Goal: Task Accomplishment & Management: Manage account settings

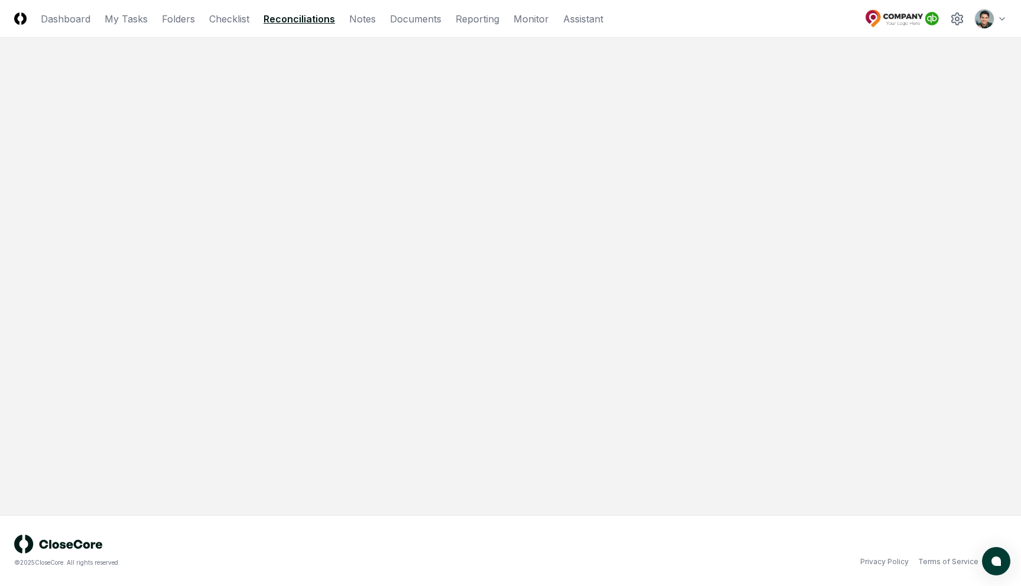
click at [27, 21] on nav "CloseCore Dashboard My Tasks Folders Checklist Reconciliations Notes Documents …" at bounding box center [308, 19] width 589 height 14
click at [22, 20] on img at bounding box center [20, 18] width 12 height 12
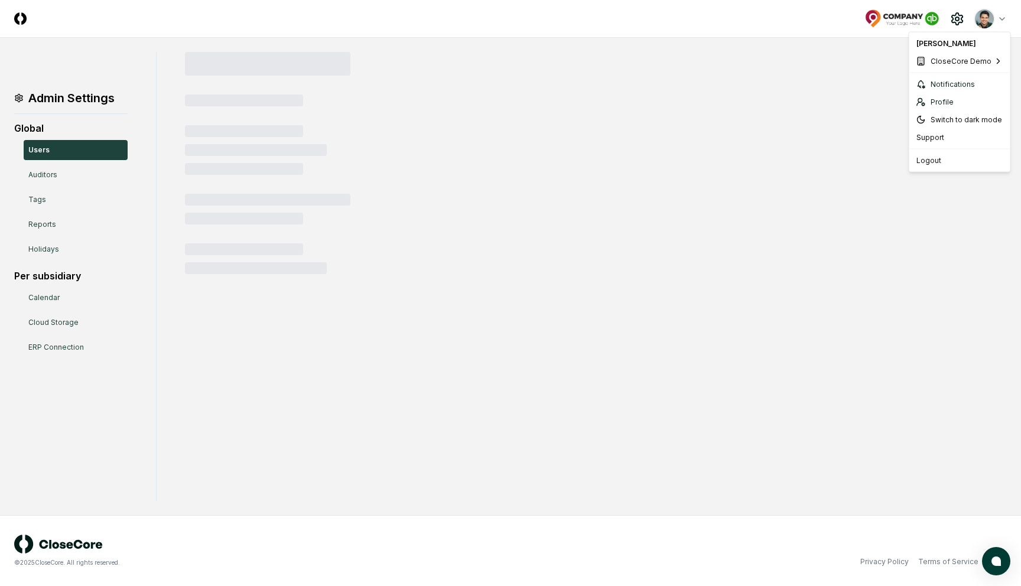
click at [996, 17] on html "CloseCore Toggle navigation menu Toggle user menu Admin Settings Global Users A…" at bounding box center [510, 293] width 1021 height 586
click at [860, 98] on span "Sage Intacct Demo" at bounding box center [855, 100] width 66 height 11
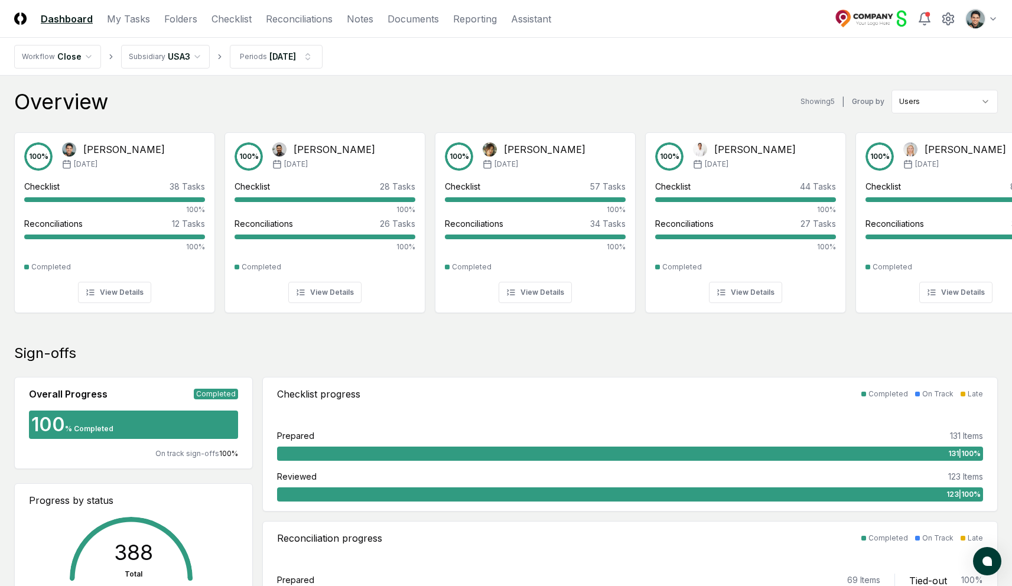
click at [707, 71] on nav "Workflow Close Subsidiary [GEOGRAPHIC_DATA] Periods [DATE]" at bounding box center [506, 57] width 1012 height 38
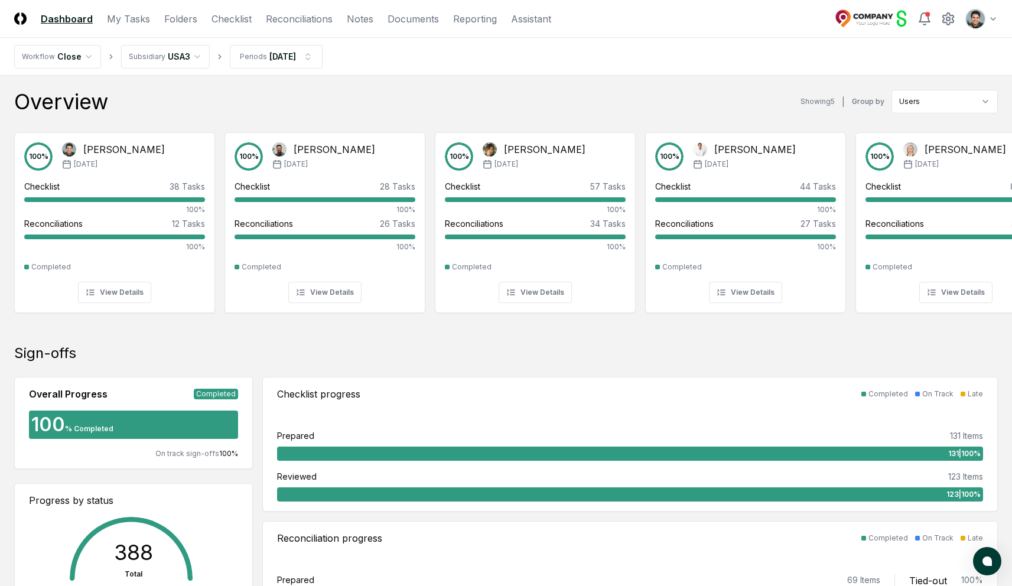
click at [617, 64] on nav "Workflow Close Subsidiary [GEOGRAPHIC_DATA] Periods [DATE]" at bounding box center [506, 57] width 1012 height 38
click at [419, 97] on div "Overview Showing 5 | Group by Users" at bounding box center [506, 102] width 984 height 24
click at [340, 102] on div "Overview Showing 5 | Group by Users" at bounding box center [506, 102] width 984 height 24
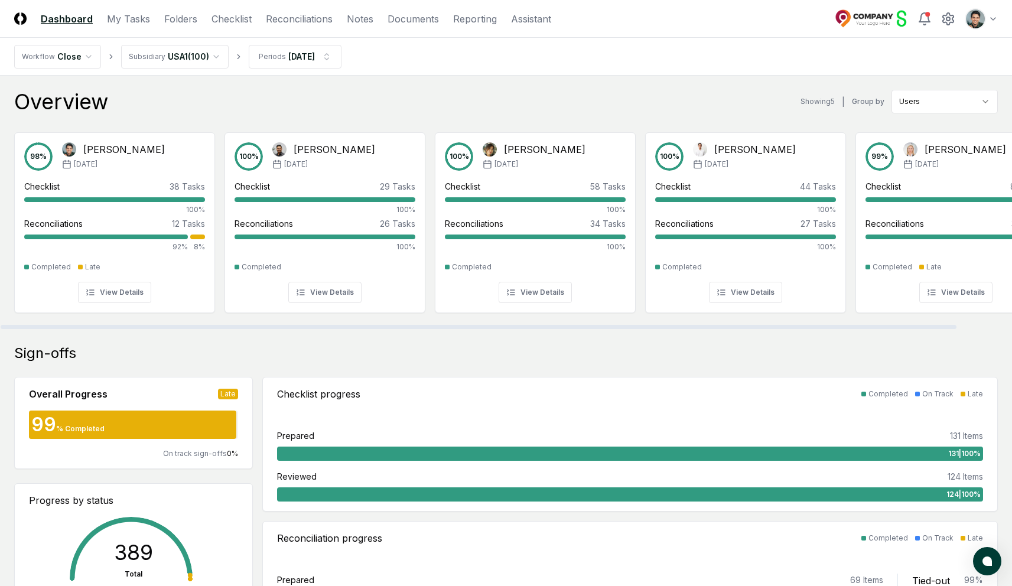
click at [123, 145] on div "[PERSON_NAME]" at bounding box center [124, 149] width 82 height 14
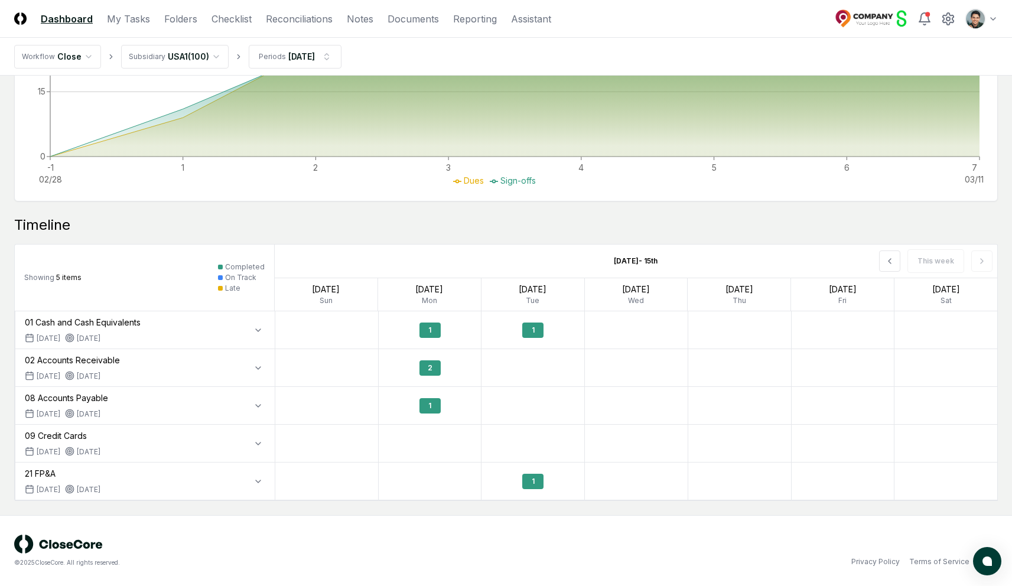
scroll to position [594, 0]
click at [890, 261] on icon at bounding box center [889, 261] width 9 height 9
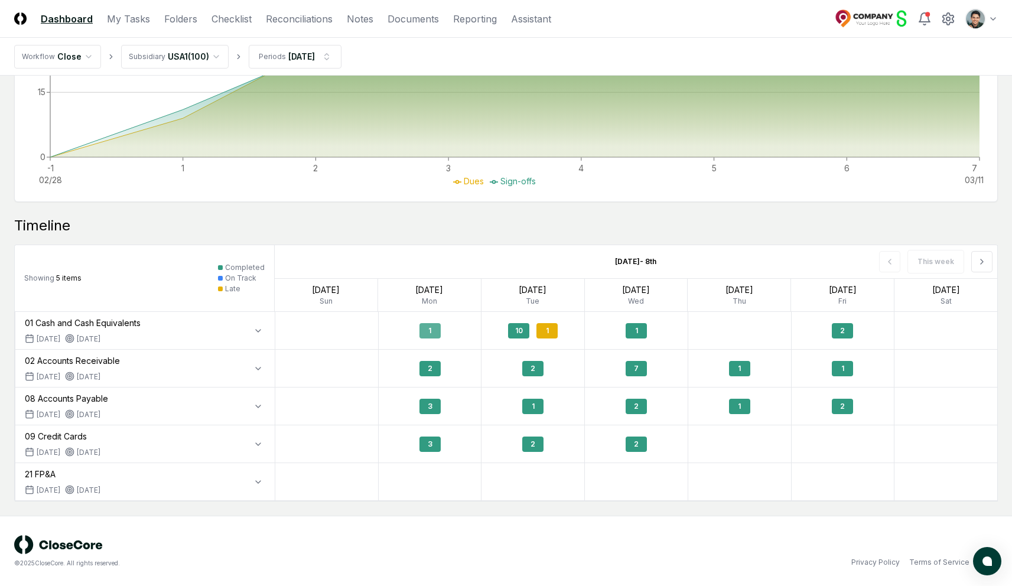
click at [427, 327] on div "1" at bounding box center [429, 330] width 21 height 15
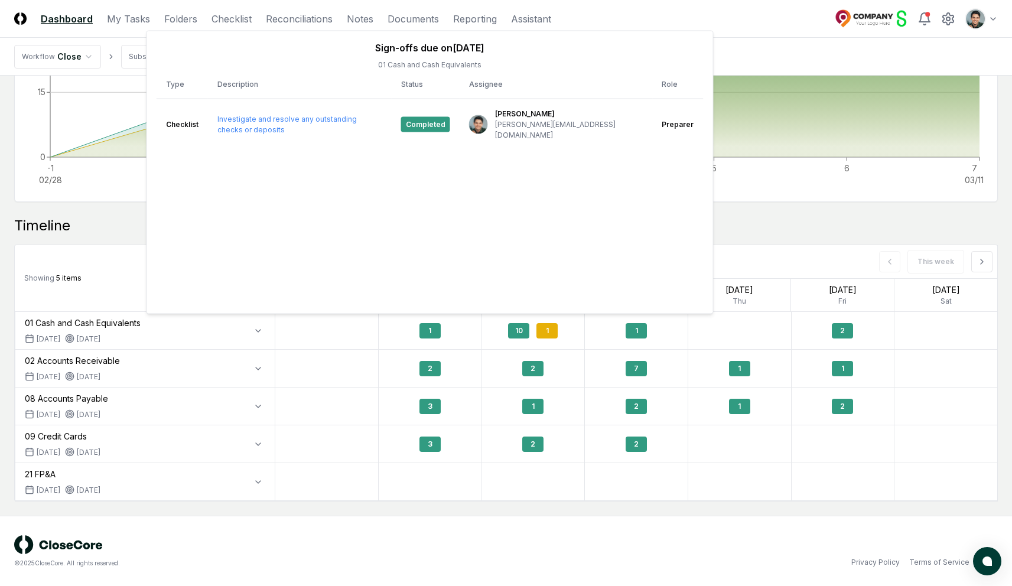
click at [97, 234] on div "Timeline" at bounding box center [506, 225] width 984 height 19
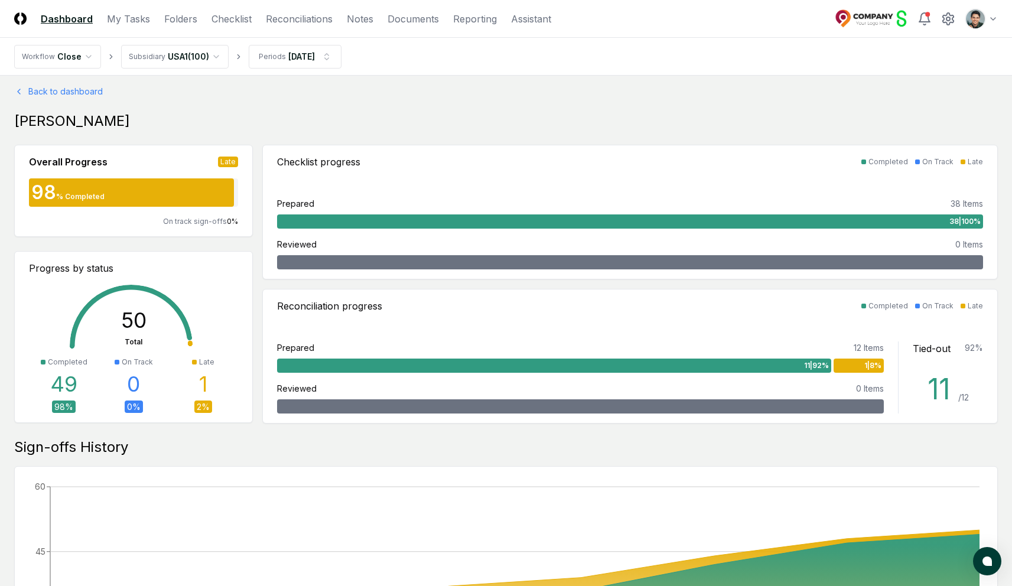
scroll to position [0, 0]
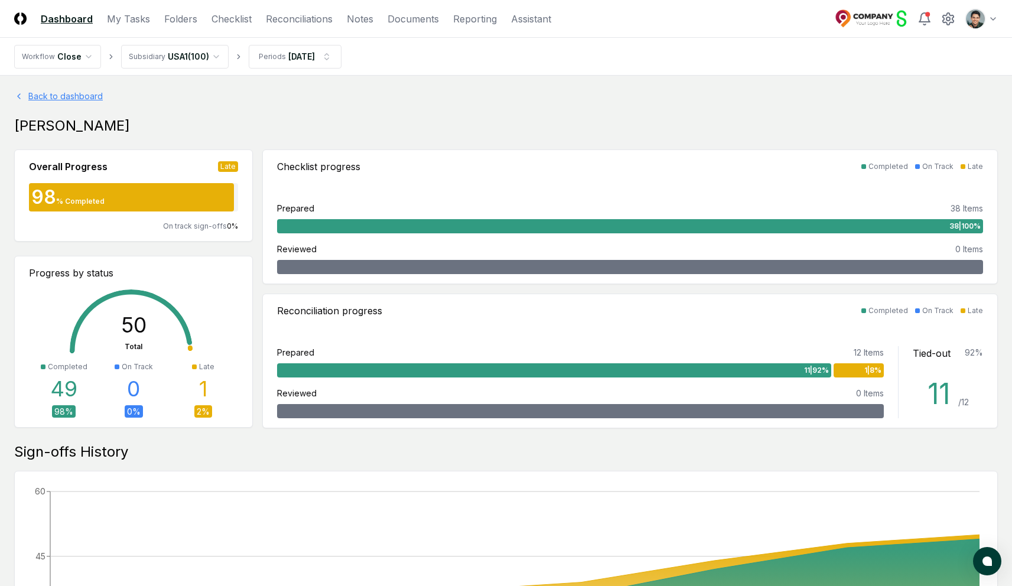
click at [48, 92] on link "Back to dashboard" at bounding box center [506, 96] width 984 height 12
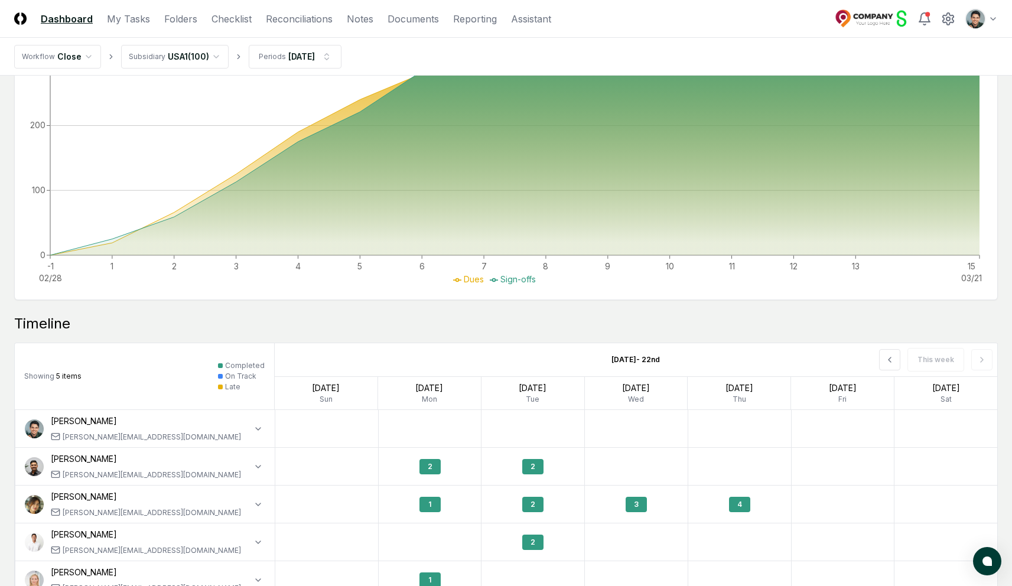
scroll to position [811, 0]
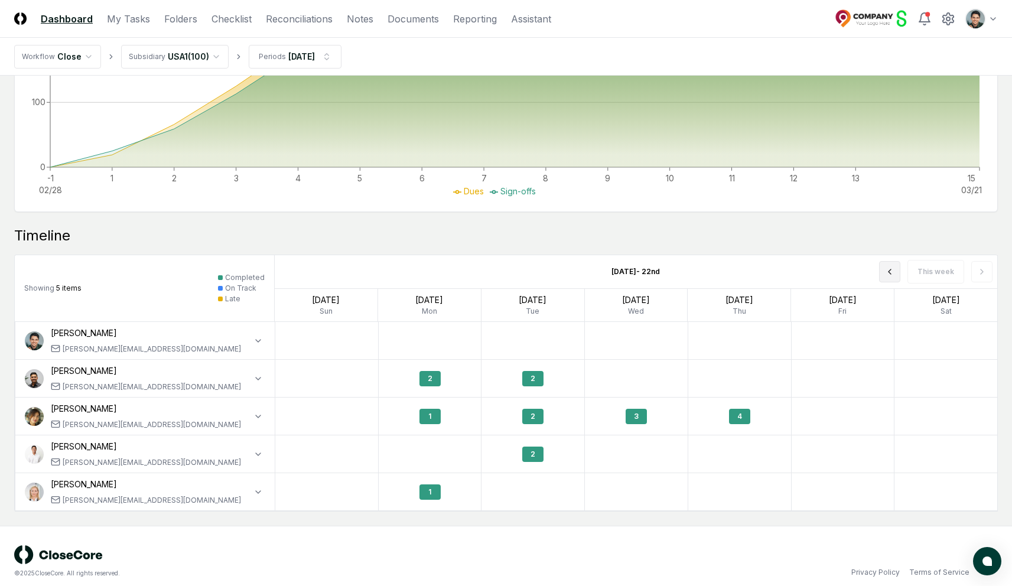
click at [884, 279] on button at bounding box center [889, 271] width 21 height 21
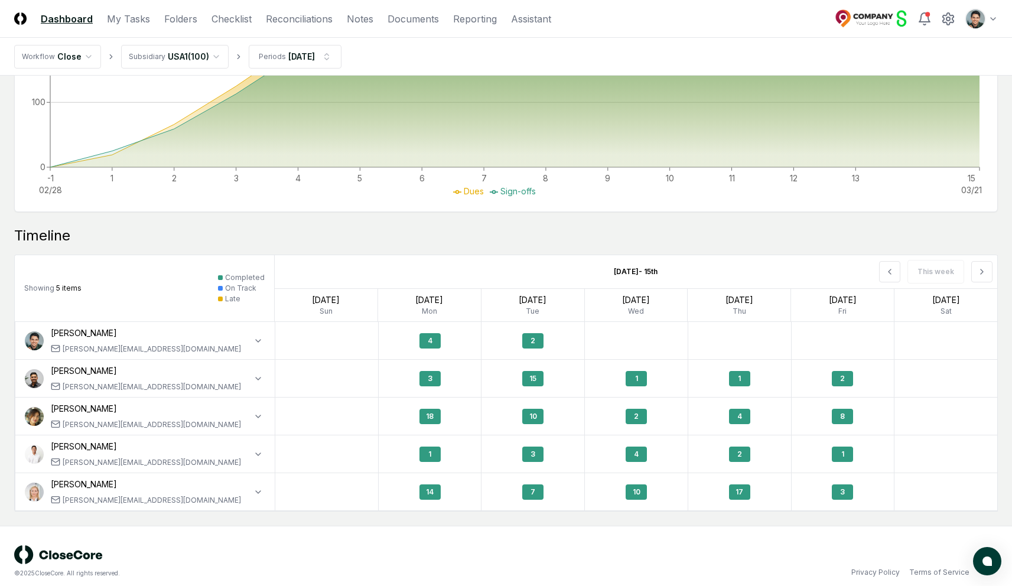
click at [267, 338] on div "Arthur Cook arthur@closecore.com Checklist 38 0 0 Reconciliations 11 0 1" at bounding box center [145, 340] width 260 height 37
click at [261, 340] on icon "button" at bounding box center [257, 340] width 9 height 9
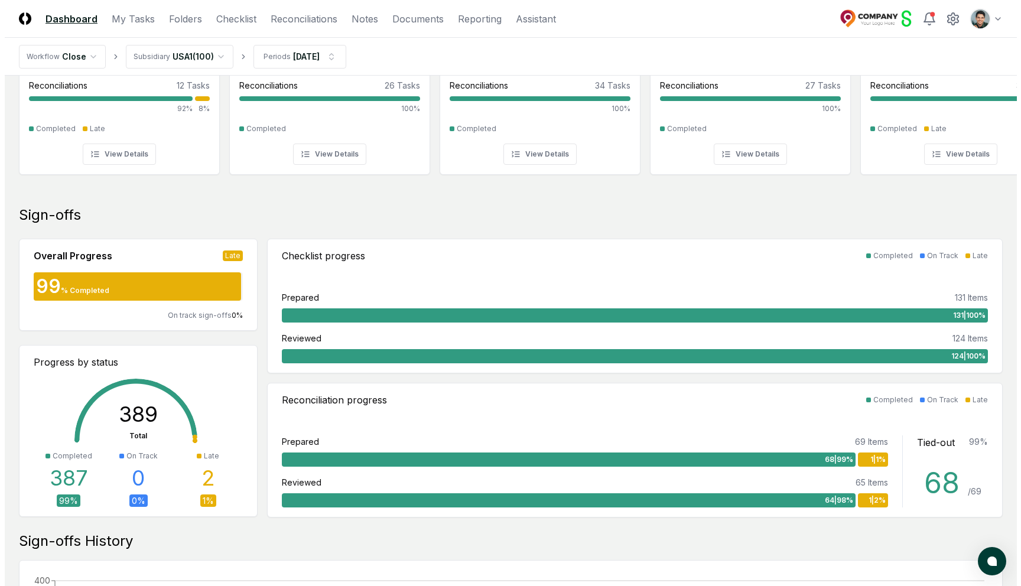
scroll to position [0, 0]
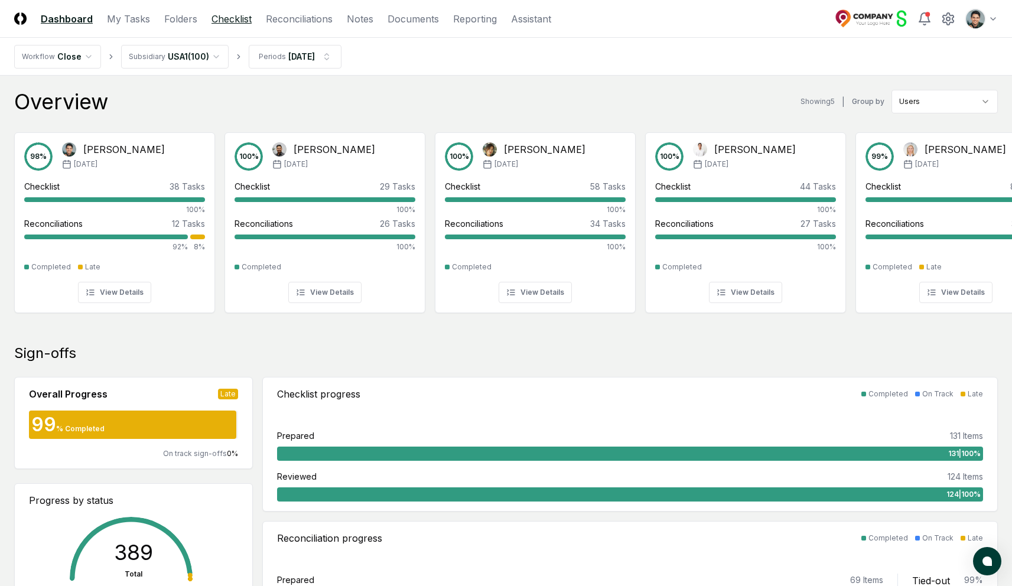
click at [216, 17] on link "Checklist" at bounding box center [232, 19] width 40 height 14
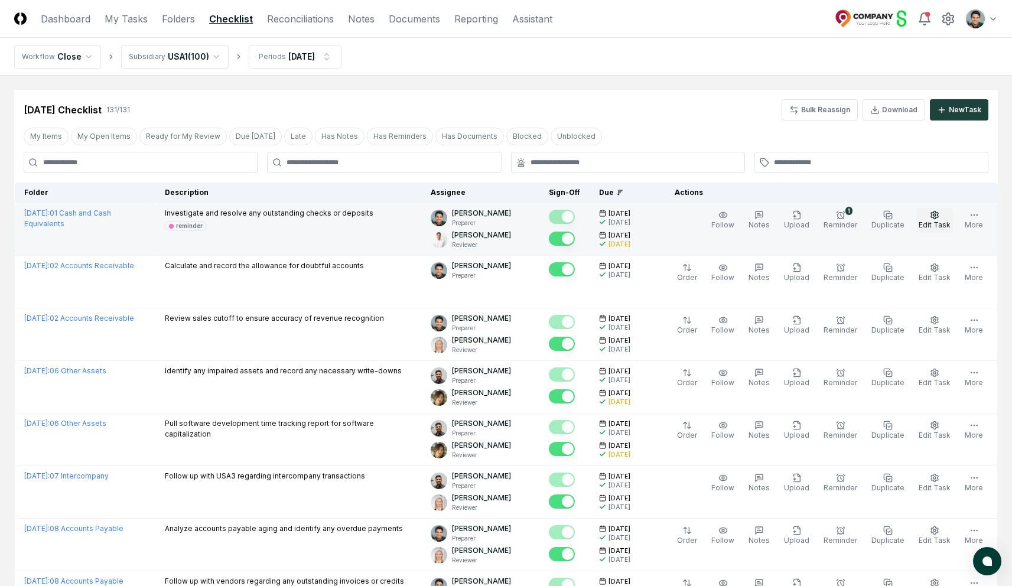
click at [942, 214] on button "Edit Task" at bounding box center [934, 220] width 37 height 25
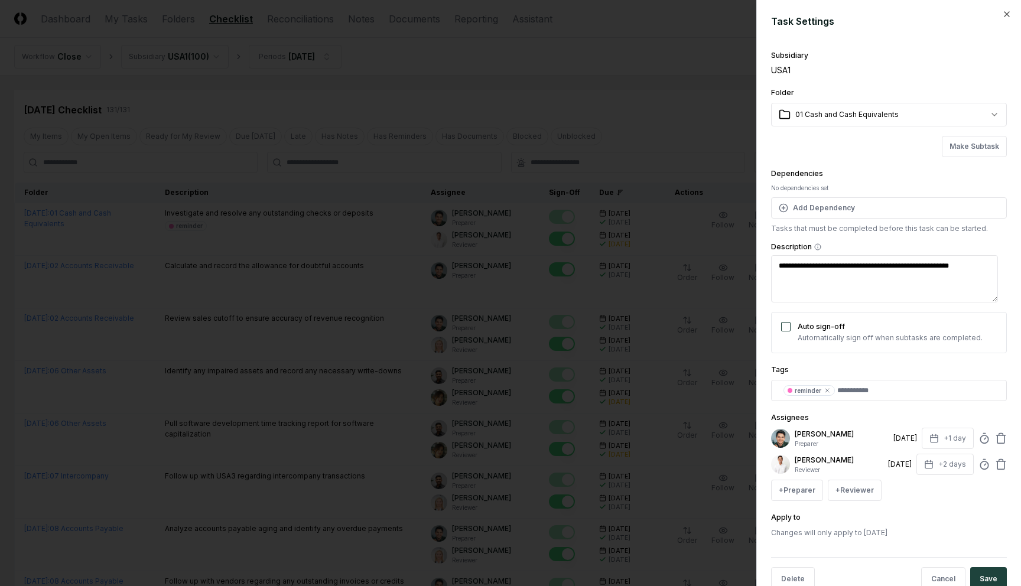
scroll to position [28, 0]
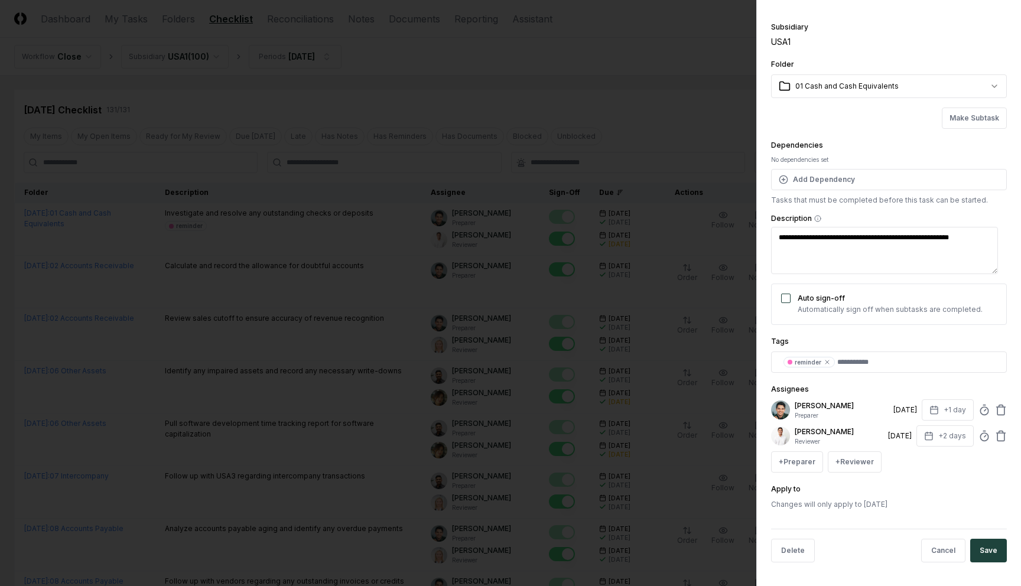
click at [681, 158] on div at bounding box center [510, 293] width 1021 height 586
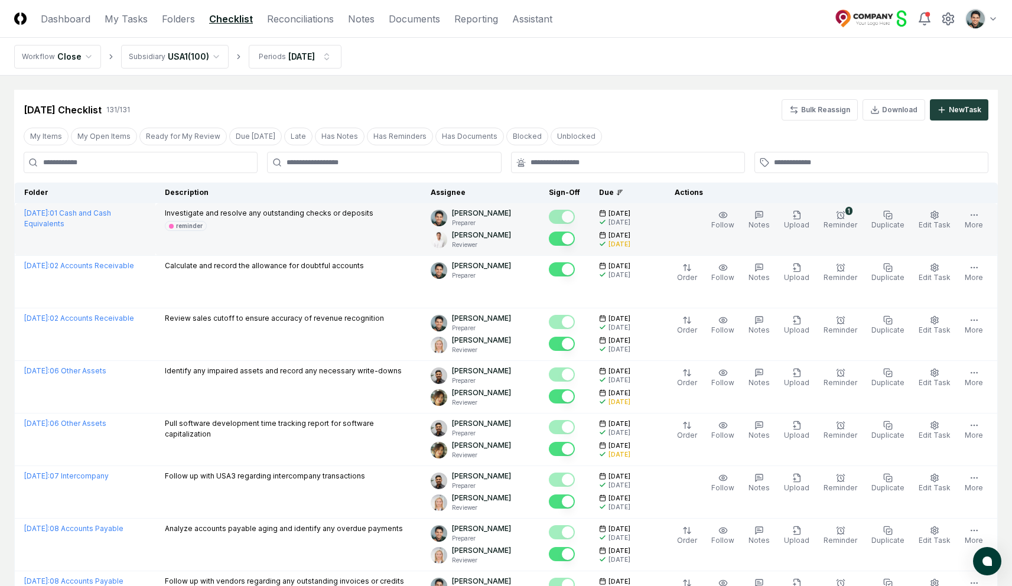
drag, startPoint x: 629, startPoint y: 214, endPoint x: 642, endPoint y: 216, distance: 13.8
click at [630, 216] on span "3/3/2025" at bounding box center [620, 213] width 22 height 9
click at [630, 216] on span "[DATE]" at bounding box center [620, 213] width 22 height 9
drag, startPoint x: 624, startPoint y: 222, endPoint x: 648, endPoint y: 226, distance: 23.3
click at [646, 226] on div "[DATE]" at bounding box center [622, 223] width 47 height 6
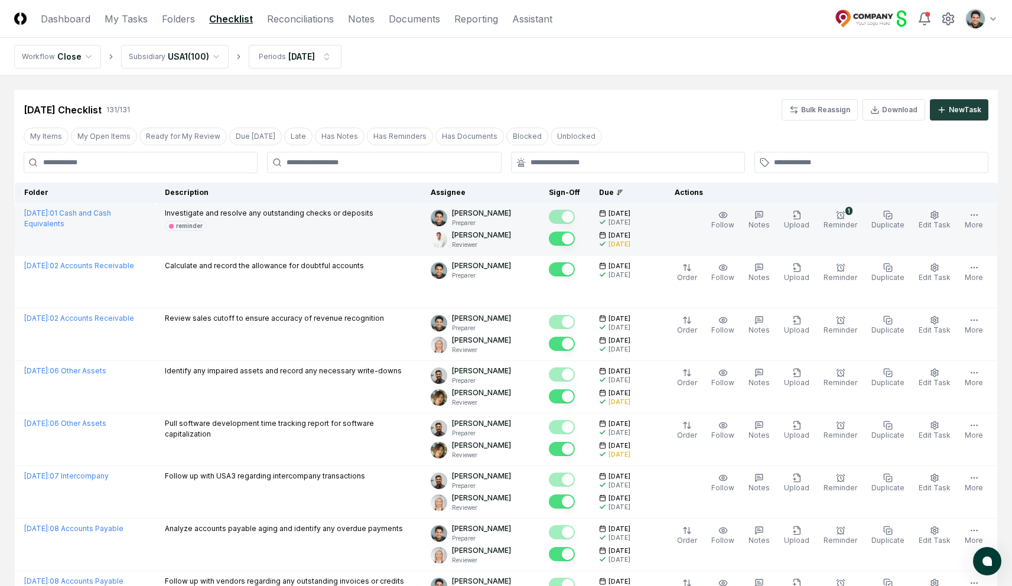
click at [646, 226] on div "[DATE]" at bounding box center [622, 223] width 47 height 6
drag, startPoint x: 622, startPoint y: 242, endPoint x: 646, endPoint y: 245, distance: 23.8
click at [630, 245] on div "[DATE]" at bounding box center [620, 244] width 22 height 9
drag, startPoint x: 624, startPoint y: 242, endPoint x: 650, endPoint y: 242, distance: 26.0
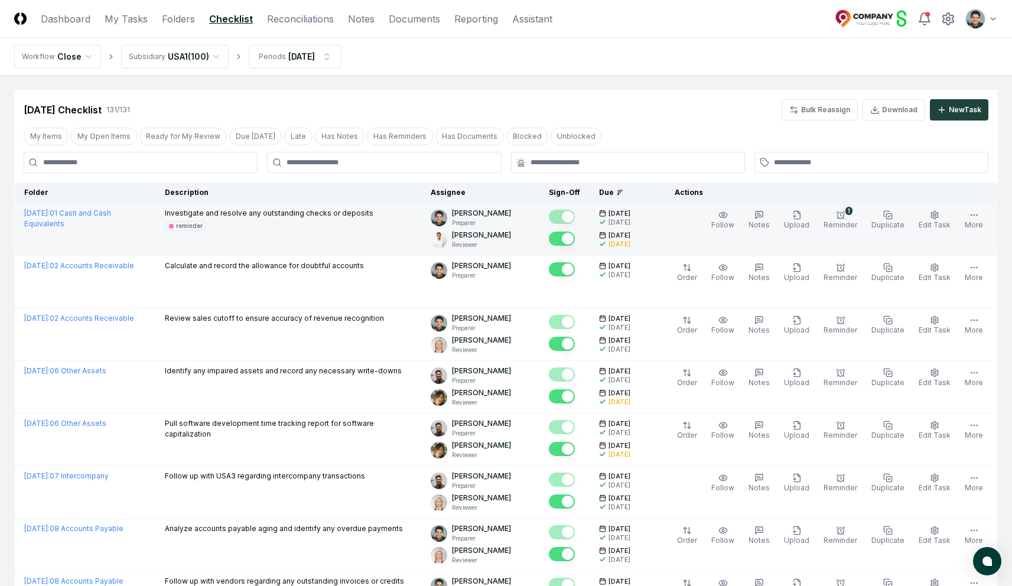
click at [646, 242] on div "[DATE]" at bounding box center [622, 245] width 47 height 6
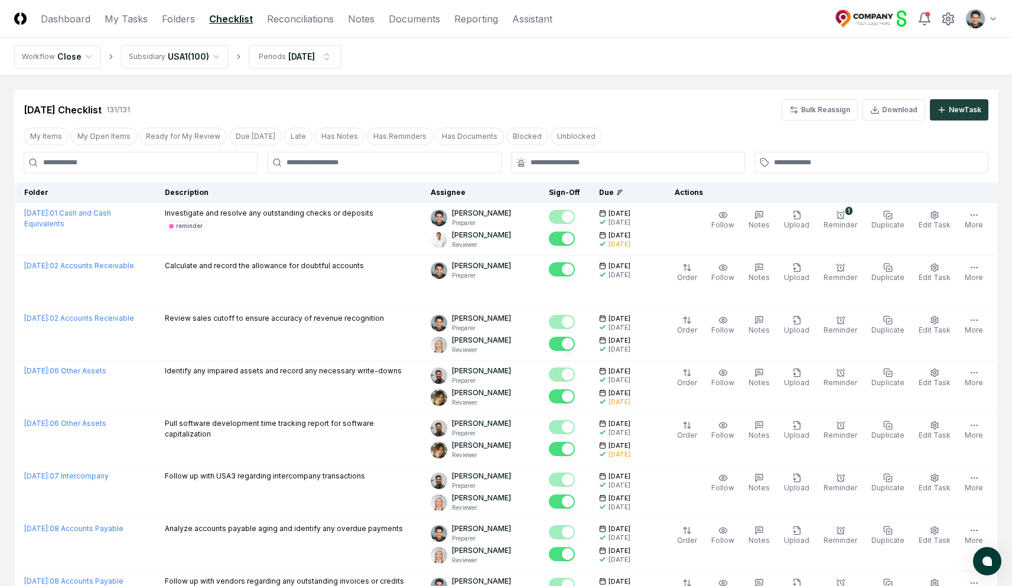
click at [604, 97] on div "Feb 2025 Checklist 131 / 131 Bulk Reassign Download New Task" at bounding box center [506, 105] width 984 height 31
click at [190, 165] on input at bounding box center [141, 162] width 234 height 21
click at [398, 162] on input "text" at bounding box center [390, 162] width 207 height 11
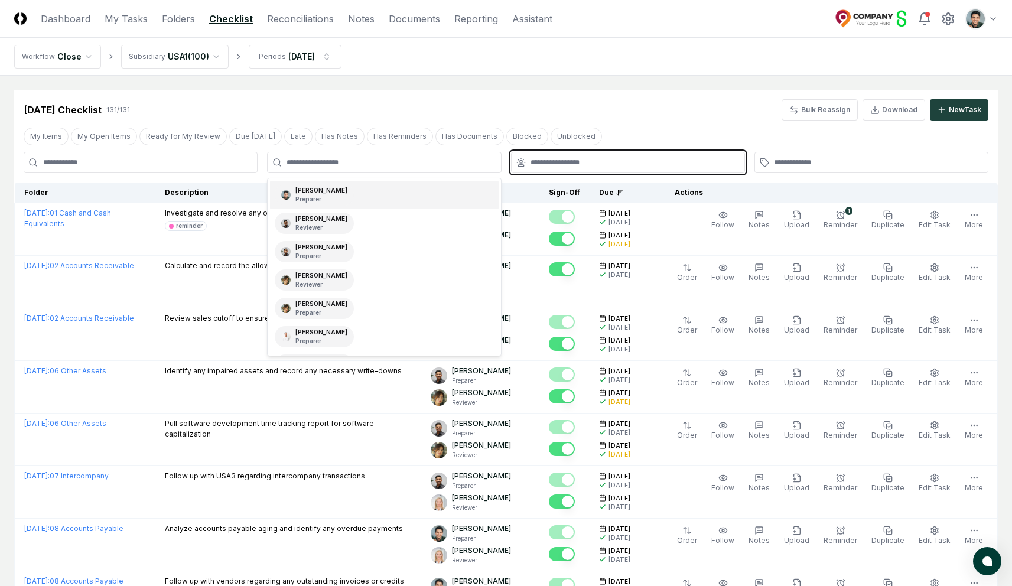
click at [594, 164] on input "text" at bounding box center [634, 162] width 207 height 11
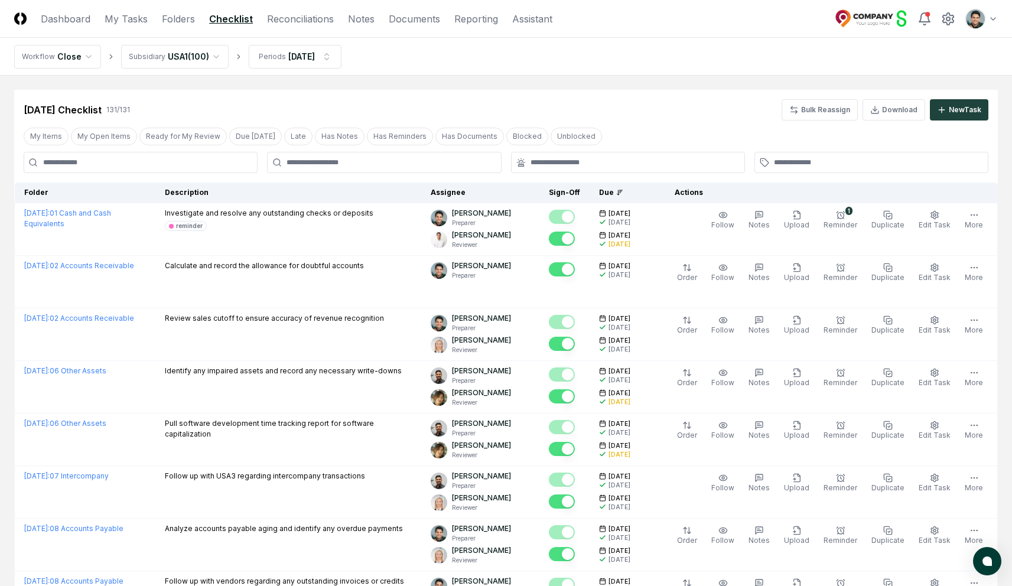
click at [671, 109] on div "Feb 2025 Checklist 131 / 131 Bulk Reassign Download New Task" at bounding box center [506, 109] width 965 height 21
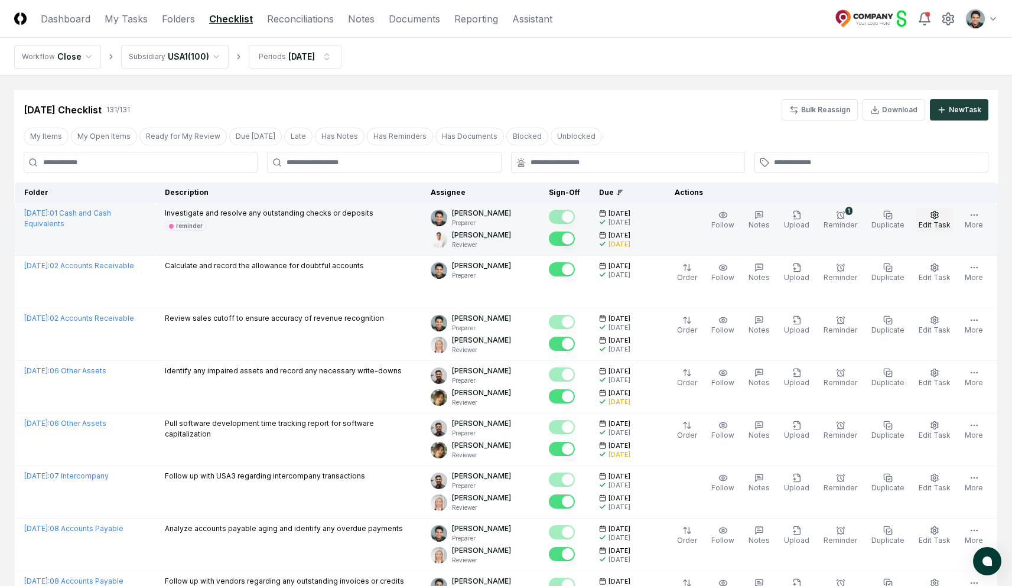
click at [933, 219] on icon "button" at bounding box center [934, 214] width 9 height 9
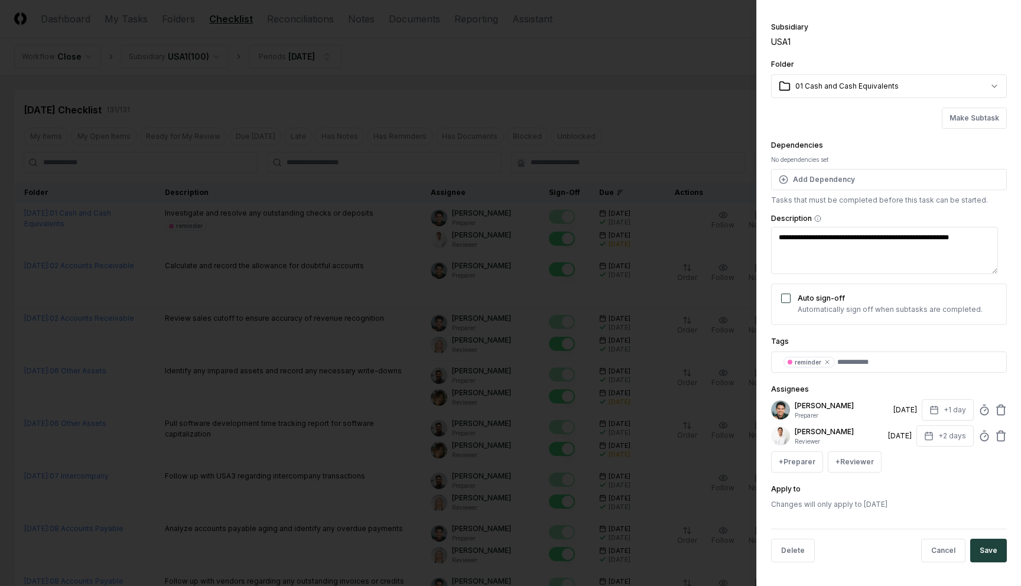
scroll to position [8, 0]
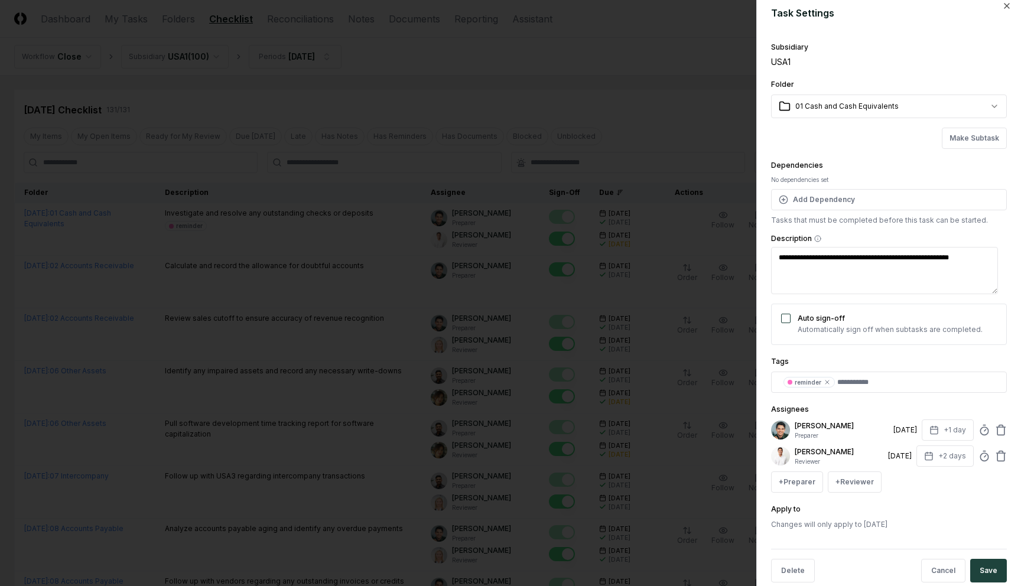
drag, startPoint x: 879, startPoint y: 432, endPoint x: 904, endPoint y: 431, distance: 24.8
click at [904, 431] on div "[DATE]" at bounding box center [905, 430] width 24 height 11
click at [934, 435] on button "+1 day" at bounding box center [948, 429] width 52 height 21
click at [928, 404] on div "Assignees Arthur Cook Preparer 3/3/2025 +1 day Set Deadline * Offset ****** ***…" at bounding box center [889, 447] width 236 height 90
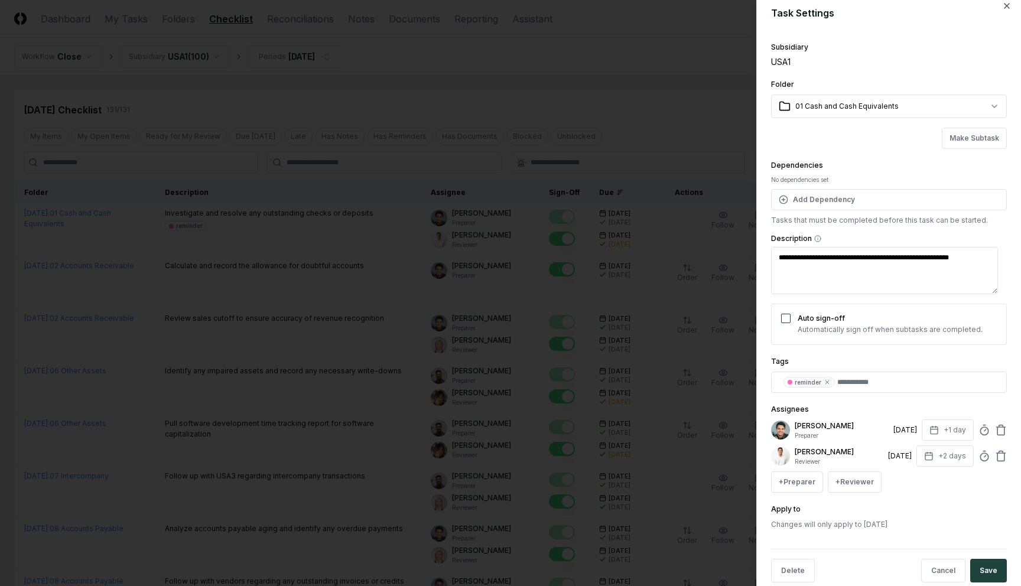
type textarea "*"
click at [607, 207] on div at bounding box center [510, 293] width 1021 height 586
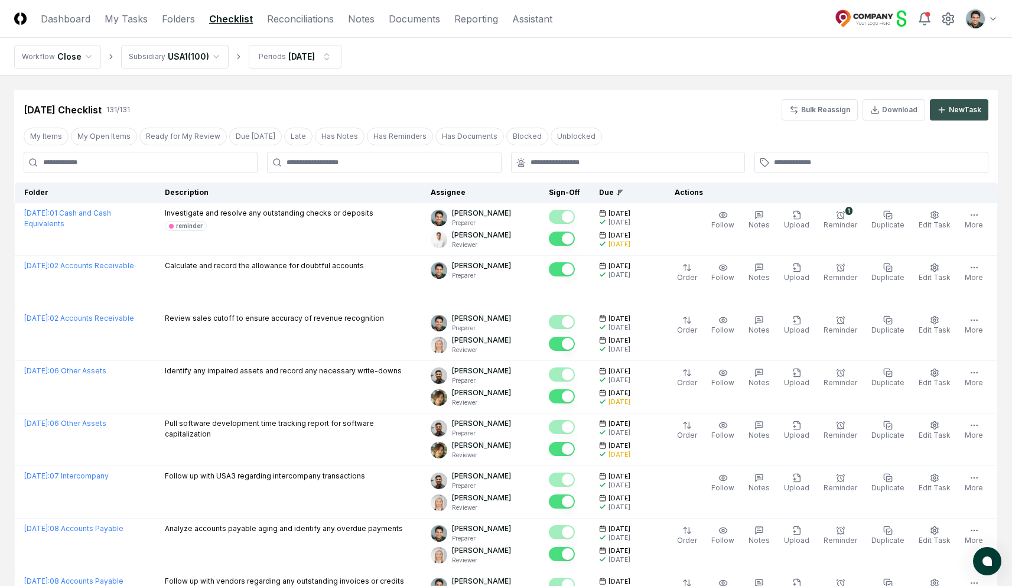
click at [942, 108] on icon at bounding box center [941, 109] width 9 height 9
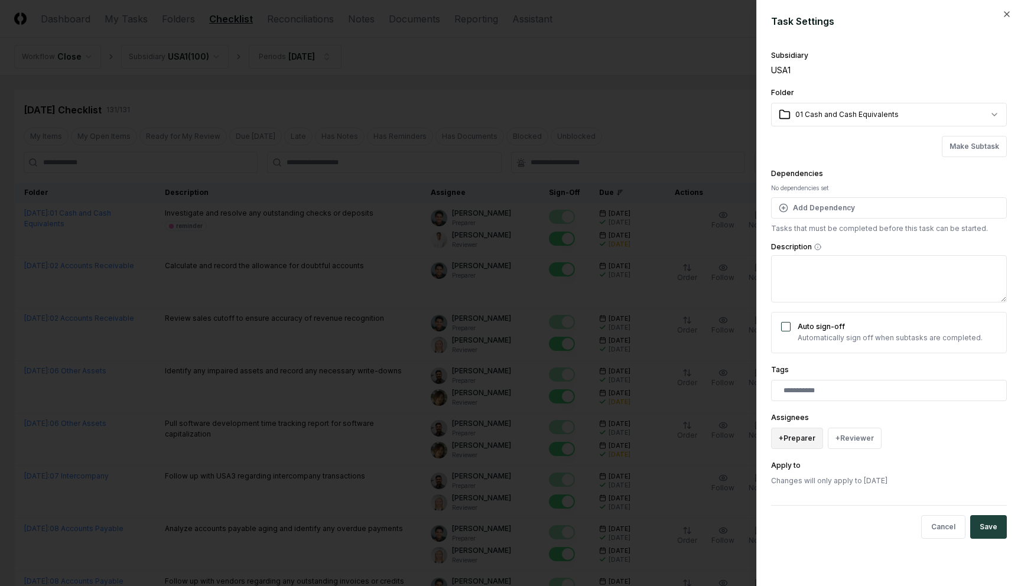
click at [811, 432] on button "+ Preparer" at bounding box center [797, 438] width 52 height 21
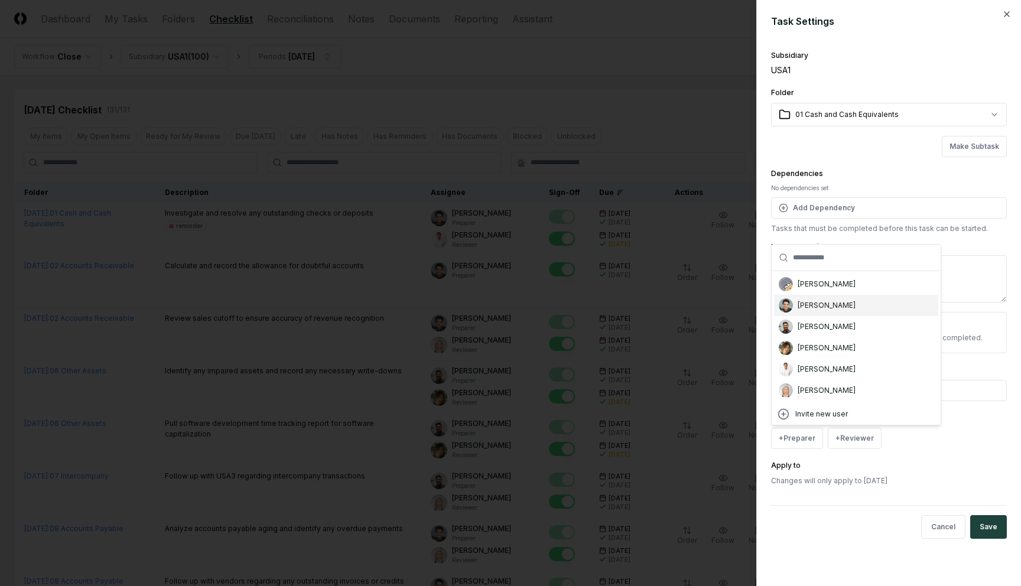
click at [842, 308] on div "[PERSON_NAME]" at bounding box center [856, 305] width 164 height 21
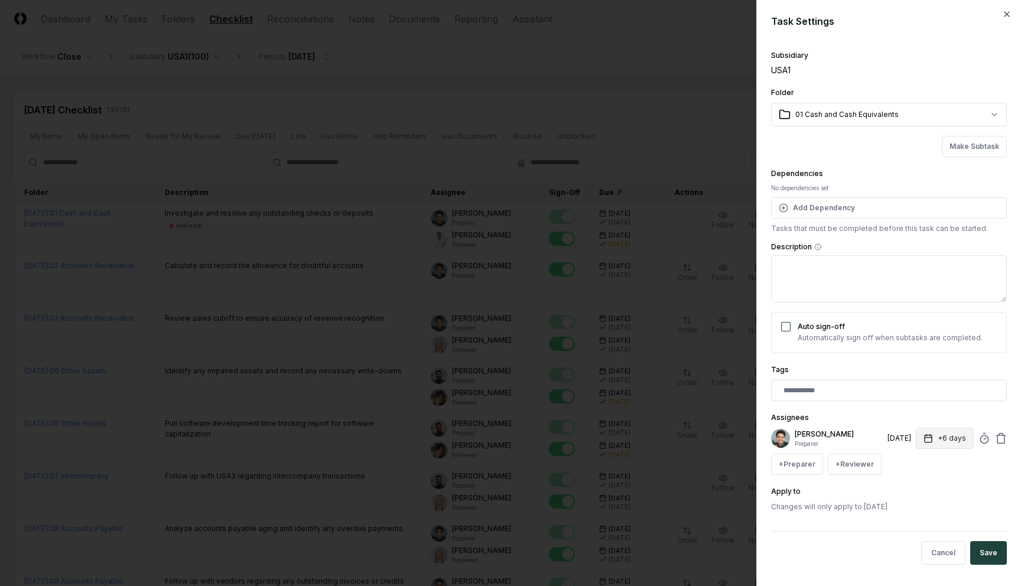
click at [926, 441] on button "+6 days" at bounding box center [945, 438] width 58 height 21
select select "****"
click at [906, 484] on input "**" at bounding box center [898, 484] width 41 height 21
click at [907, 486] on input "**" at bounding box center [897, 484] width 41 height 21
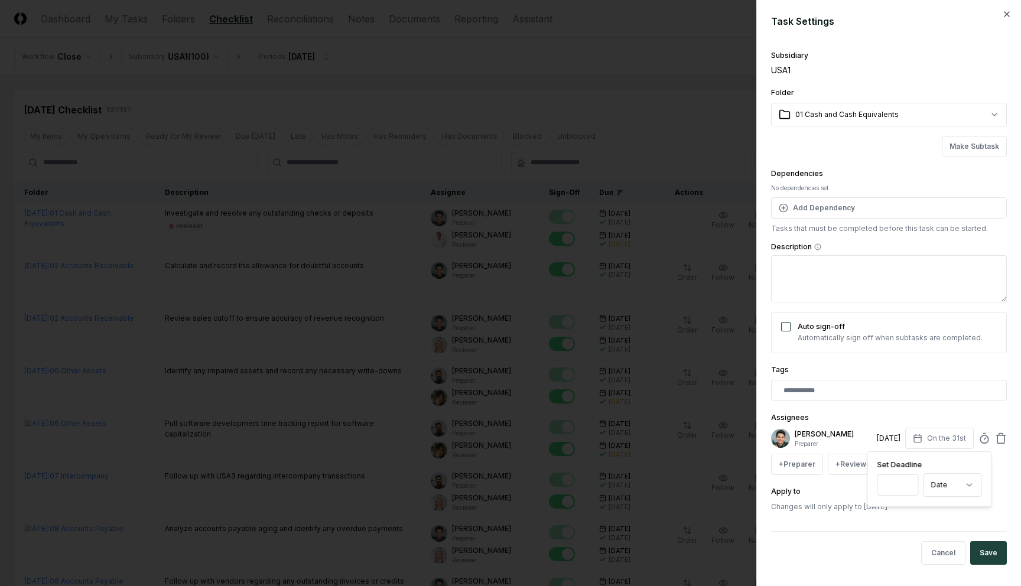
click at [894, 486] on input "**" at bounding box center [897, 484] width 41 height 21
drag, startPoint x: 894, startPoint y: 486, endPoint x: 878, endPoint y: 484, distance: 16.0
click at [878, 484] on input "**" at bounding box center [897, 484] width 41 height 21
click at [906, 484] on input "**" at bounding box center [897, 484] width 41 height 21
click at [908, 489] on input "**" at bounding box center [897, 484] width 41 height 21
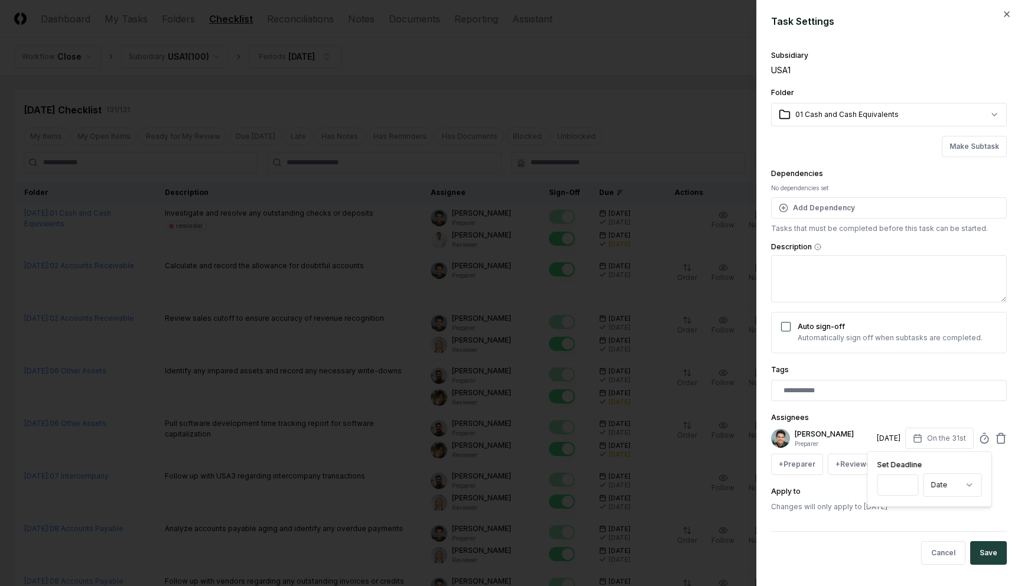
click at [906, 487] on input "**" at bounding box center [897, 484] width 41 height 21
click at [898, 486] on input "**" at bounding box center [897, 484] width 41 height 21
drag, startPoint x: 898, startPoint y: 486, endPoint x: 856, endPoint y: 485, distance: 41.9
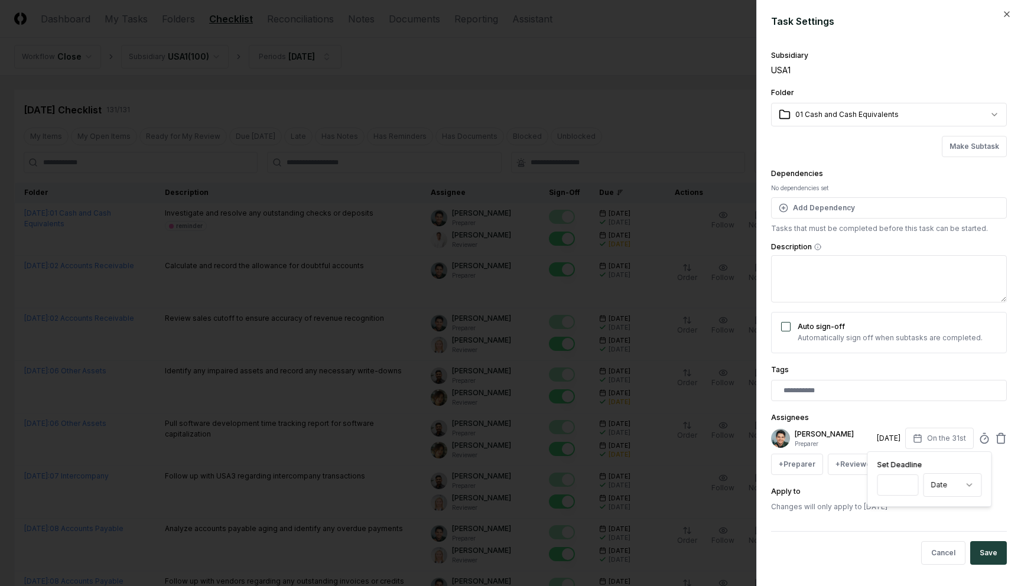
click at [856, 485] on div "**********" at bounding box center [889, 279] width 236 height 465
click at [885, 487] on input "***" at bounding box center [895, 484] width 41 height 21
type input "*"
click at [909, 411] on div "Assignees Arthur Cook Preparer 3/6/2025 On the 6th Set Deadline * Date ****** *…" at bounding box center [889, 443] width 236 height 64
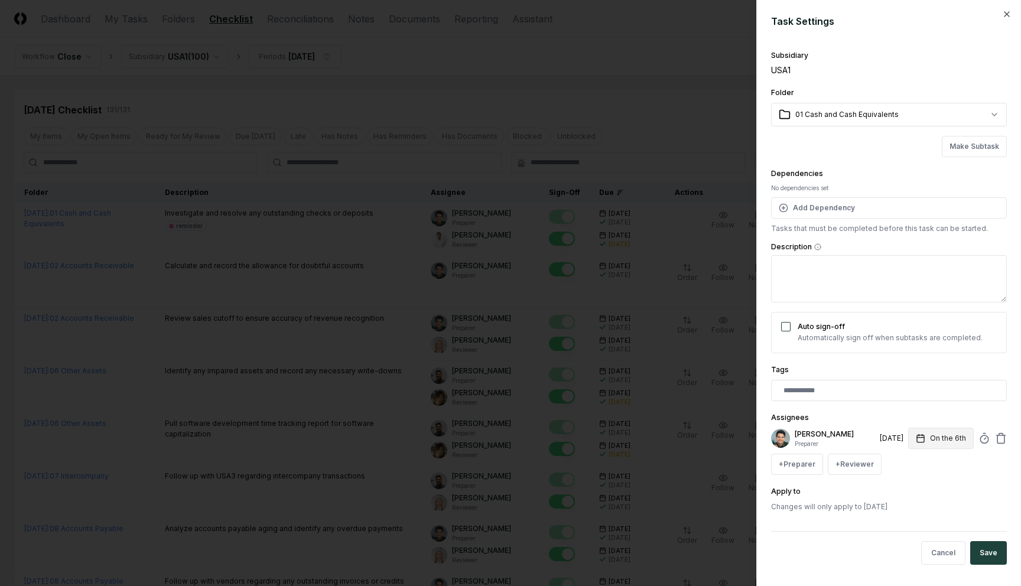
click at [933, 439] on button "On the 6th" at bounding box center [941, 438] width 66 height 21
click at [916, 417] on div "Assignees Arthur Cook Preparer 3/6/2025 On the 6th Set Deadline * Date ****** *…" at bounding box center [889, 443] width 236 height 64
click at [840, 199] on button "Add Dependency" at bounding box center [889, 207] width 236 height 21
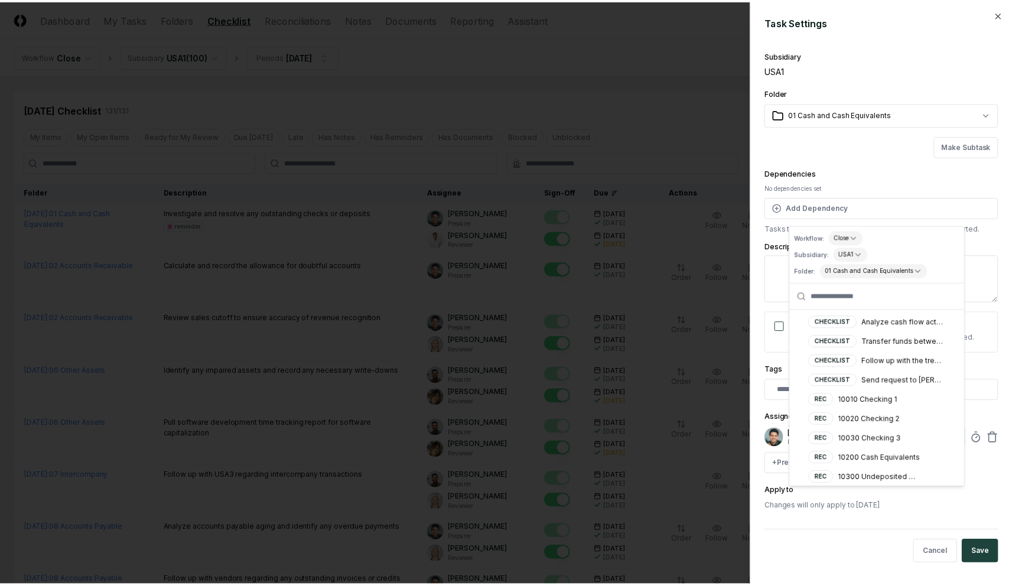
scroll to position [0, 0]
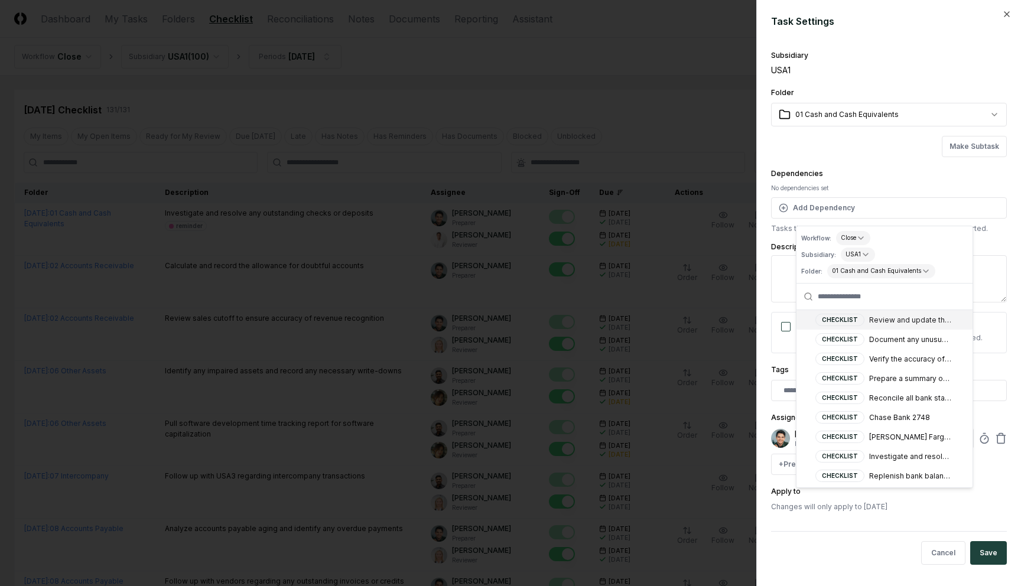
click at [894, 159] on div "**********" at bounding box center [889, 279] width 236 height 465
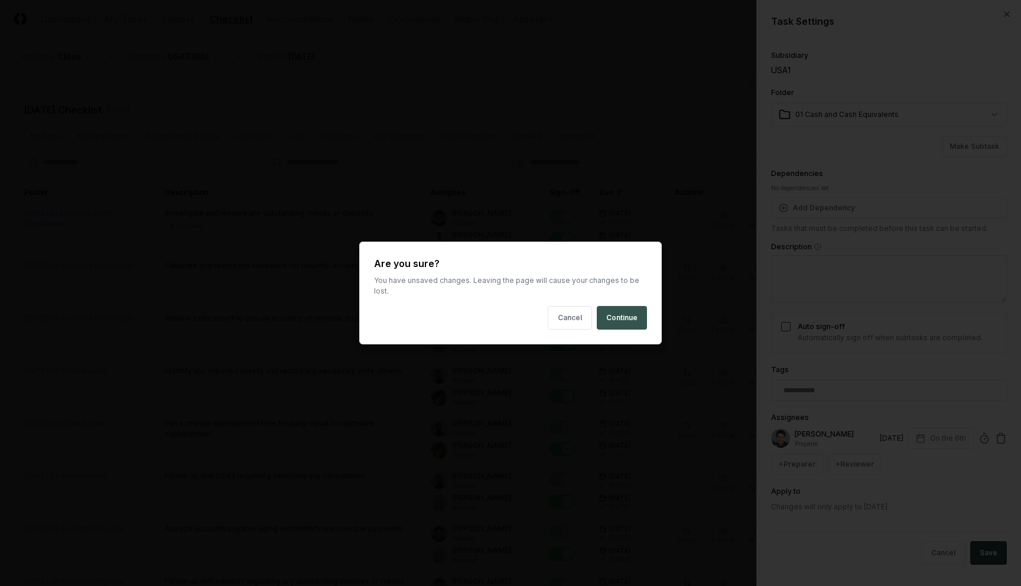
click at [617, 320] on button "Continue" at bounding box center [622, 318] width 50 height 24
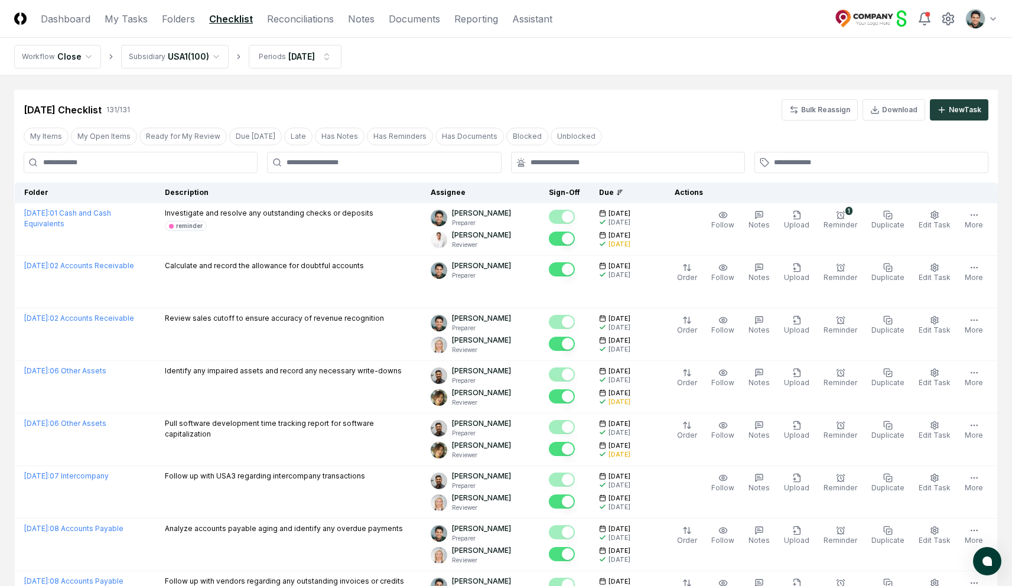
drag, startPoint x: 526, startPoint y: 100, endPoint x: 412, endPoint y: 80, distance: 116.4
click at [526, 100] on div "[DATE] Checklist 131 / 131 Bulk Reassign Download New Task" at bounding box center [506, 109] width 965 height 21
click at [191, 19] on link "Folders" at bounding box center [178, 19] width 33 height 14
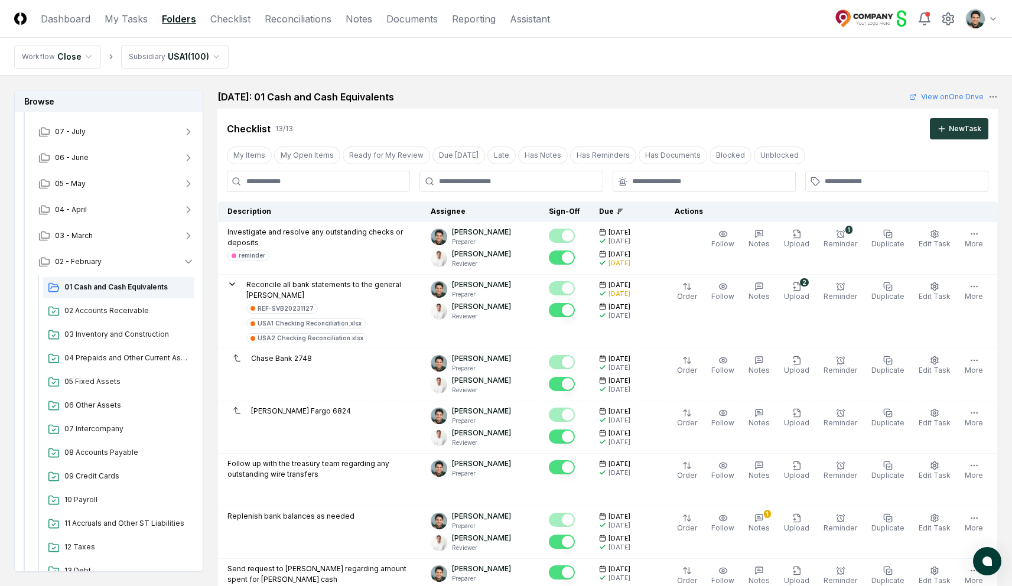
click at [483, 129] on div "Checklist 13 / 13 New Task" at bounding box center [608, 128] width 762 height 21
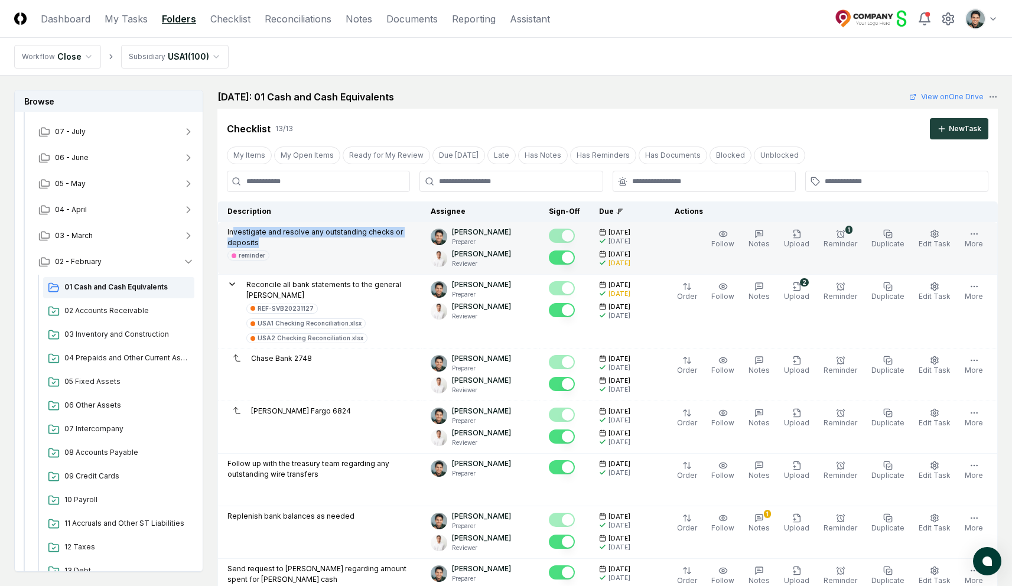
drag, startPoint x: 232, startPoint y: 231, endPoint x: 258, endPoint y: 245, distance: 29.3
click at [258, 245] on p "Investigate and resolve any outstanding checks or deposits" at bounding box center [319, 237] width 184 height 21
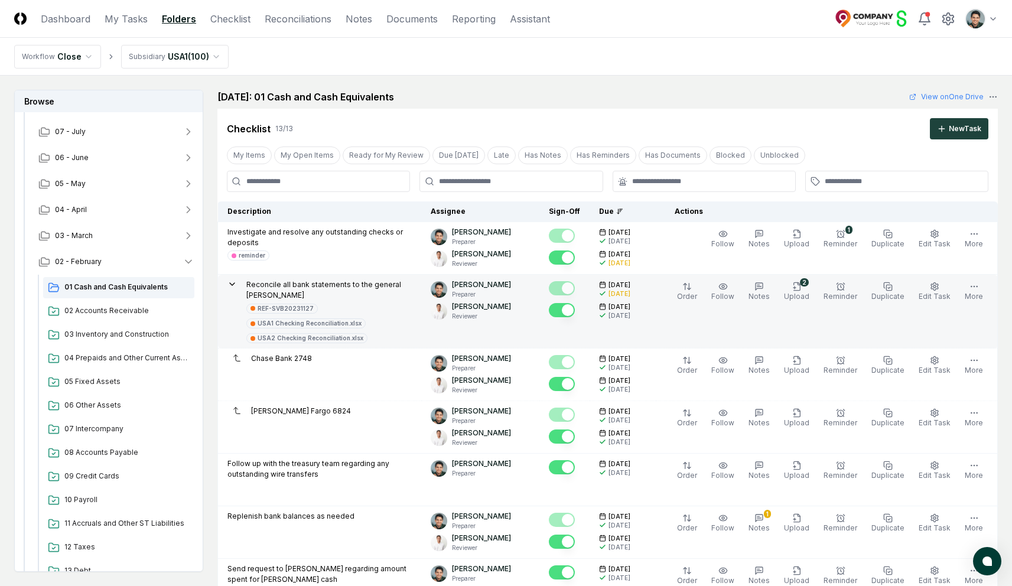
click at [376, 282] on p "Reconcile all bank statements to the general ledger" at bounding box center [328, 289] width 165 height 21
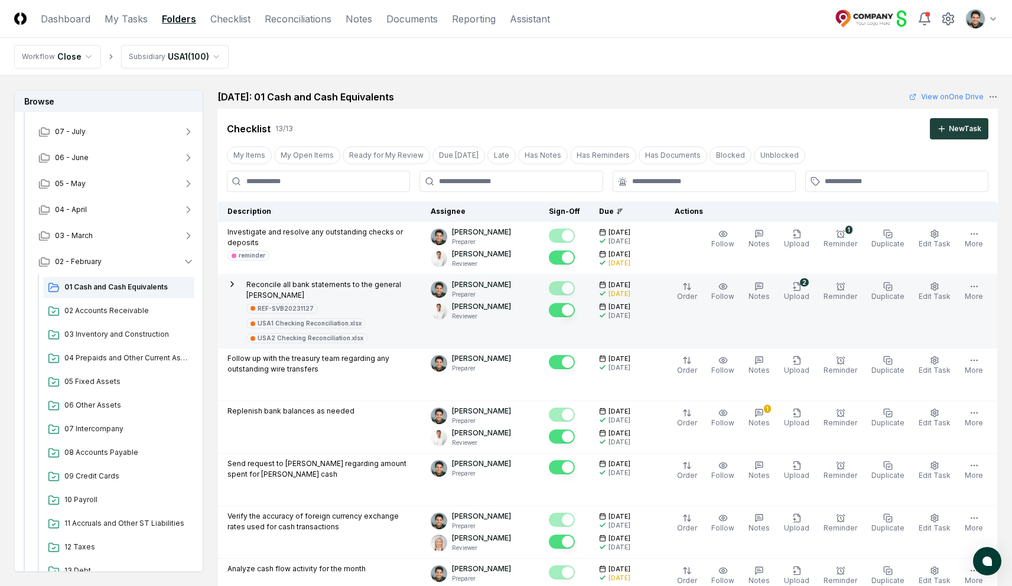
click at [380, 282] on p "Reconcile all bank statements to the general ledger" at bounding box center [328, 289] width 165 height 21
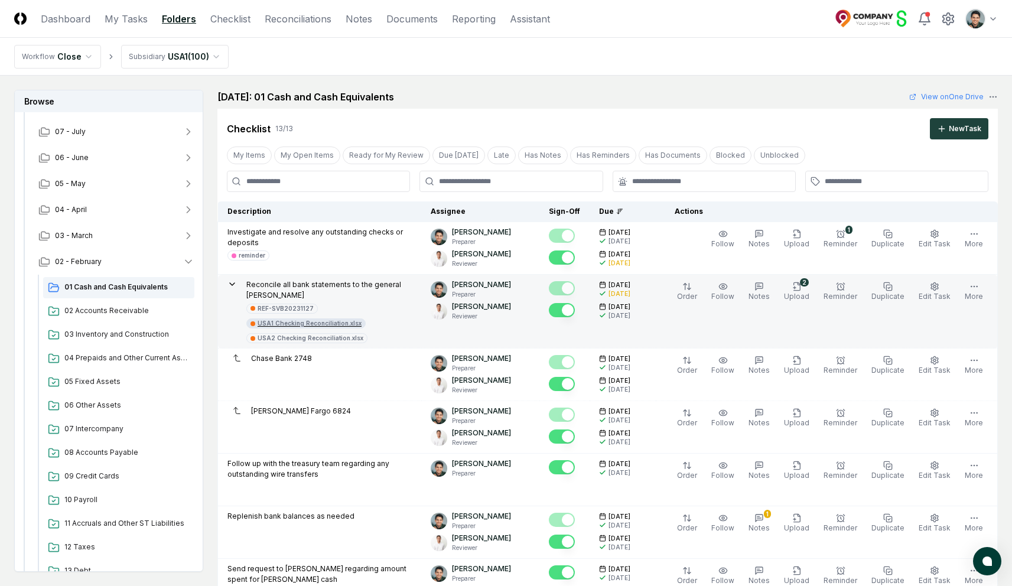
click at [340, 319] on div "USA1 Checking Reconciliation.xlsx" at bounding box center [310, 323] width 104 height 9
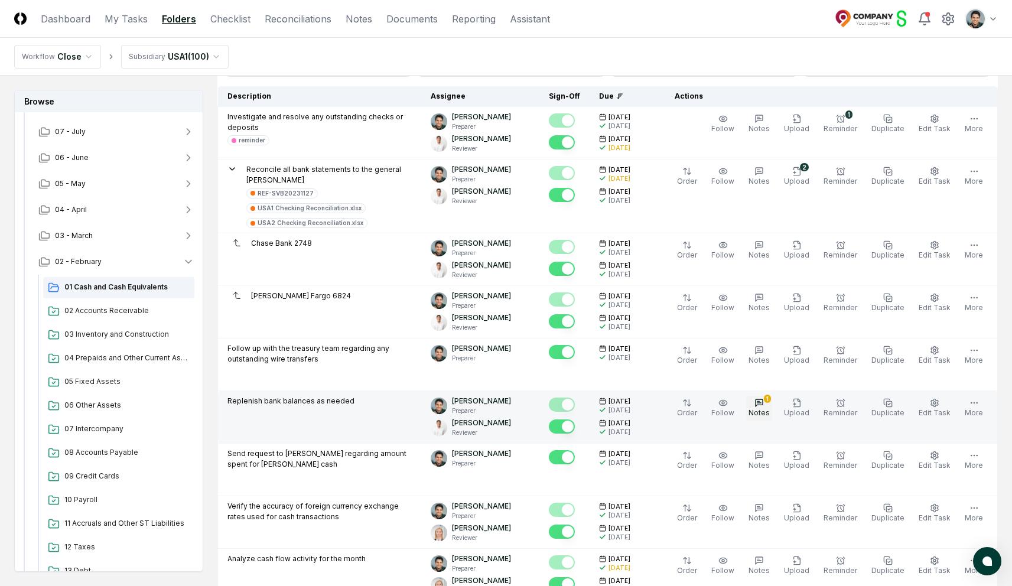
scroll to position [79, 0]
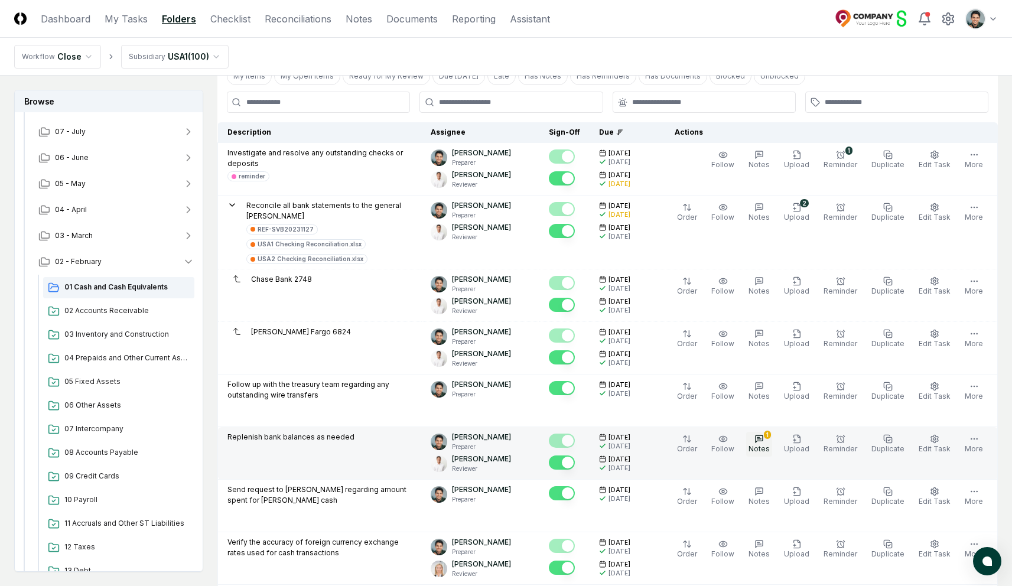
click at [762, 433] on button "1 Notes" at bounding box center [759, 444] width 26 height 25
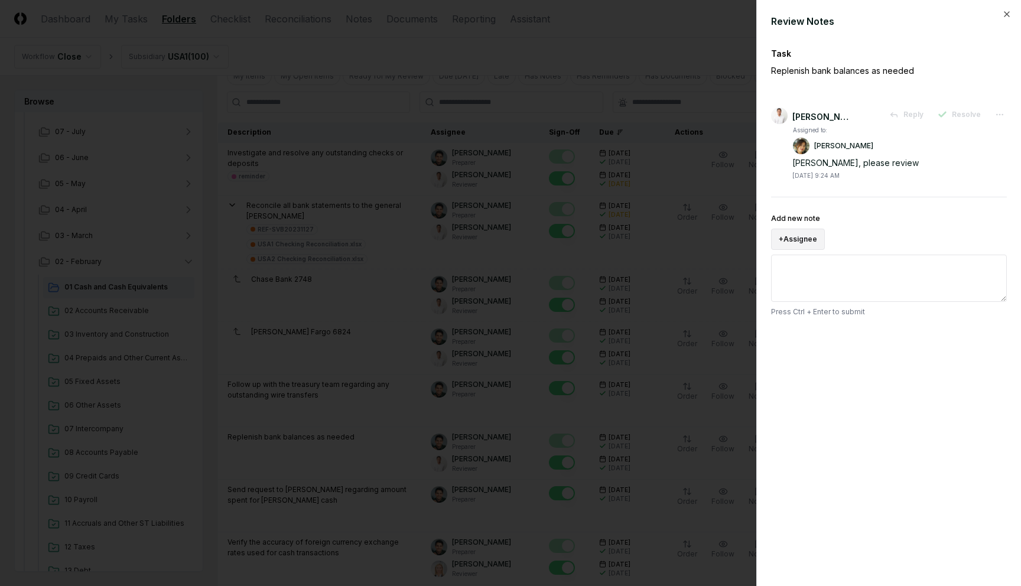
click at [808, 233] on button "+ Assignee" at bounding box center [798, 239] width 54 height 21
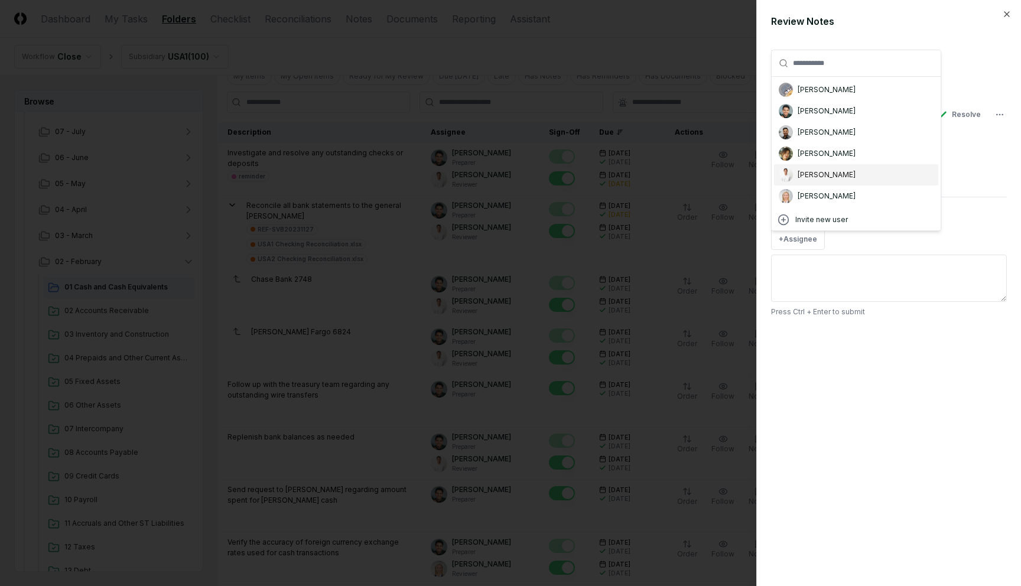
click at [971, 174] on div "3/5/2025 9:24 AM" at bounding box center [899, 174] width 214 height 11
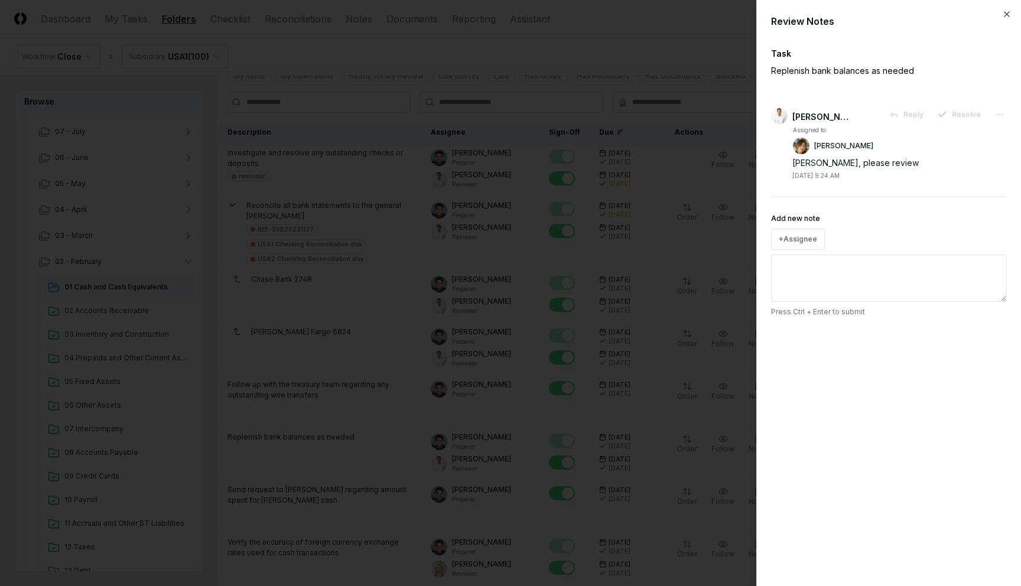
click at [613, 60] on div at bounding box center [510, 293] width 1021 height 586
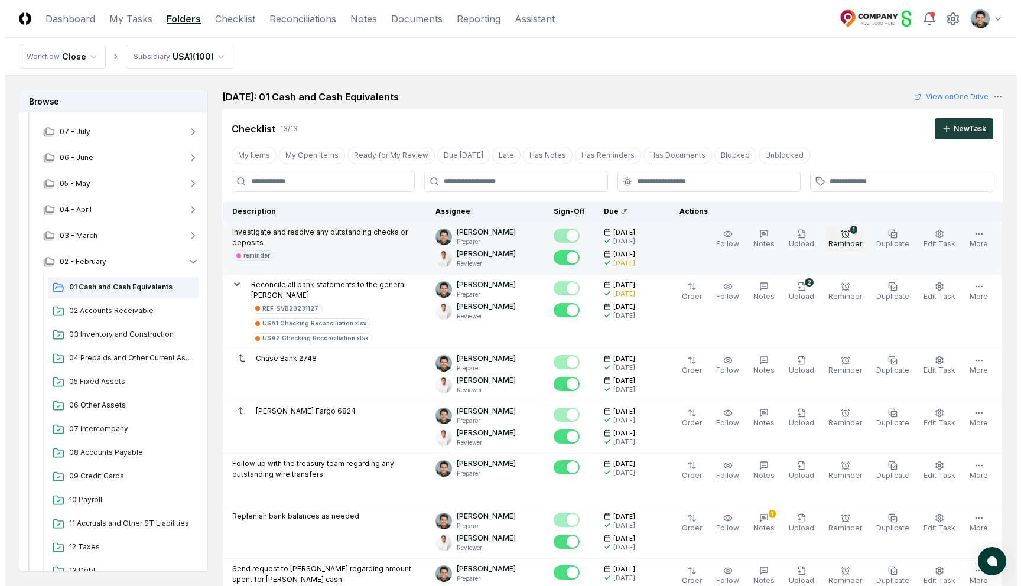
scroll to position [15, 0]
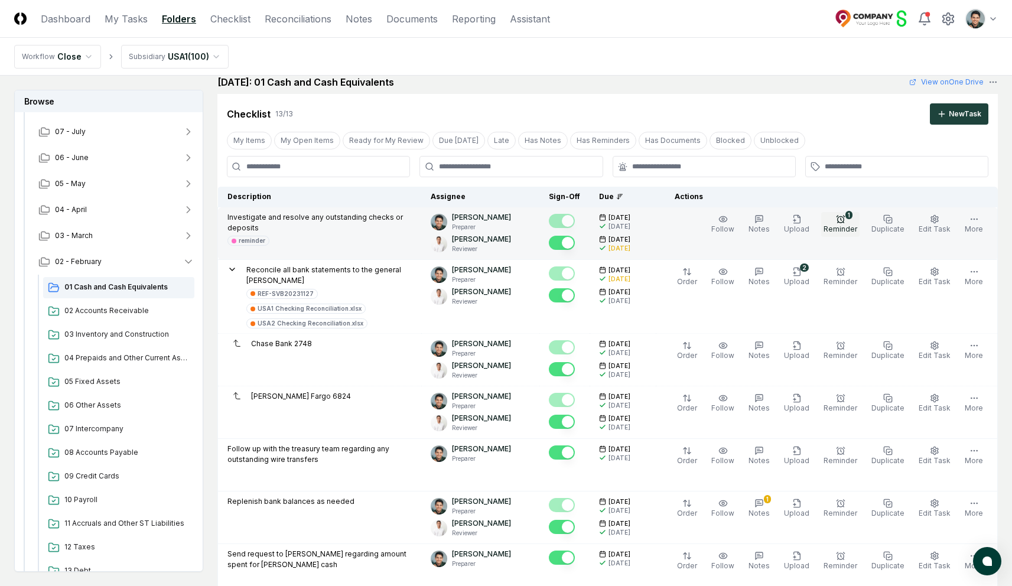
click at [845, 221] on icon "button" at bounding box center [840, 218] width 9 height 9
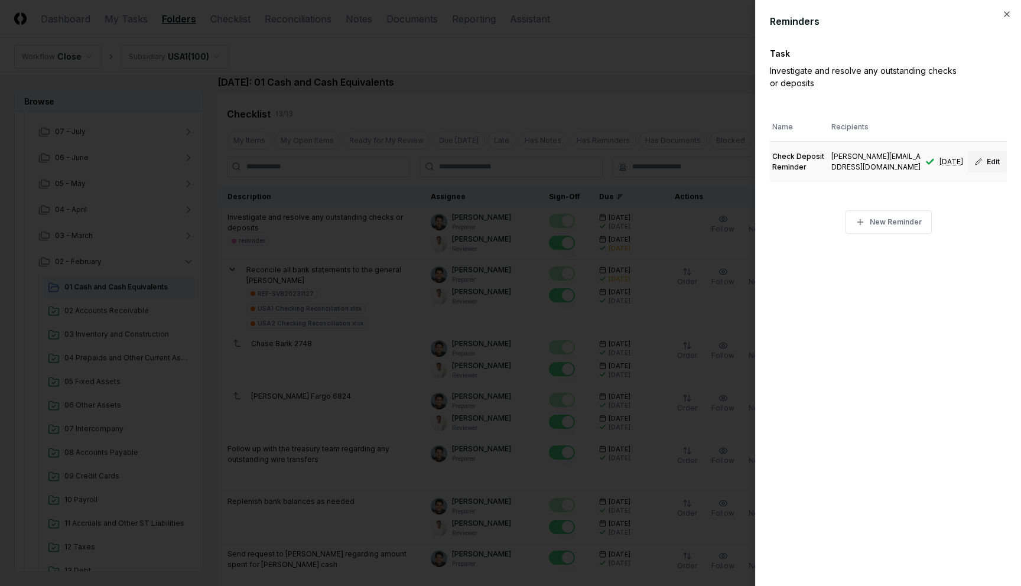
click at [992, 162] on button "Edit" at bounding box center [987, 161] width 39 height 21
type textarea "*"
type input "**********"
type input "**"
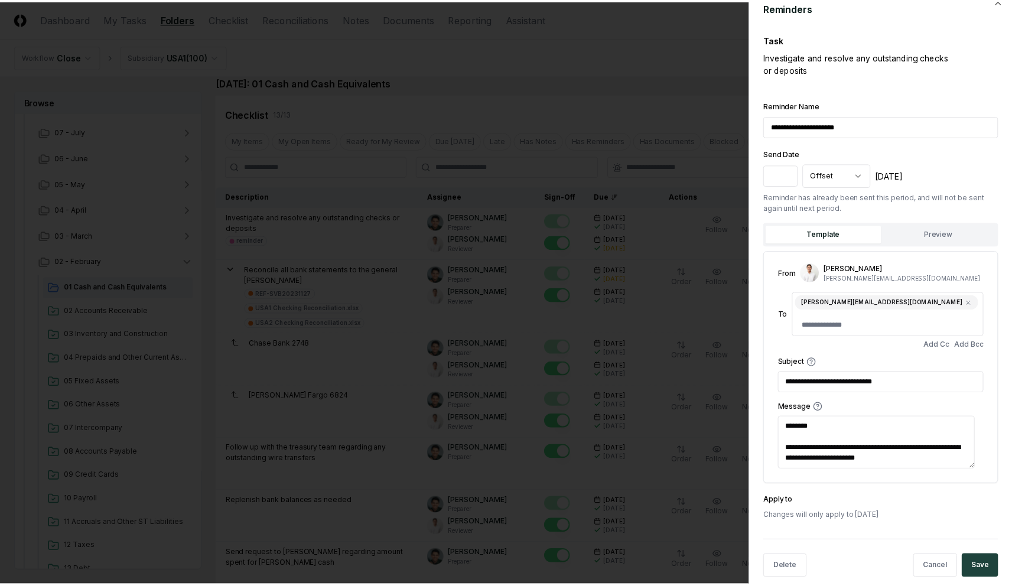
scroll to position [0, 0]
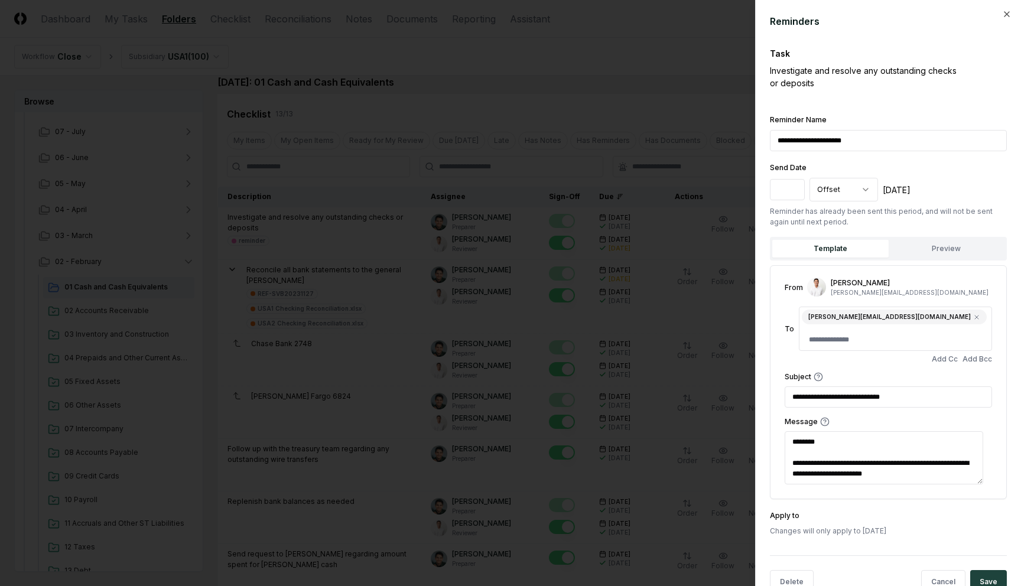
click at [690, 87] on div at bounding box center [510, 293] width 1021 height 586
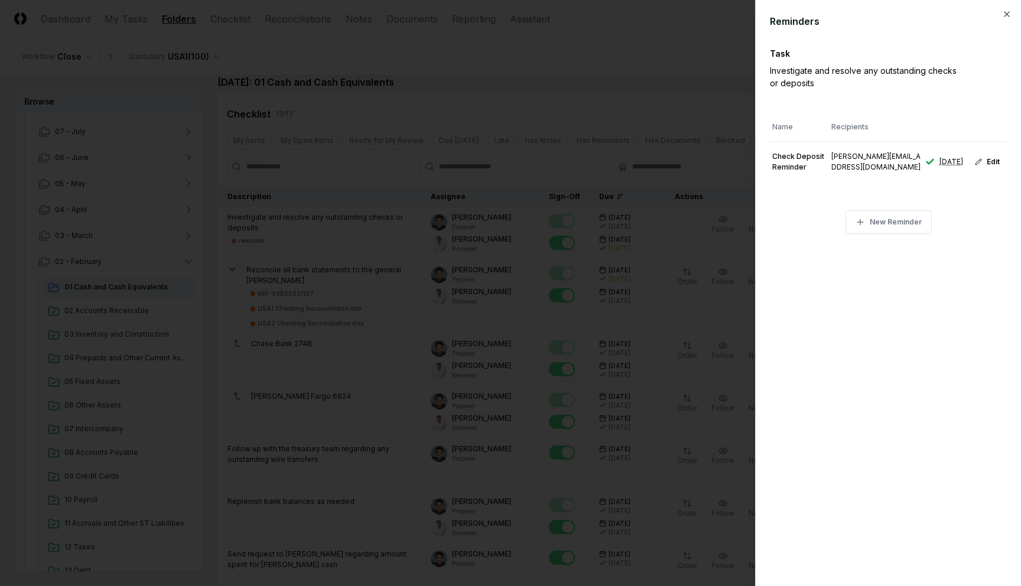
type textarea "*"
click at [684, 81] on div at bounding box center [510, 293] width 1021 height 586
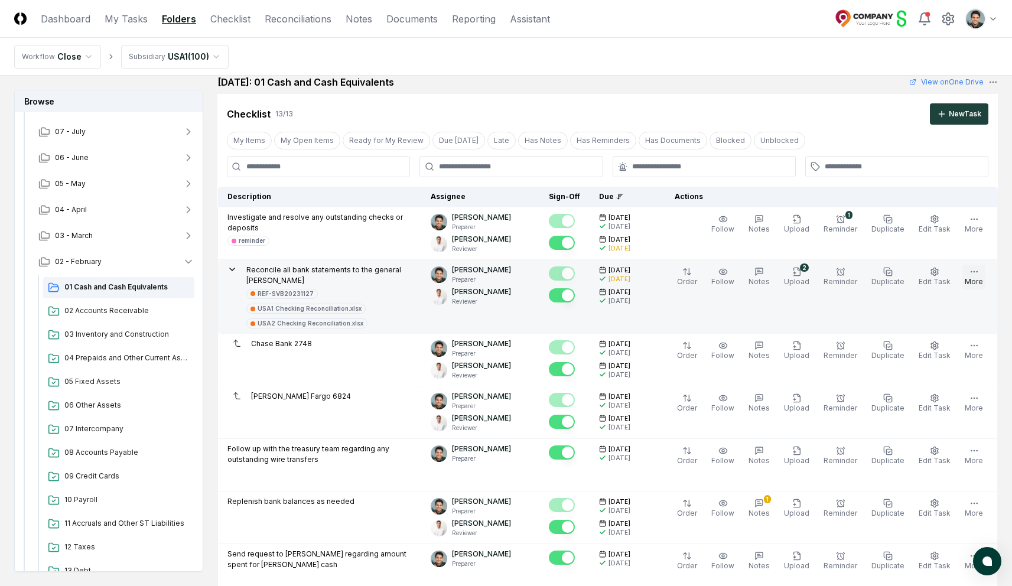
click at [970, 275] on icon "button" at bounding box center [973, 271] width 9 height 9
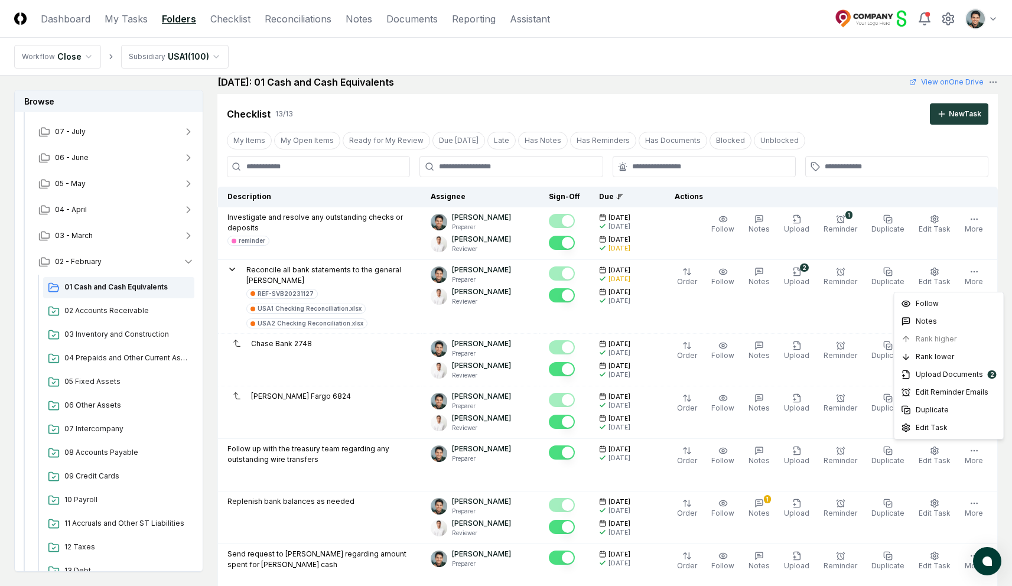
click at [780, 86] on div "February 2025: 01 Cash and Cash Equivalents View on One Drive" at bounding box center [607, 82] width 780 height 14
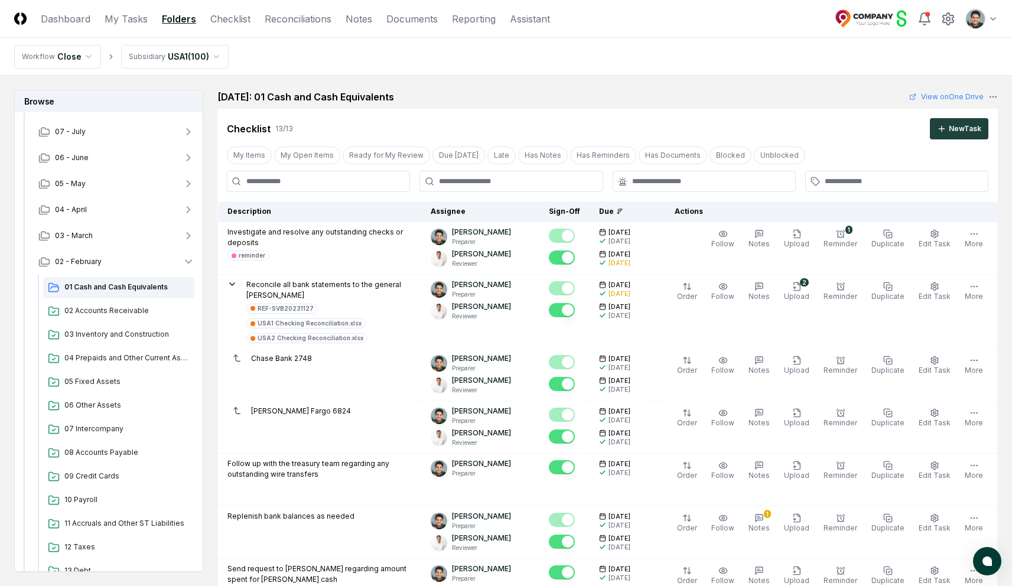
click at [949, 103] on div "February 2025: 01 Cash and Cash Equivalents View on One Drive" at bounding box center [607, 97] width 780 height 14
click at [954, 97] on link "View on One Drive" at bounding box center [946, 97] width 74 height 11
click at [394, 95] on h2 "February 2025: 01 Cash and Cash Equivalents" at bounding box center [305, 97] width 177 height 14
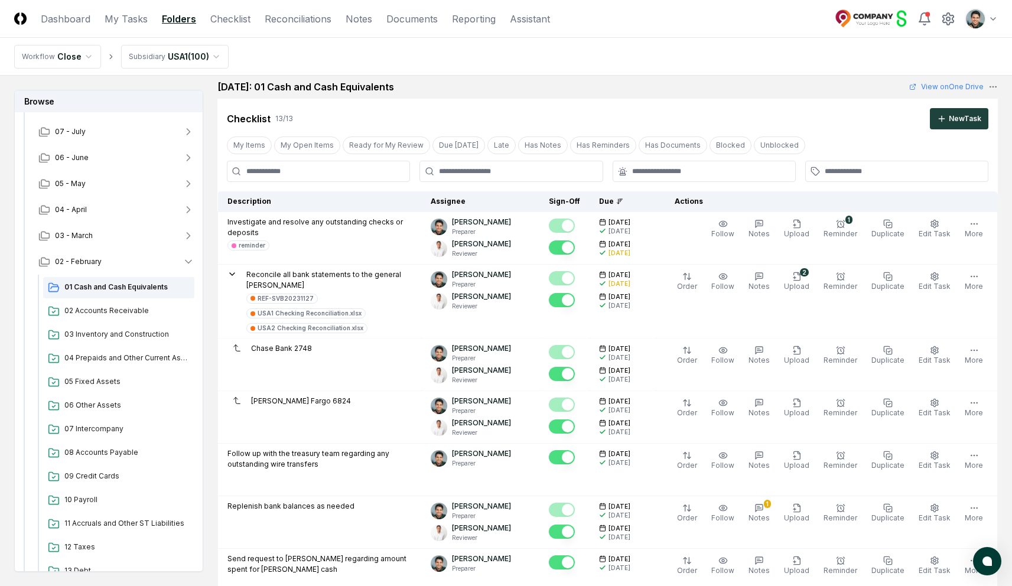
scroll to position [22, 0]
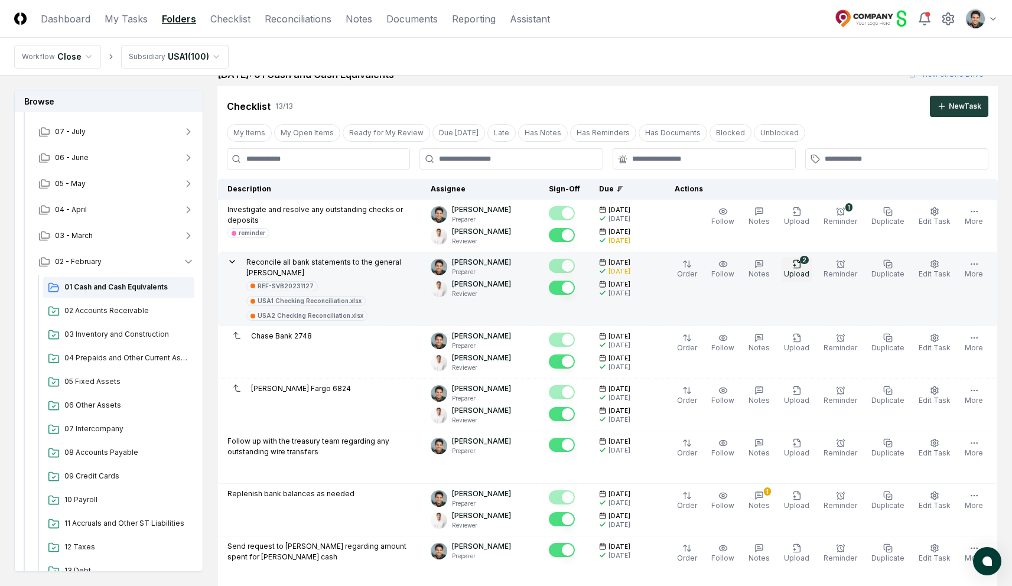
click at [805, 273] on span "Upload" at bounding box center [796, 273] width 25 height 9
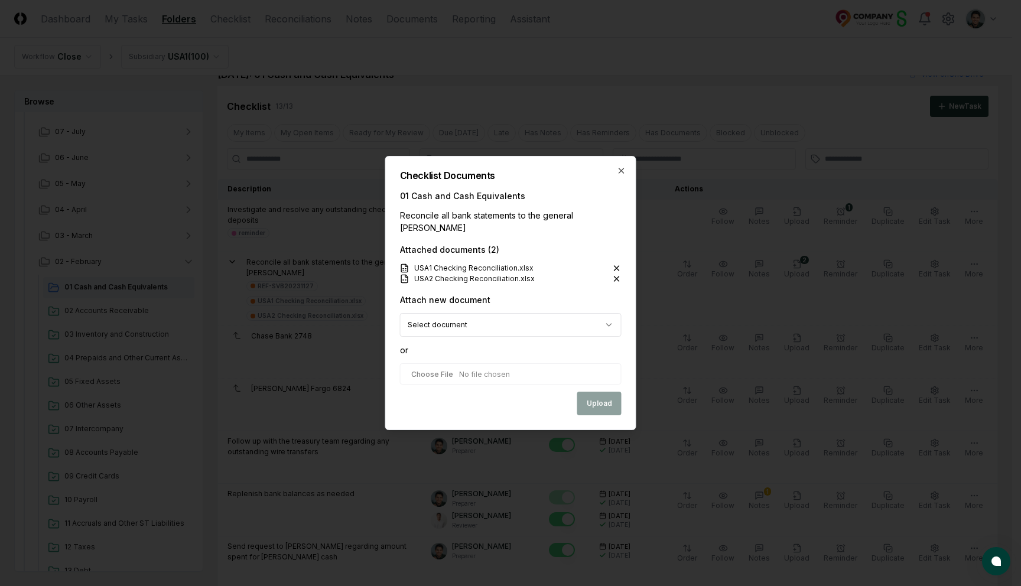
click at [447, 372] on input "file" at bounding box center [511, 373] width 222 height 21
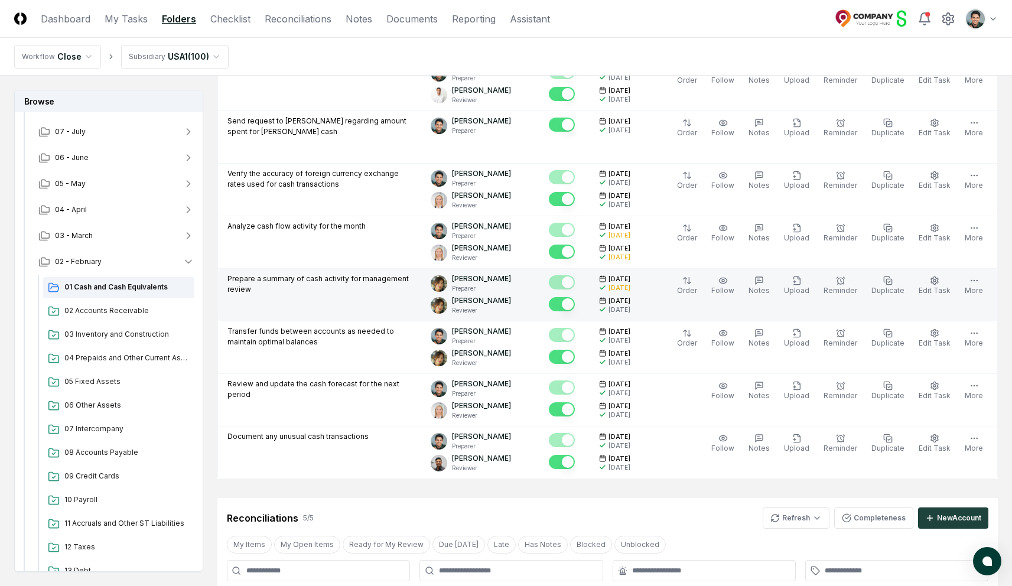
scroll to position [453, 0]
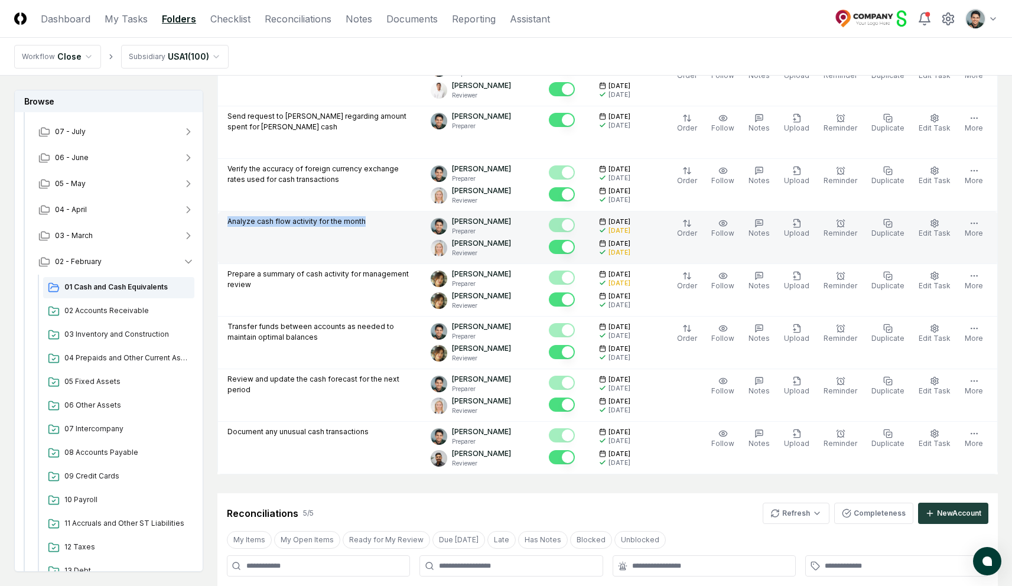
drag, startPoint x: 242, startPoint y: 202, endPoint x: 366, endPoint y: 210, distance: 124.3
click at [365, 212] on td "Analyze cash flow activity for the month" at bounding box center [320, 238] width 204 height 53
click at [366, 216] on div "Analyze cash flow activity for the month" at bounding box center [319, 222] width 184 height 13
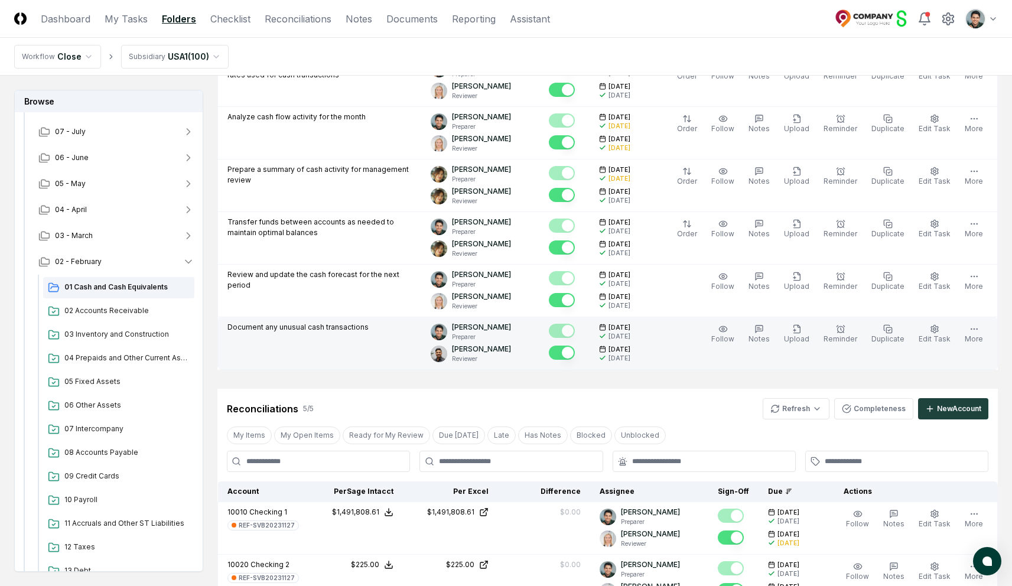
scroll to position [562, 0]
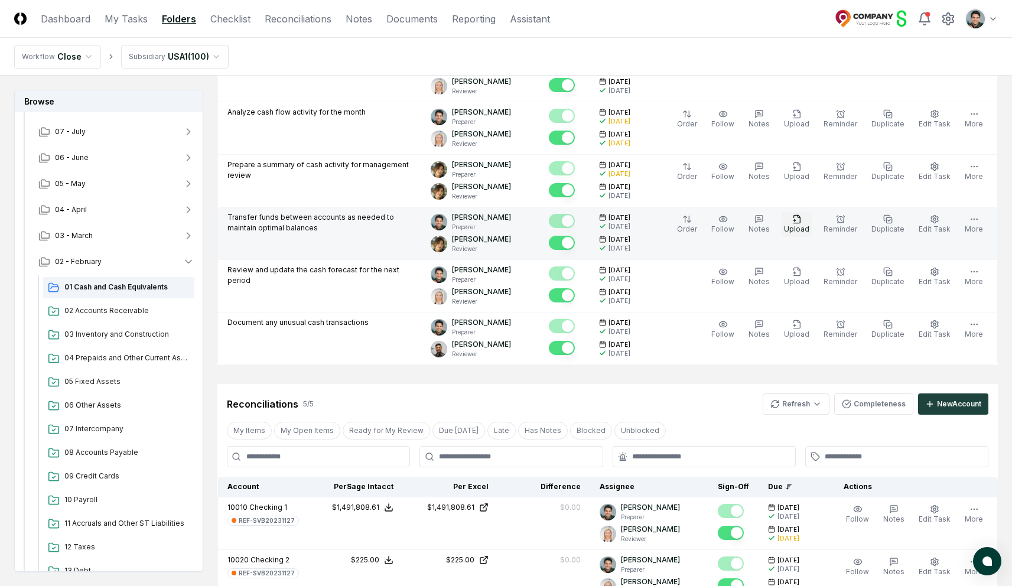
click at [798, 224] on span "Upload" at bounding box center [796, 228] width 25 height 9
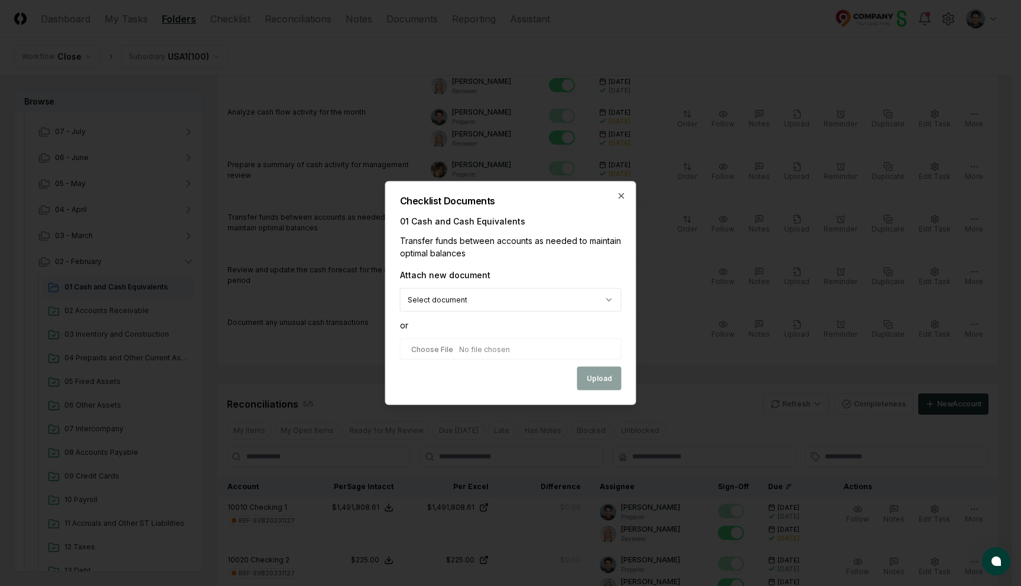
click at [513, 306] on body "CloseCore Dashboard My Tasks Folders Checklist Reconciliations Notes Documents …" at bounding box center [506, 249] width 1012 height 1623
click at [548, 228] on body "CloseCore Dashboard My Tasks Folders Checklist Reconciliations Notes Documents …" at bounding box center [506, 249] width 1012 height 1623
click at [620, 195] on icon "button" at bounding box center [621, 195] width 9 height 9
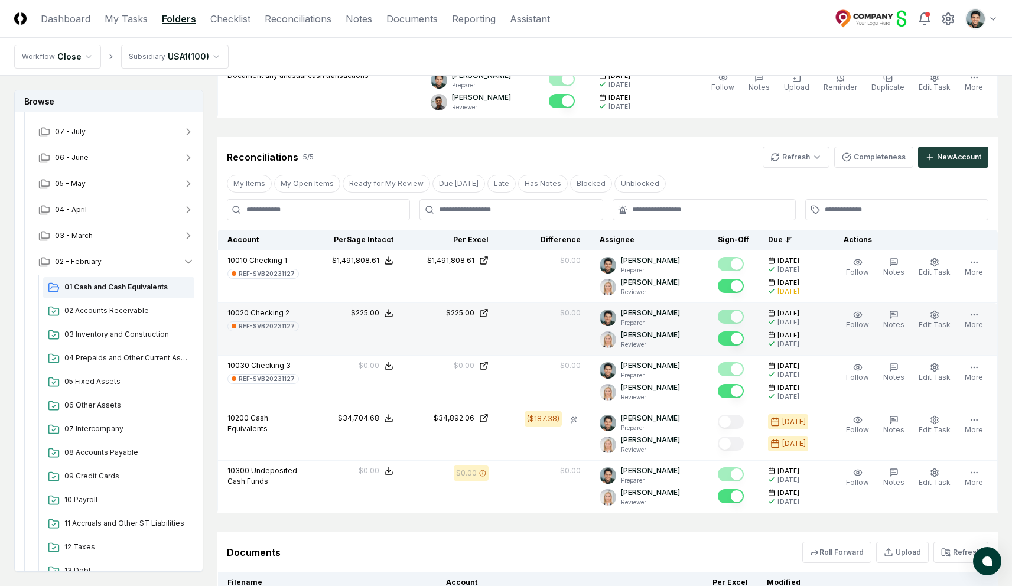
scroll to position [819, 0]
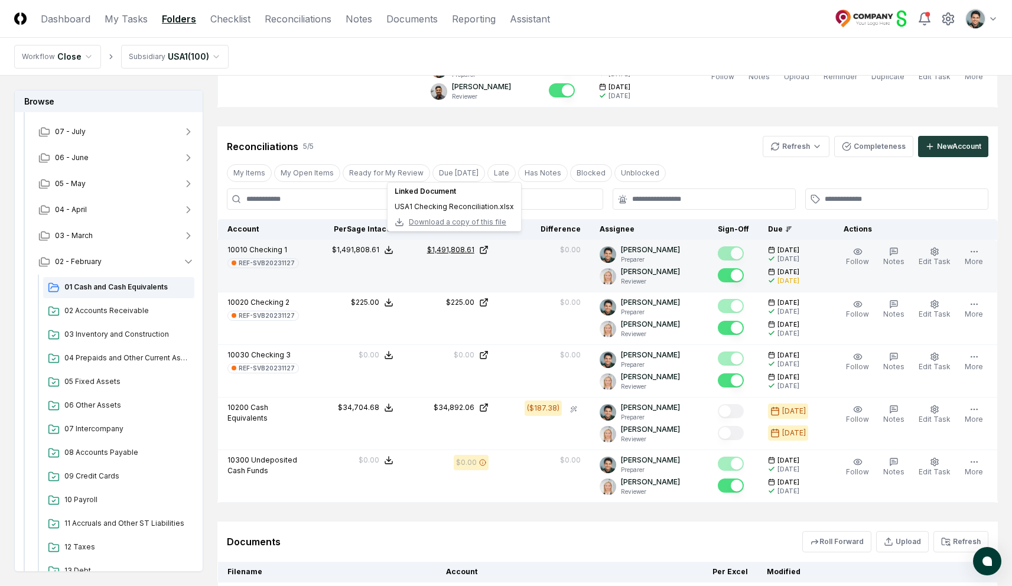
click at [468, 245] on div "$1,491,808.61" at bounding box center [450, 250] width 47 height 11
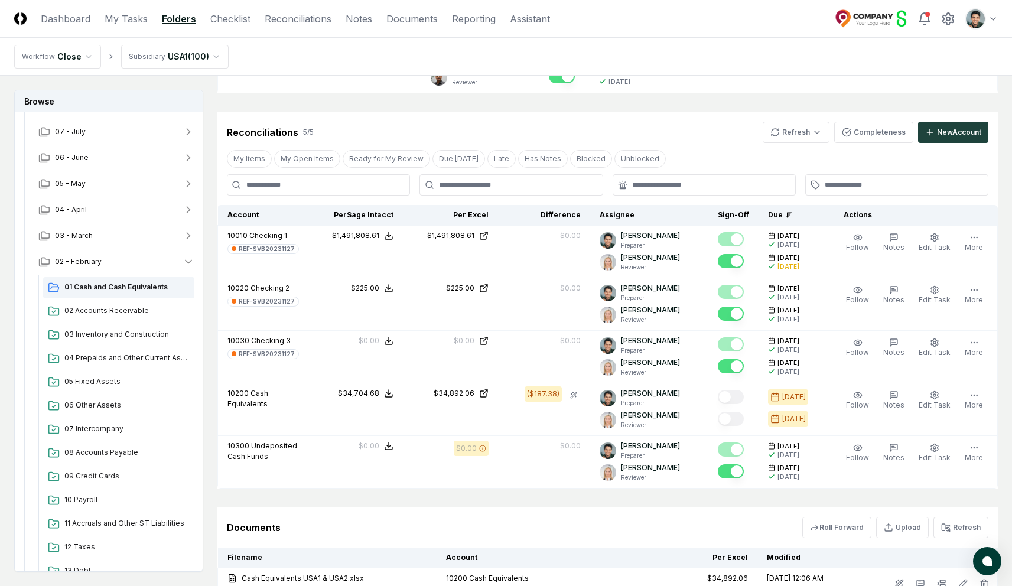
scroll to position [829, 0]
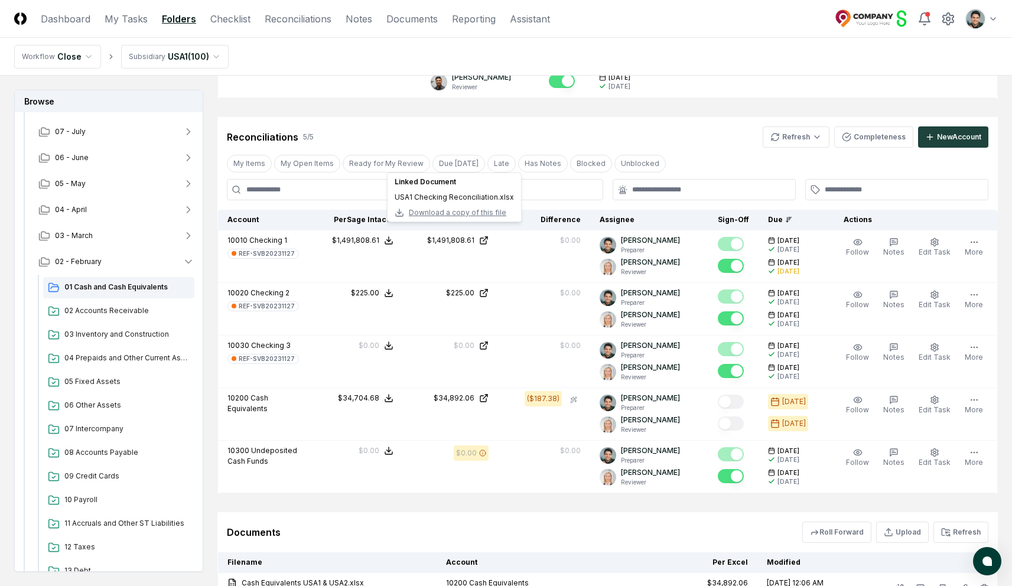
click at [364, 117] on div "Reconciliations 5 / 5 Refresh Completeness New Account" at bounding box center [607, 132] width 780 height 31
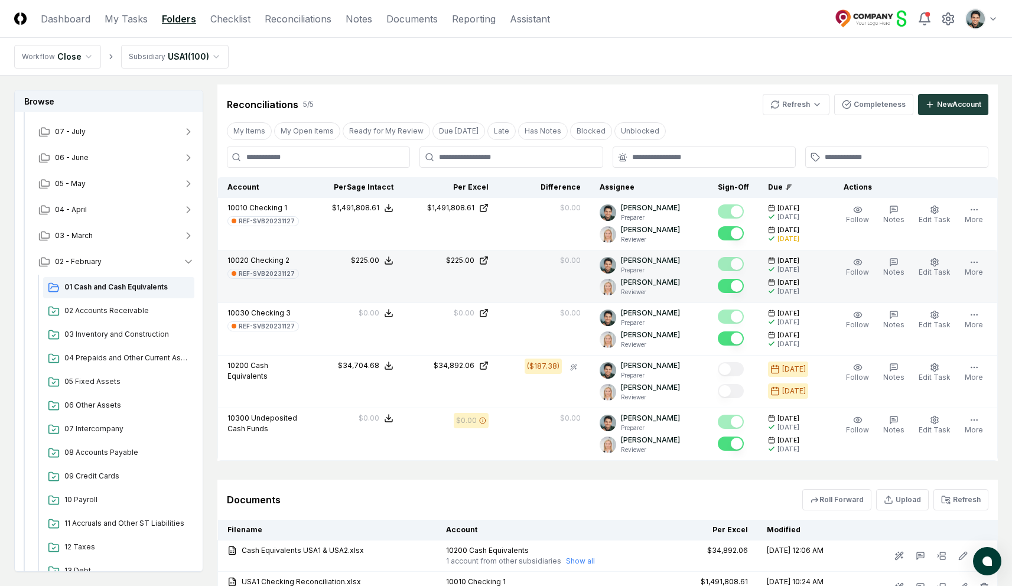
scroll to position [861, 0]
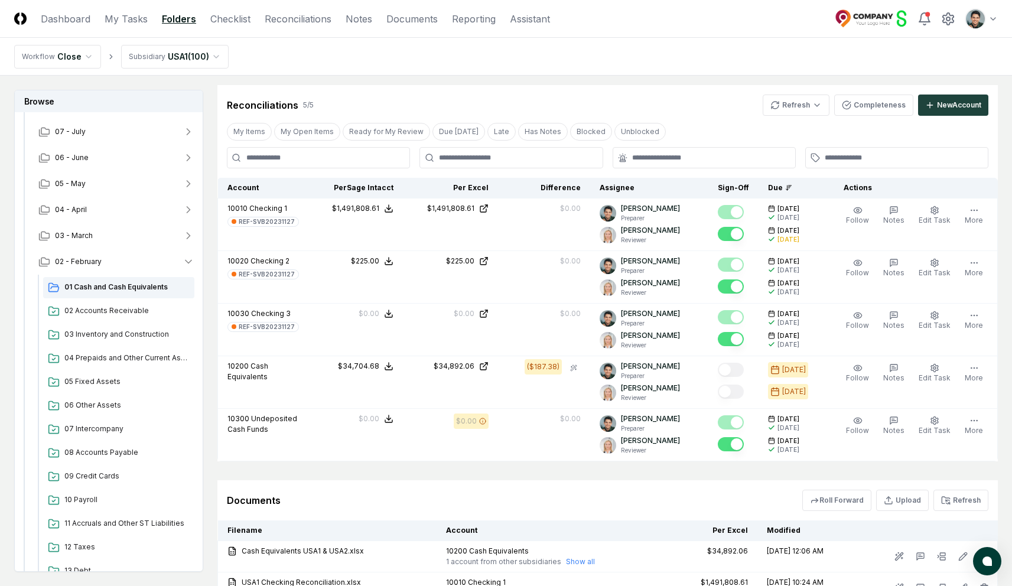
click at [583, 95] on div "Reconciliations 5 / 5 Refresh Completeness New Account" at bounding box center [608, 105] width 762 height 21
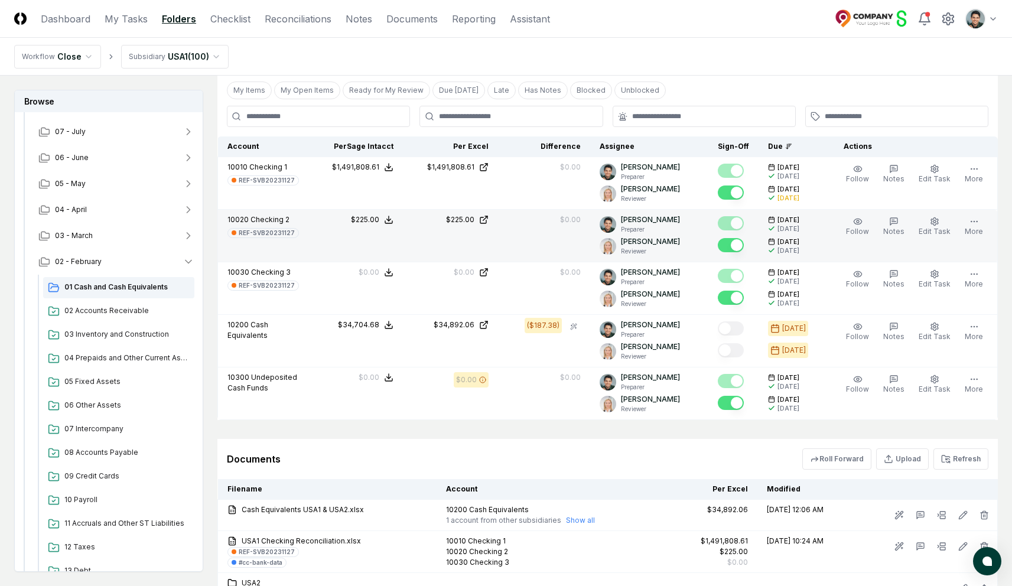
scroll to position [902, 0]
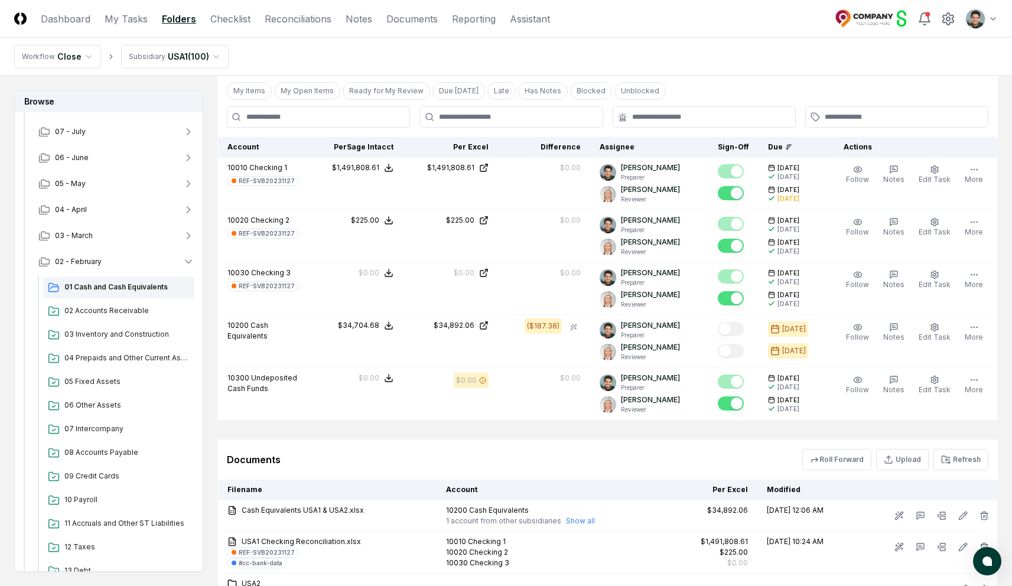
click at [598, 56] on nav "Workflow Close Subsidiary USA1 ( 100 )" at bounding box center [506, 57] width 1012 height 38
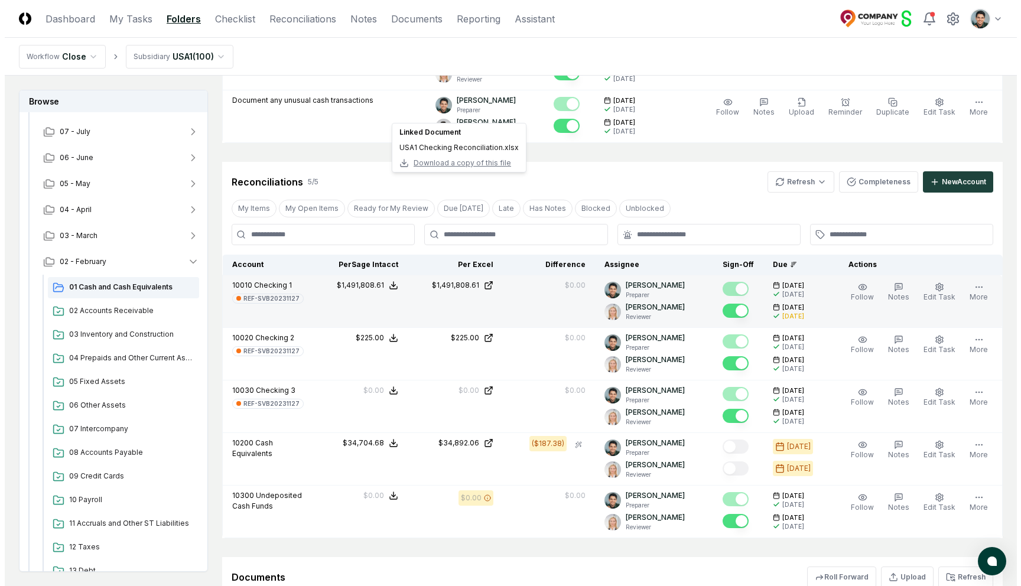
scroll to position [778, 0]
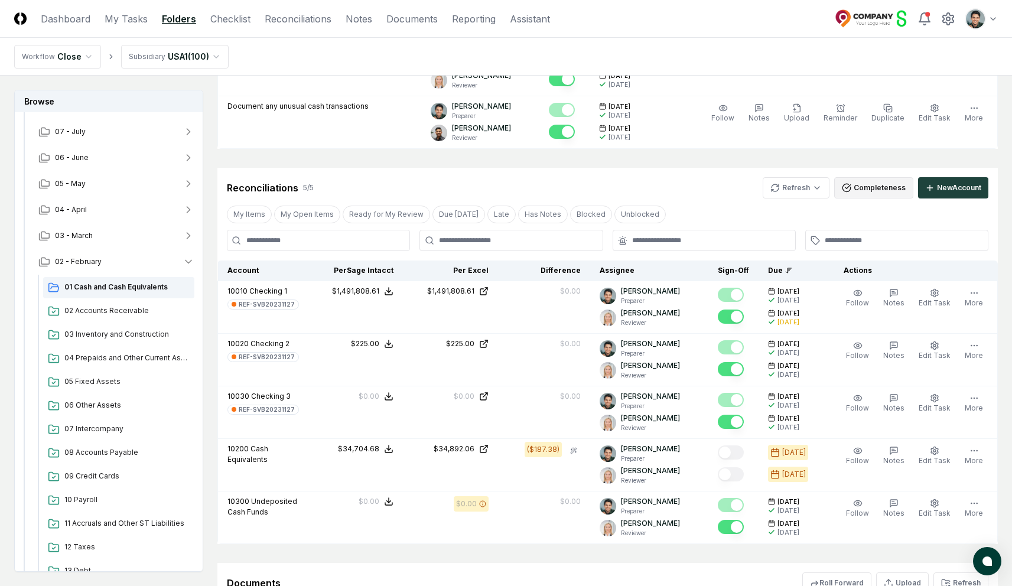
click at [856, 177] on button "Completeness" at bounding box center [873, 187] width 79 height 21
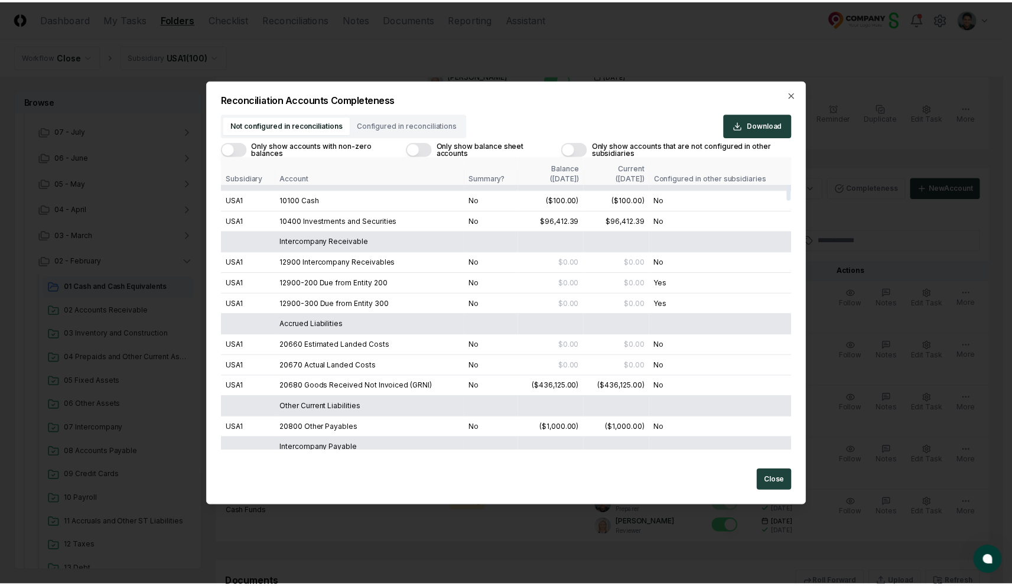
scroll to position [0, 0]
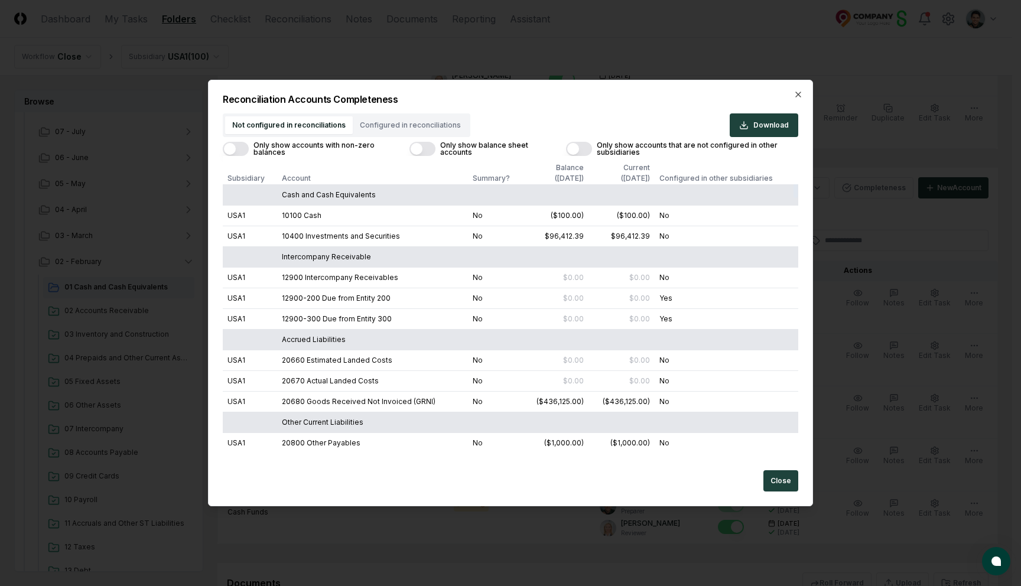
click at [237, 151] on button "Only show accounts with non-zero balances" at bounding box center [236, 149] width 26 height 14
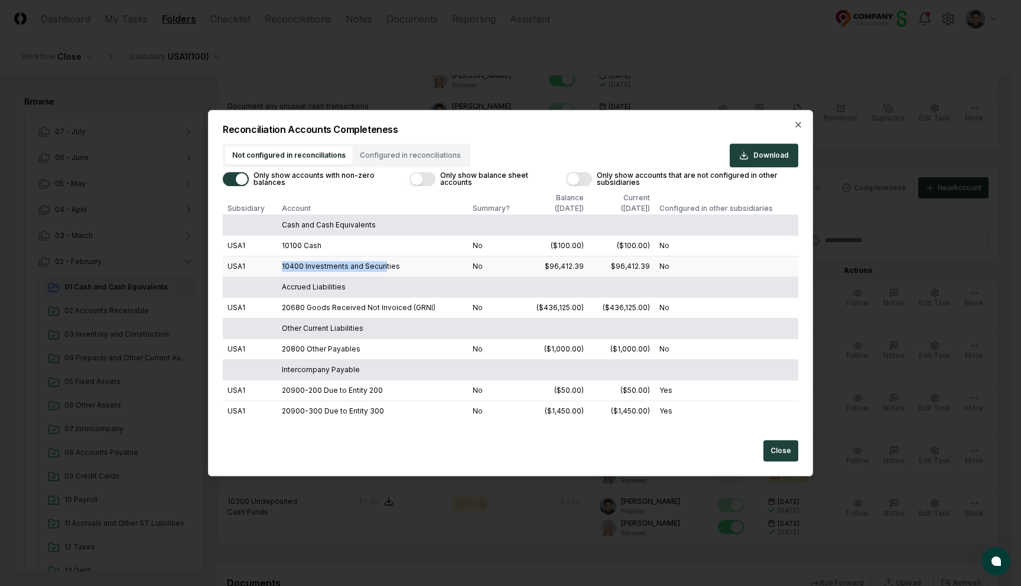
drag, startPoint x: 282, startPoint y: 262, endPoint x: 383, endPoint y: 263, distance: 101.0
click at [383, 263] on td "10400 Investments and Securities" at bounding box center [372, 266] width 190 height 21
click at [380, 250] on td "10100 Cash" at bounding box center [372, 245] width 190 height 21
drag, startPoint x: 278, startPoint y: 265, endPoint x: 406, endPoint y: 263, distance: 128.2
click at [406, 263] on td "10400 Investments and Securities" at bounding box center [372, 266] width 190 height 21
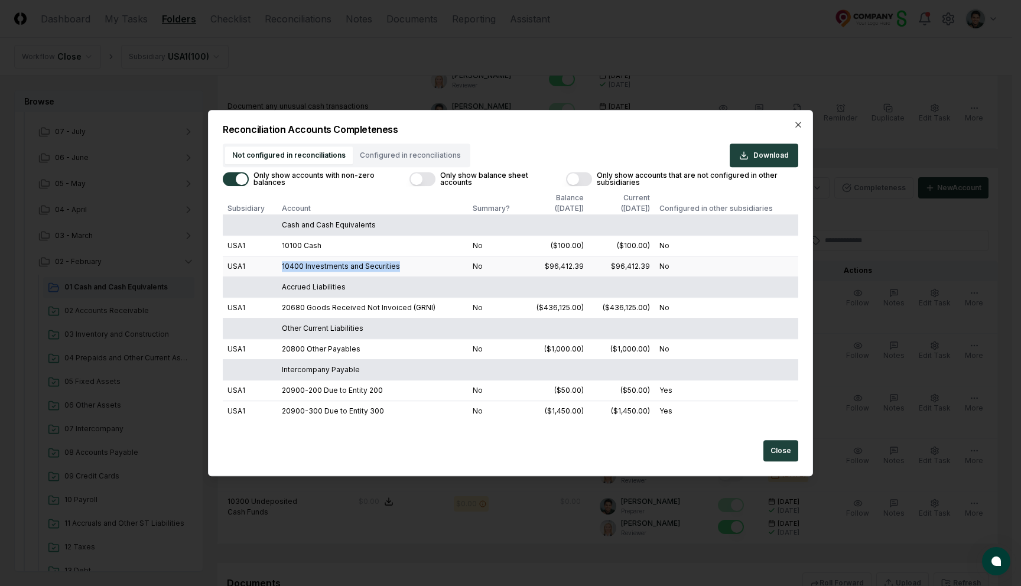
click at [406, 263] on td "10400 Investments and Securities" at bounding box center [372, 266] width 190 height 21
drag, startPoint x: 290, startPoint y: 258, endPoint x: 378, endPoint y: 265, distance: 88.3
click at [378, 265] on td "10400 Investments and Securities" at bounding box center [372, 266] width 190 height 21
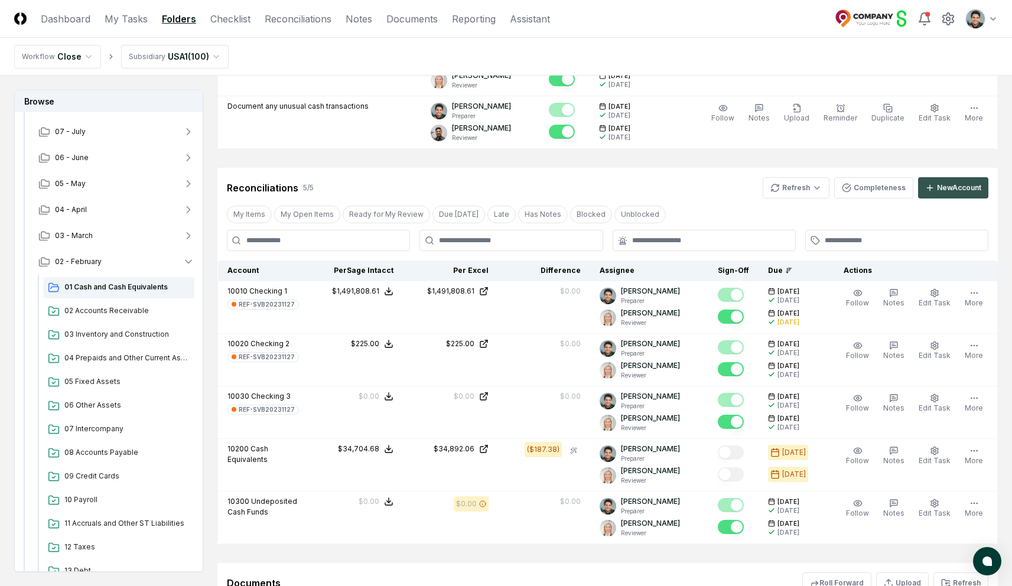
click at [925, 185] on button "New Account" at bounding box center [953, 187] width 70 height 21
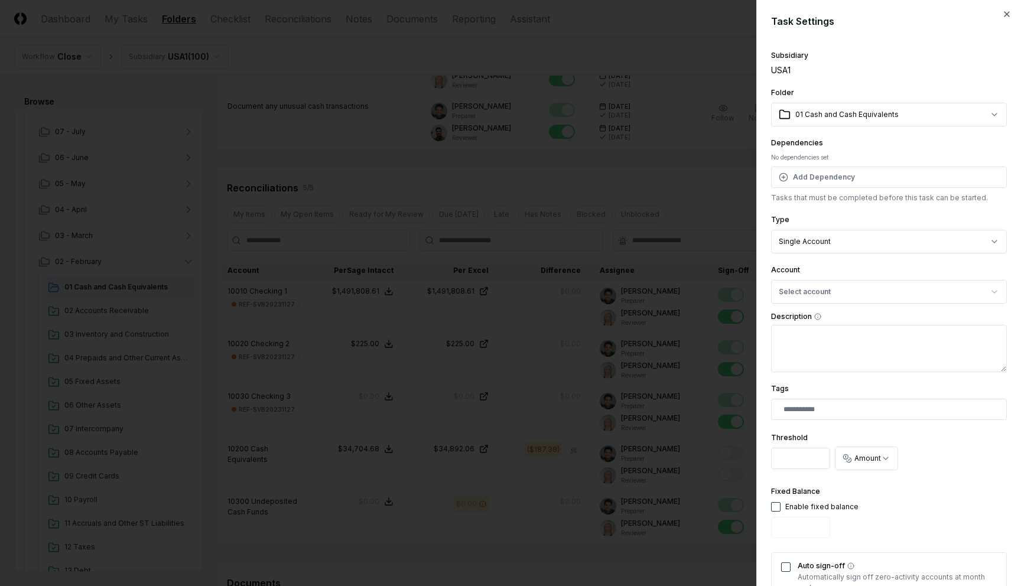
click at [866, 275] on div "Account Select account" at bounding box center [889, 283] width 236 height 41
click at [868, 285] on button "Select account" at bounding box center [889, 292] width 236 height 24
type input "*****"
click at [881, 252] on body "CloseCore Dashboard My Tasks Folders Checklist Reconciliations Notes Documents …" at bounding box center [506, 33] width 1012 height 1623
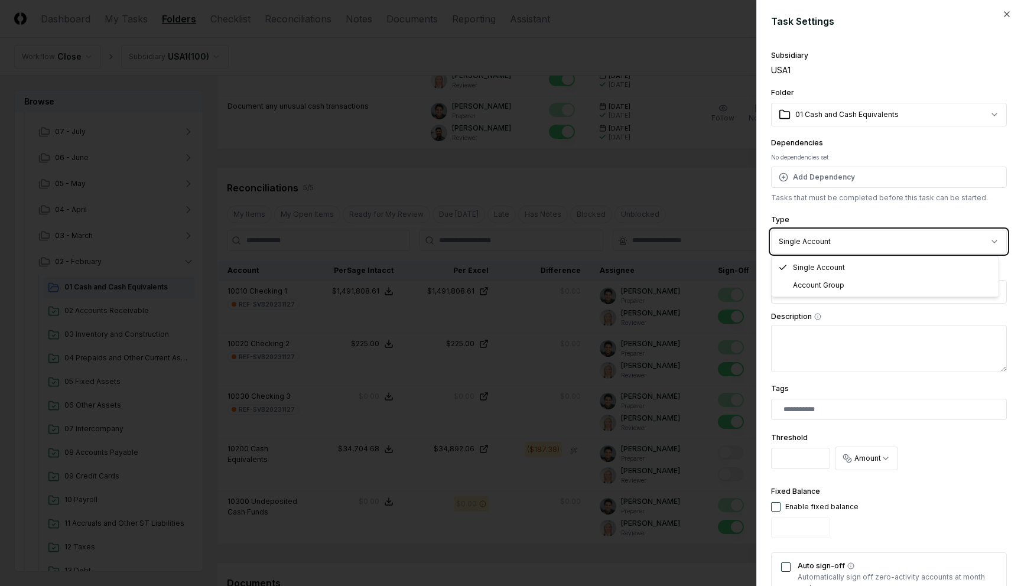
click at [618, 225] on div at bounding box center [510, 293] width 1021 height 586
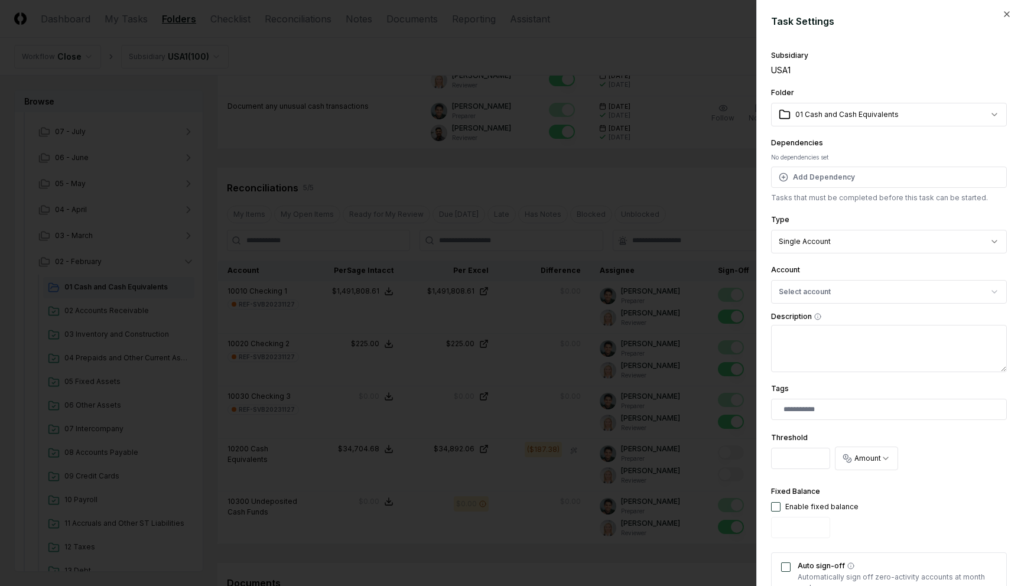
click at [609, 190] on div at bounding box center [510, 293] width 1021 height 586
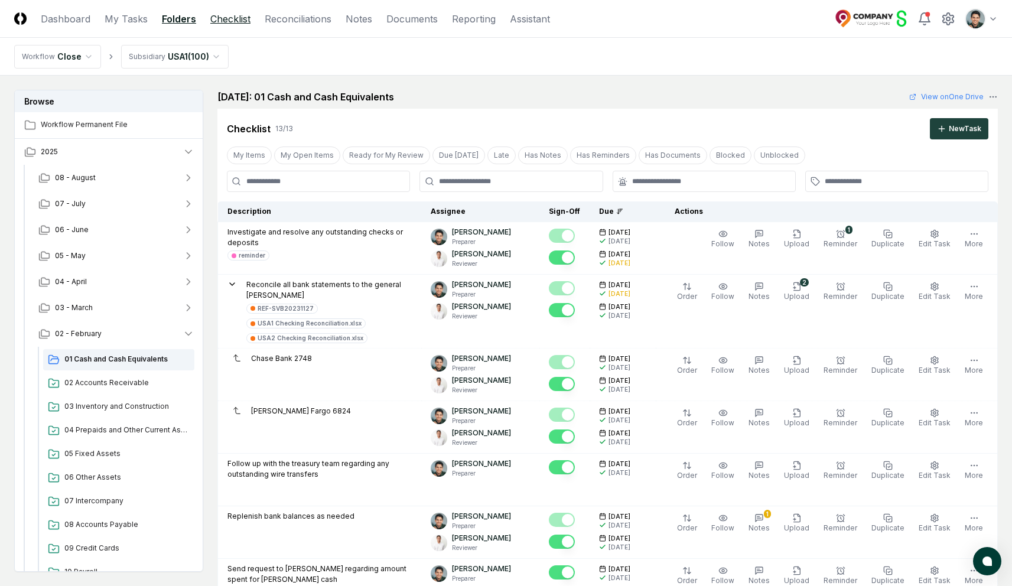
click at [235, 12] on link "Checklist" at bounding box center [230, 19] width 40 height 14
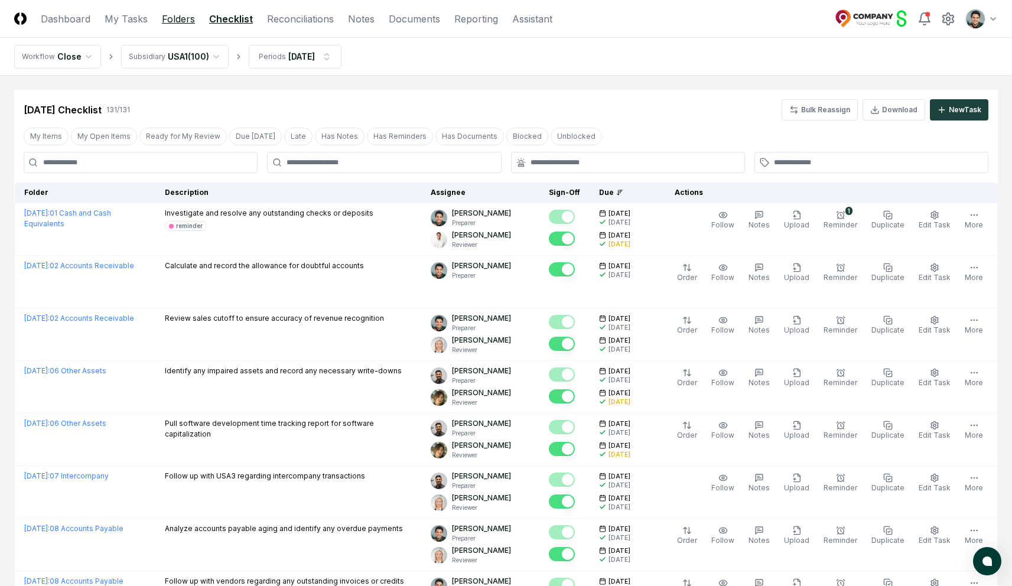
click at [183, 24] on link "Folders" at bounding box center [178, 19] width 33 height 14
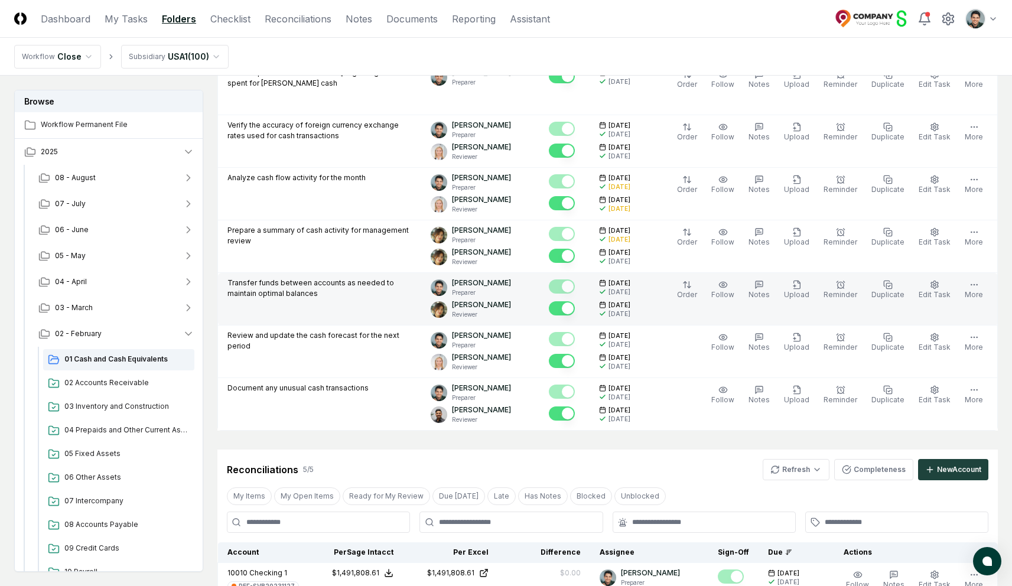
scroll to position [269, 0]
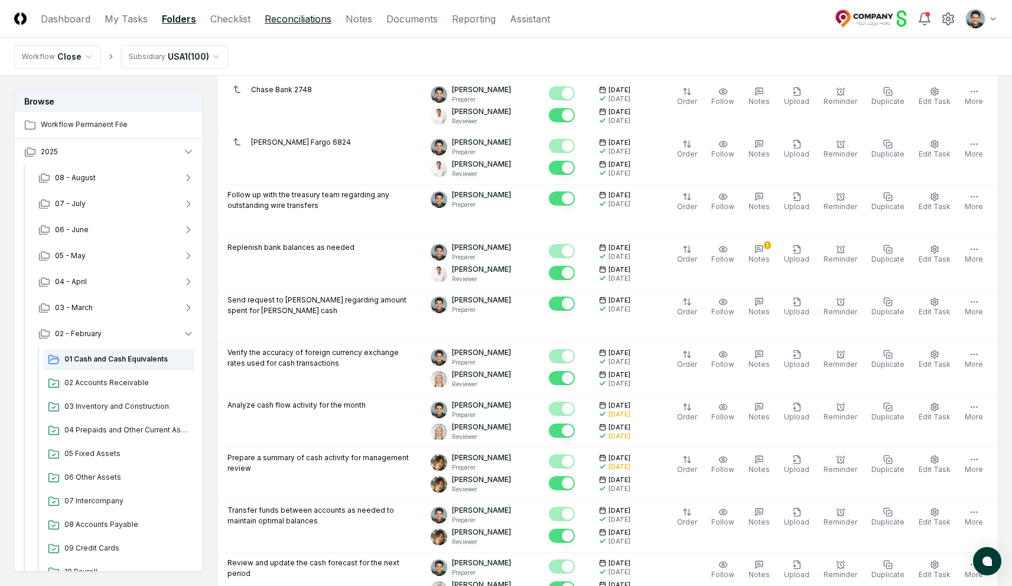
click at [323, 21] on link "Reconciliations" at bounding box center [298, 19] width 67 height 14
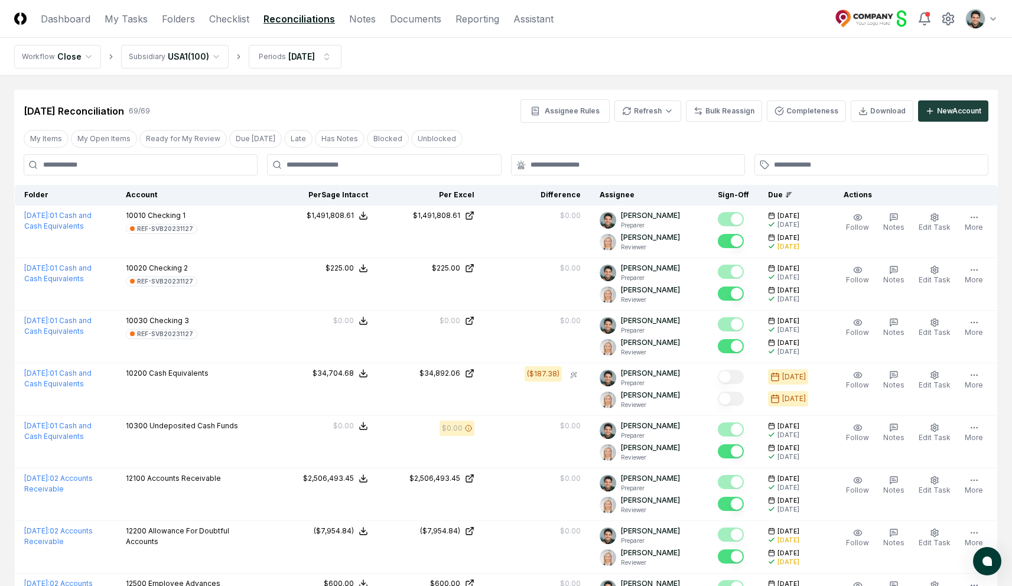
click at [462, 99] on div "Feb 2025 Reconciliation 69 / 69 Assignee Rules Refresh Bulk Reassign Completene…" at bounding box center [506, 111] width 965 height 24
click at [455, 104] on div "Feb 2025 Reconciliation 69 / 69 Assignee Rules Refresh Bulk Reassign Completene…" at bounding box center [506, 111] width 965 height 24
click at [451, 92] on div "Feb 2025 Reconciliation 69 / 69 Assignee Rules Refresh Bulk Reassign Completene…" at bounding box center [506, 106] width 984 height 33
click at [110, 138] on button "My Open Items" at bounding box center [104, 139] width 66 height 18
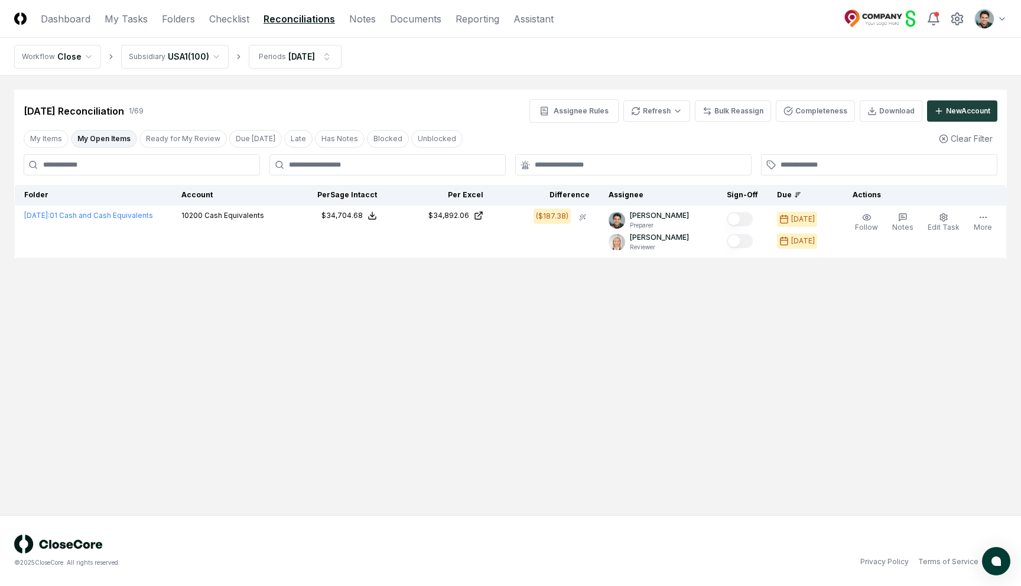
click at [106, 136] on button "My Open Items" at bounding box center [104, 139] width 66 height 18
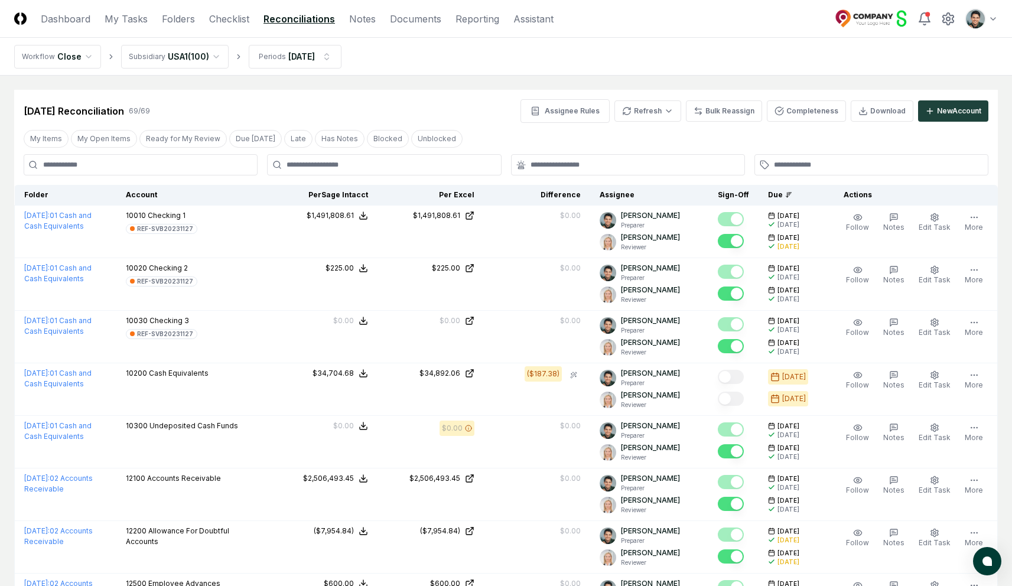
click at [379, 102] on div "Feb 2025 Reconciliation 69 / 69 Assignee Rules Refresh Bulk Reassign Completene…" at bounding box center [506, 111] width 965 height 24
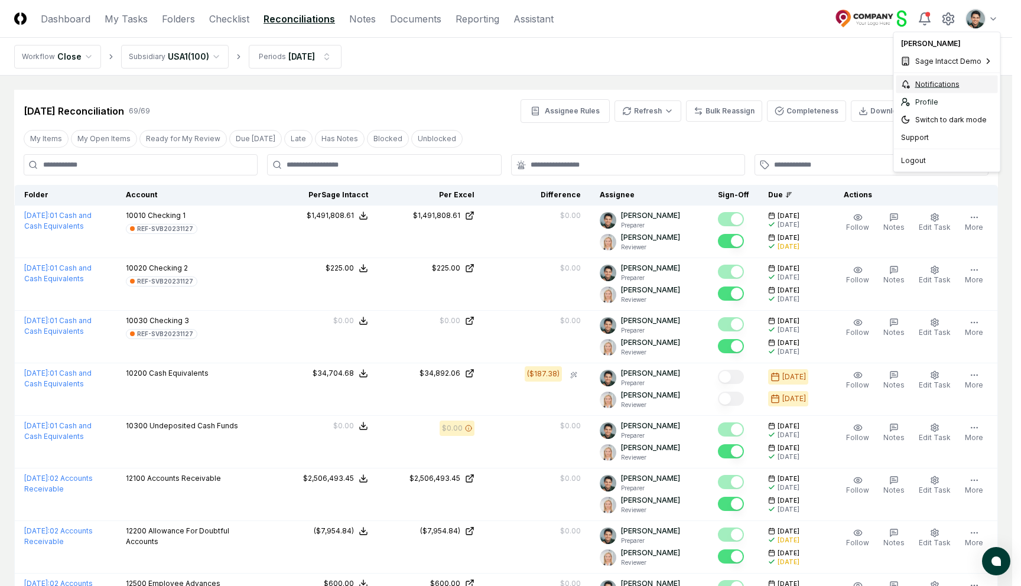
click at [939, 80] on div "Notifications" at bounding box center [947, 85] width 102 height 18
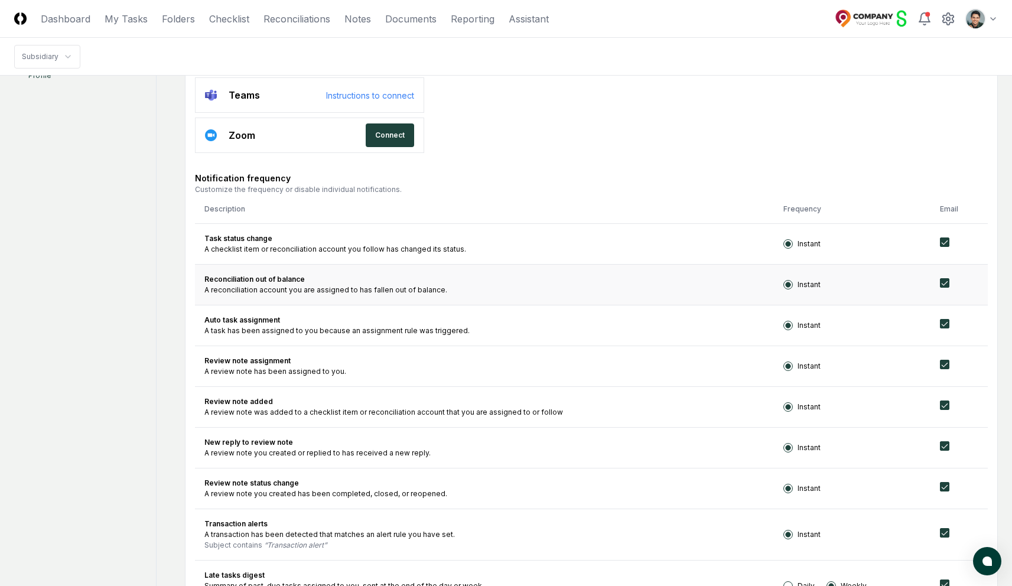
scroll to position [343, 0]
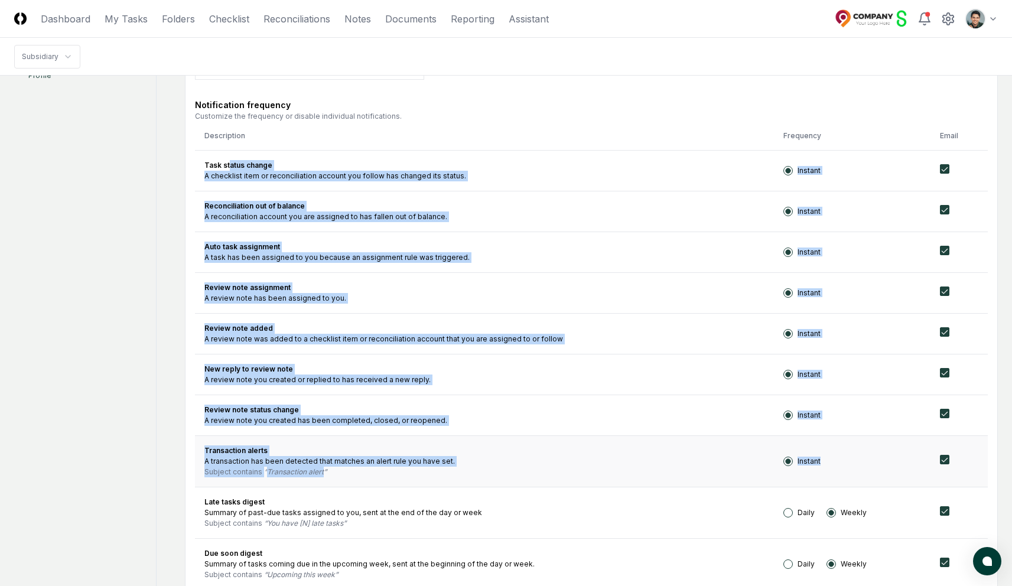
drag, startPoint x: 229, startPoint y: 166, endPoint x: 845, endPoint y: 477, distance: 690.6
click at [845, 477] on tbody "Task status change A checklist item or reconciliation account you follow has ch…" at bounding box center [591, 472] width 793 height 645
click at [544, 470] on div "Subject contains Transaction alert" at bounding box center [484, 472] width 560 height 11
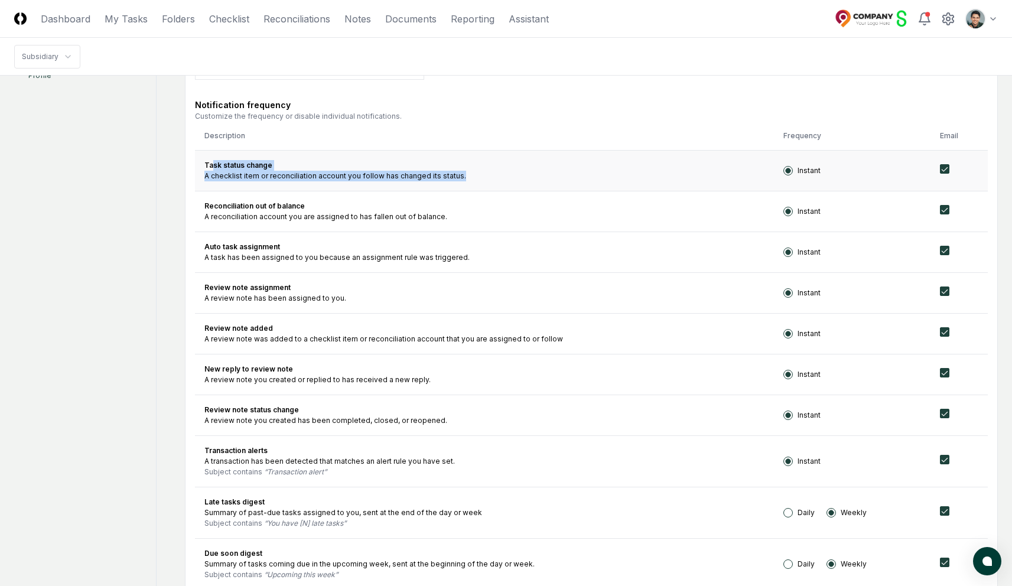
drag, startPoint x: 212, startPoint y: 161, endPoint x: 458, endPoint y: 186, distance: 247.6
click at [458, 187] on td "Task status change A checklist item or reconciliation account you follow has ch…" at bounding box center [484, 170] width 579 height 41
click at [458, 186] on td "Task status change A checklist item or reconciliation account you follow has ch…" at bounding box center [484, 170] width 579 height 41
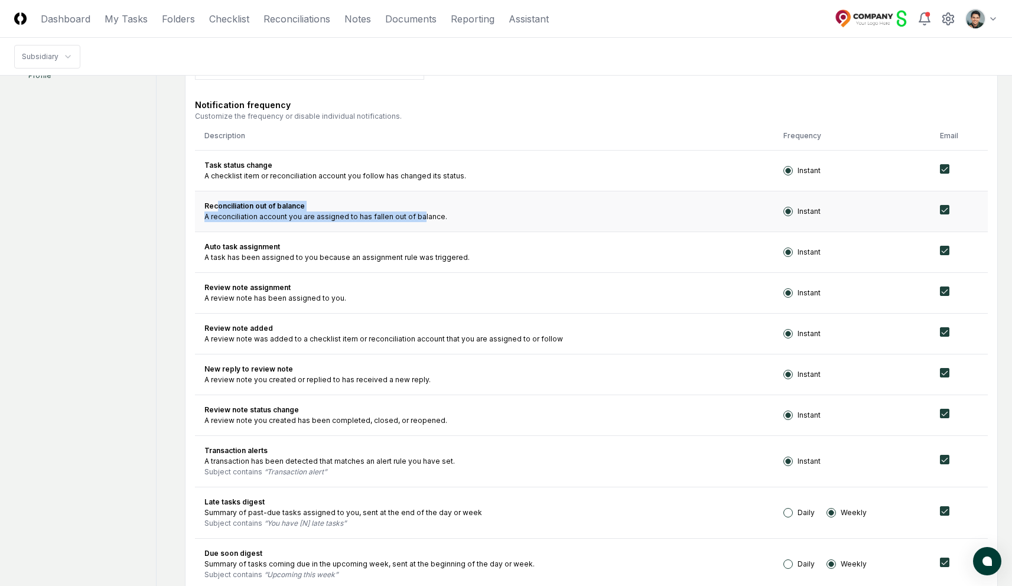
drag, startPoint x: 216, startPoint y: 202, endPoint x: 419, endPoint y: 215, distance: 203.1
click at [419, 215] on td "Reconciliation out of balance A reconciliation account you are assigned to has …" at bounding box center [484, 211] width 579 height 41
click at [419, 215] on div "A reconciliation account you are assigned to has fallen out of balance." at bounding box center [484, 217] width 560 height 11
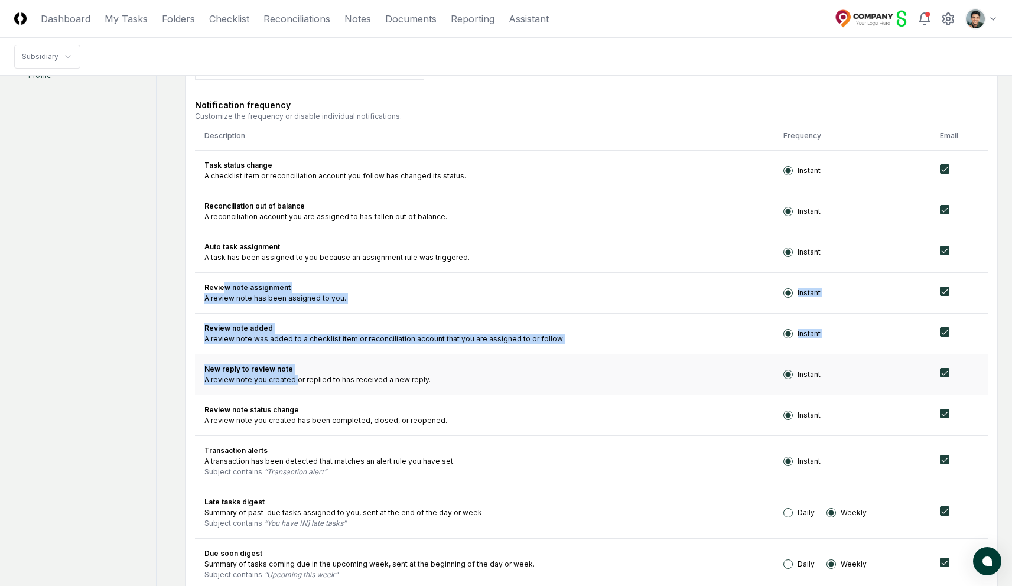
drag, startPoint x: 222, startPoint y: 286, endPoint x: 294, endPoint y: 379, distance: 117.9
click at [294, 379] on tbody "Task status change A checklist item or reconciliation account you follow has ch…" at bounding box center [591, 472] width 793 height 645
click at [294, 379] on div "A review note you created or replied to has received a new reply." at bounding box center [484, 380] width 560 height 11
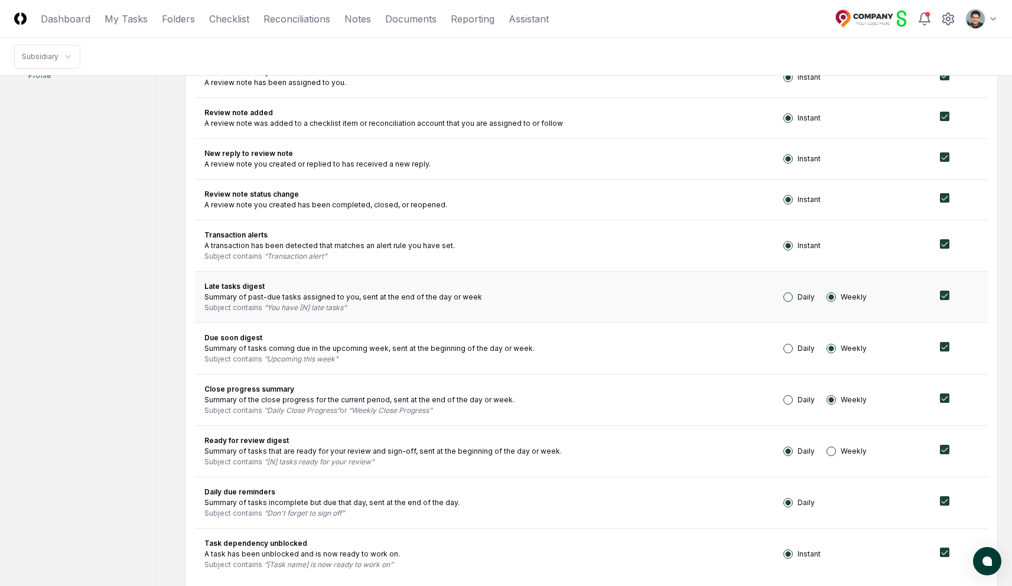
scroll to position [616, 0]
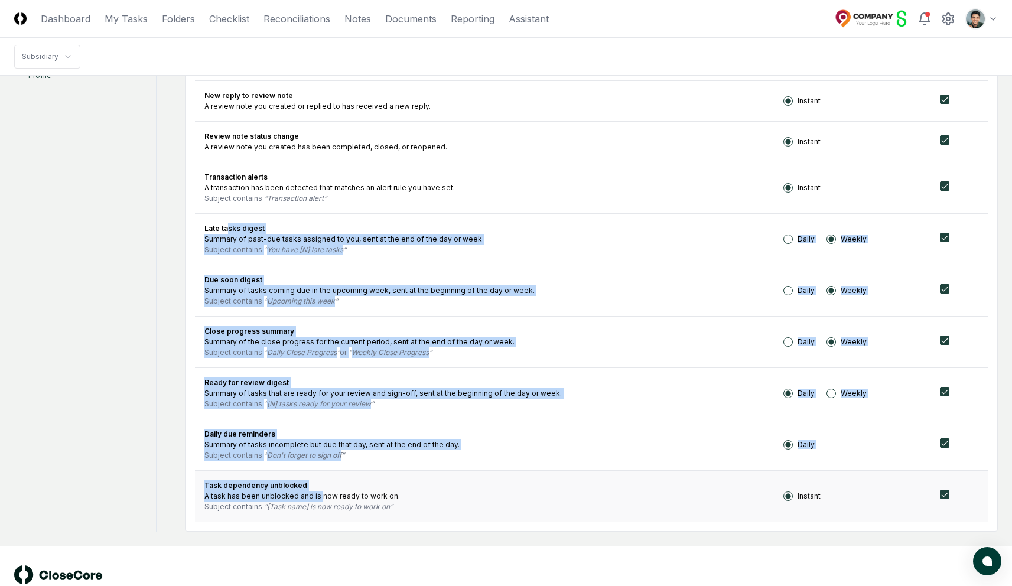
drag, startPoint x: 227, startPoint y: 230, endPoint x: 319, endPoint y: 494, distance: 280.3
click at [319, 494] on tbody "Task status change A checklist item or reconciliation account you follow has ch…" at bounding box center [591, 199] width 793 height 645
click at [319, 494] on div "A task has been unblocked and is now ready to work on." at bounding box center [484, 496] width 560 height 11
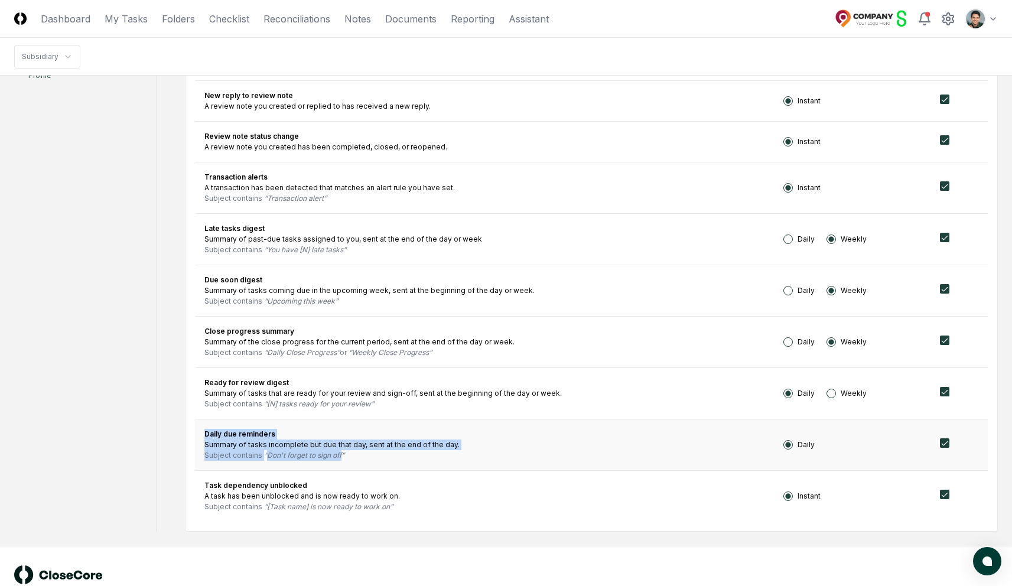
drag, startPoint x: 205, startPoint y: 430, endPoint x: 362, endPoint y: 464, distance: 160.3
click at [362, 464] on td "Daily due reminders Summary of tasks incomplete but due that day, sent at the e…" at bounding box center [484, 444] width 579 height 51
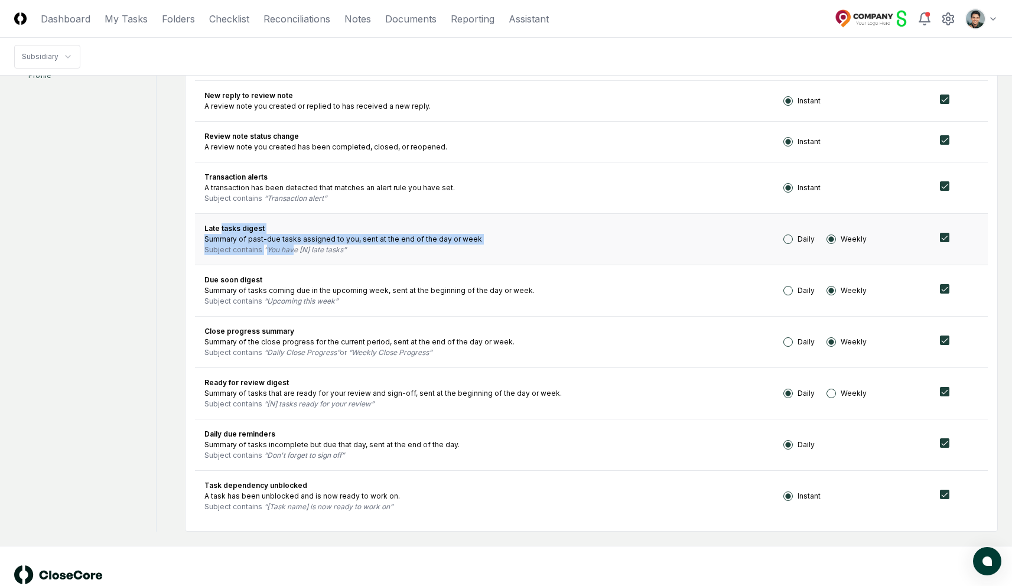
drag, startPoint x: 223, startPoint y: 228, endPoint x: 291, endPoint y: 250, distance: 71.9
click at [291, 250] on td "Late tasks digest Summary of past-due tasks assigned to you, sent at the end of…" at bounding box center [484, 238] width 579 height 51
click at [291, 250] on q "You have [N] late tasks" at bounding box center [305, 249] width 82 height 9
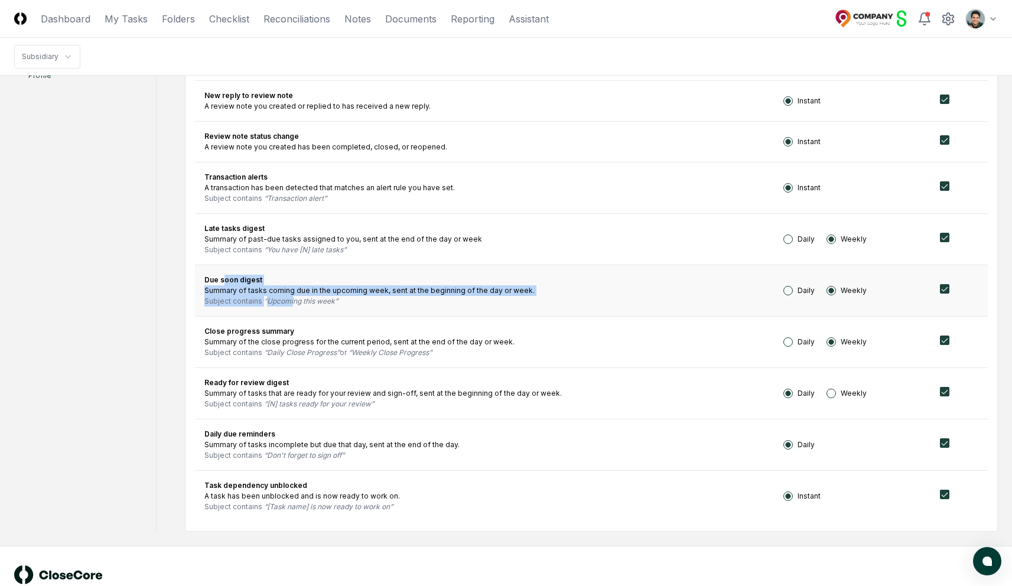
drag, startPoint x: 226, startPoint y: 278, endPoint x: 291, endPoint y: 299, distance: 68.4
click at [291, 299] on td "Due soon digest Summary of tasks coming due in the upcoming week, sent at the b…" at bounding box center [484, 290] width 579 height 51
click at [291, 299] on q "Upcoming this week" at bounding box center [301, 301] width 74 height 9
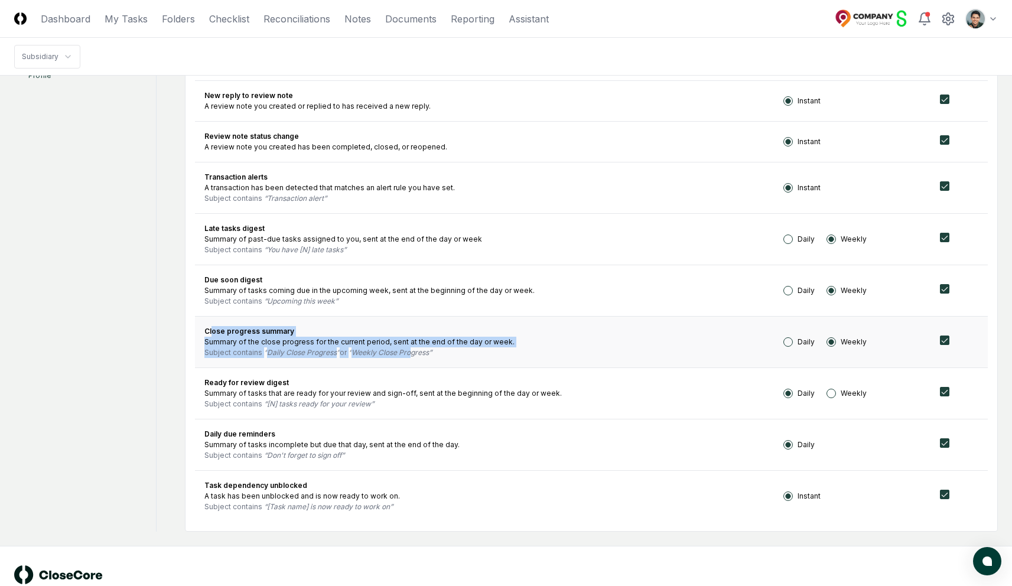
drag, startPoint x: 213, startPoint y: 333, endPoint x: 412, endPoint y: 353, distance: 200.2
click at [412, 353] on td "Close progress summary Summary of the close progress for the current period, se…" at bounding box center [484, 341] width 579 height 51
click at [412, 353] on q "Weekly Close Progress" at bounding box center [390, 352] width 83 height 9
drag, startPoint x: 412, startPoint y: 353, endPoint x: 219, endPoint y: 334, distance: 194.2
click at [219, 334] on td "Close progress summary Summary of the close progress for the current period, se…" at bounding box center [484, 341] width 579 height 51
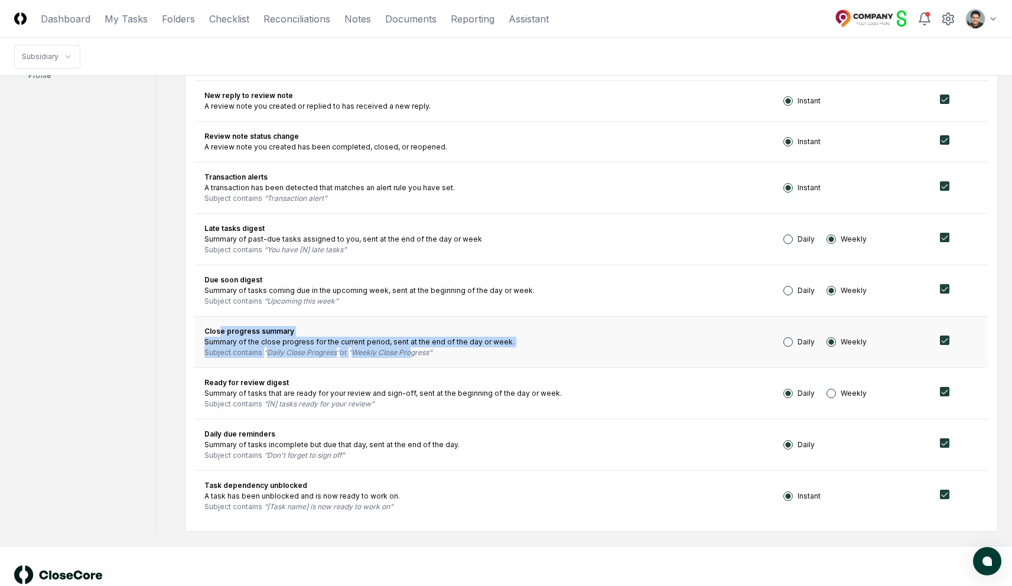
click at [219, 334] on div "Close progress summary" at bounding box center [484, 331] width 560 height 11
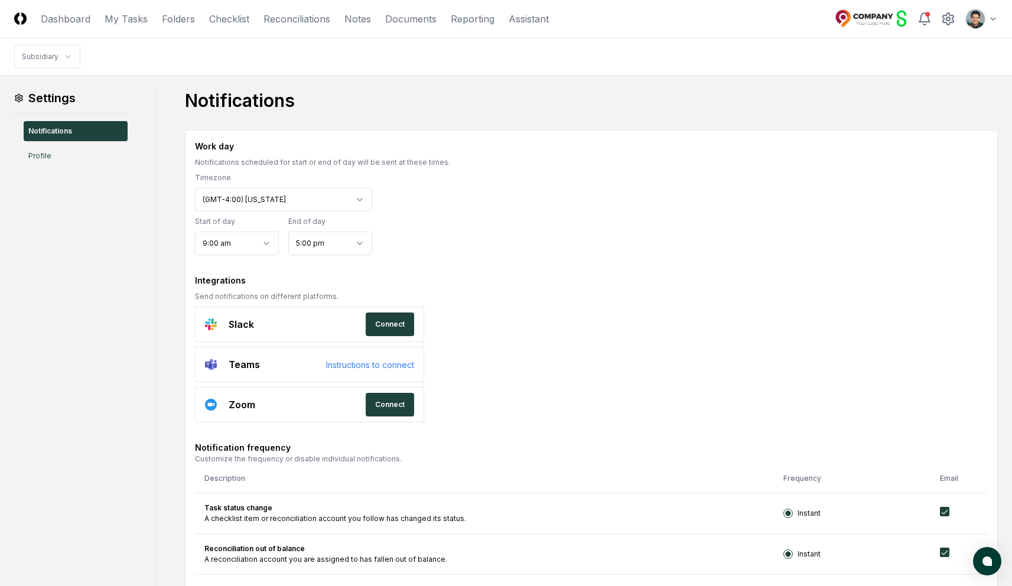
scroll to position [4, 0]
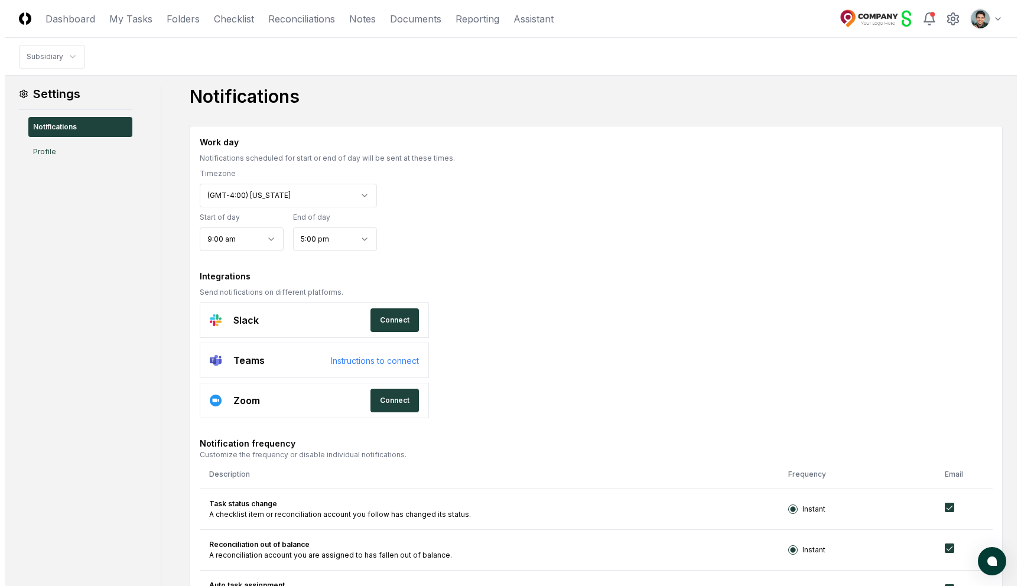
scroll to position [0, 0]
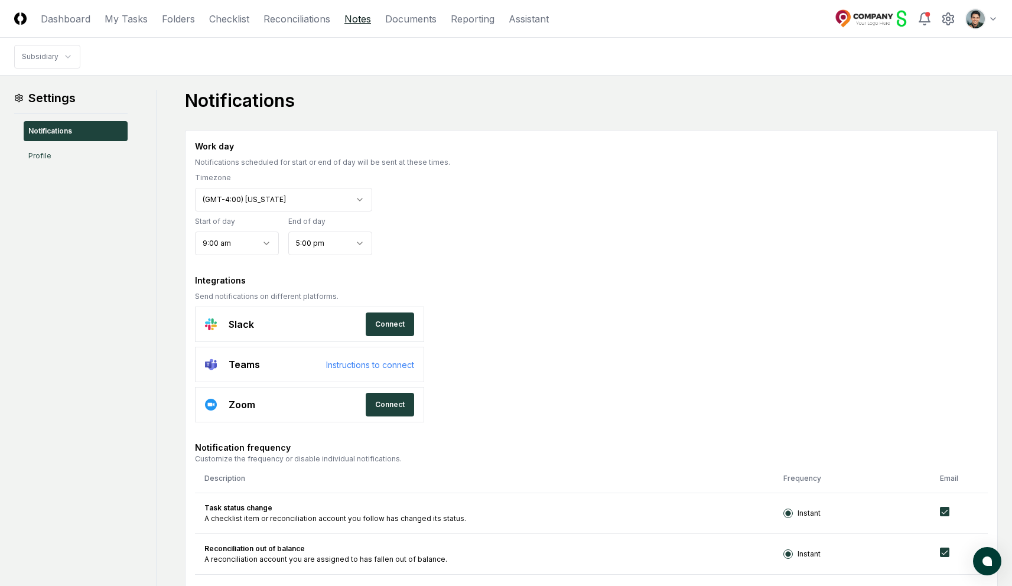
click at [364, 20] on link "Notes" at bounding box center [357, 19] width 27 height 14
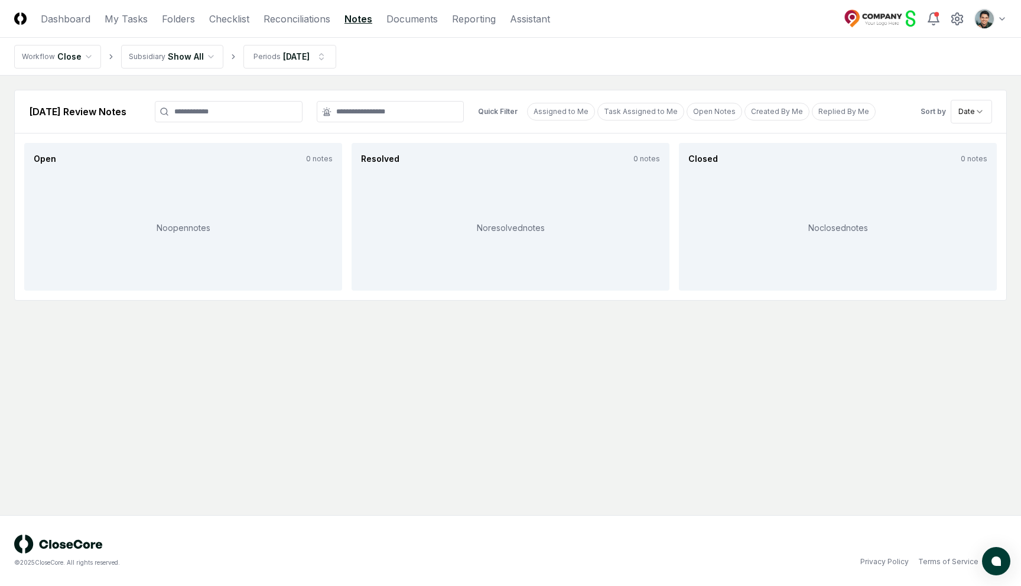
click at [193, 57] on html "CloseCore Dashboard My Tasks Folders Checklist Reconciliations Notes Documents …" at bounding box center [510, 293] width 1021 height 586
click at [275, 61] on html "CloseCore Dashboard My Tasks Folders Checklist Reconciliations Notes Documents …" at bounding box center [510, 293] width 1021 height 586
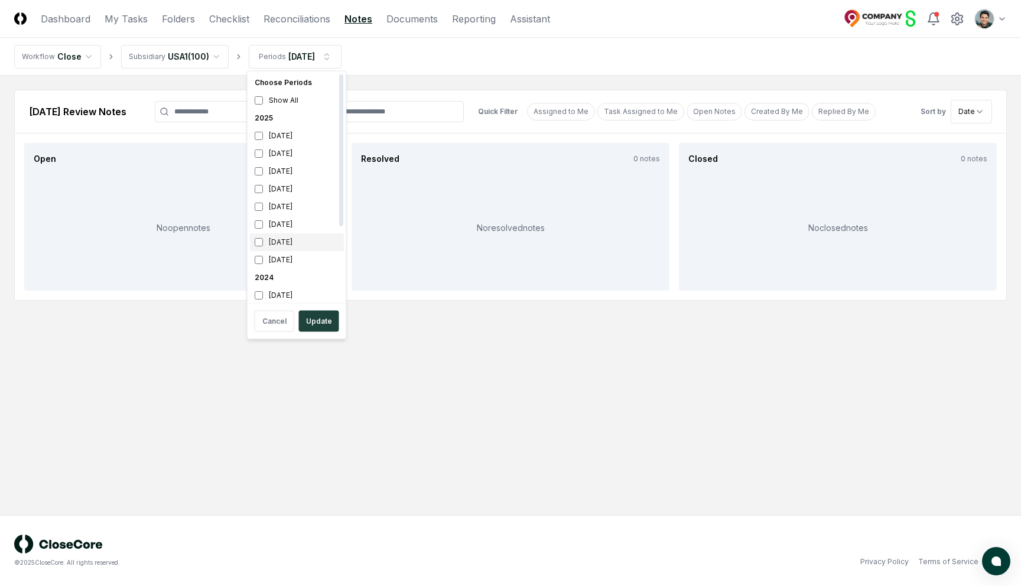
click at [281, 242] on div "February 2025" at bounding box center [297, 242] width 94 height 18
click at [268, 152] on div "July 2025" at bounding box center [297, 154] width 94 height 18
click at [321, 321] on button "Update" at bounding box center [319, 321] width 40 height 21
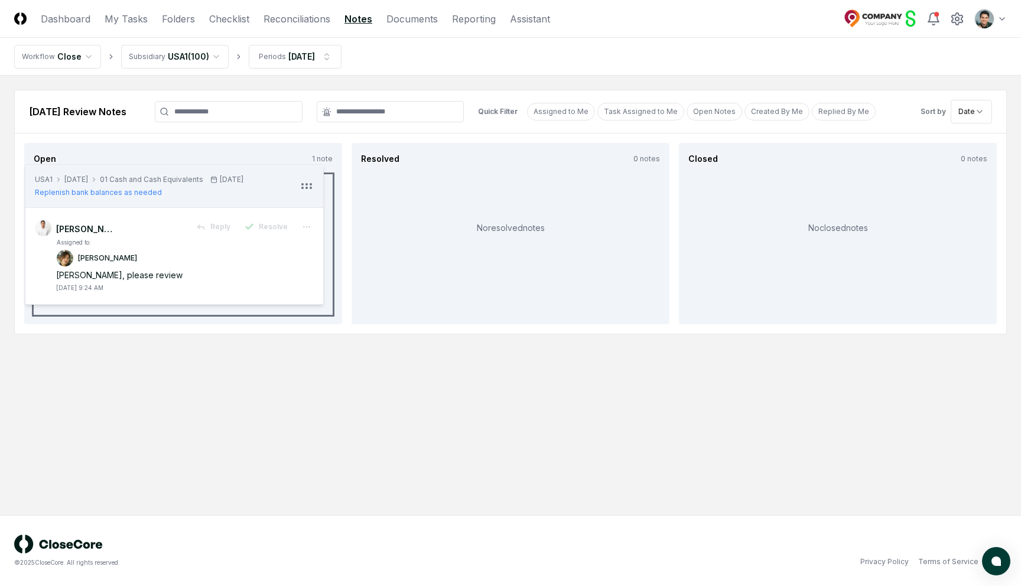
drag, startPoint x: 318, startPoint y: 194, endPoint x: 309, endPoint y: 184, distance: 13.4
click at [309, 184] on icon at bounding box center [307, 186] width 14 height 14
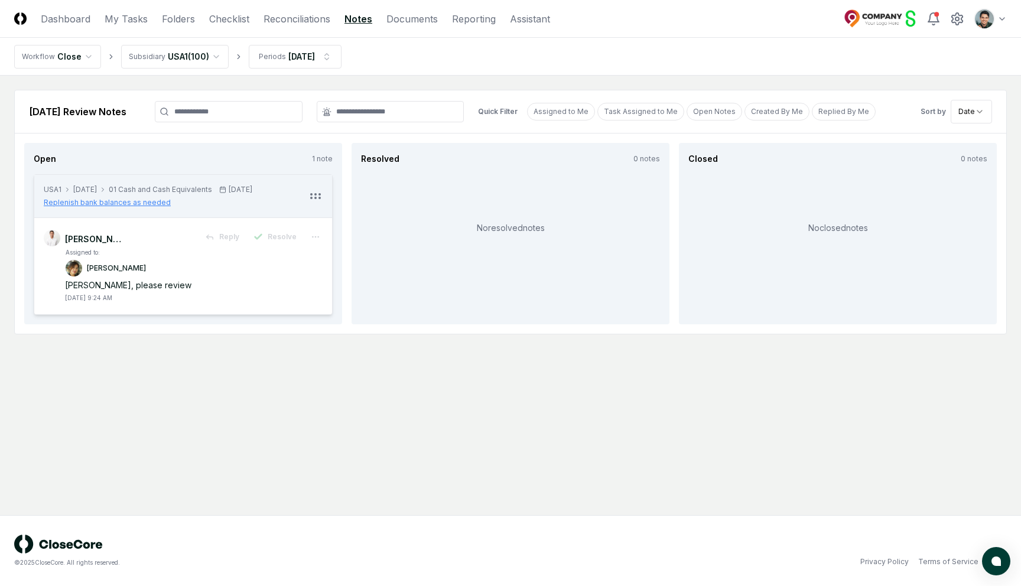
click at [156, 200] on span "Replenish bank balances as needed" at bounding box center [107, 202] width 127 height 11
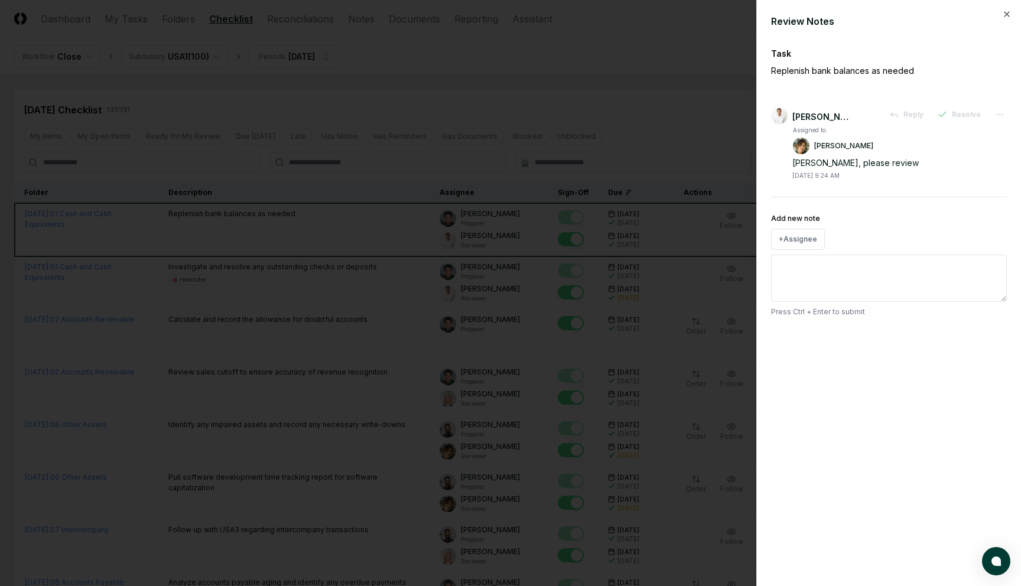
click at [568, 71] on div at bounding box center [510, 293] width 1021 height 586
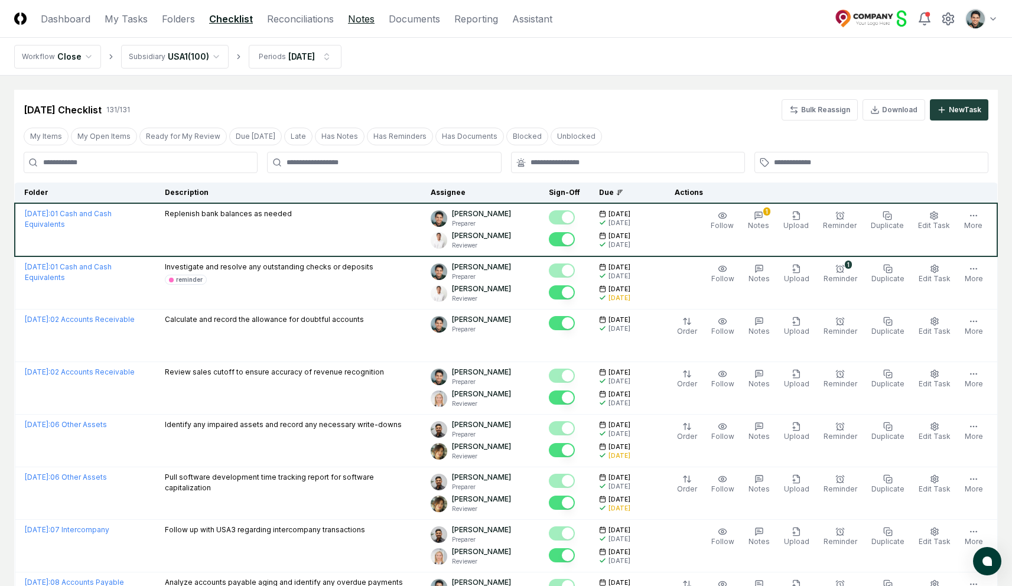
click at [359, 25] on link "Notes" at bounding box center [361, 19] width 27 height 14
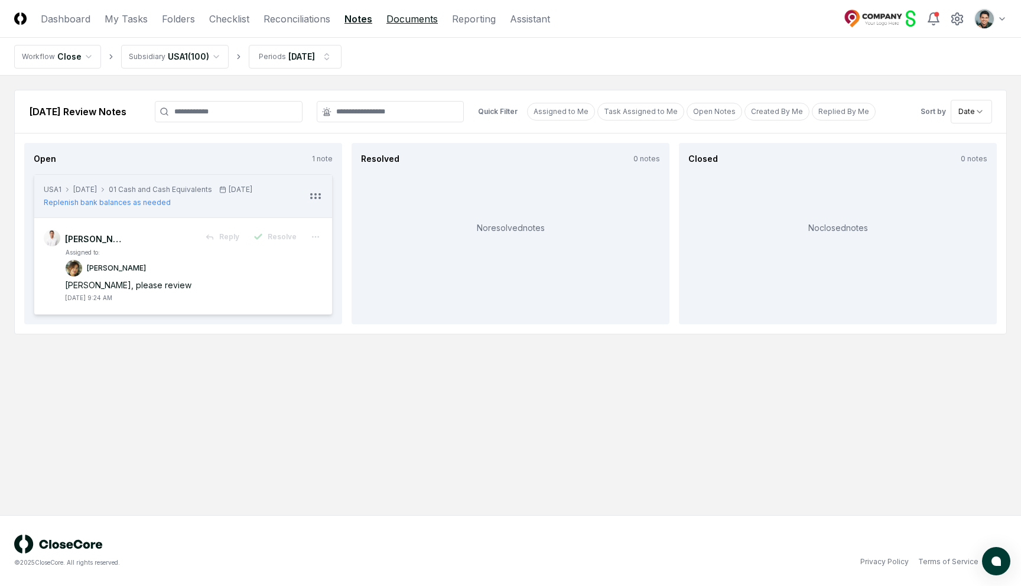
click at [398, 21] on link "Documents" at bounding box center [411, 19] width 51 height 14
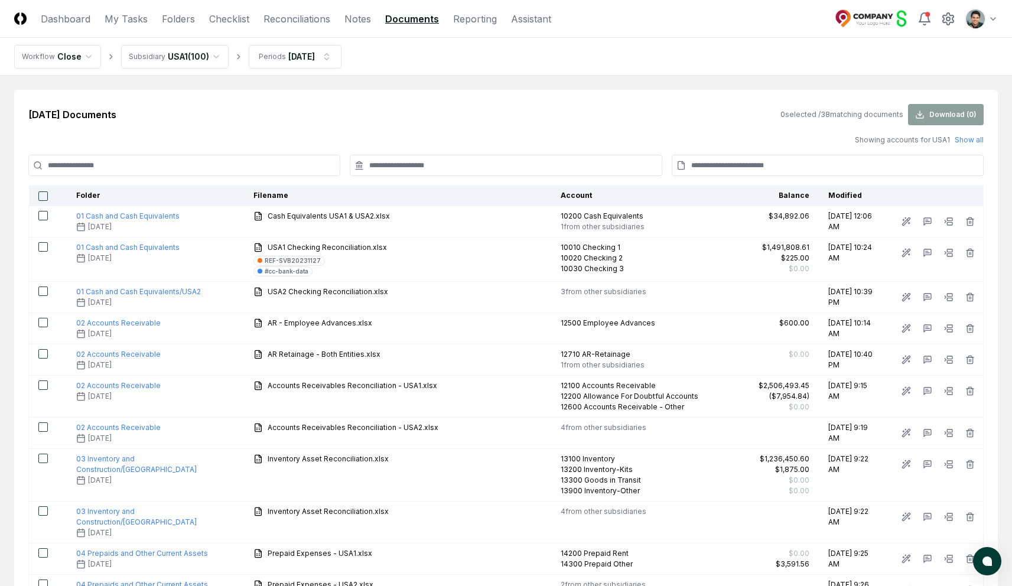
click at [416, 167] on input at bounding box center [506, 165] width 312 height 21
click at [257, 167] on input at bounding box center [184, 165] width 312 height 21
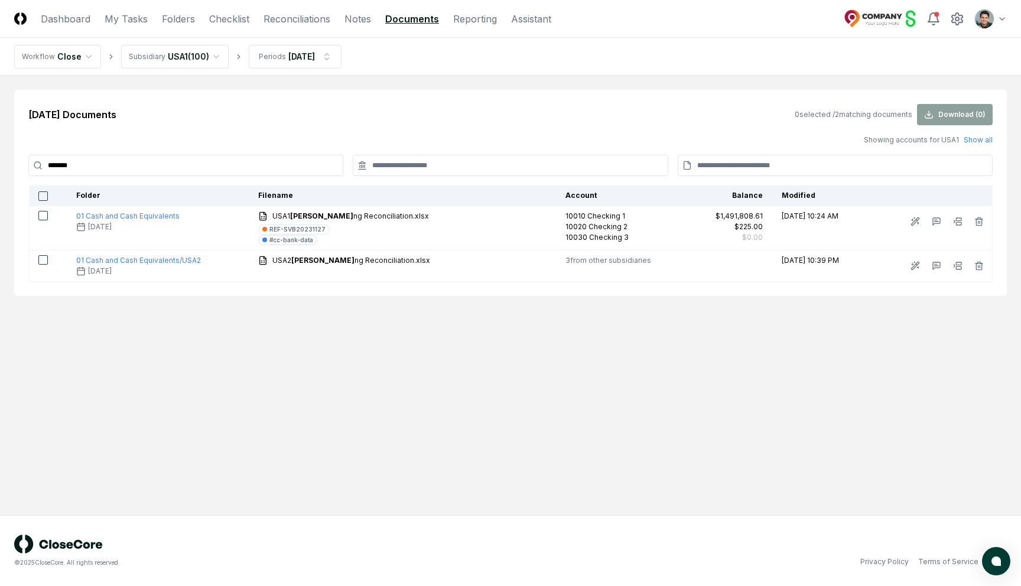
type input "********"
drag, startPoint x: 99, startPoint y: 168, endPoint x: 17, endPoint y: 168, distance: 82.7
click at [17, 168] on div "Feb 2025 Documents 0 selected / 2 matching documents Download ( 0 ) Showing acc…" at bounding box center [510, 193] width 993 height 206
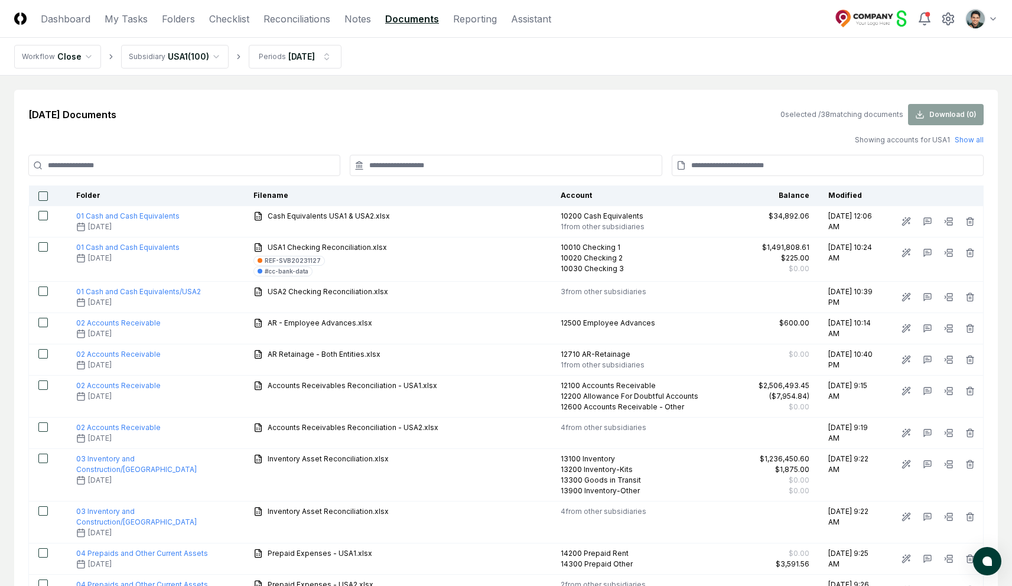
click at [457, 157] on input at bounding box center [506, 165] width 312 height 21
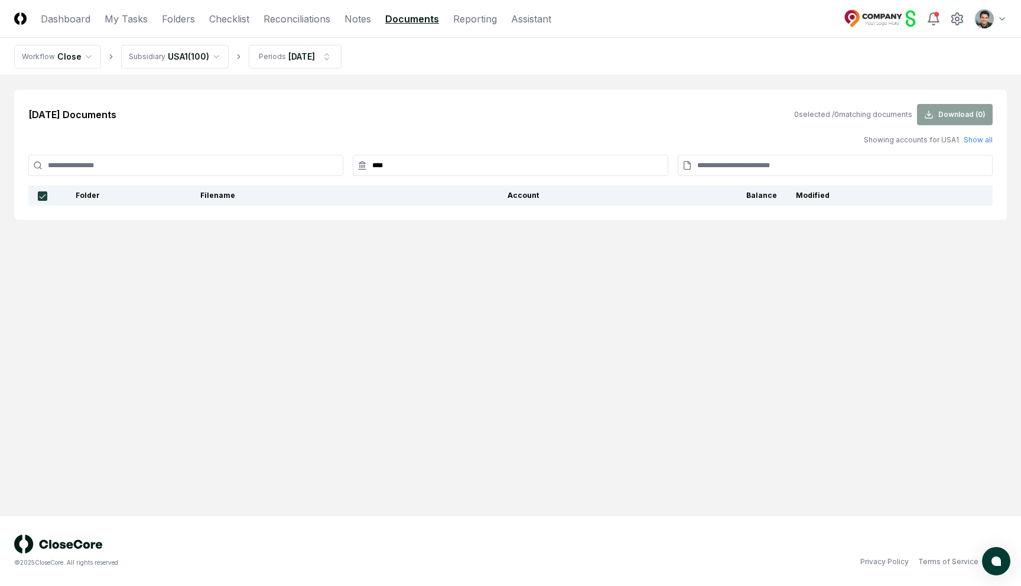
type input "*****"
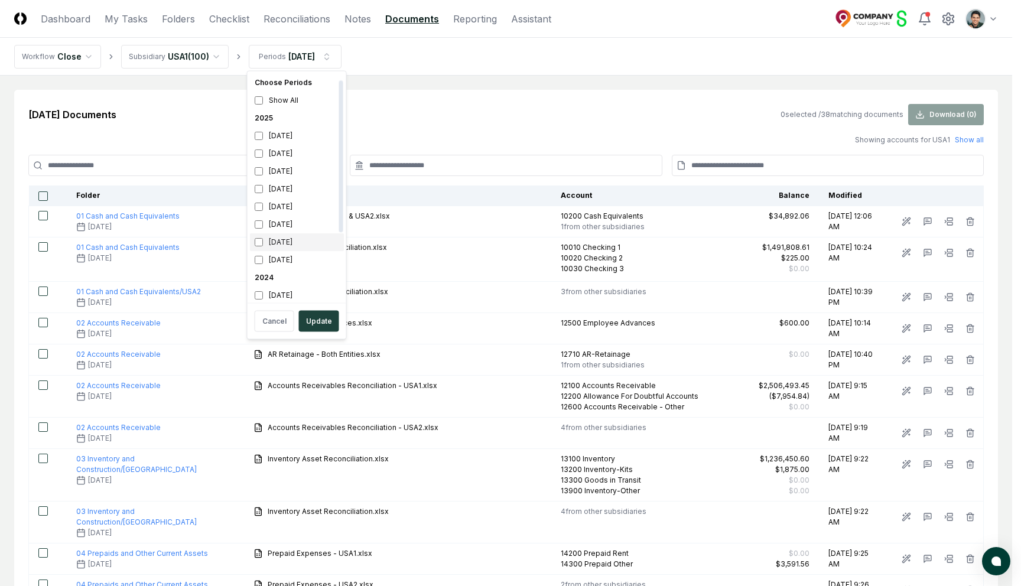
scroll to position [27, 0]
click at [268, 246] on div "2024" at bounding box center [297, 251] width 94 height 18
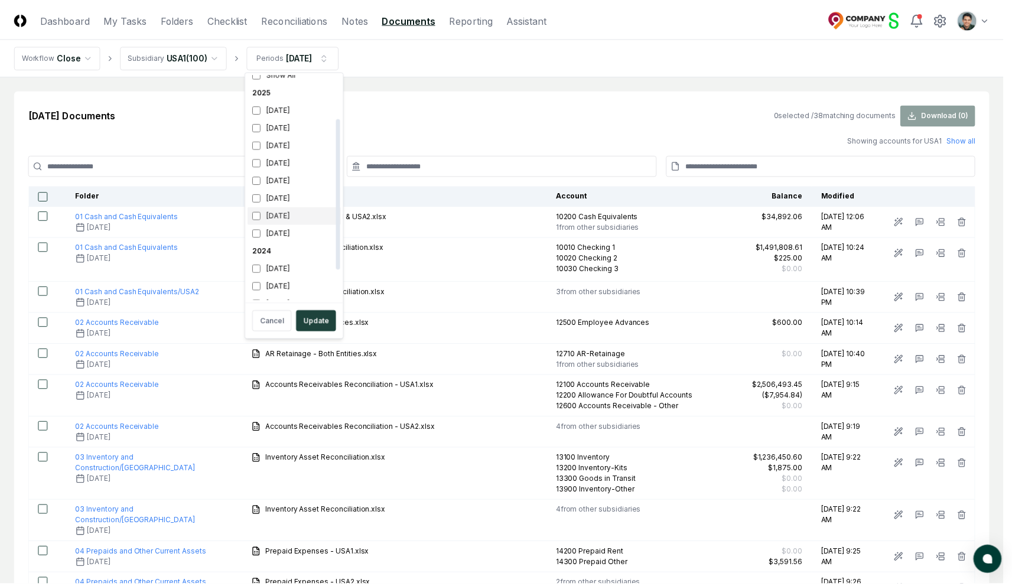
scroll to position [110, 0]
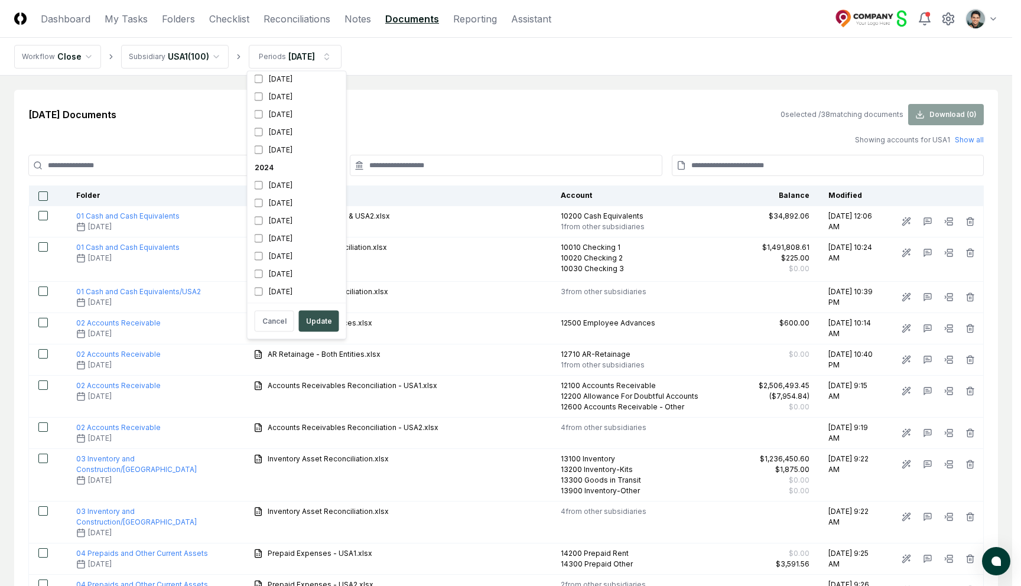
click at [315, 321] on button "Update" at bounding box center [319, 321] width 40 height 21
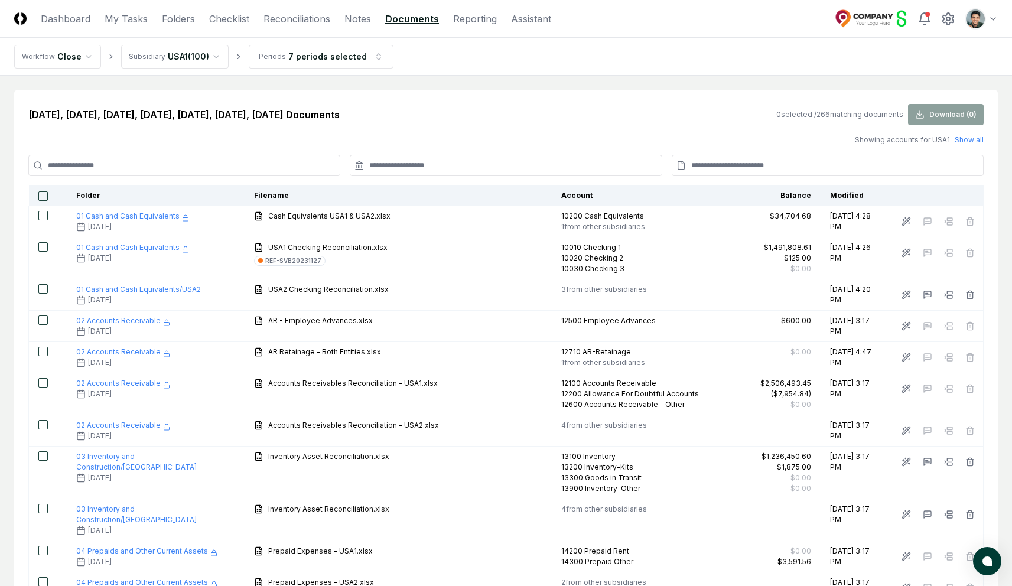
click at [297, 167] on input at bounding box center [184, 165] width 312 height 21
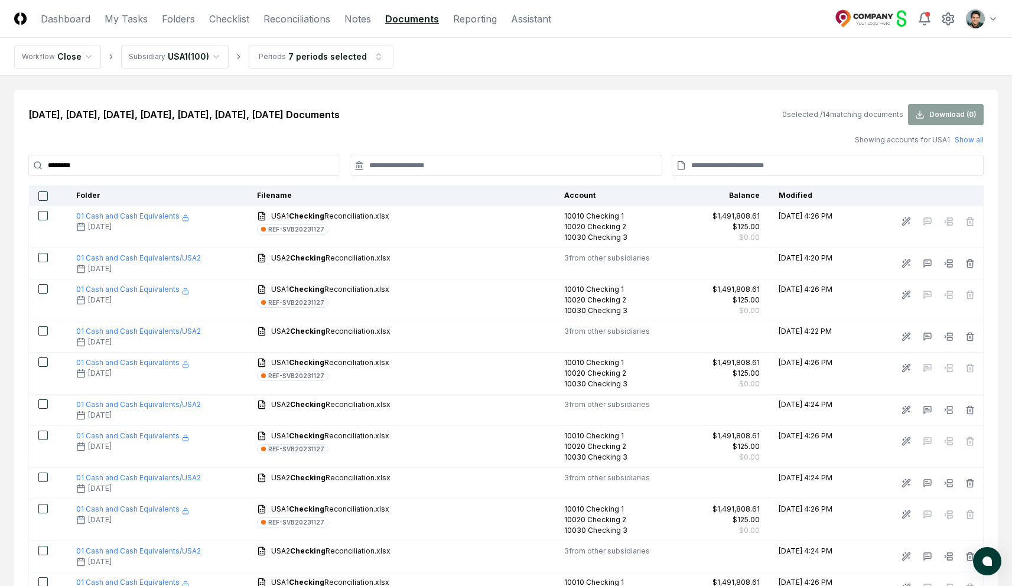
type input "********"
click at [44, 196] on button "button" at bounding box center [42, 195] width 9 height 9
click at [43, 199] on button "button" at bounding box center [42, 195] width 9 height 9
click at [948, 21] on icon at bounding box center [948, 19] width 14 height 14
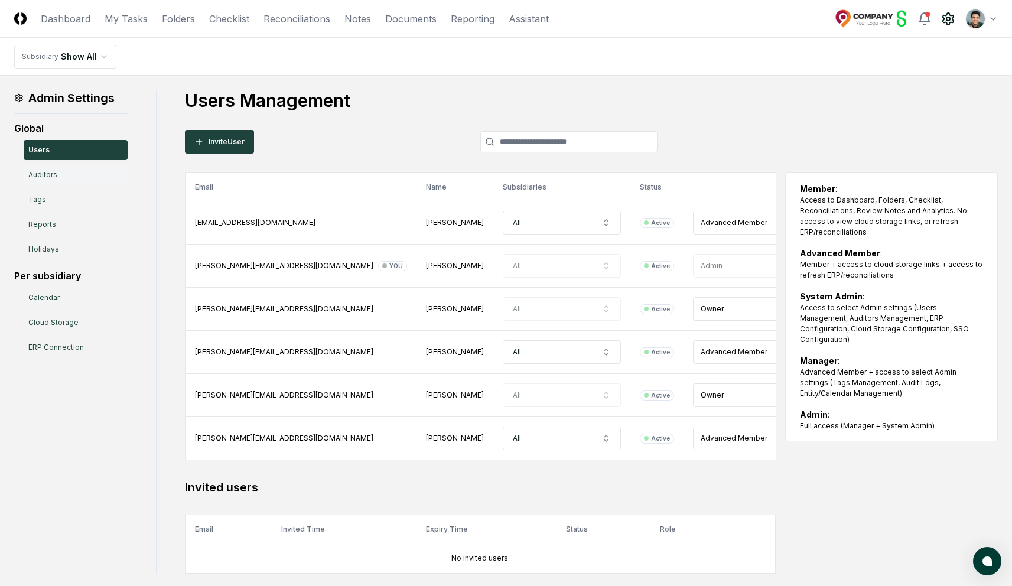
click at [60, 175] on link "Auditors" at bounding box center [76, 175] width 104 height 20
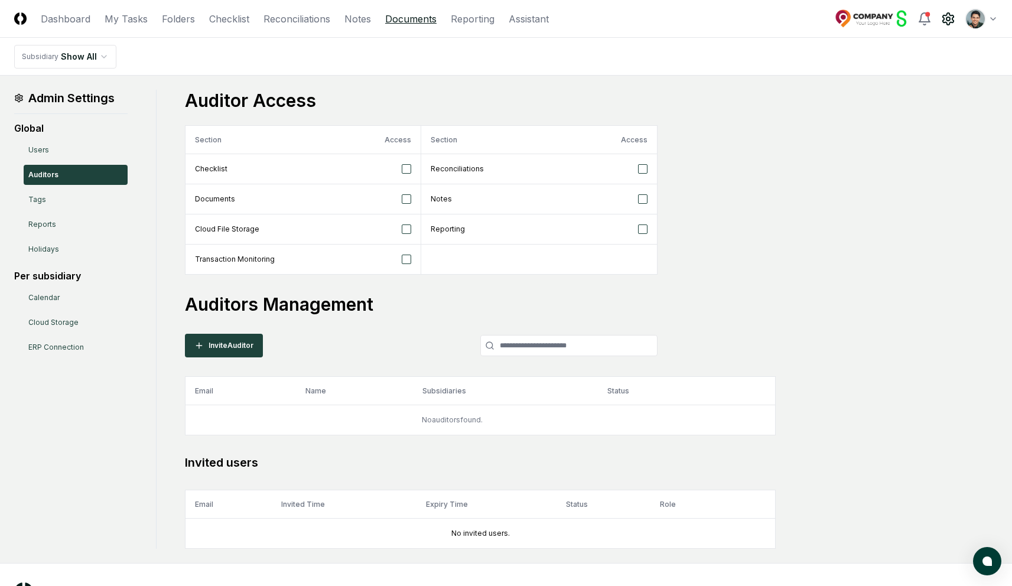
click at [415, 18] on link "Documents" at bounding box center [410, 19] width 51 height 14
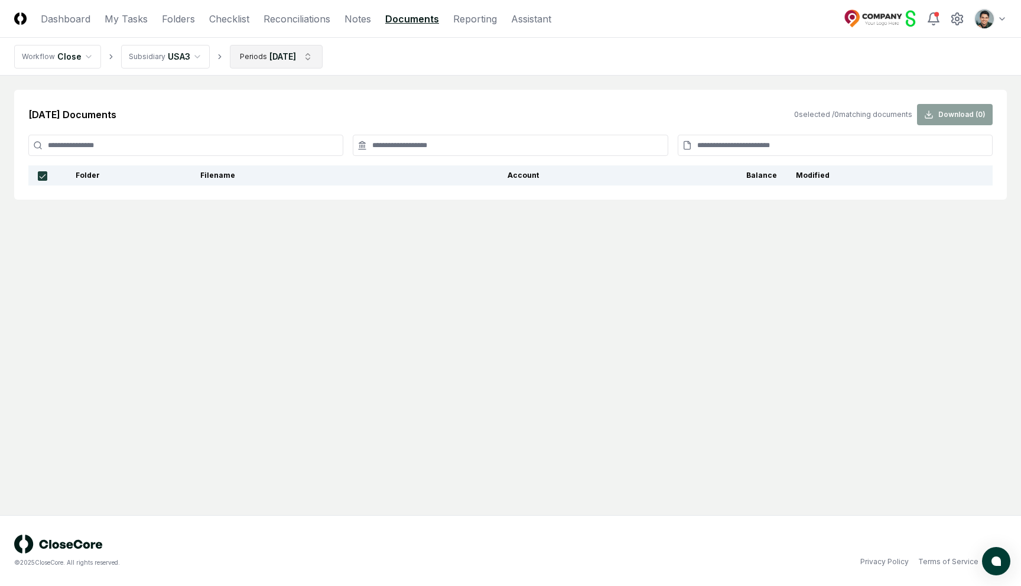
click at [292, 60] on html "CloseCore Dashboard My Tasks Folders Checklist Reconciliations Notes Documents …" at bounding box center [510, 293] width 1021 height 586
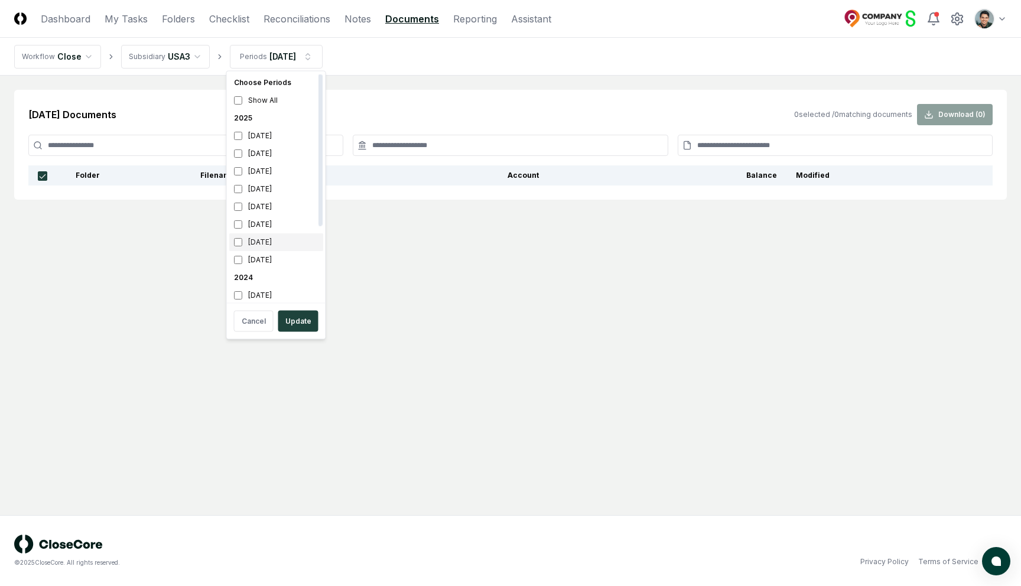
click at [262, 242] on div "February 2025" at bounding box center [276, 242] width 94 height 18
click at [259, 152] on div "July 2025" at bounding box center [276, 154] width 94 height 18
click at [295, 318] on button "Update" at bounding box center [298, 321] width 40 height 21
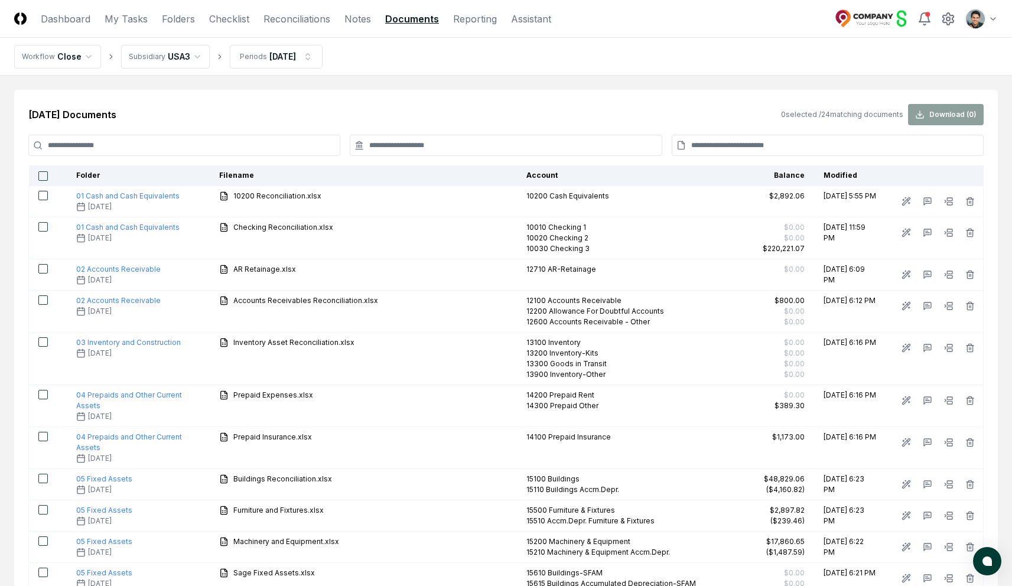
click at [188, 17] on link "Folders" at bounding box center [178, 19] width 33 height 14
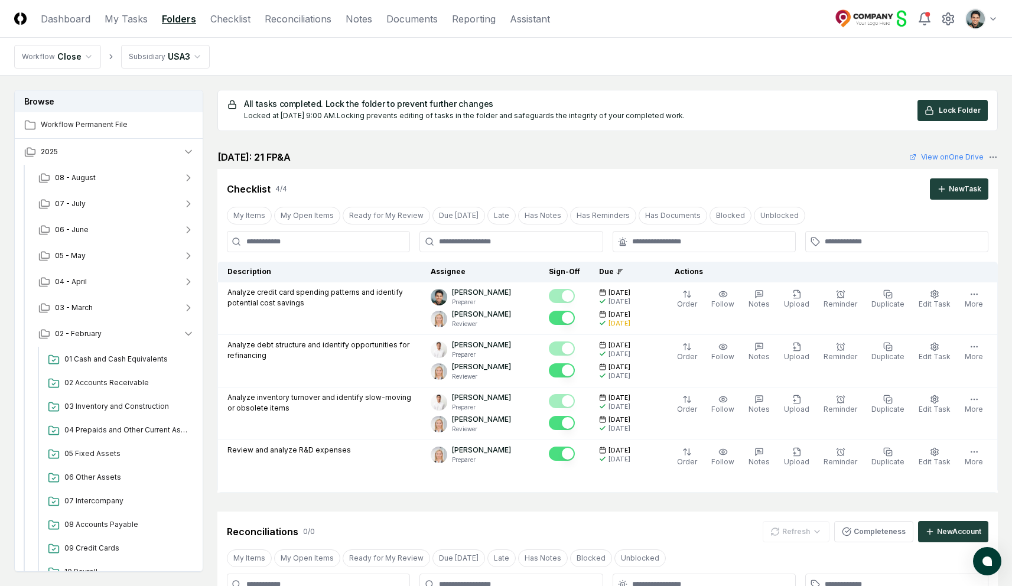
click at [180, 54] on html "CloseCore Dashboard My Tasks Folders Checklist Reconciliations Notes Documents …" at bounding box center [506, 433] width 1012 height 867
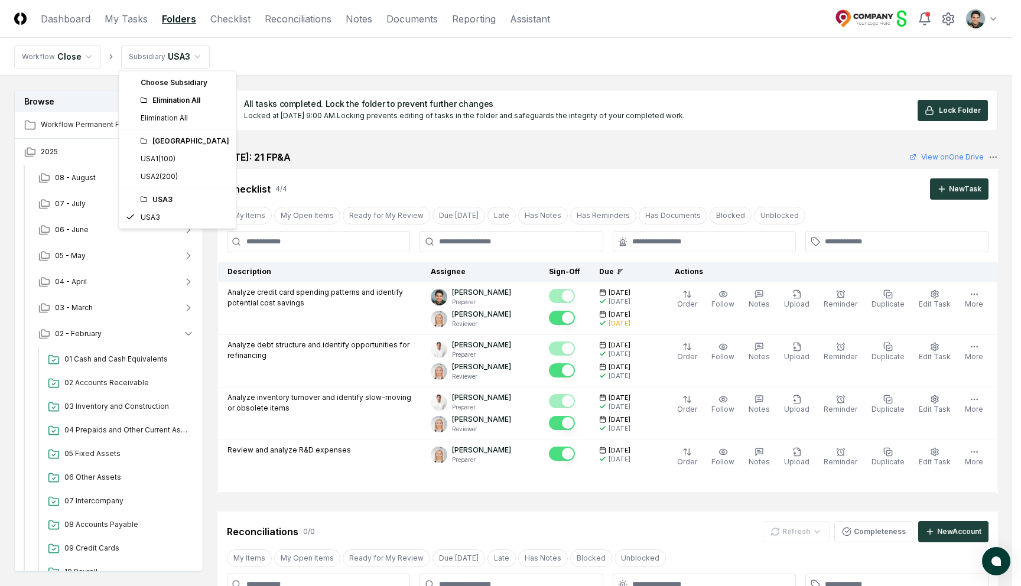
drag, startPoint x: 148, startPoint y: 138, endPoint x: 171, endPoint y: 140, distance: 23.1
click at [171, 140] on div "USA" at bounding box center [185, 141] width 89 height 11
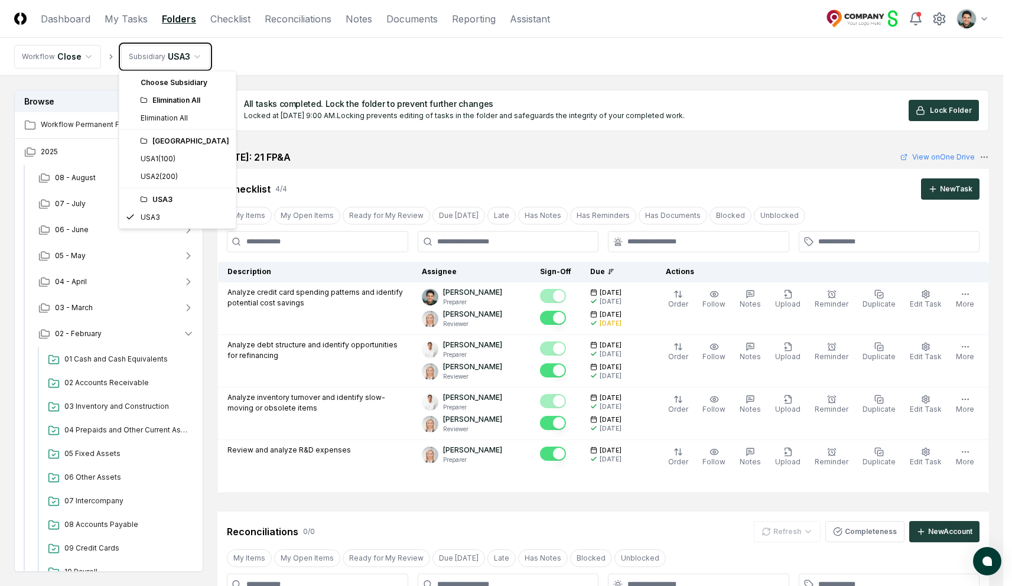
click at [365, 56] on html "CloseCore Dashboard My Tasks Folders Checklist Reconciliations Notes Documents …" at bounding box center [506, 433] width 1012 height 867
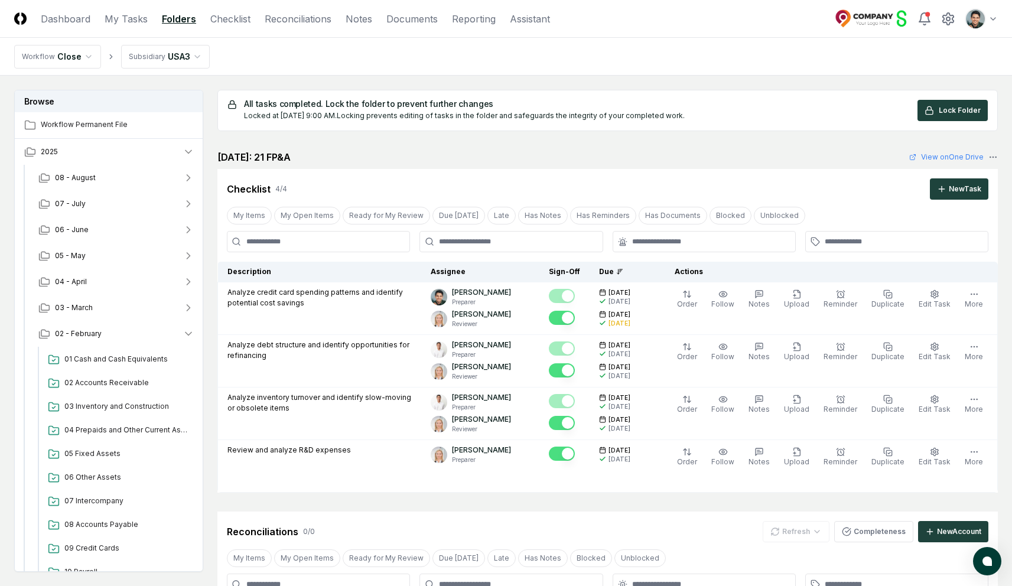
click at [352, 67] on nav "Workflow Close Subsidiary USA3" at bounding box center [506, 57] width 1012 height 38
click at [424, 24] on link "Documents" at bounding box center [411, 19] width 51 height 14
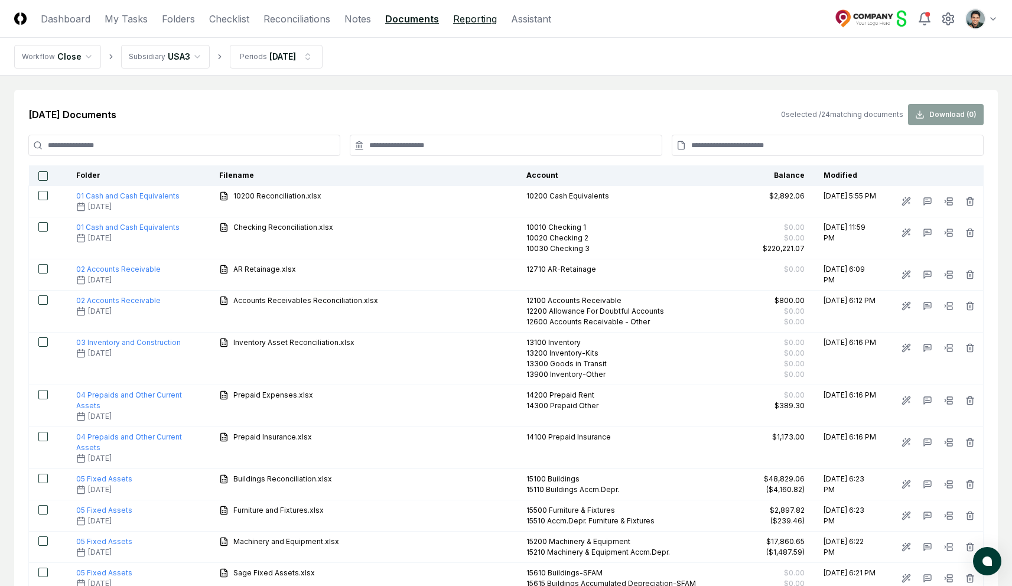
click at [466, 20] on link "Reporting" at bounding box center [475, 19] width 44 height 14
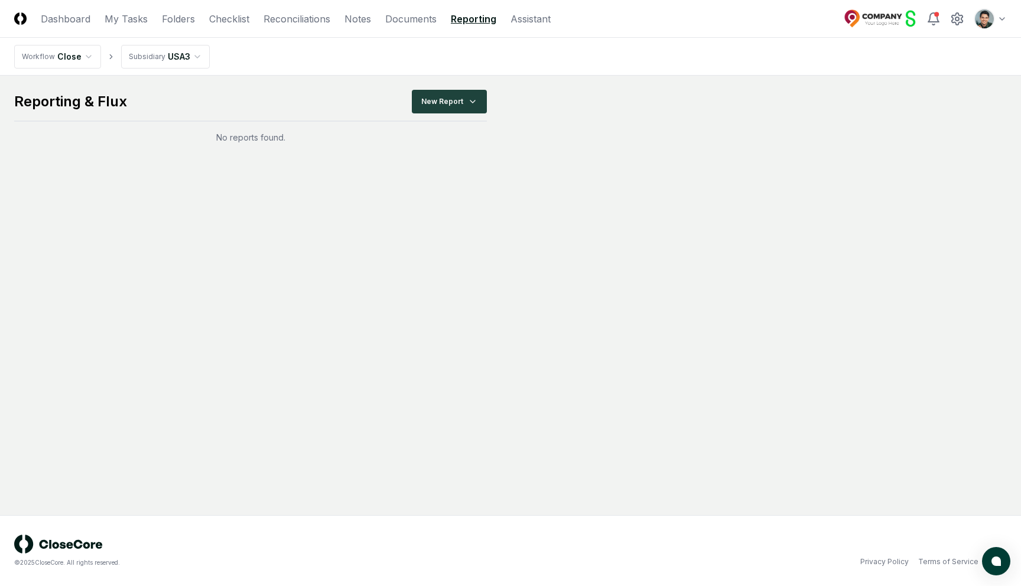
click at [557, 136] on main "Reporting & Flux New Report No reports found." at bounding box center [510, 117] width 993 height 54
click at [624, 125] on main "Reporting & Flux New Report No reports found." at bounding box center [510, 117] width 993 height 54
click at [726, 146] on main "Reporting & Flux New Report No reports found." at bounding box center [510, 296] width 1021 height 440
click at [993, 18] on html "CloseCore Dashboard My Tasks Folders Checklist Reconciliations Notes Documents …" at bounding box center [510, 293] width 1021 height 586
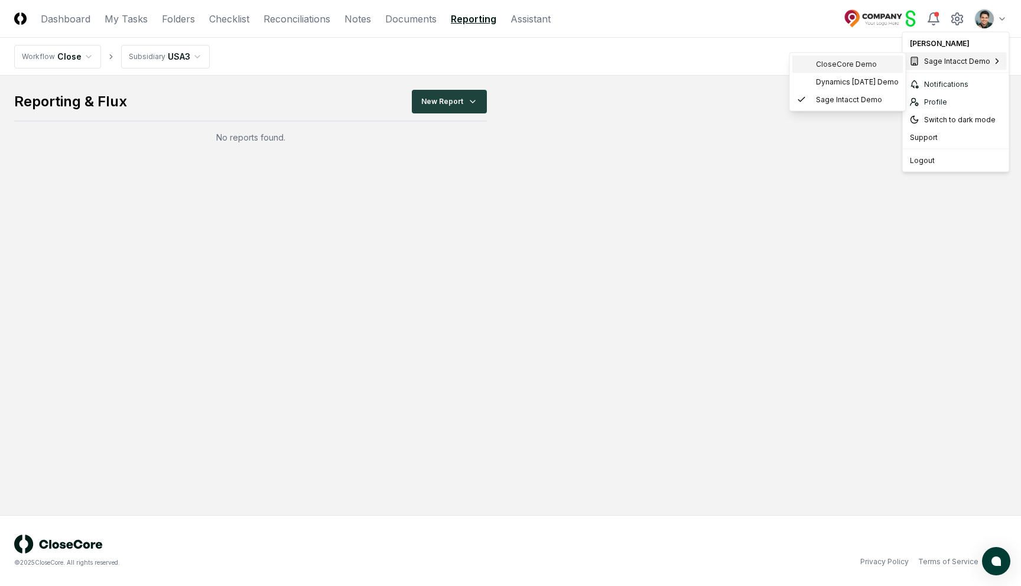
click at [858, 69] on span "CloseCore Demo" at bounding box center [846, 64] width 61 height 11
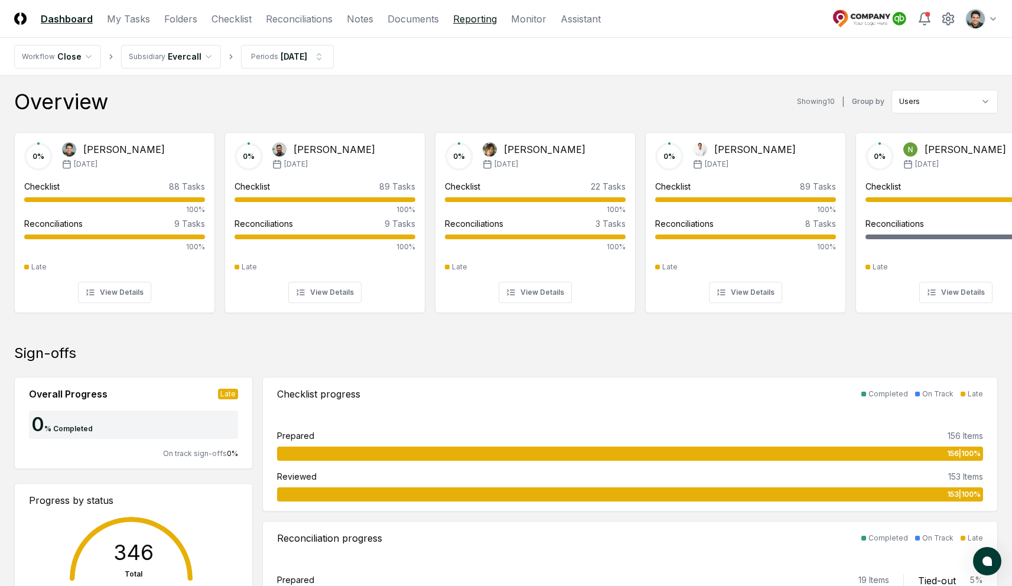
click at [477, 22] on link "Reporting" at bounding box center [475, 19] width 44 height 14
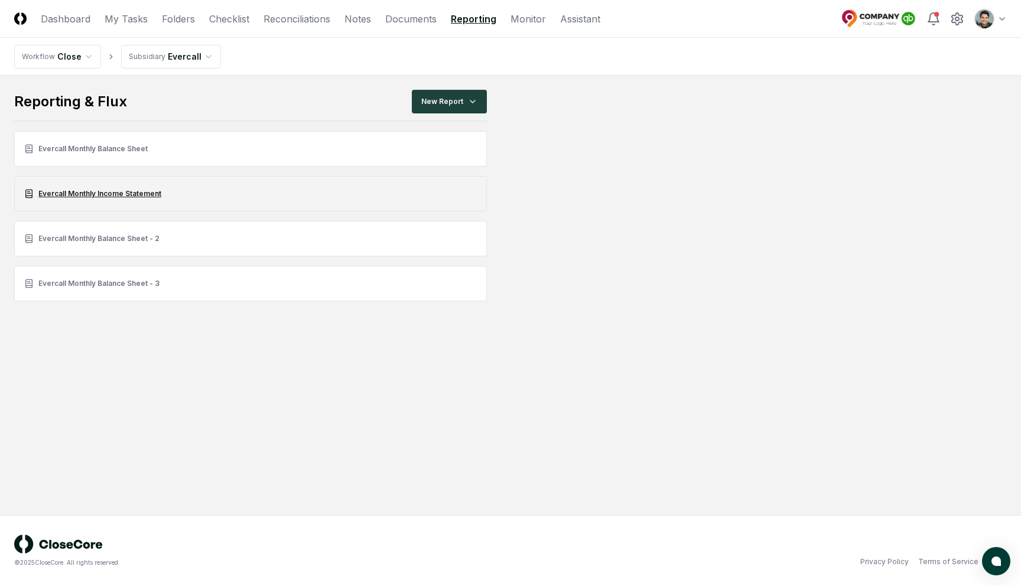
click at [122, 184] on link "Evercall Monthly Income Statement" at bounding box center [250, 193] width 473 height 35
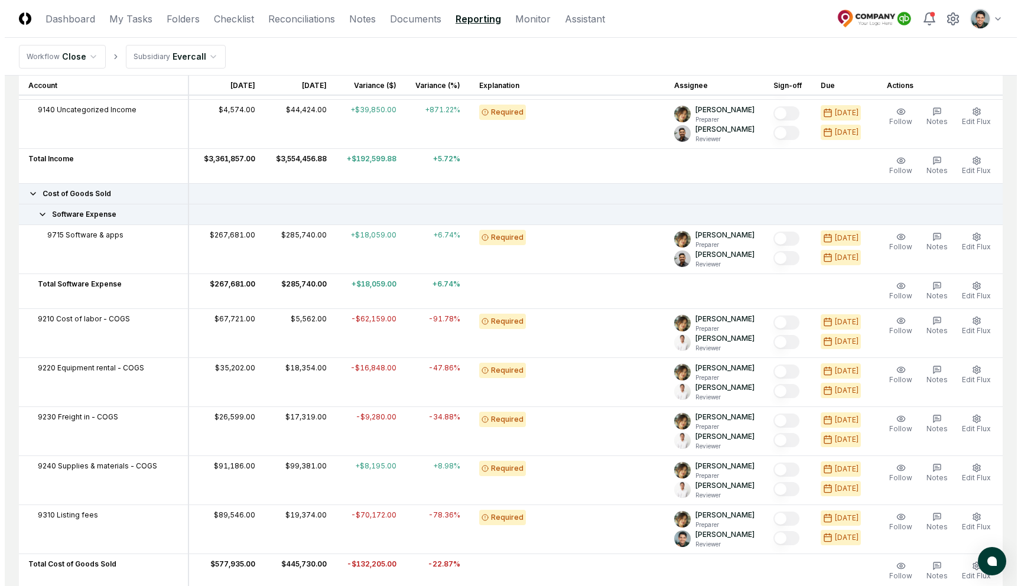
scroll to position [490, 0]
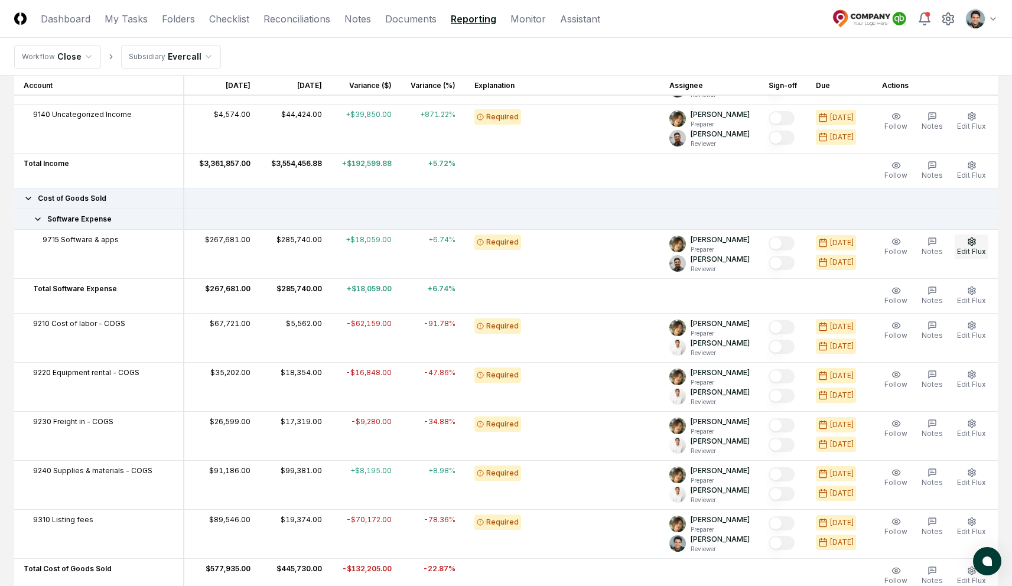
click at [965, 247] on span "Edit Flux" at bounding box center [971, 251] width 29 height 9
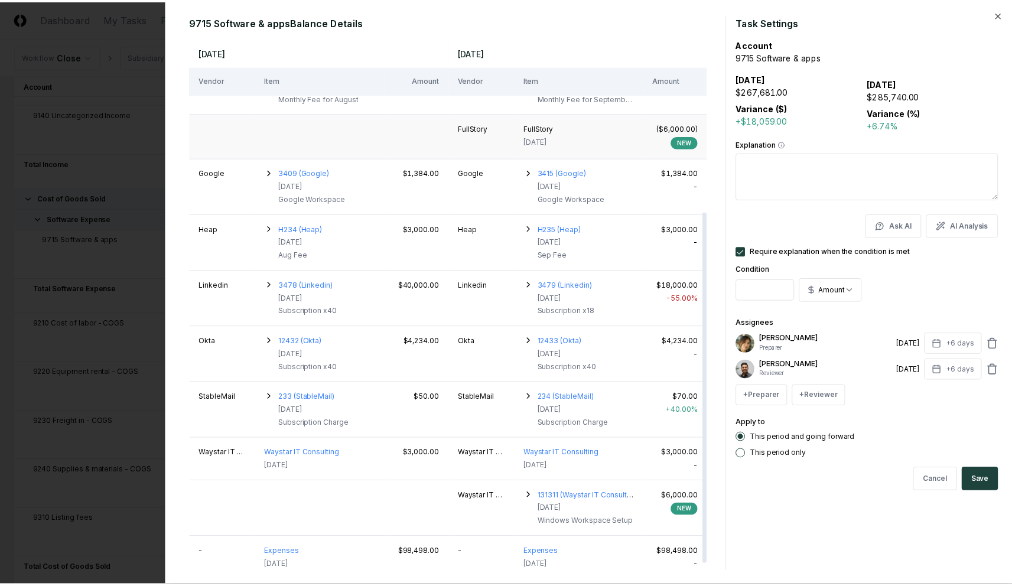
scroll to position [0, 0]
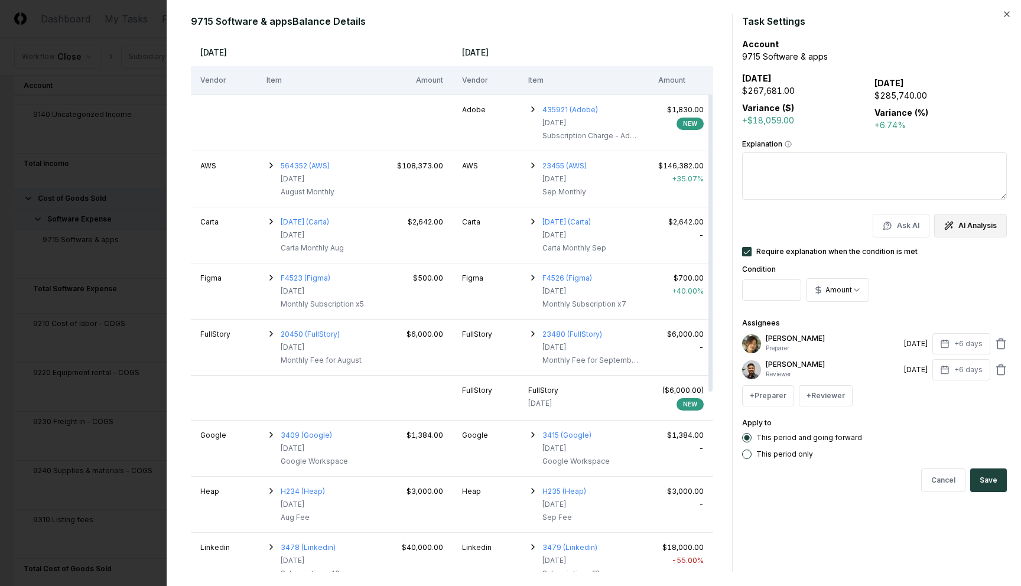
drag, startPoint x: 951, startPoint y: 230, endPoint x: 955, endPoint y: 220, distance: 10.3
click at [952, 230] on icon "button" at bounding box center [948, 225] width 9 height 9
type textarea "**********"
type textarea "*"
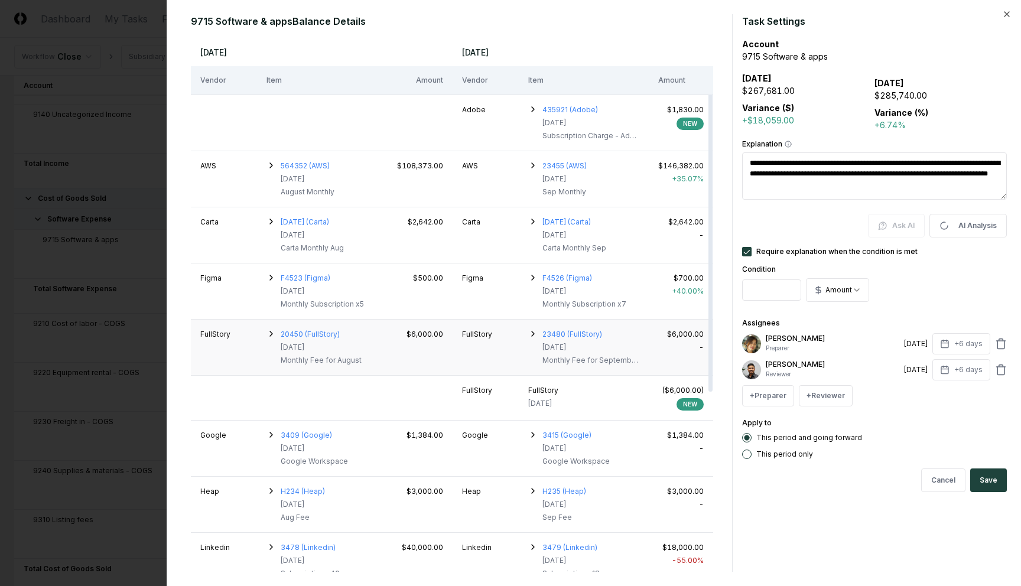
type textarea "**********"
type textarea "*"
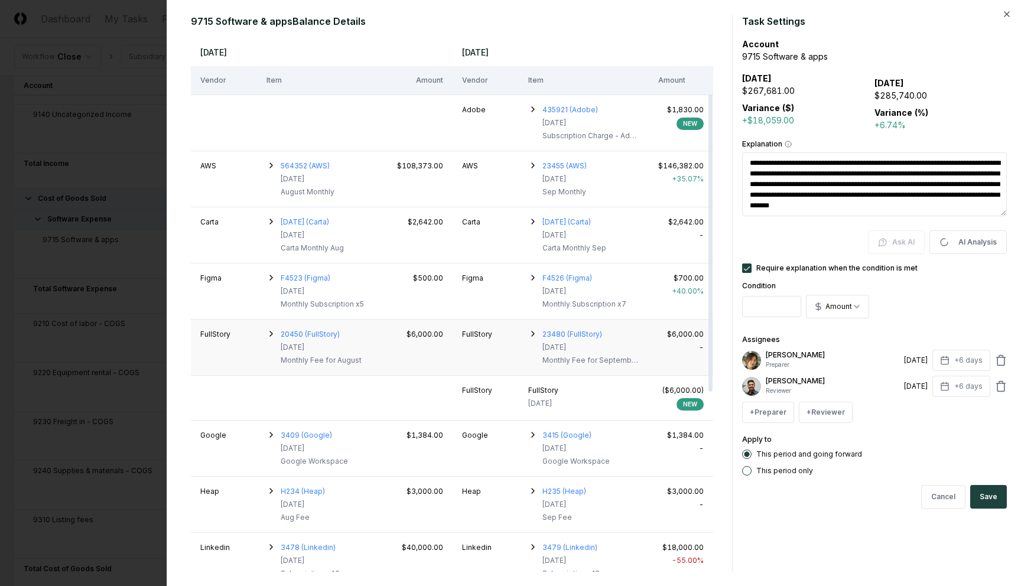
type textarea "**********"
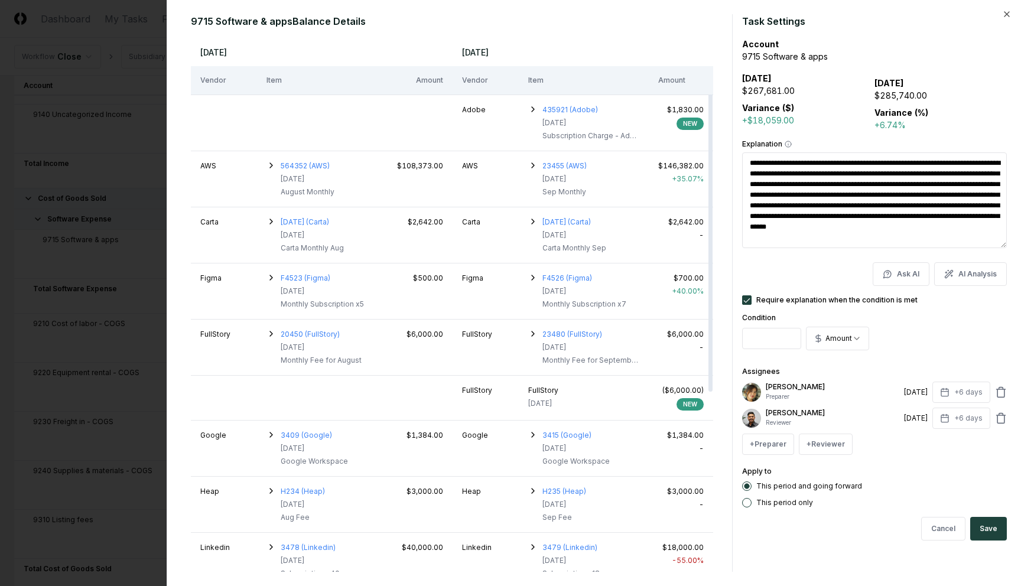
click at [103, 144] on div at bounding box center [510, 293] width 1021 height 586
type textarea "*"
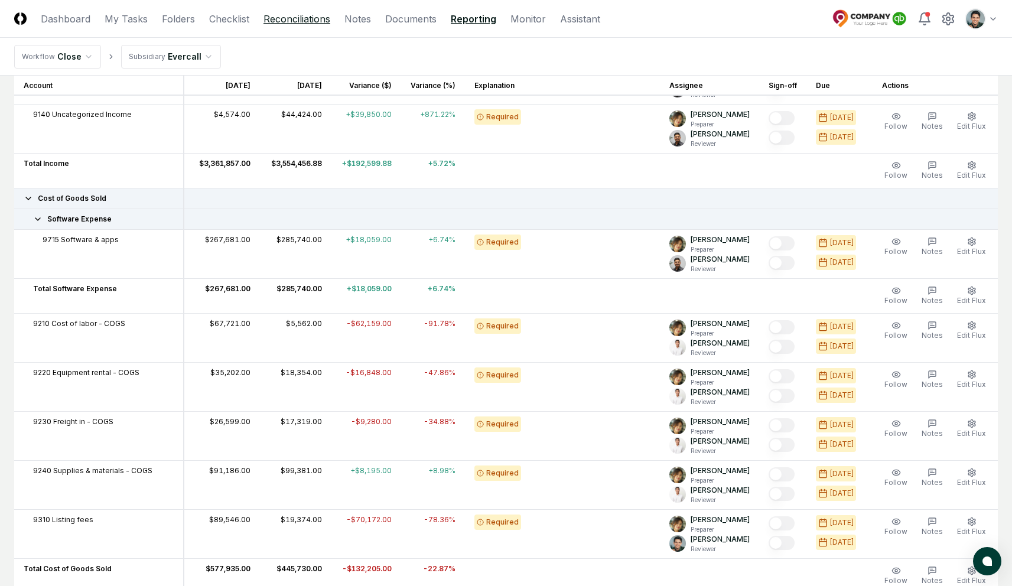
click at [287, 22] on link "Reconciliations" at bounding box center [296, 19] width 67 height 14
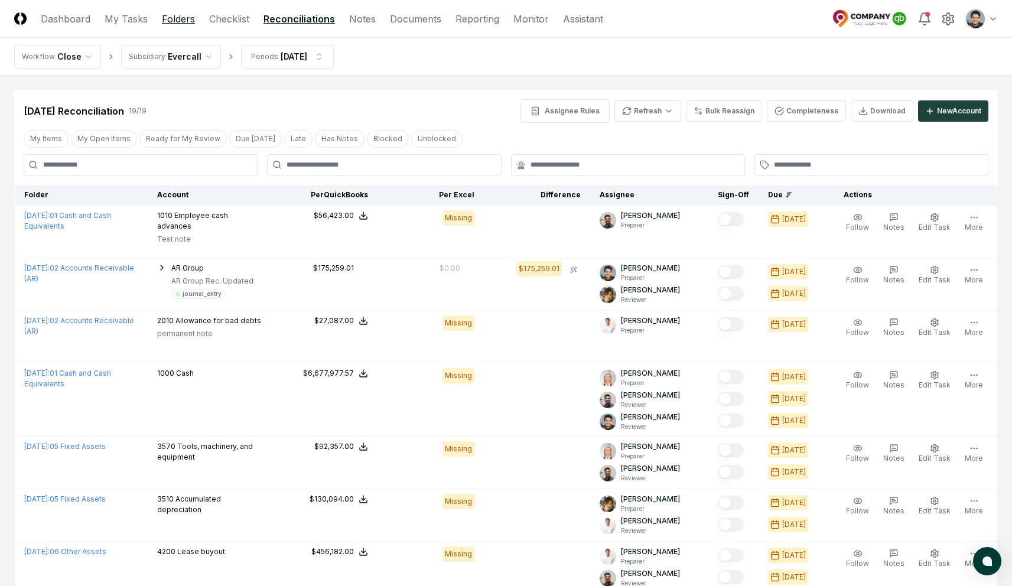
click at [182, 20] on link "Folders" at bounding box center [178, 19] width 33 height 14
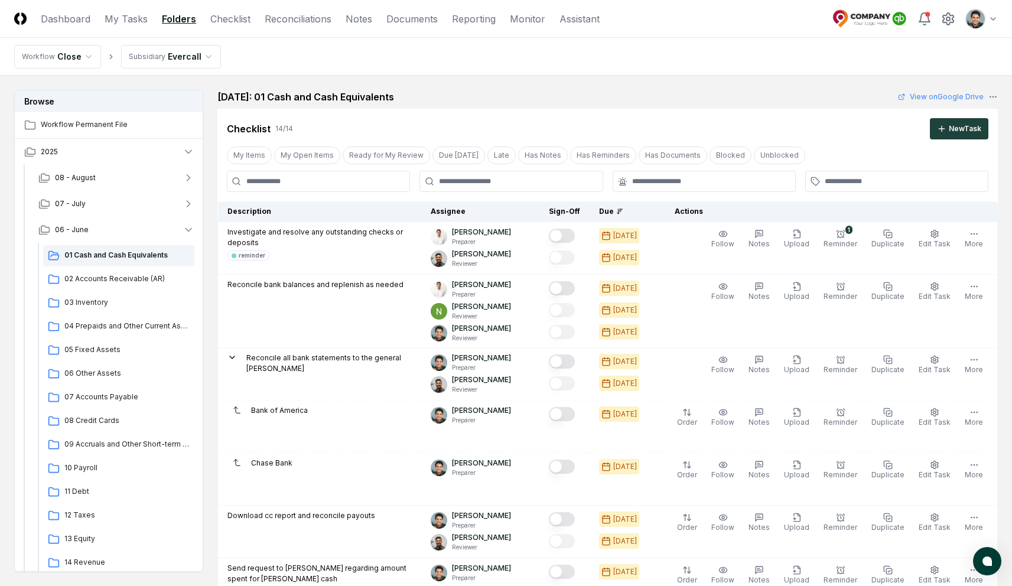
click at [282, 38] on nav "Workflow Close Subsidiary Evercall" at bounding box center [506, 57] width 1012 height 38
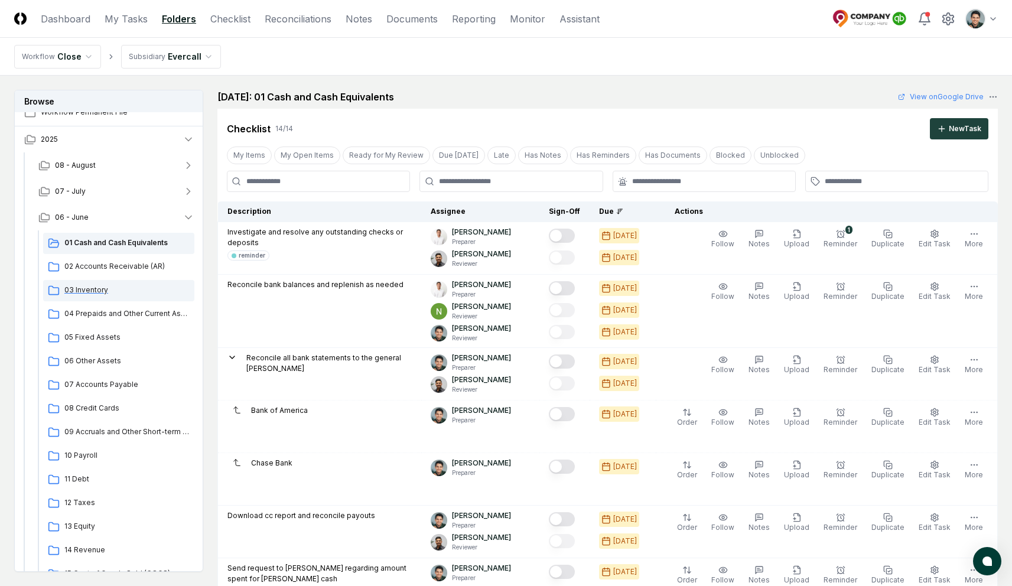
scroll to position [44, 0]
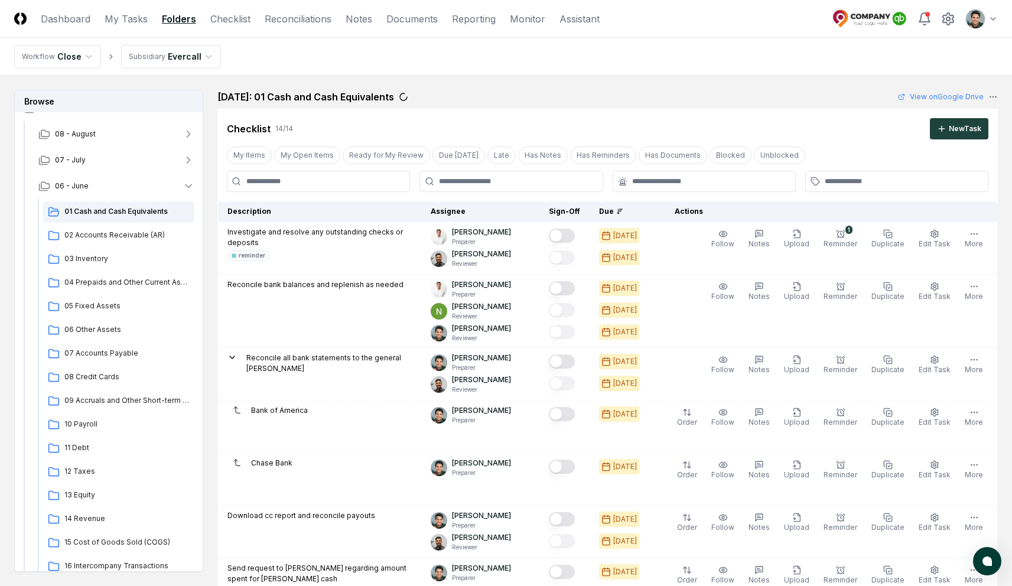
click at [688, 47] on nav "Workflow Close Subsidiary Evercall" at bounding box center [506, 57] width 1012 height 38
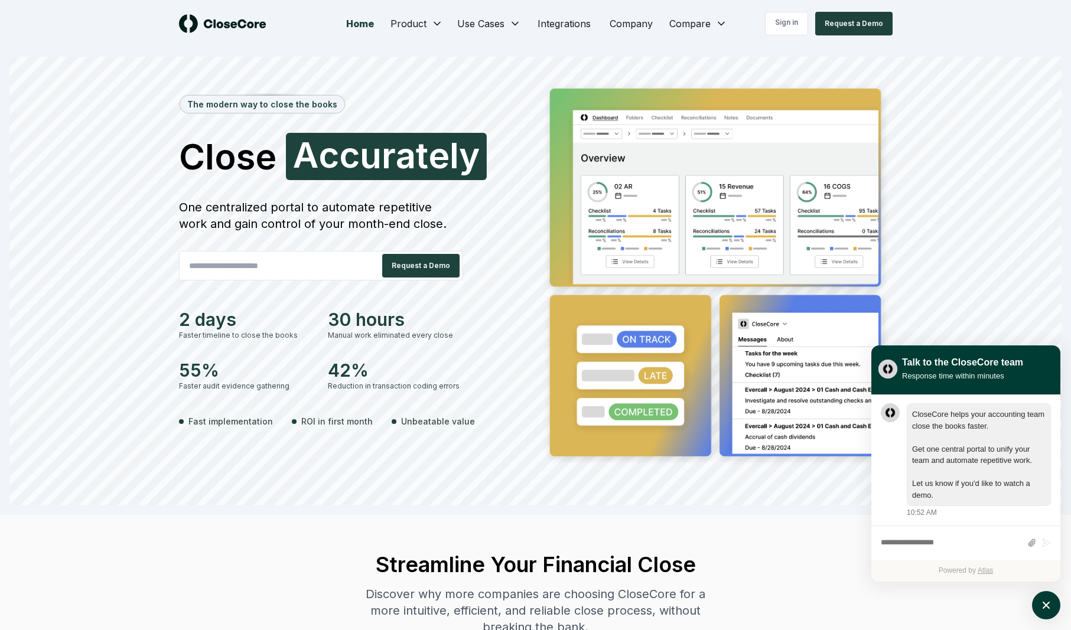
scroll to position [1, 0]
click at [936, 75] on div "The modern way to close the books Close Accurately A c c u r a t e l y One cent…" at bounding box center [535, 281] width 1052 height 449
click at [326, 346] on div "2 days Faster timeline to close the books 30 hours Manual work eliminated every…" at bounding box center [321, 350] width 284 height 83
click at [405, 103] on div "The modern way to close the books Close Confidently A c c u r a t e l y One cen…" at bounding box center [355, 275] width 352 height 390
click at [380, 344] on div "2 days Faster timeline to close the books 30 hours Manual work eliminated every…" at bounding box center [321, 350] width 284 height 83
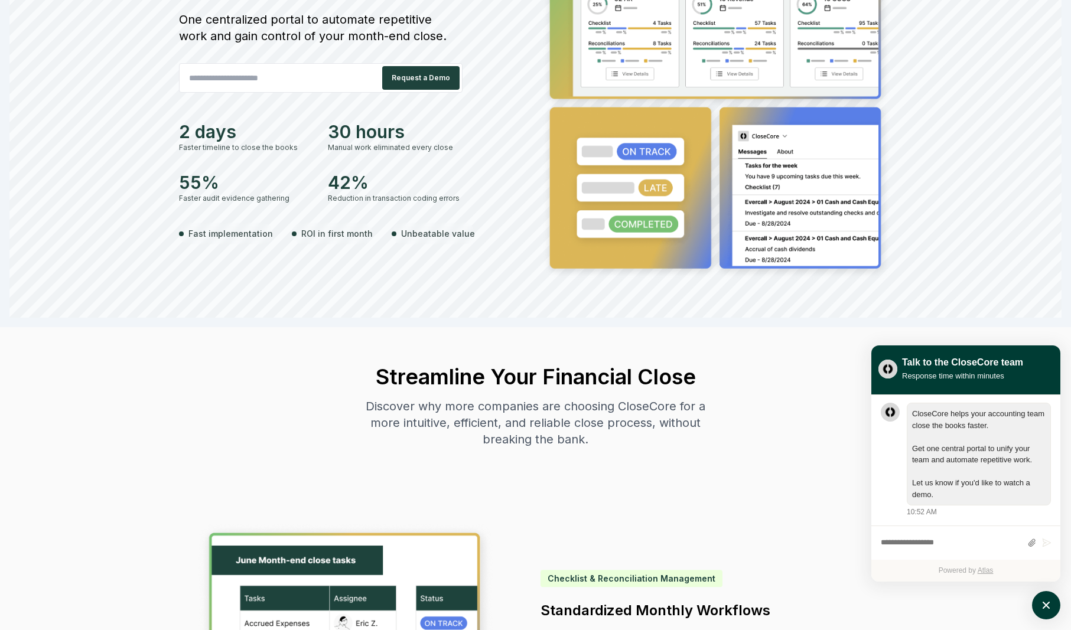
scroll to position [190, 0]
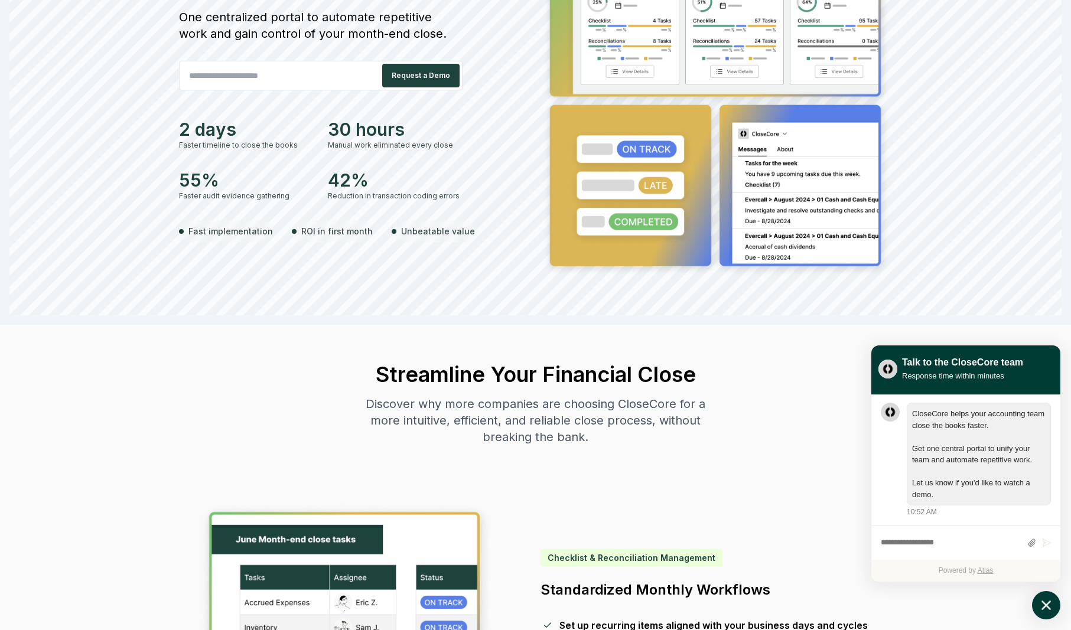
click at [1039, 601] on icon "atlas-launcher" at bounding box center [1046, 605] width 17 height 17
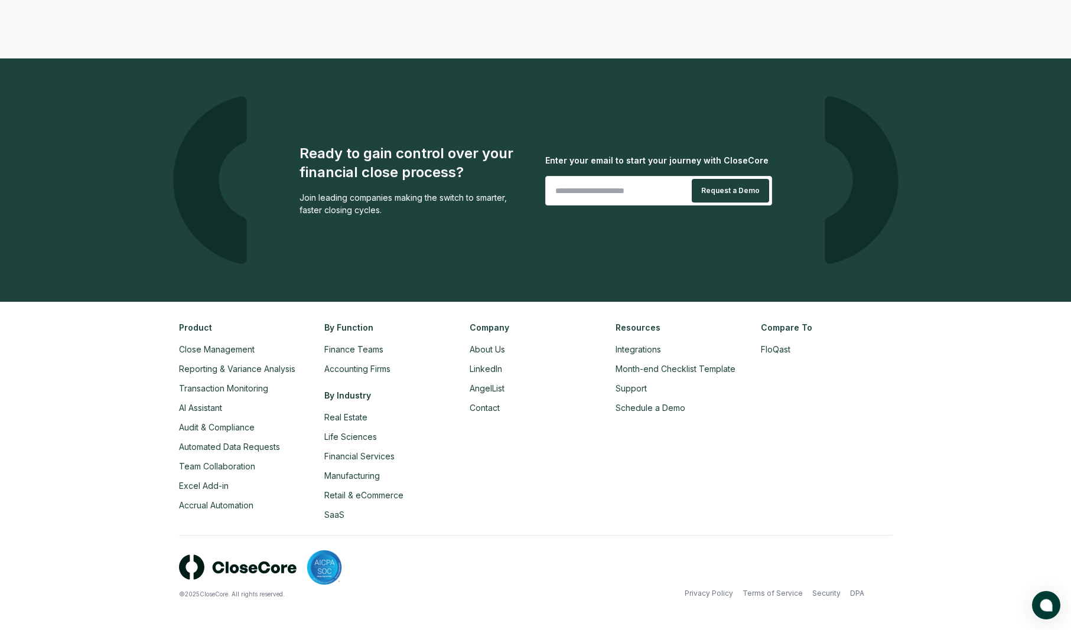
scroll to position [2638, 0]
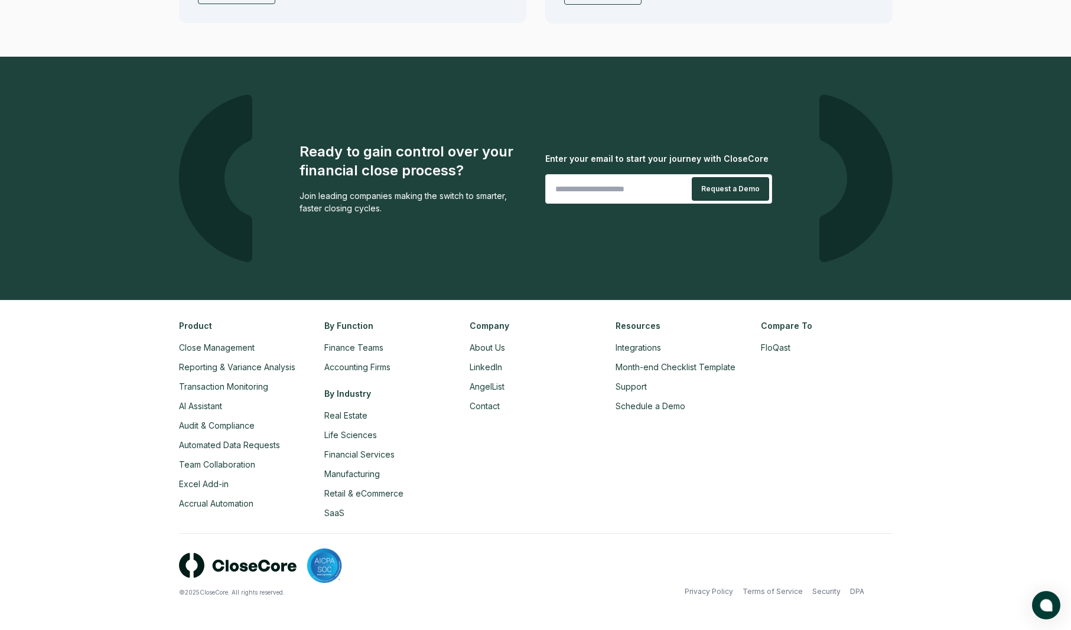
click at [463, 92] on div "Ready to gain control over your financial close process? Join leading companies…" at bounding box center [535, 178] width 827 height 243
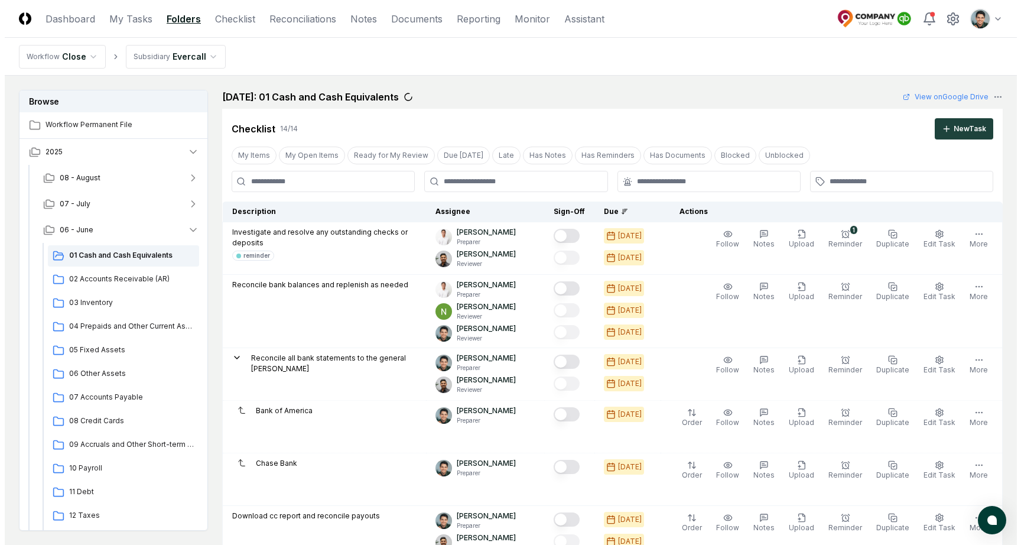
scroll to position [44, 0]
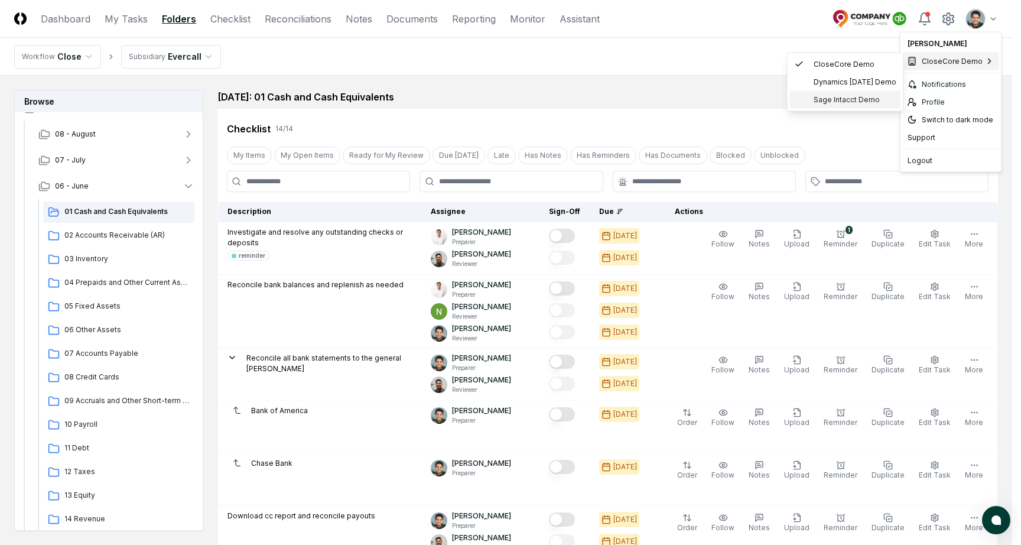
click at [857, 93] on div "Sage Intacct Demo" at bounding box center [845, 100] width 111 height 18
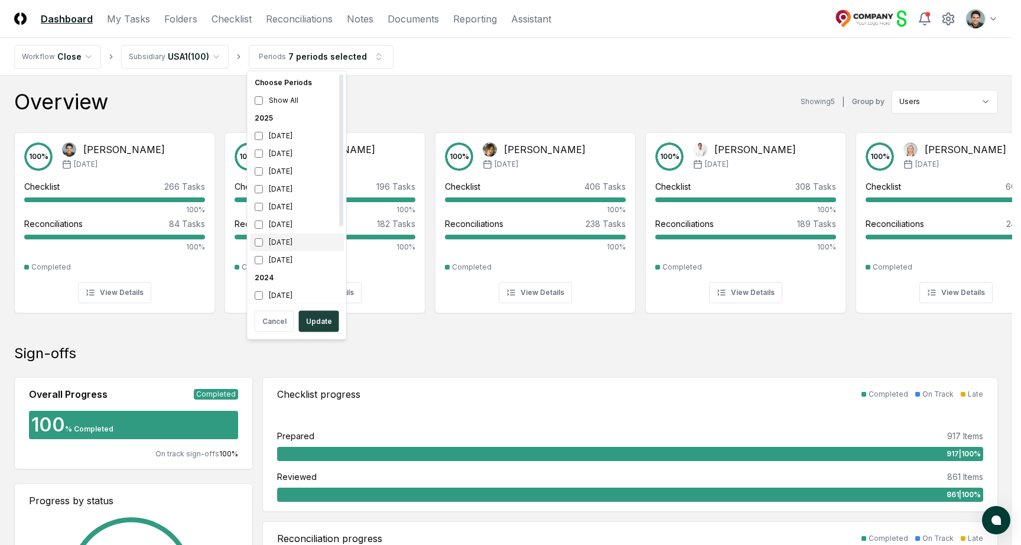
click at [289, 239] on div "[DATE]" at bounding box center [297, 242] width 94 height 18
click at [268, 165] on div "2024" at bounding box center [297, 168] width 94 height 18
click at [263, 134] on div "February 2025" at bounding box center [297, 132] width 94 height 18
click at [270, 183] on div "December 2024" at bounding box center [297, 186] width 94 height 18
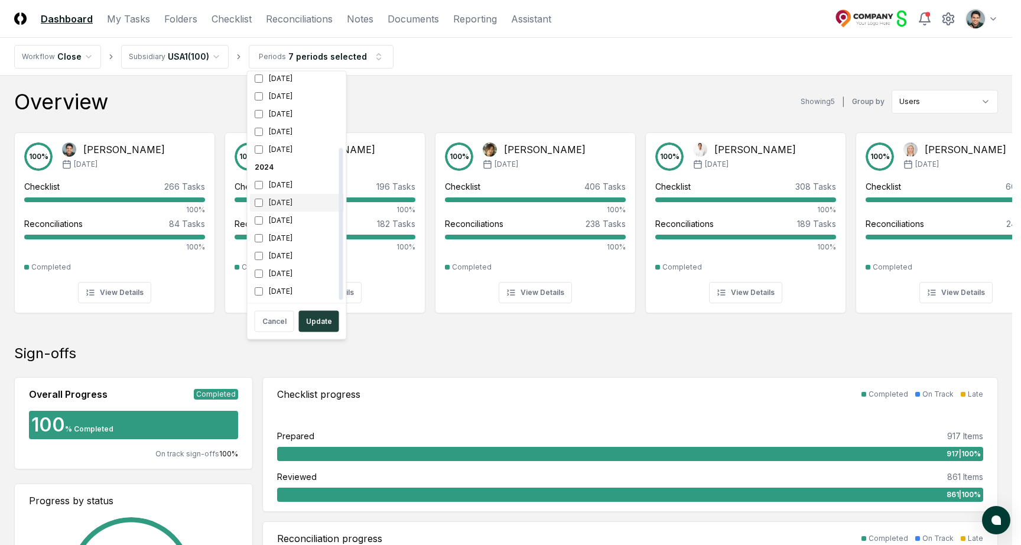
click at [279, 206] on div "November 2024" at bounding box center [297, 203] width 94 height 18
click at [281, 218] on div "October 2024" at bounding box center [297, 221] width 94 height 18
click at [282, 232] on div "September 2024" at bounding box center [297, 239] width 94 height 18
click at [290, 267] on div "July 2024" at bounding box center [297, 274] width 94 height 18
click at [292, 255] on div "August 2024" at bounding box center [297, 257] width 94 height 18
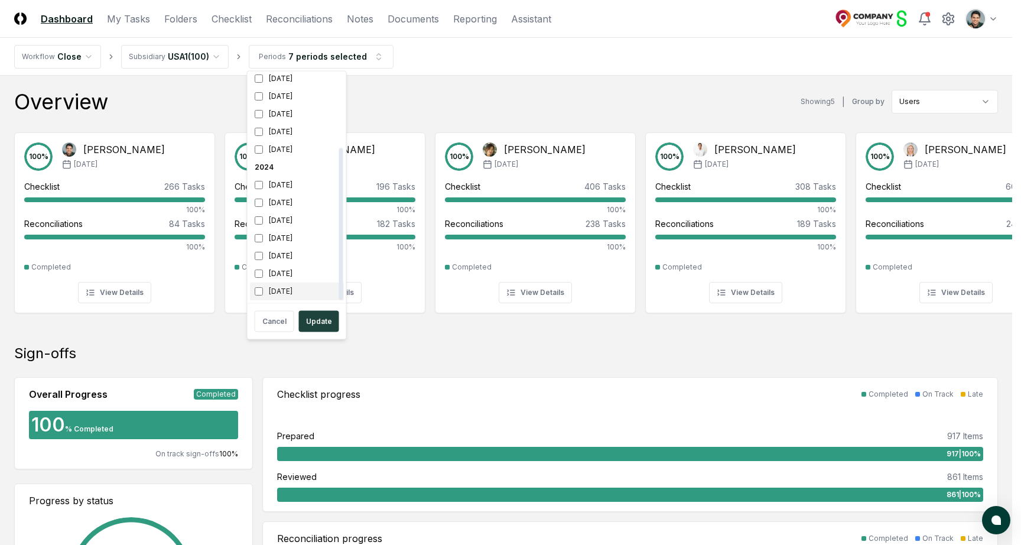
click at [288, 289] on div "June 2024" at bounding box center [297, 292] width 94 height 18
click at [310, 321] on button "Update" at bounding box center [319, 321] width 40 height 21
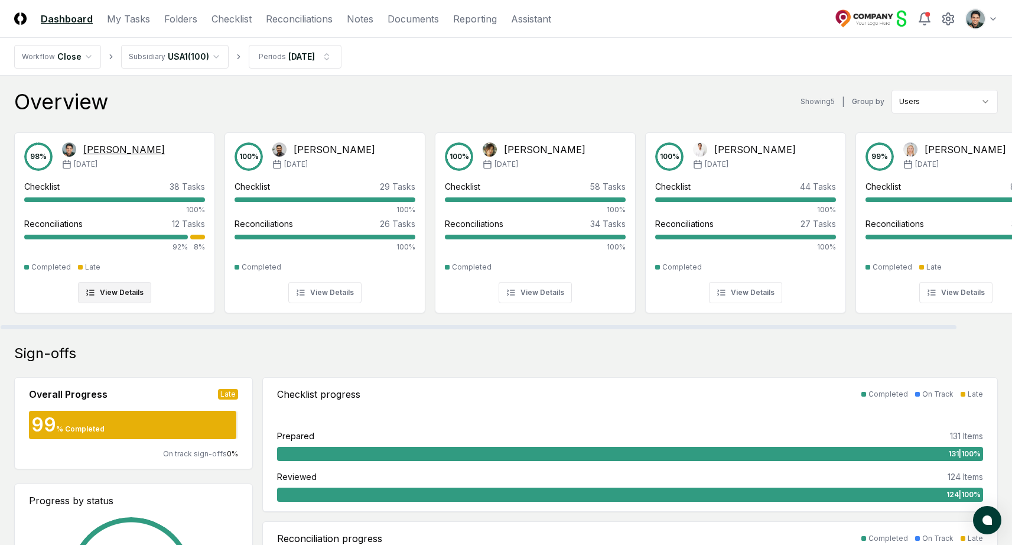
click at [136, 161] on div "[DATE]" at bounding box center [113, 164] width 103 height 11
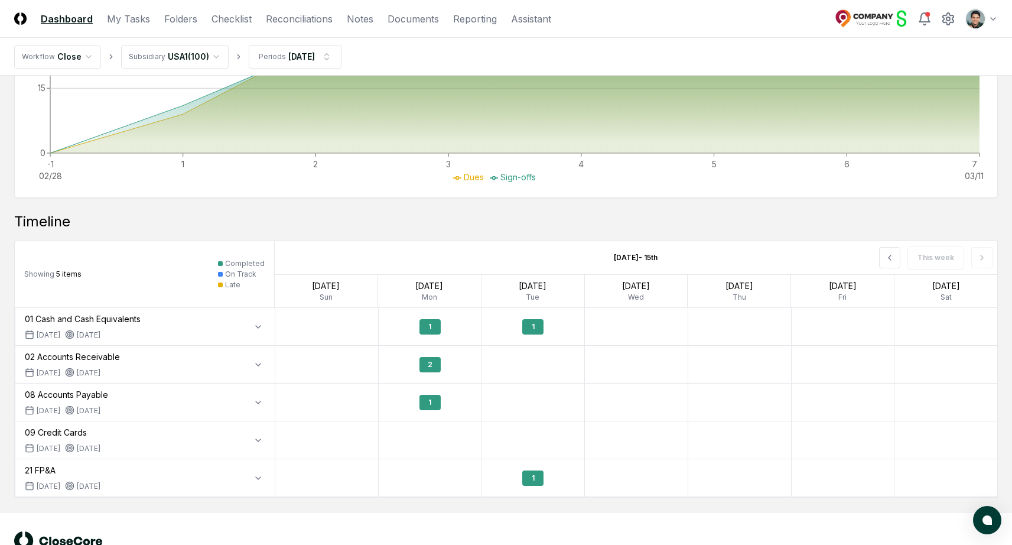
scroll to position [636, 0]
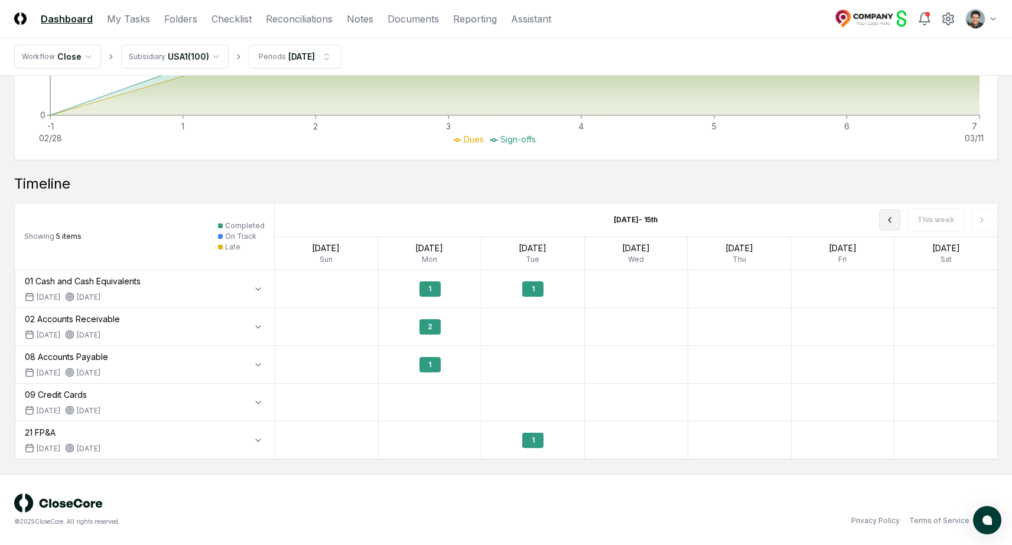
click at [883, 223] on button at bounding box center [889, 219] width 21 height 21
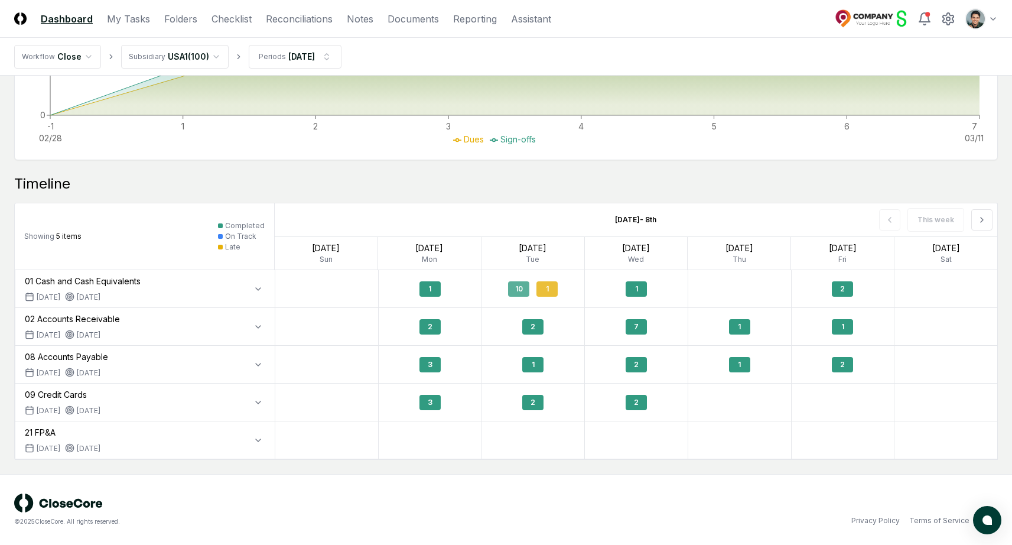
click at [518, 285] on div "10" at bounding box center [518, 288] width 21 height 15
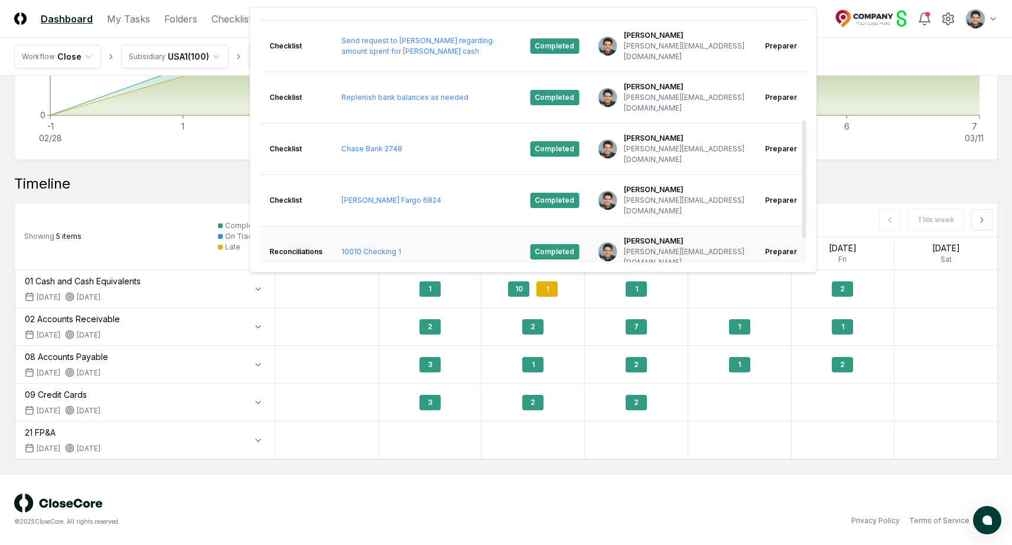
scroll to position [261, 0]
click at [41, 178] on div "Timeline" at bounding box center [506, 183] width 984 height 19
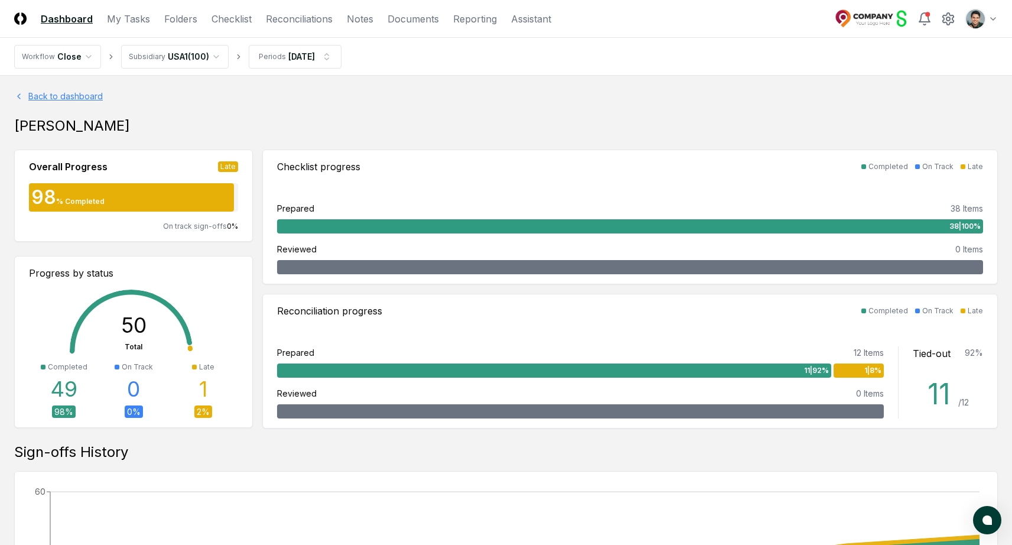
scroll to position [5, 0]
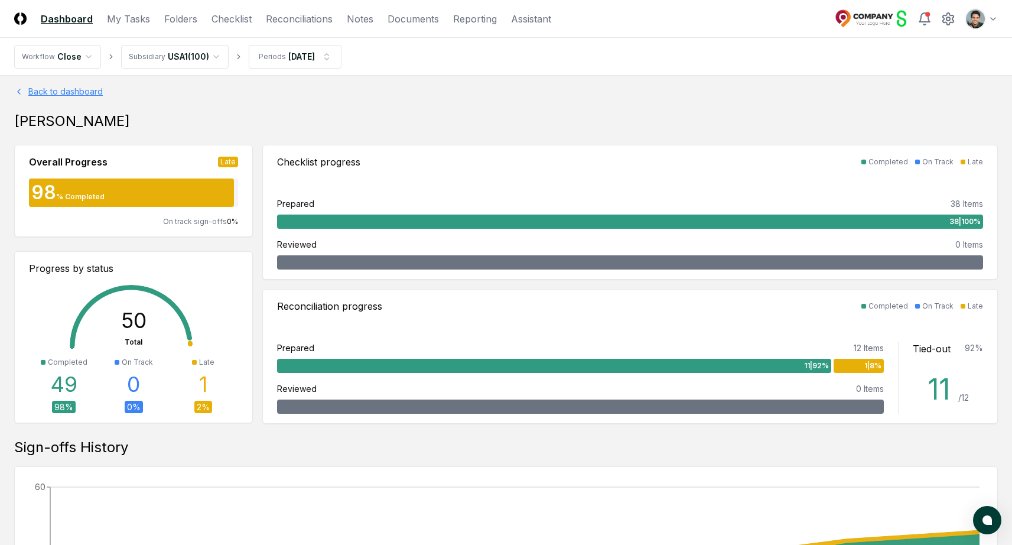
click at [86, 85] on link "Back to dashboard" at bounding box center [506, 91] width 984 height 12
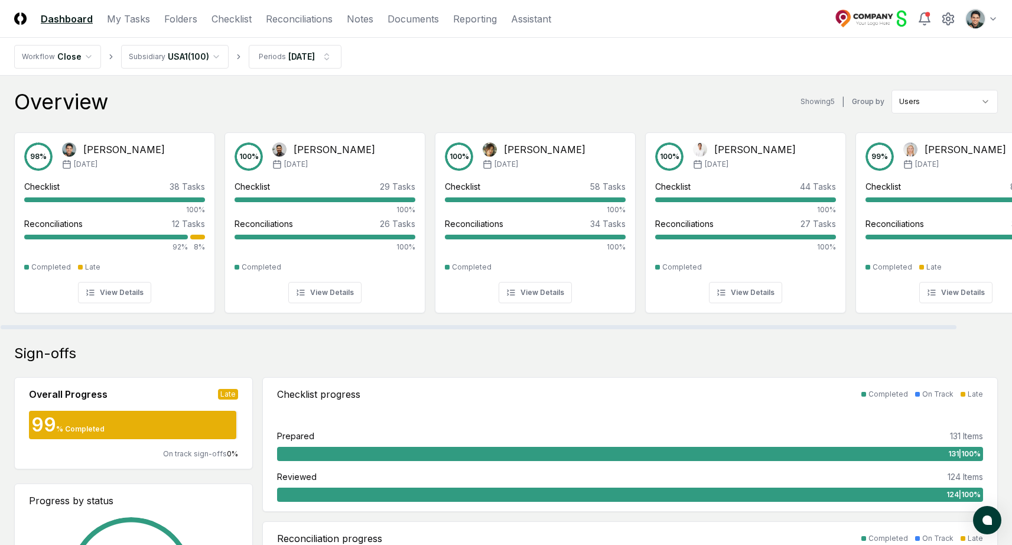
click at [105, 110] on div "Overview" at bounding box center [61, 102] width 94 height 24
click at [177, 20] on link "Folders" at bounding box center [180, 19] width 33 height 14
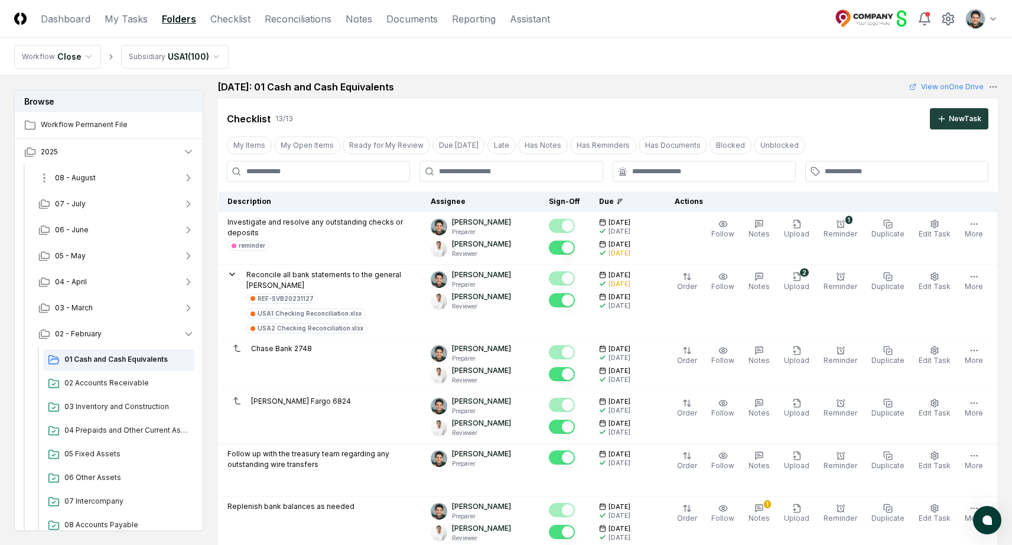
click at [112, 174] on button "08 - August" at bounding box center [116, 178] width 175 height 26
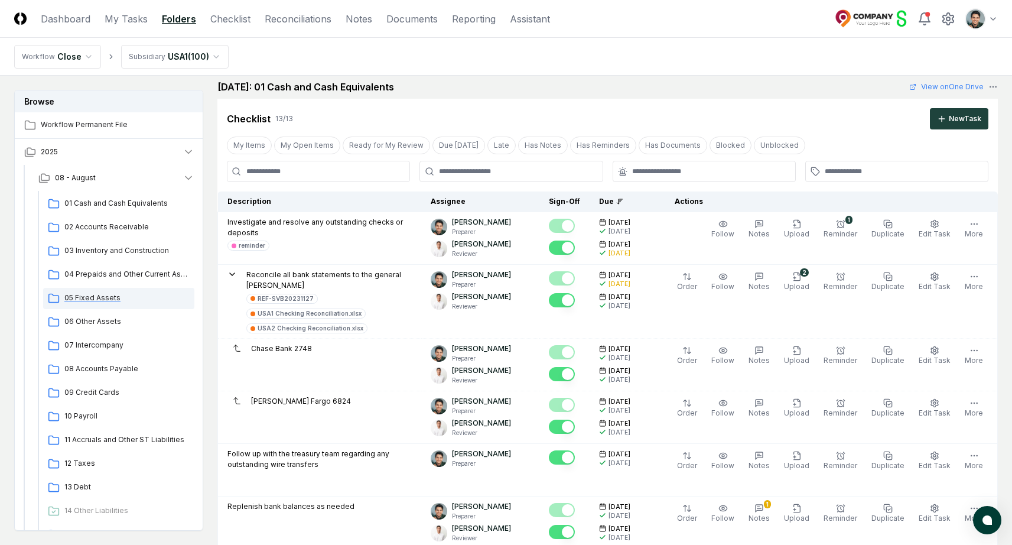
scroll to position [5, 0]
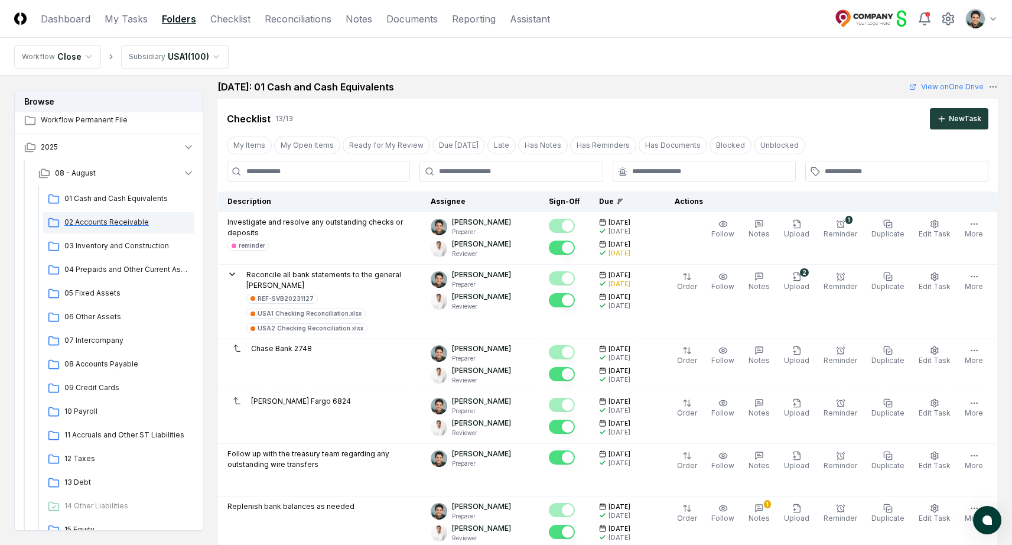
drag, startPoint x: 124, startPoint y: 204, endPoint x: 136, endPoint y: 222, distance: 21.3
click at [124, 204] on div "01 Cash and Cash Equivalents" at bounding box center [118, 198] width 151 height 21
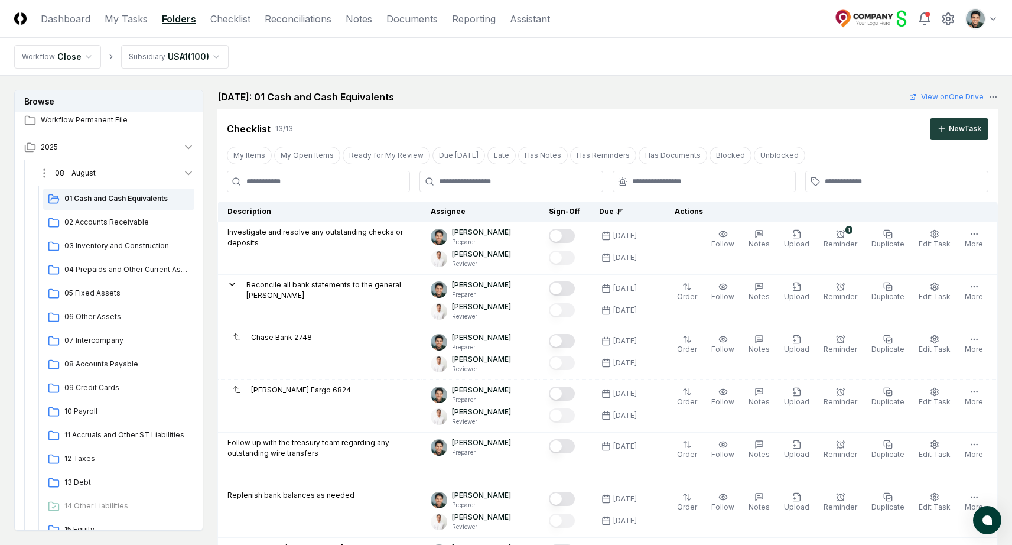
click at [161, 178] on button "08 - August" at bounding box center [116, 173] width 175 height 26
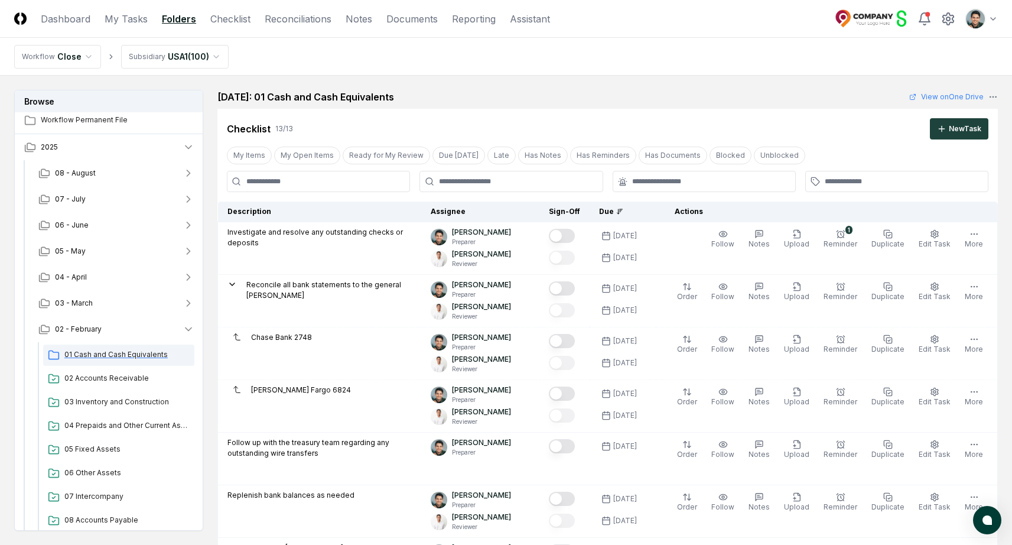
click at [110, 354] on span "01 Cash and Cash Equivalents" at bounding box center [126, 354] width 125 height 11
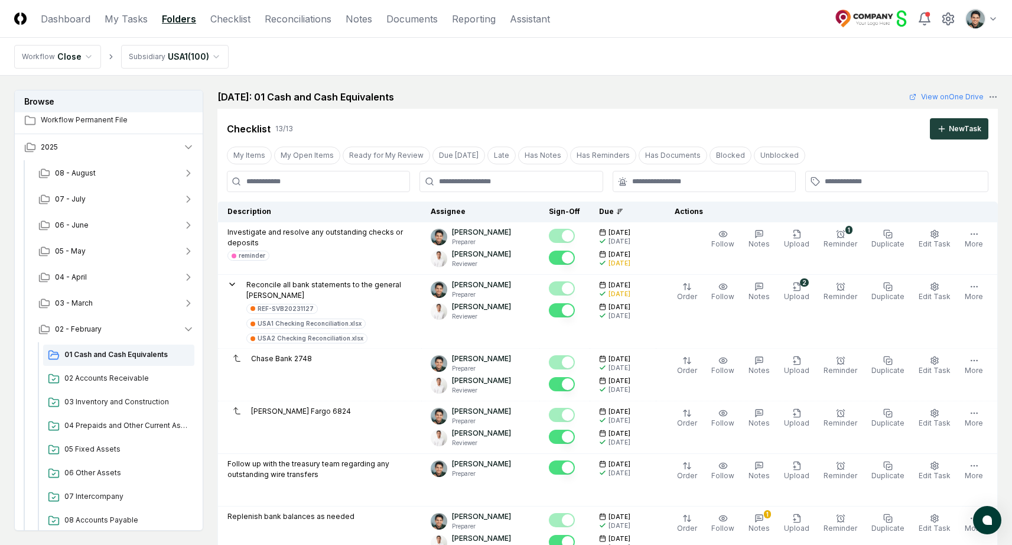
click at [246, 90] on h2 "[DATE]: 01 Cash and Cash Equivalents" at bounding box center [305, 97] width 177 height 14
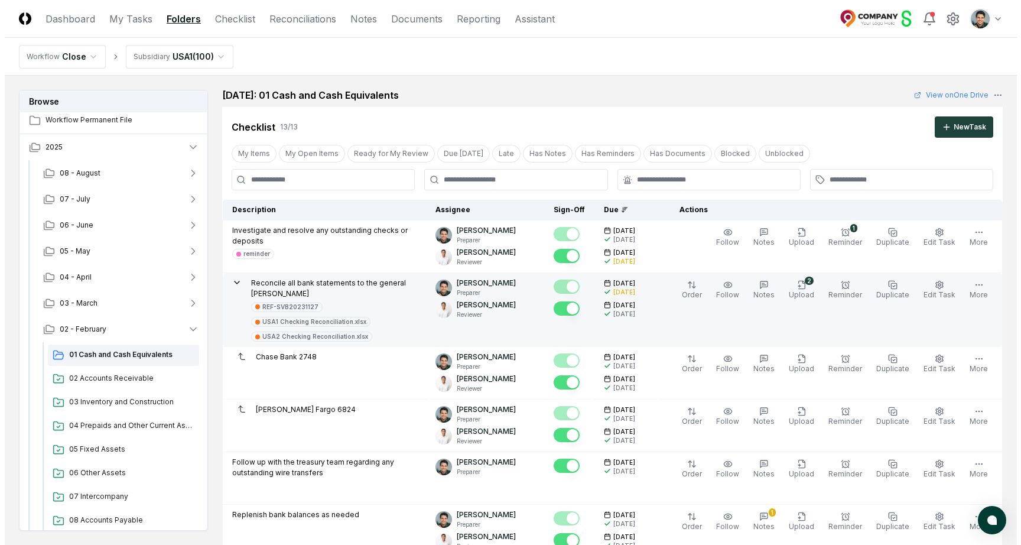
scroll to position [6, 0]
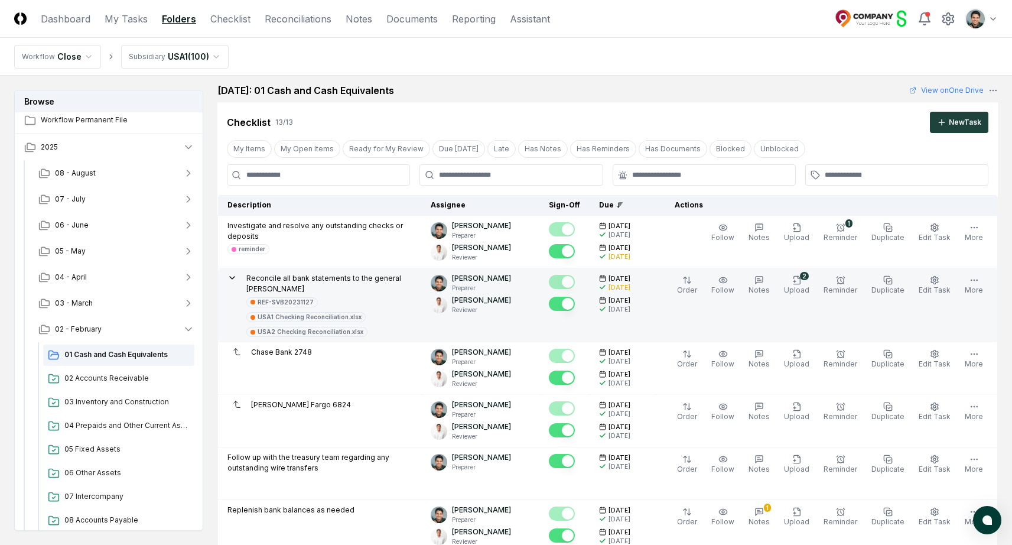
click at [337, 278] on p "Reconcile all bank statements to the general [PERSON_NAME]" at bounding box center [328, 283] width 165 height 21
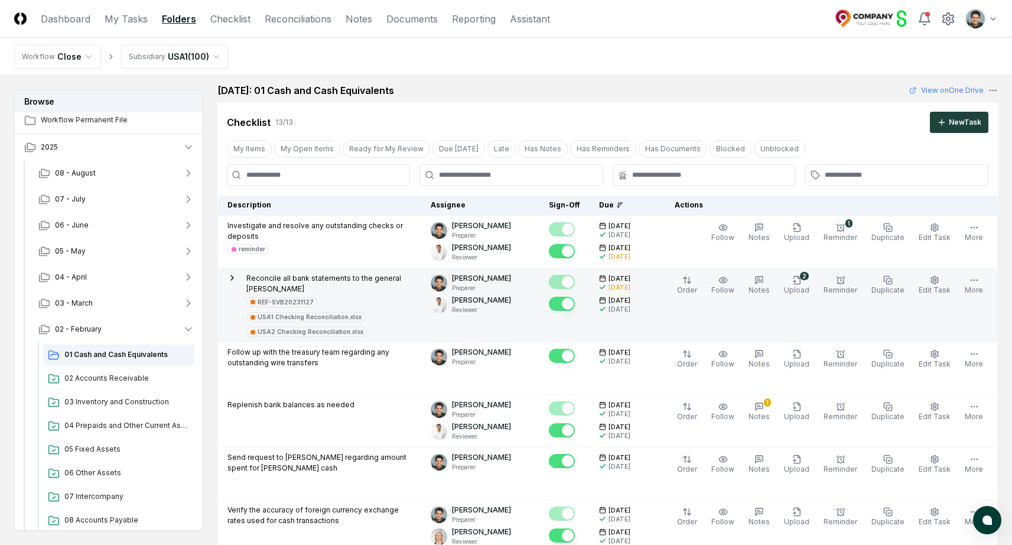
click at [346, 276] on p "Reconcile all bank statements to the general [PERSON_NAME]" at bounding box center [328, 283] width 165 height 21
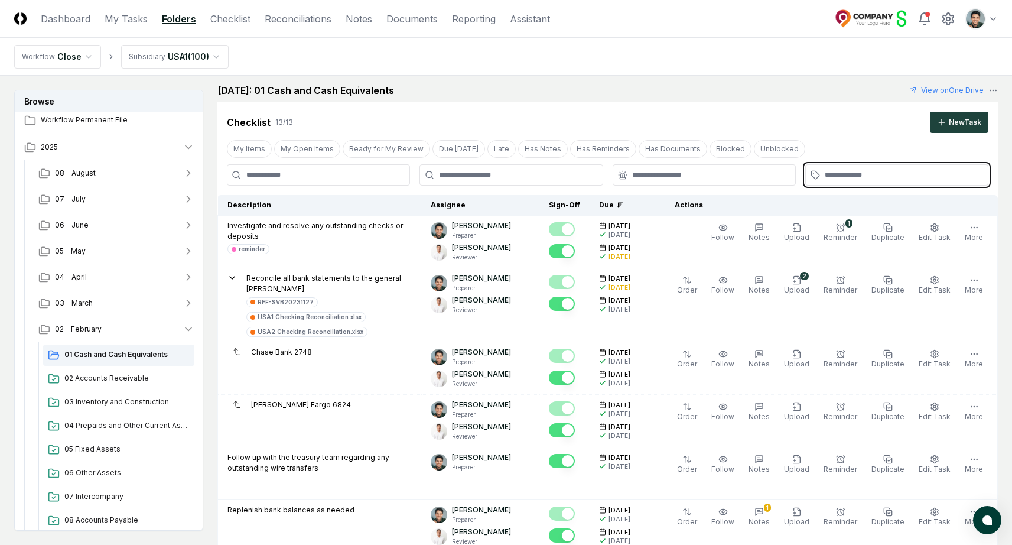
click at [831, 173] on input "text" at bounding box center [903, 175] width 156 height 11
click at [840, 205] on div "reminder" at bounding box center [837, 201] width 27 height 9
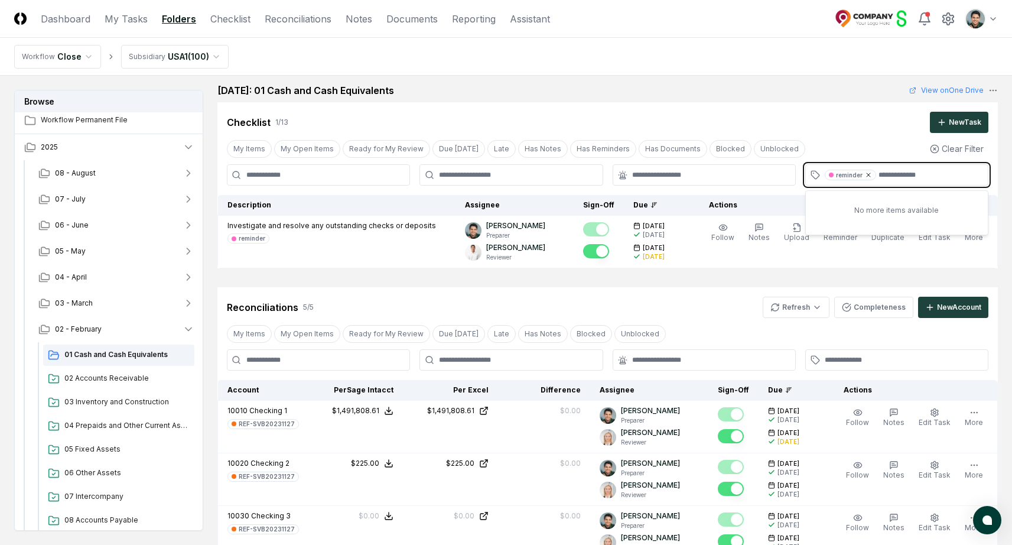
click at [865, 175] on icon at bounding box center [868, 174] width 7 height 7
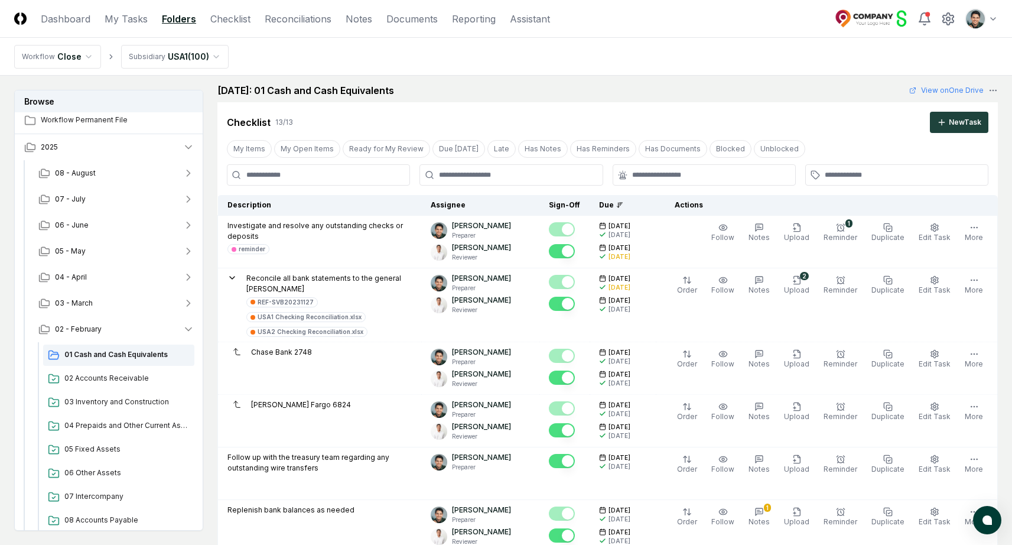
click at [728, 97] on div "Cancel Reassign February 2025: 01 Cash and Cash Equivalents View on One Drive C…" at bounding box center [607, 501] width 780 height 837
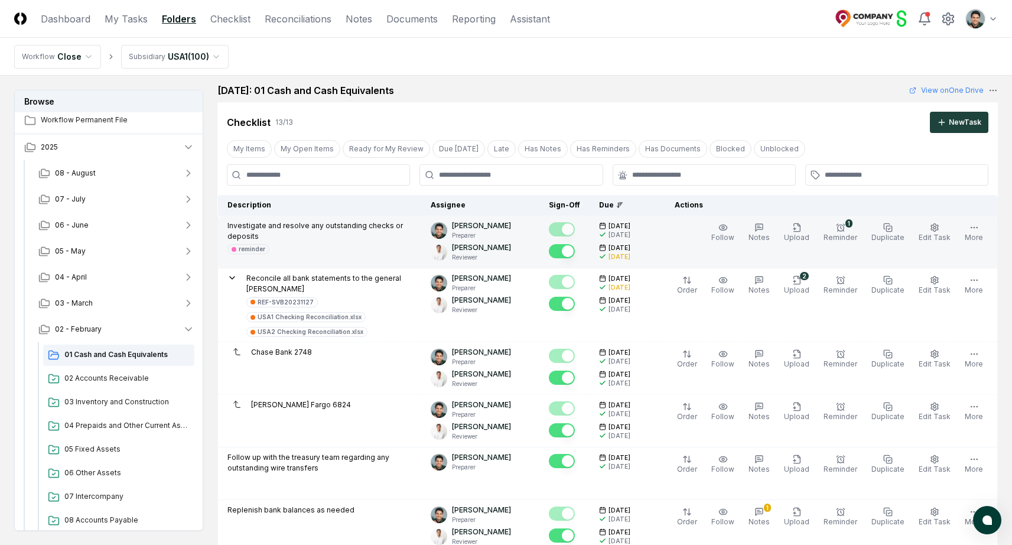
drag, startPoint x: 619, startPoint y: 224, endPoint x: 655, endPoint y: 224, distance: 36.0
click at [646, 224] on div "[DATE]" at bounding box center [622, 226] width 47 height 9
click at [646, 224] on div "3/3/2025" at bounding box center [622, 226] width 47 height 9
drag, startPoint x: 625, startPoint y: 231, endPoint x: 653, endPoint y: 239, distance: 29.4
click at [646, 239] on div "3/3/2025 3/3/2025" at bounding box center [622, 229] width 47 height 19
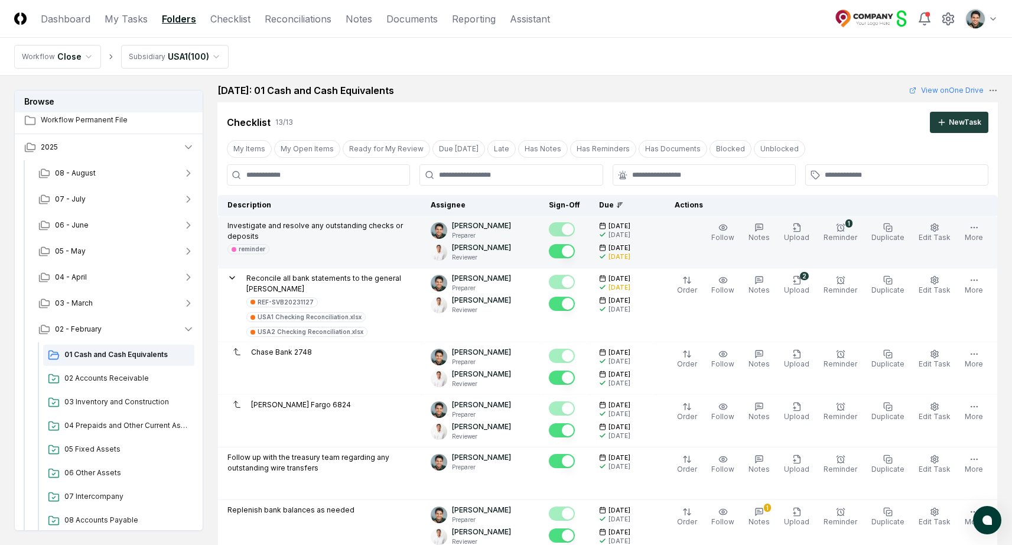
drag, startPoint x: 631, startPoint y: 260, endPoint x: 649, endPoint y: 262, distance: 17.9
click at [649, 262] on td "3/3/2025 3/3/2025 3/4/2025 3/5/2025" at bounding box center [623, 242] width 66 height 53
drag, startPoint x: 649, startPoint y: 260, endPoint x: 622, endPoint y: 255, distance: 27.6
click at [622, 255] on div "3/4/2025 3/5/2025" at bounding box center [622, 251] width 47 height 19
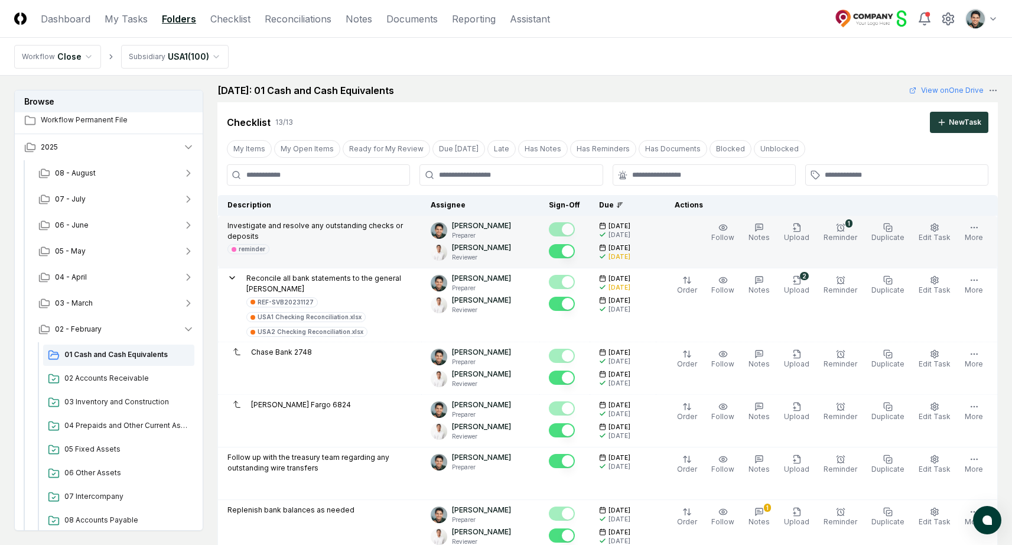
click at [622, 255] on div "[DATE]" at bounding box center [620, 256] width 22 height 9
click at [772, 228] on button "Notes" at bounding box center [759, 232] width 26 height 25
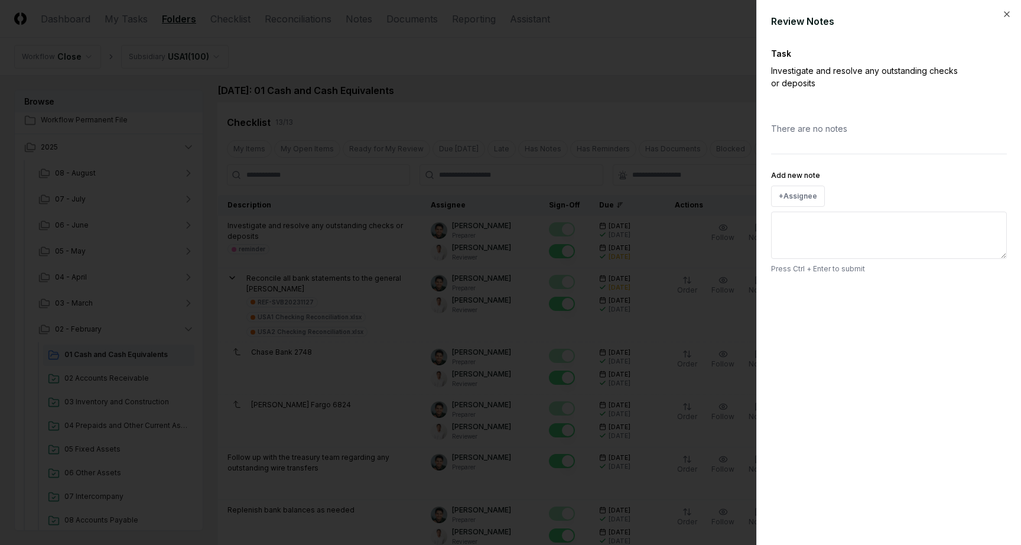
click at [831, 255] on textarea "Add new note" at bounding box center [889, 235] width 236 height 47
click at [633, 84] on div at bounding box center [510, 272] width 1021 height 545
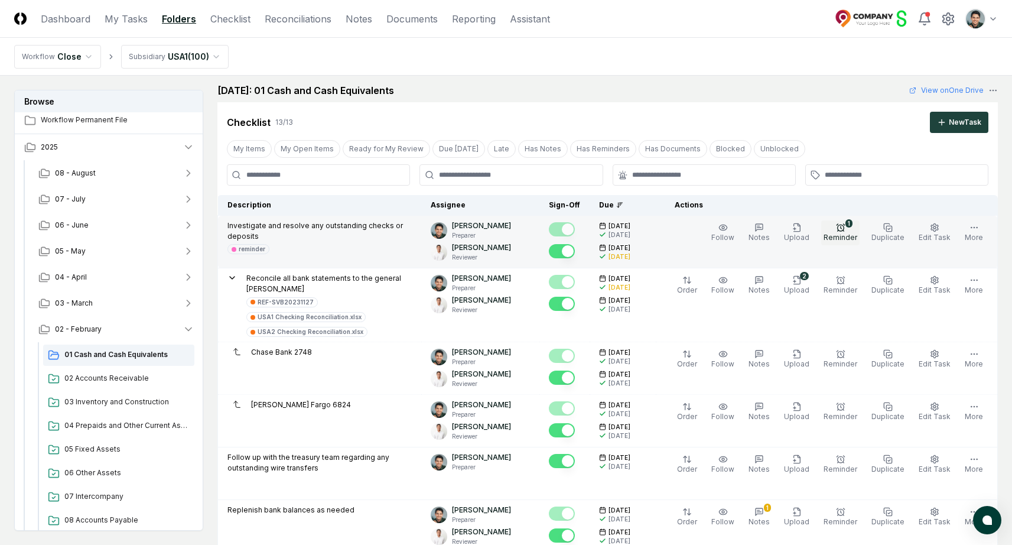
click at [848, 233] on span "Reminder" at bounding box center [841, 237] width 34 height 9
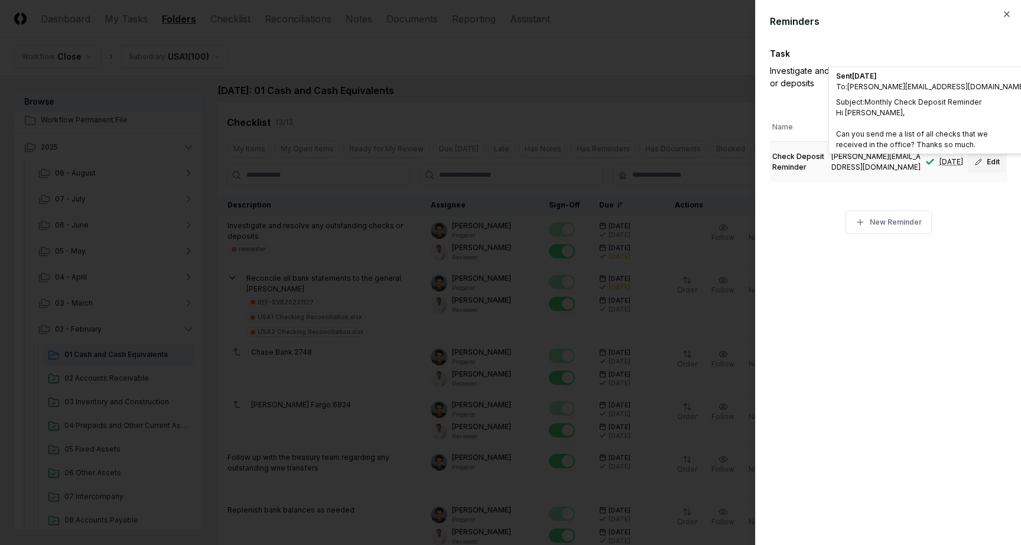
click at [975, 159] on icon at bounding box center [978, 161] width 7 height 7
type textarea "*"
type input "**********"
type input "**"
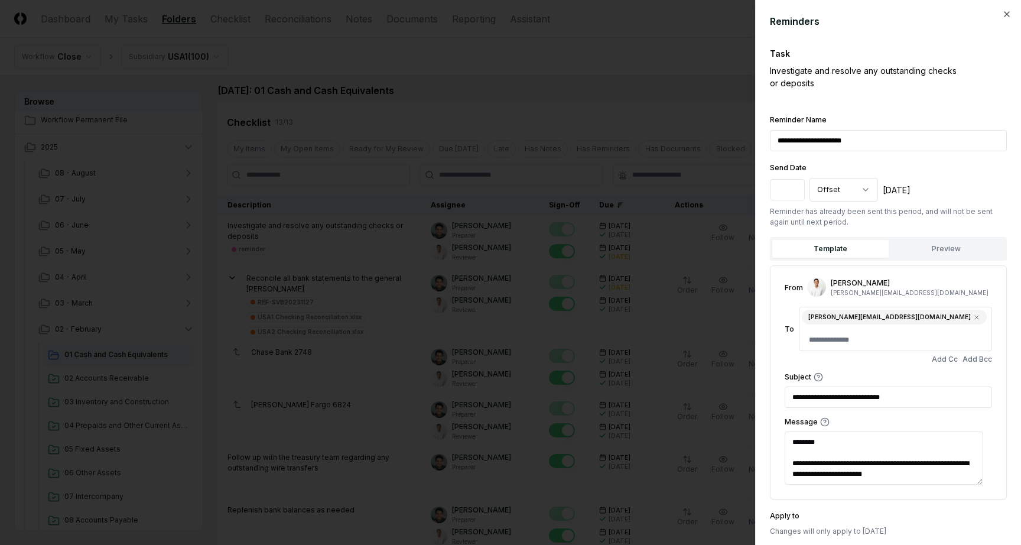
scroll to position [56, 0]
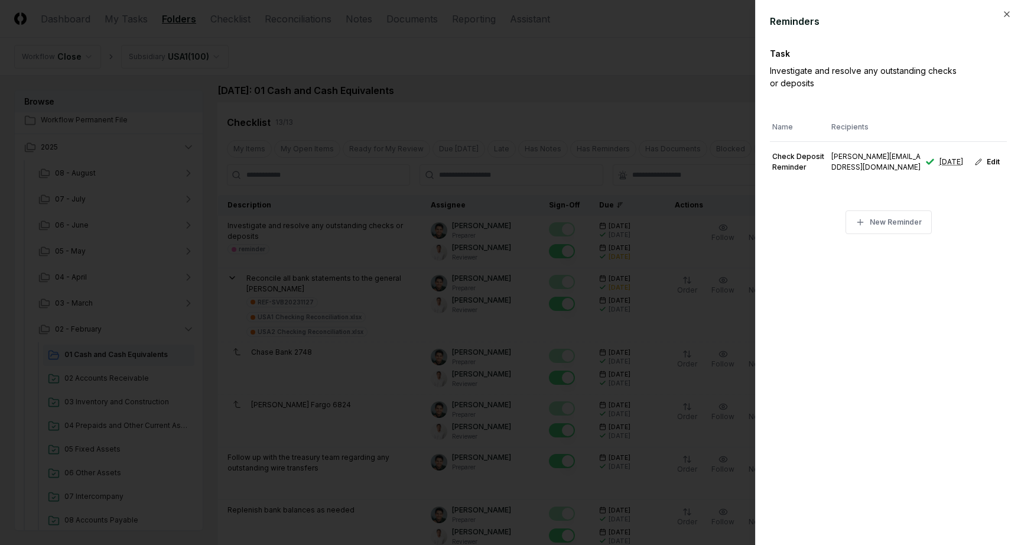
click at [672, 92] on div at bounding box center [510, 272] width 1021 height 545
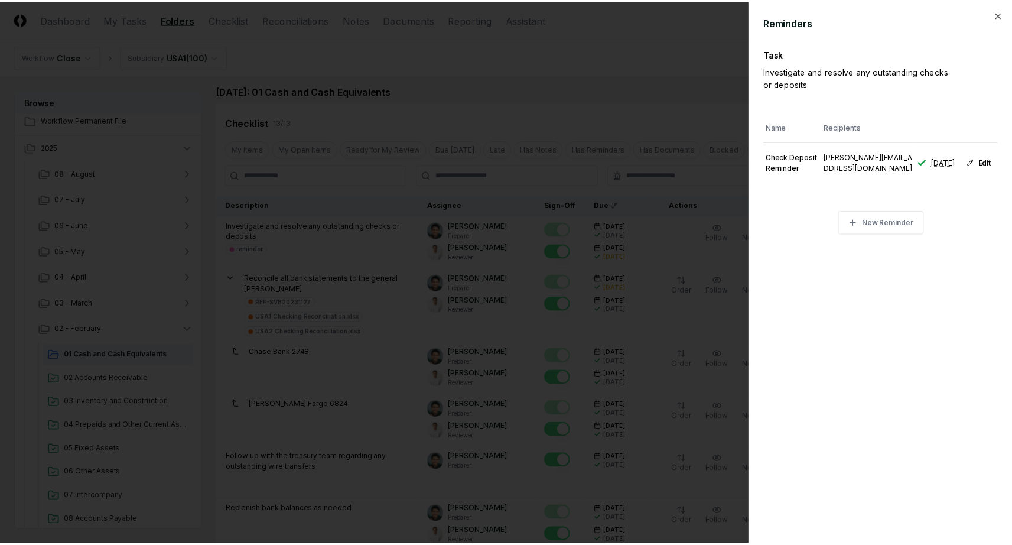
scroll to position [0, 0]
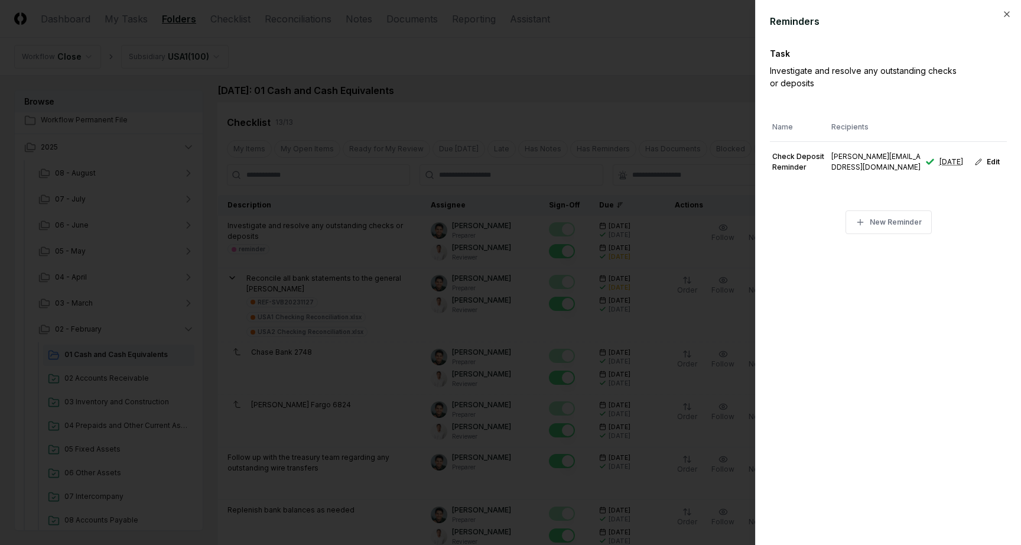
type textarea "*"
click at [668, 77] on div at bounding box center [510, 272] width 1021 height 545
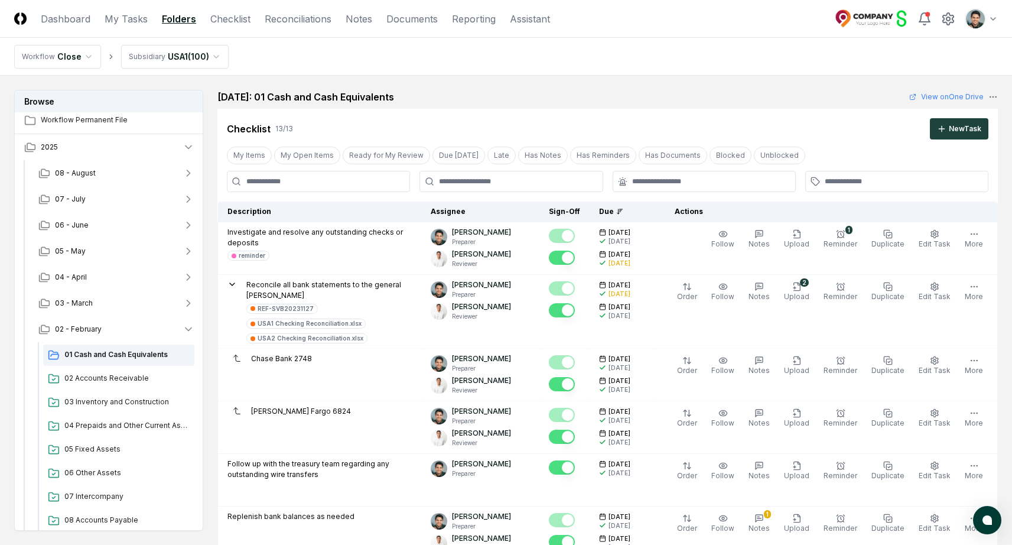
scroll to position [5, 0]
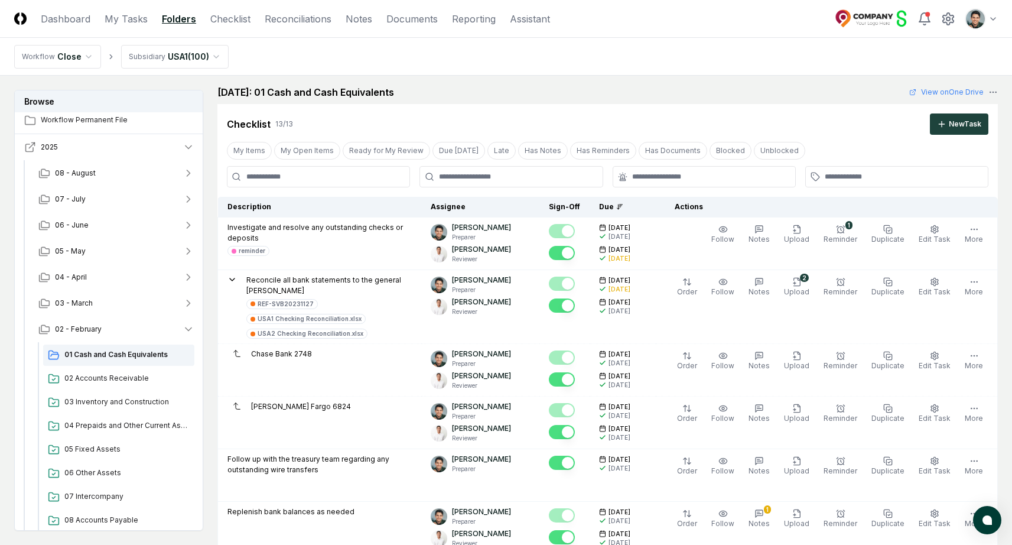
click at [29, 145] on icon "button" at bounding box center [30, 147] width 12 height 12
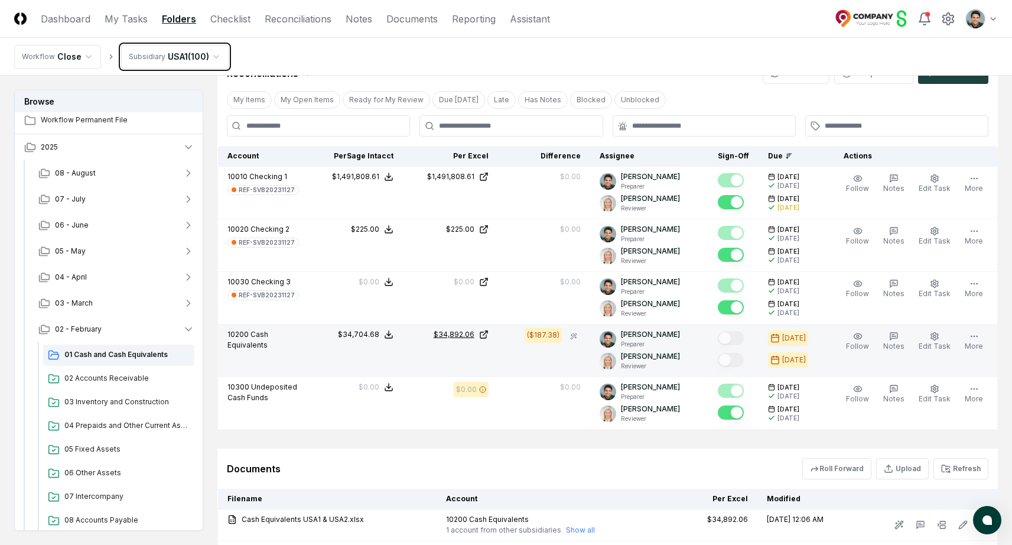
scroll to position [877, 0]
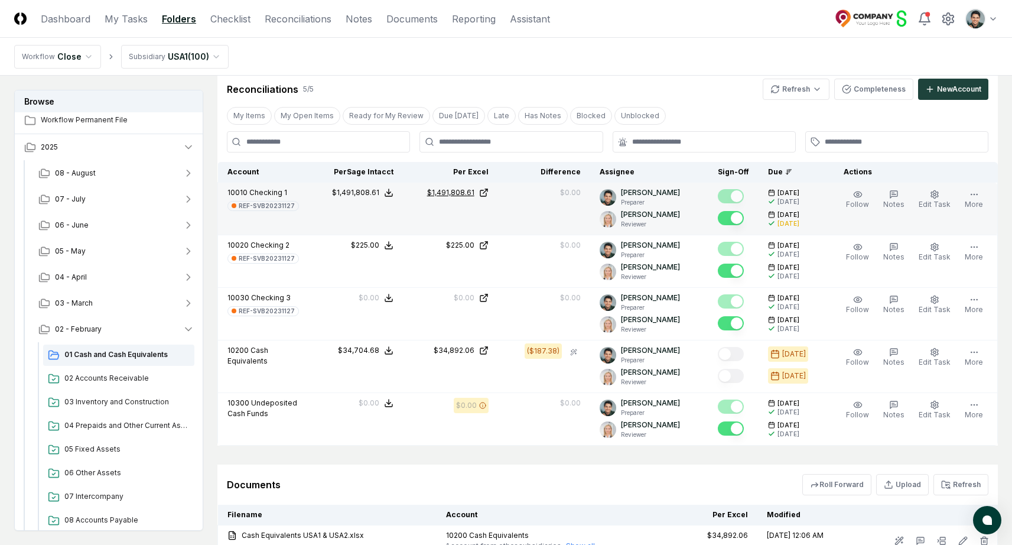
click at [460, 187] on div "$1,491,808.61" at bounding box center [450, 192] width 47 height 11
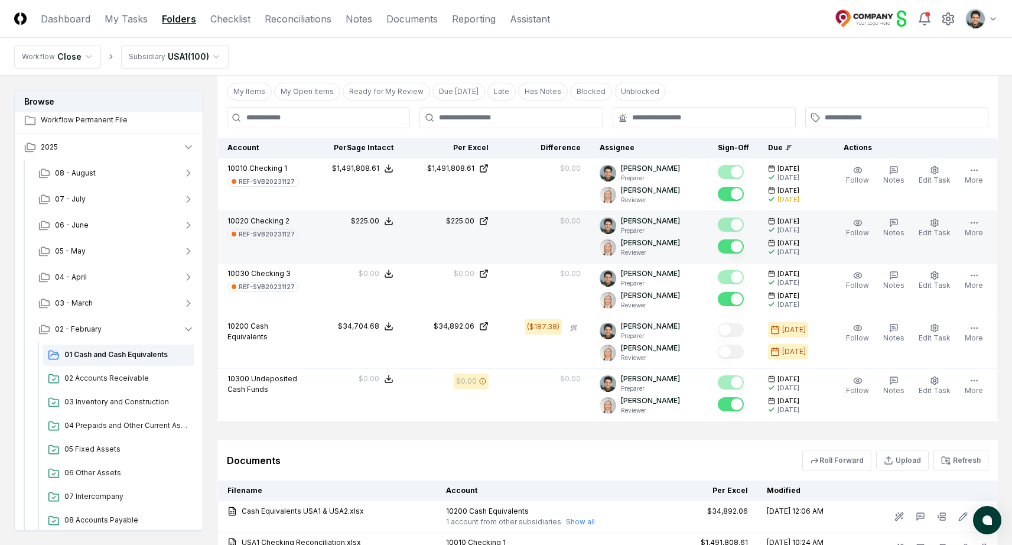
scroll to position [947, 0]
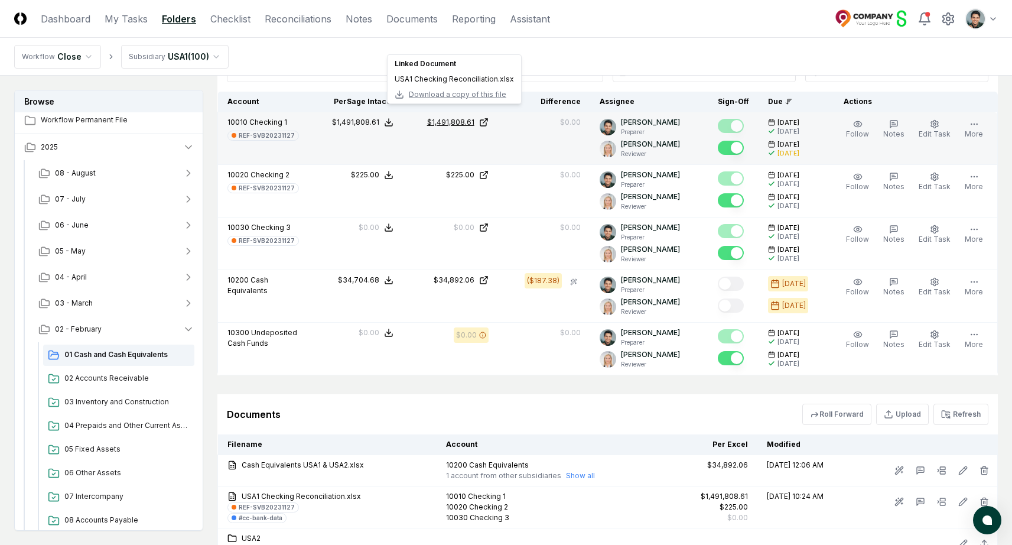
click at [458, 117] on div "$1,491,808.61" at bounding box center [450, 122] width 47 height 11
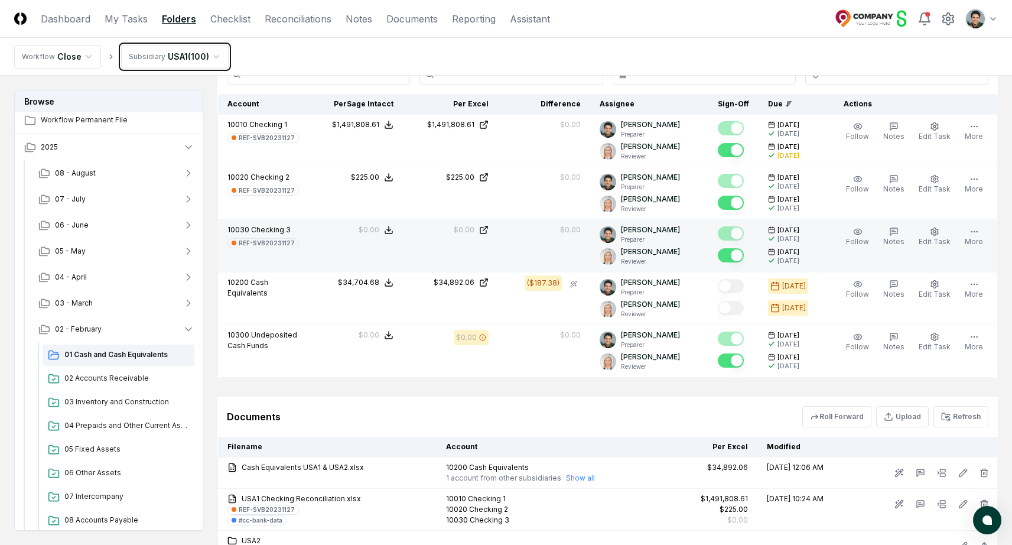
scroll to position [936, 0]
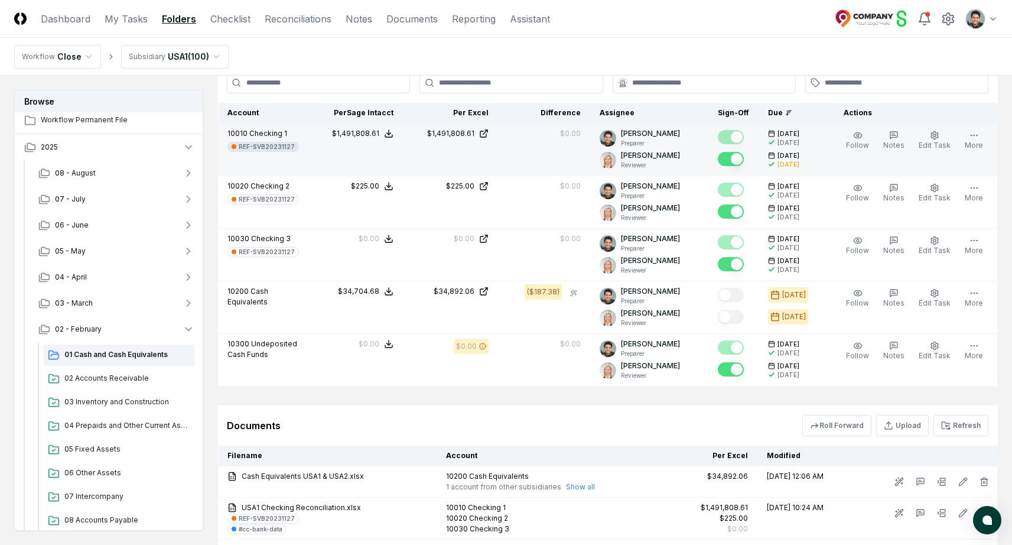
click at [272, 142] on div "REF-SVB20231127" at bounding box center [267, 146] width 56 height 9
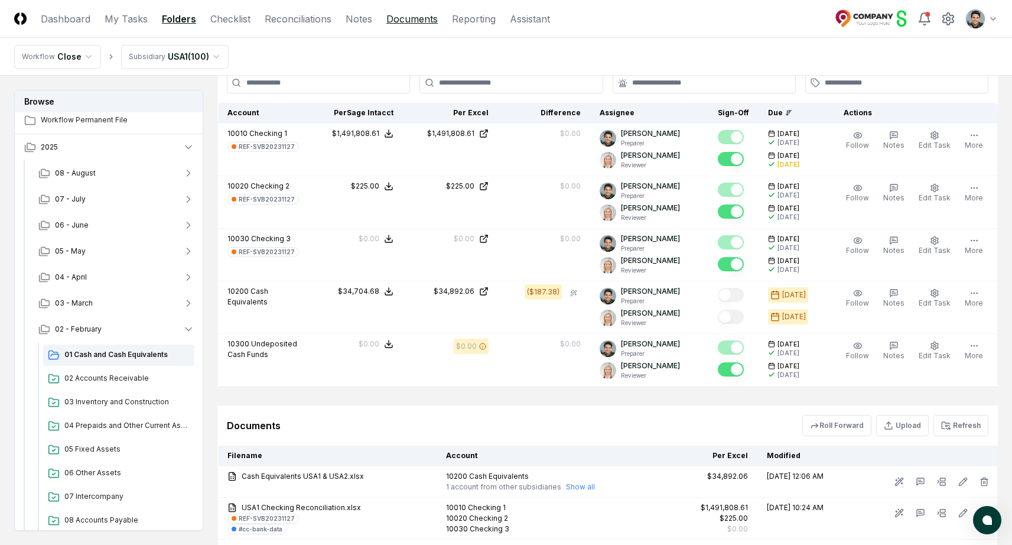
click at [395, 17] on link "Documents" at bounding box center [411, 19] width 51 height 14
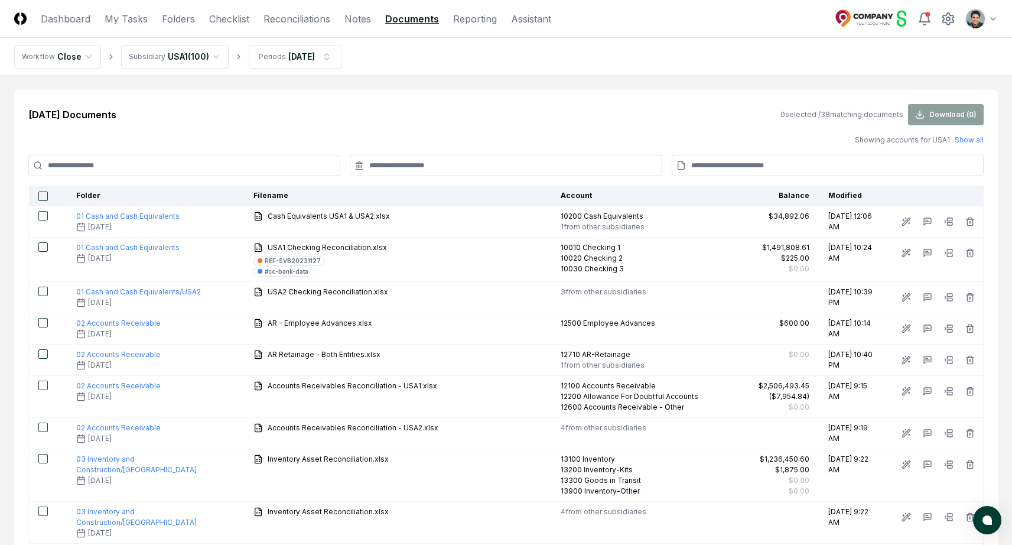
click at [789, 162] on input at bounding box center [828, 165] width 312 height 21
paste input "**********"
type input "**********"
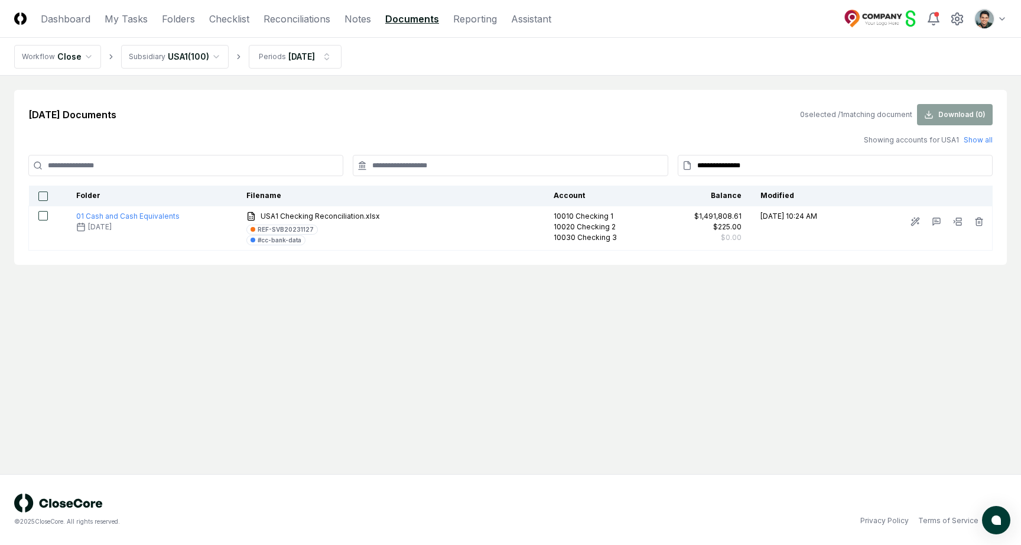
click at [725, 162] on input "**********" at bounding box center [835, 165] width 315 height 21
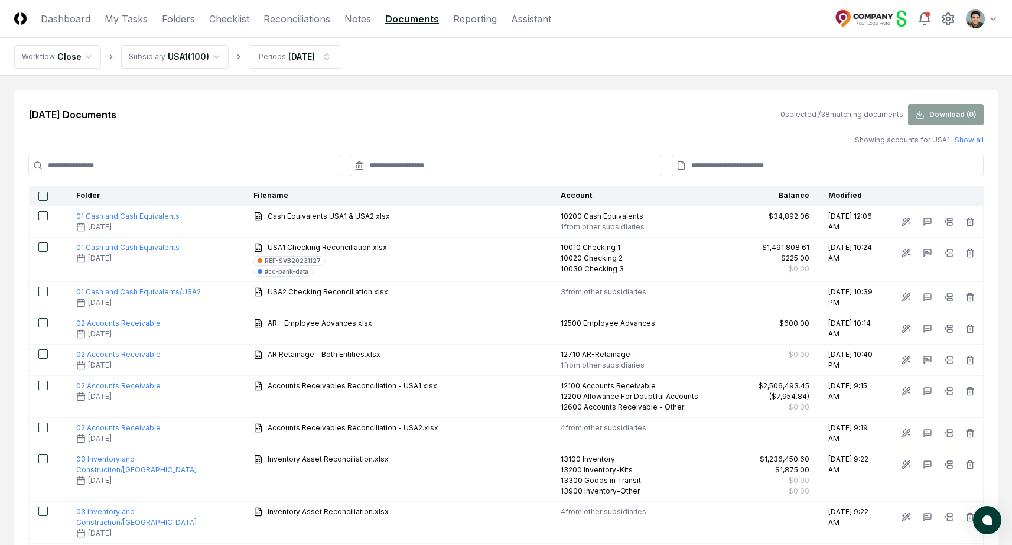
click at [569, 119] on div "Feb 2025 Documents 0 selected / 38 matching documents Download ( 0 )" at bounding box center [505, 114] width 955 height 21
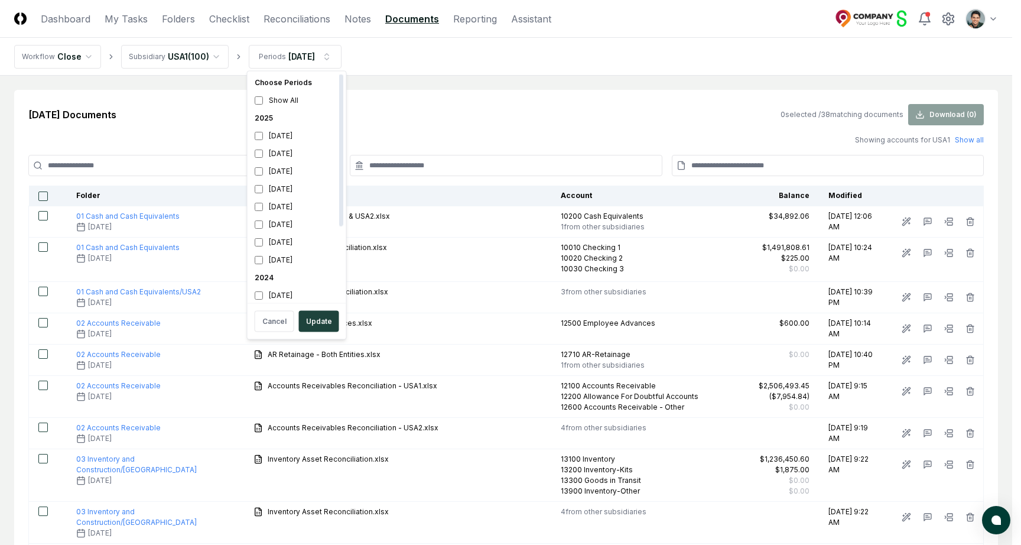
click at [258, 274] on div "2024" at bounding box center [297, 278] width 94 height 18
click at [285, 239] on div "February 2025" at bounding box center [297, 242] width 94 height 18
click at [284, 136] on div "February 2025" at bounding box center [297, 132] width 94 height 18
click at [327, 315] on button "Update" at bounding box center [319, 321] width 40 height 21
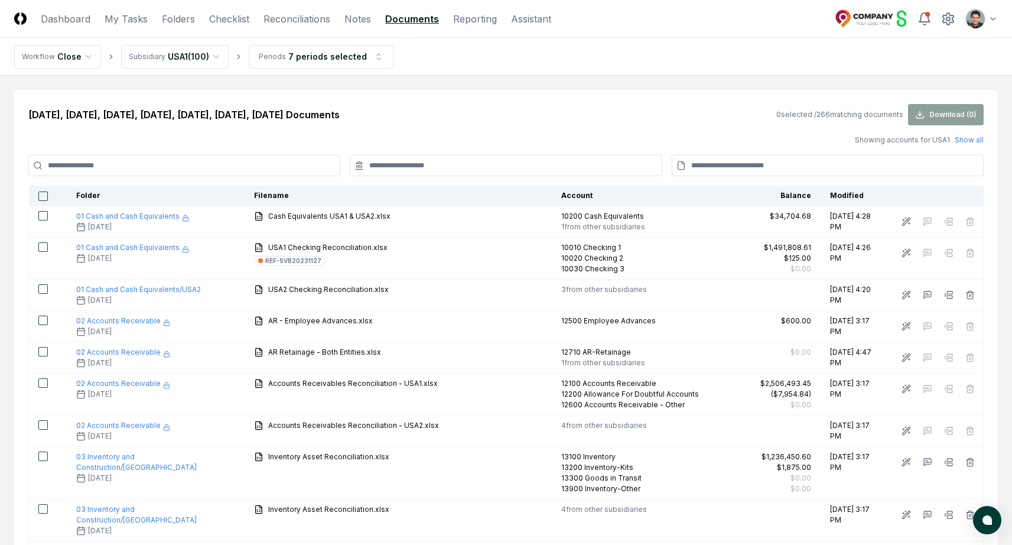
click at [451, 164] on input at bounding box center [506, 165] width 312 height 21
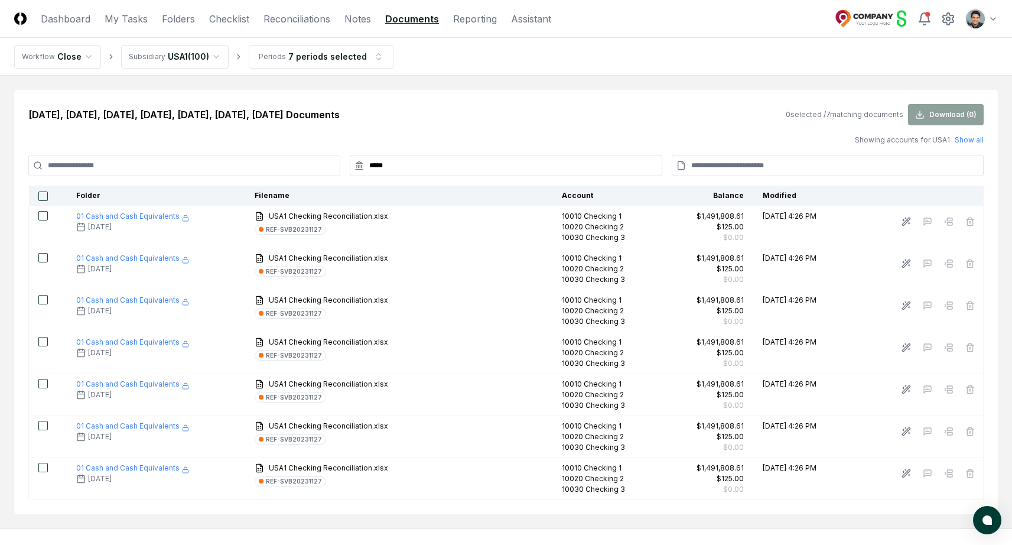
type input "*****"
click at [43, 199] on button "button" at bounding box center [42, 195] width 9 height 9
click at [956, 110] on button "Download ( 7 )" at bounding box center [946, 114] width 76 height 21
click at [580, 91] on div "Jun 2024, Jul 2024, Aug 2024, Sep 2024, Oct 2024, Nov 2024, Dec 2024 Documents …" at bounding box center [506, 302] width 984 height 424
click at [803, 73] on nav "Workflow Close Subsidiary USA1 ( 100 ) Periods 7 periods selected" at bounding box center [506, 57] width 1012 height 38
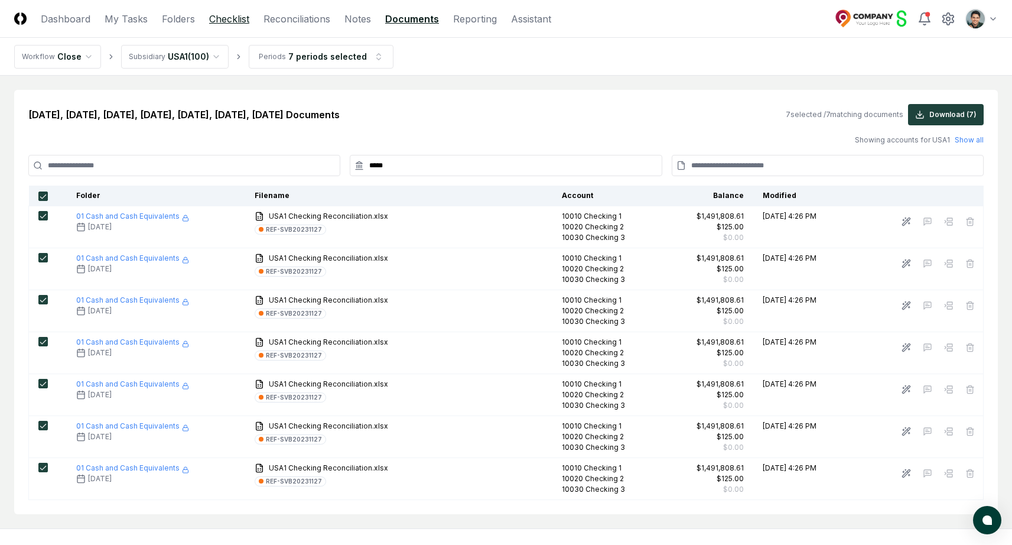
click at [233, 19] on link "Checklist" at bounding box center [229, 19] width 40 height 14
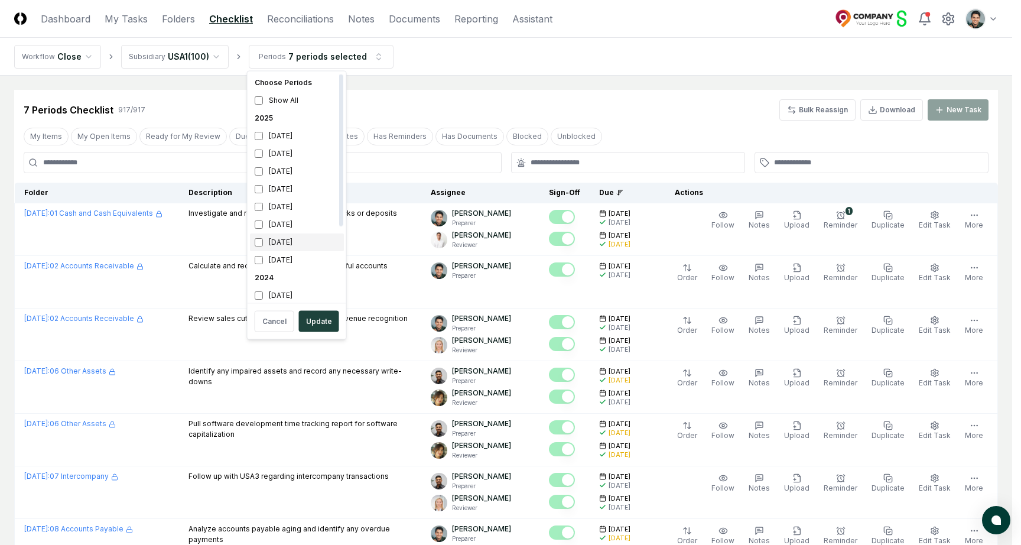
click at [294, 238] on div "February 2025" at bounding box center [297, 242] width 94 height 18
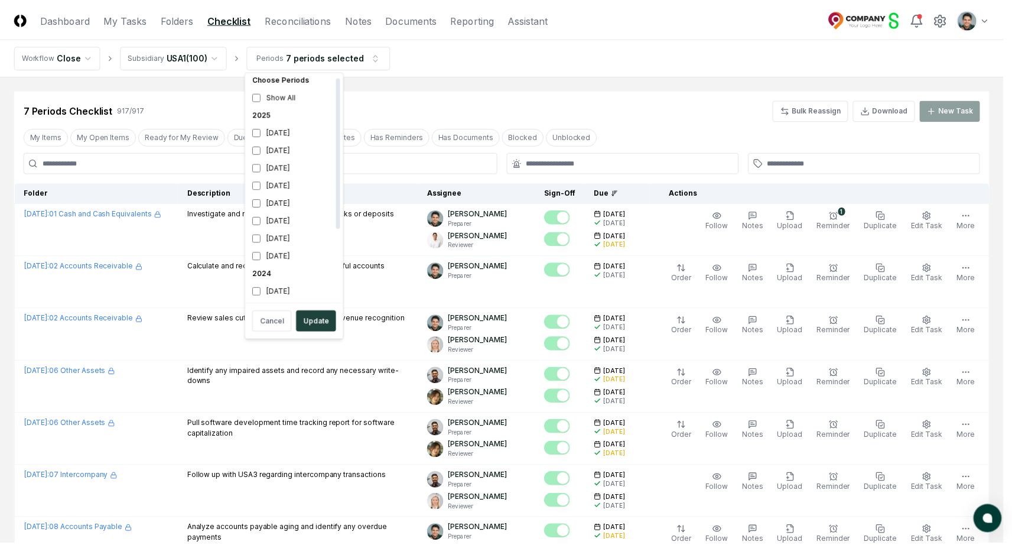
scroll to position [39, 0]
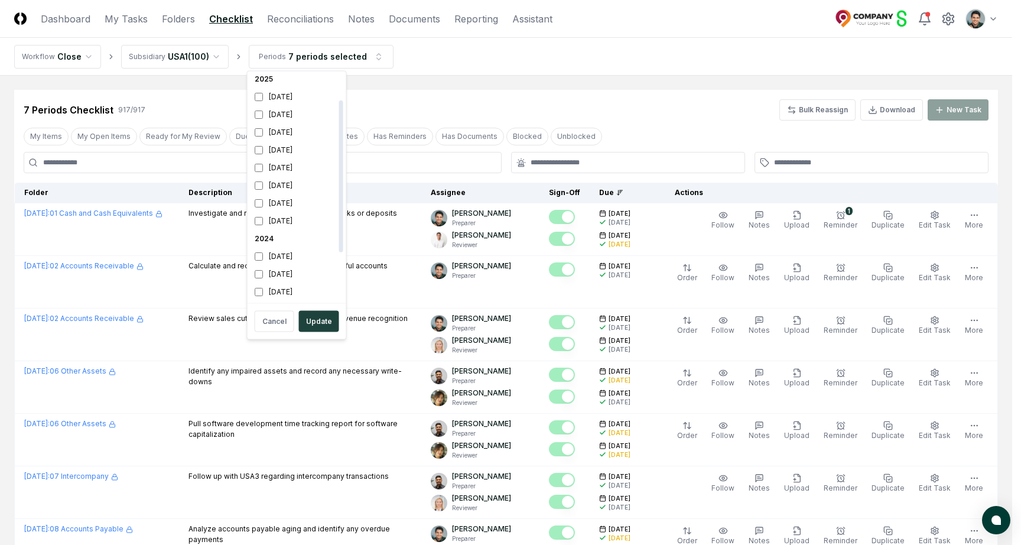
click at [268, 241] on div "2024" at bounding box center [297, 239] width 94 height 18
click at [263, 240] on div "2024" at bounding box center [297, 239] width 94 height 18
click at [265, 236] on div "2024" at bounding box center [297, 239] width 94 height 18
click at [317, 321] on button "Update" at bounding box center [319, 321] width 40 height 21
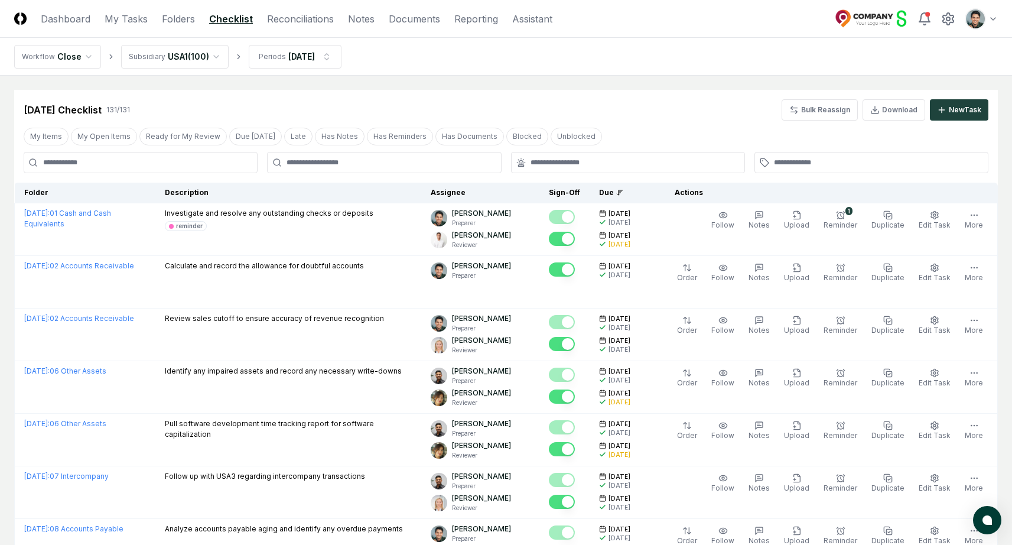
click at [513, 74] on nav "Workflow Close Subsidiary USA1 ( 100 ) Periods Feb 2025" at bounding box center [506, 57] width 1012 height 38
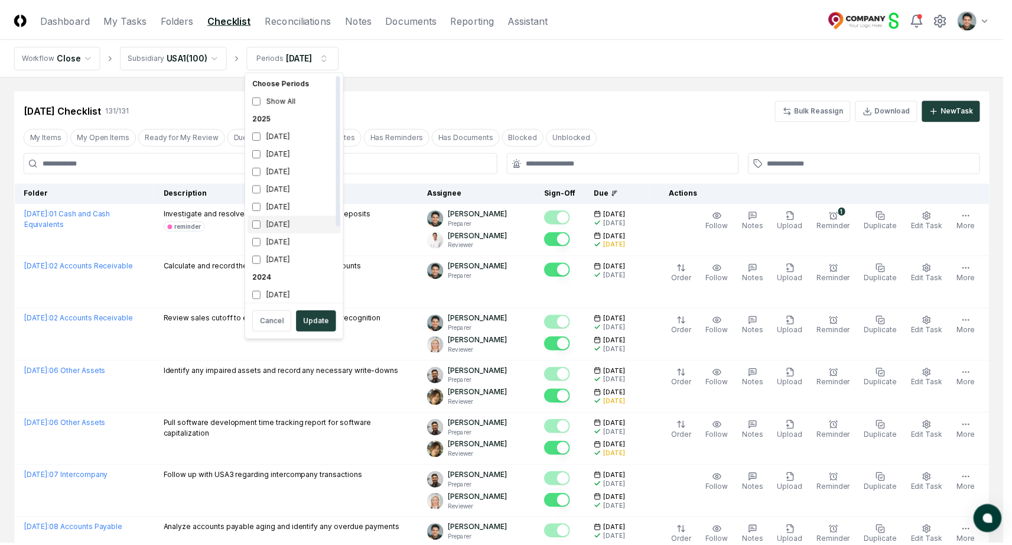
scroll to position [4, 0]
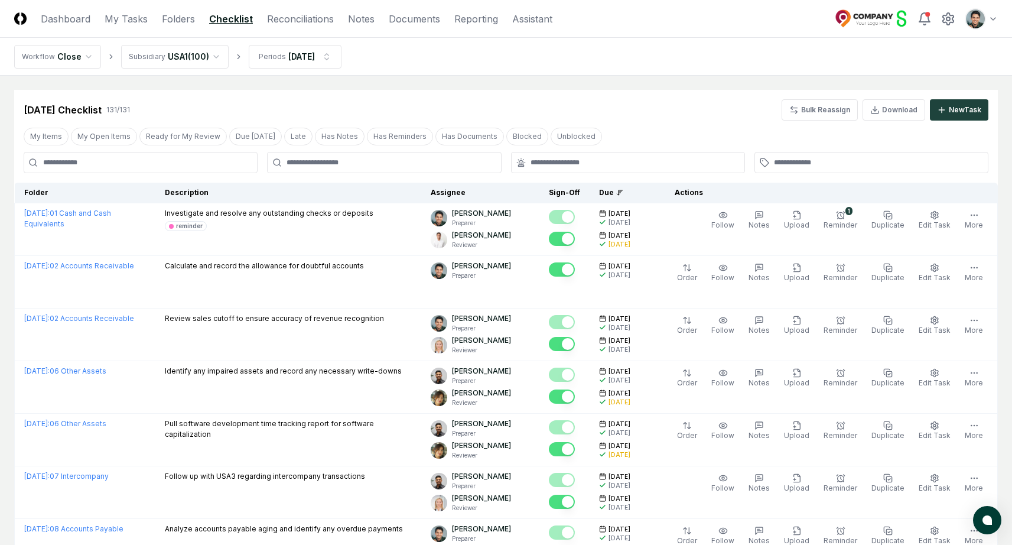
click at [322, 112] on div "Feb 2025 Checklist 131 / 131 Bulk Reassign Download New Task" at bounding box center [506, 109] width 965 height 21
click at [118, 140] on button "My Open Items" at bounding box center [104, 137] width 66 height 18
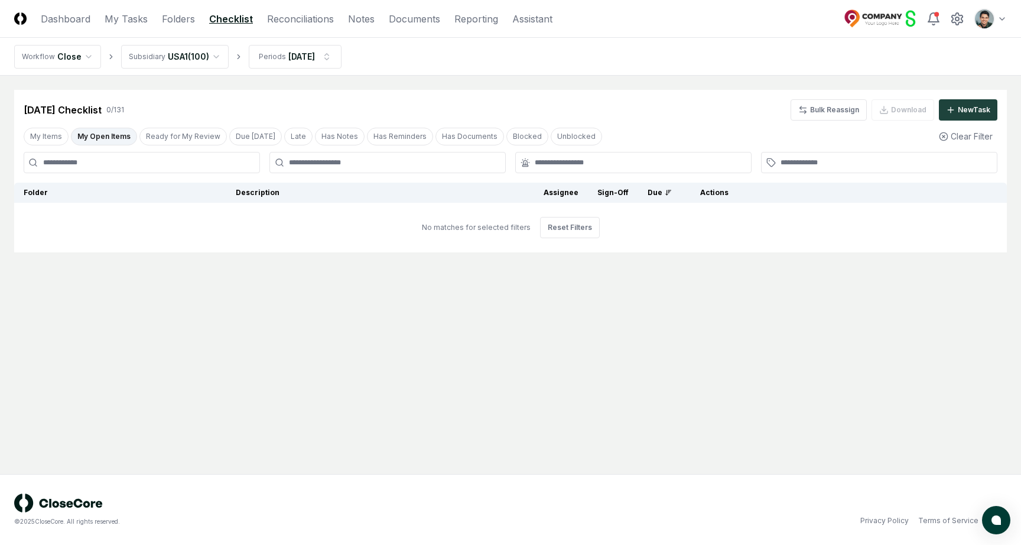
click at [112, 136] on button "My Open Items" at bounding box center [104, 137] width 66 height 18
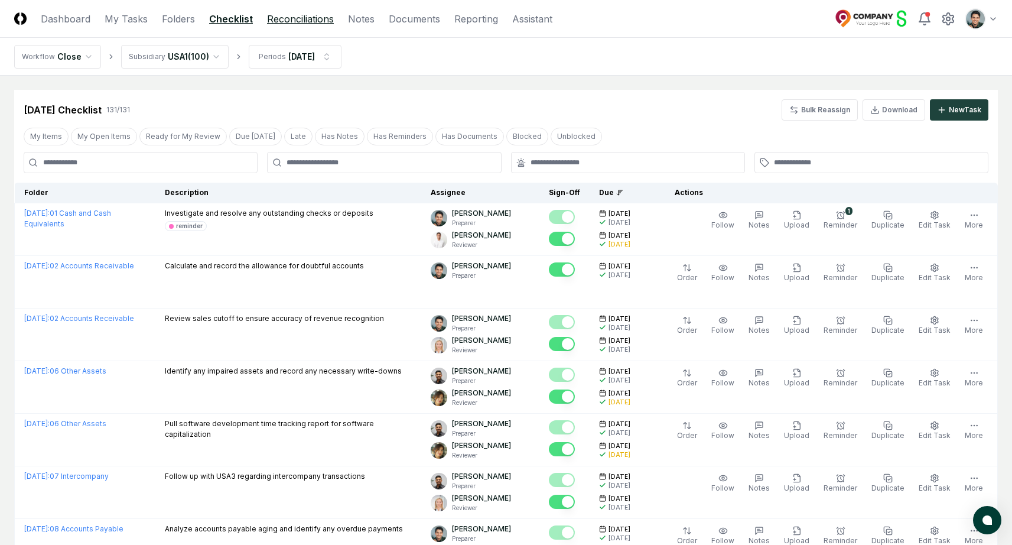
click at [284, 22] on link "Reconciliations" at bounding box center [300, 19] width 67 height 14
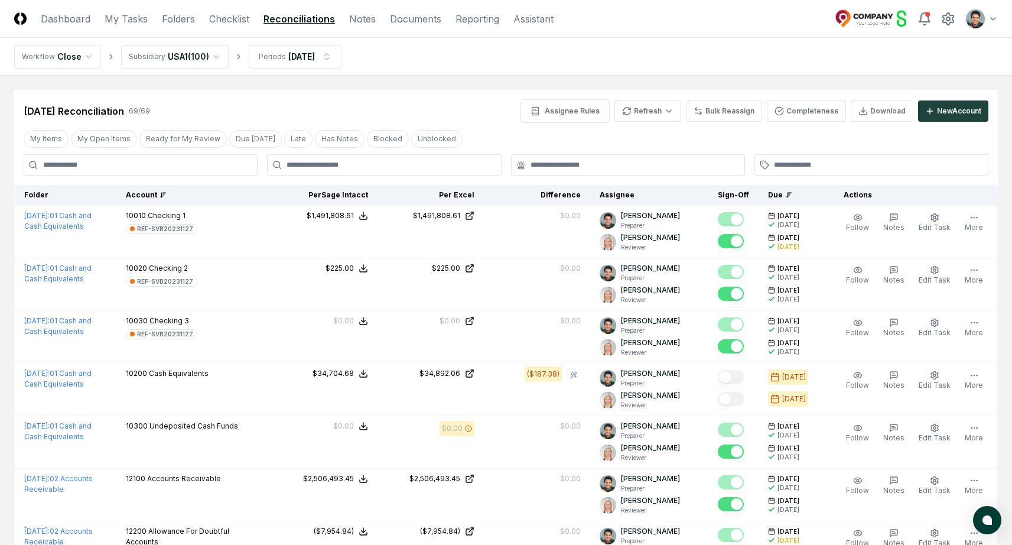
click at [154, 198] on div "Account" at bounding box center [194, 195] width 136 height 11
click at [774, 191] on div "Due" at bounding box center [791, 195] width 47 height 11
click at [771, 45] on nav "Workflow Close Subsidiary USA1 ( 100 ) Periods Feb 2025" at bounding box center [506, 57] width 1012 height 38
click at [809, 108] on button "Completeness" at bounding box center [806, 110] width 79 height 21
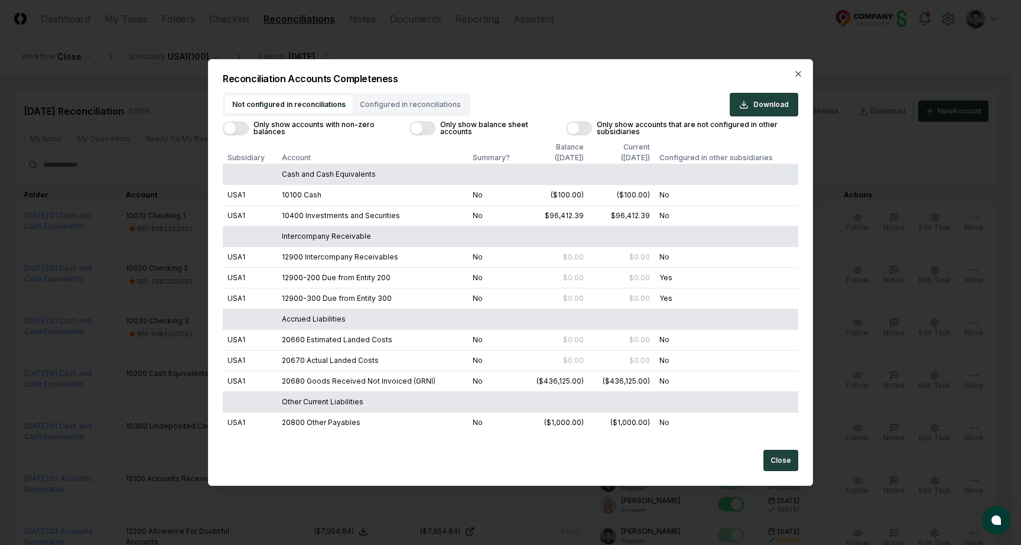
click at [246, 130] on button "Only show accounts with non-zero balances" at bounding box center [236, 128] width 26 height 14
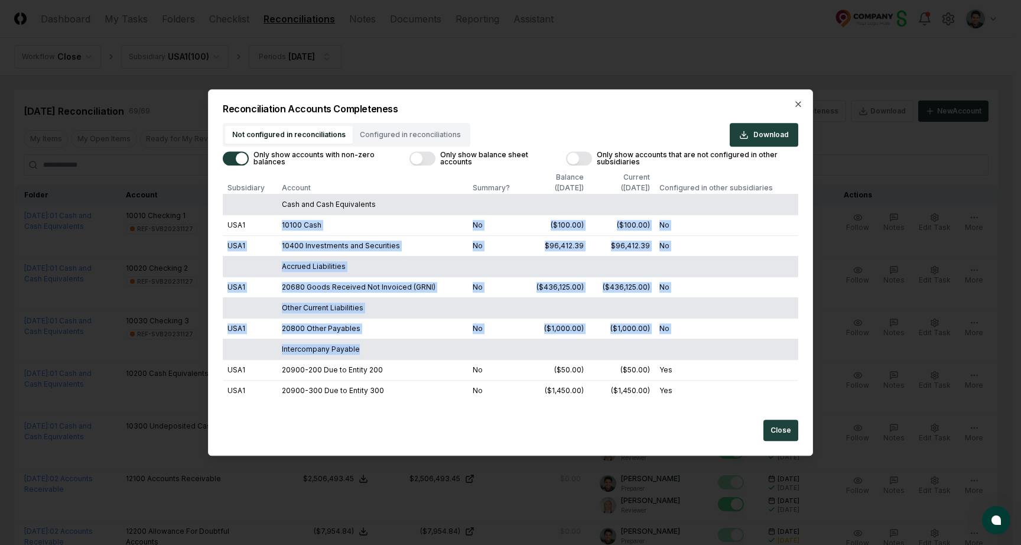
drag, startPoint x: 281, startPoint y: 219, endPoint x: 588, endPoint y: 352, distance: 335.5
click at [588, 352] on tbody "Cash and Cash Equivalents USA1 10100 Cash No ($100.00) ($100.00) No USA1 10400 …" at bounding box center [510, 297] width 575 height 207
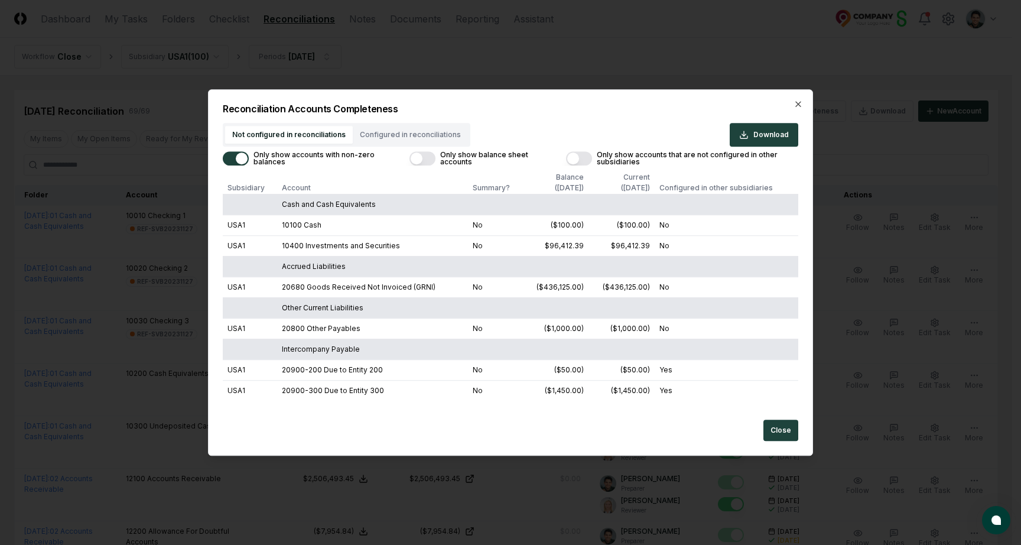
drag, startPoint x: 588, startPoint y: 352, endPoint x: 577, endPoint y: 347, distance: 12.4
click at [588, 352] on td at bounding box center [621, 349] width 66 height 21
click at [425, 162] on button "Only show balance sheet accounts" at bounding box center [422, 158] width 26 height 14
drag, startPoint x: 315, startPoint y: 245, endPoint x: 637, endPoint y: 258, distance: 322.8
click at [637, 258] on tbody "Cash and Cash Equivalents USA1 10100 Cash No ($100.00) ($100.00) No USA1 10400 …" at bounding box center [510, 297] width 575 height 207
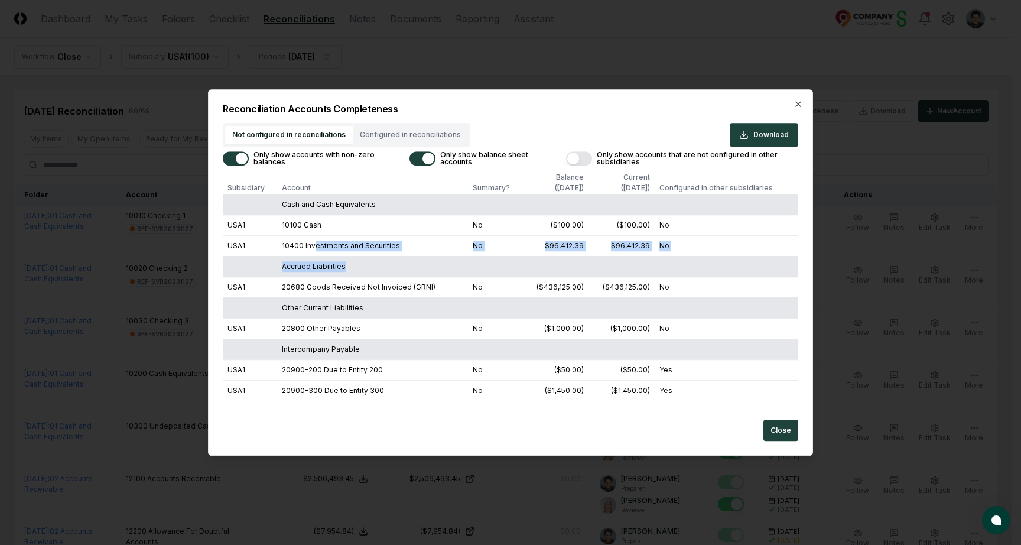
click at [637, 258] on td at bounding box center [621, 266] width 66 height 21
click at [284, 245] on td "10400 Investments and Securities" at bounding box center [372, 245] width 190 height 21
click at [341, 247] on td "10400 Investments and Securities" at bounding box center [372, 245] width 190 height 21
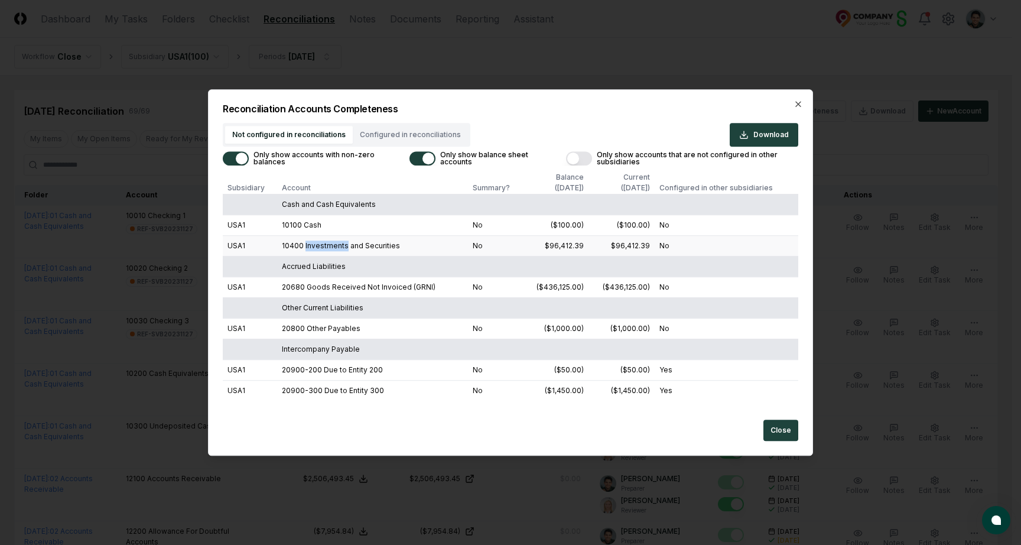
click at [341, 247] on td "10400 Investments and Securities" at bounding box center [372, 245] width 190 height 21
click at [793, 105] on icon "button" at bounding box center [797, 103] width 9 height 9
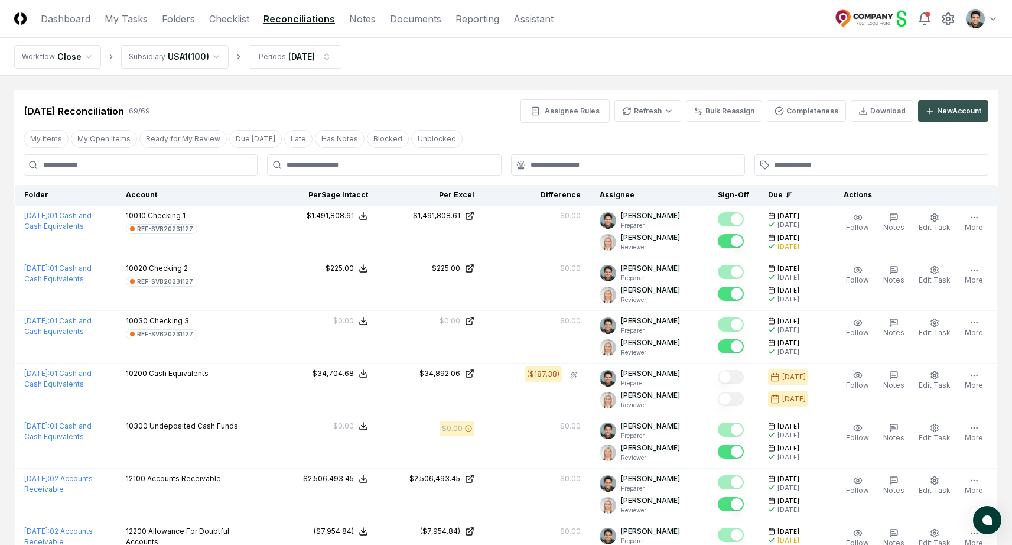
click at [943, 106] on div "New Account" at bounding box center [959, 111] width 44 height 11
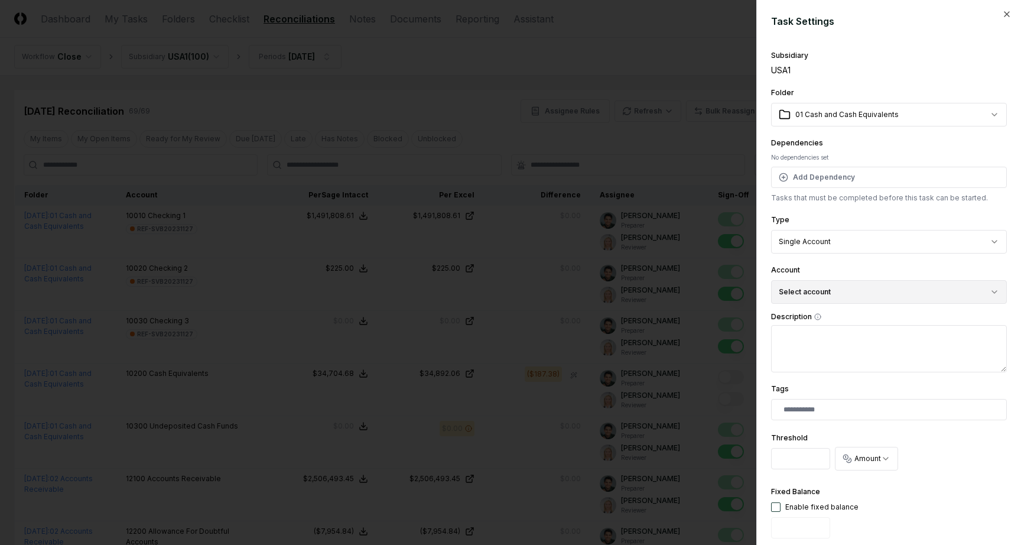
click at [841, 283] on button "Select account" at bounding box center [889, 292] width 236 height 24
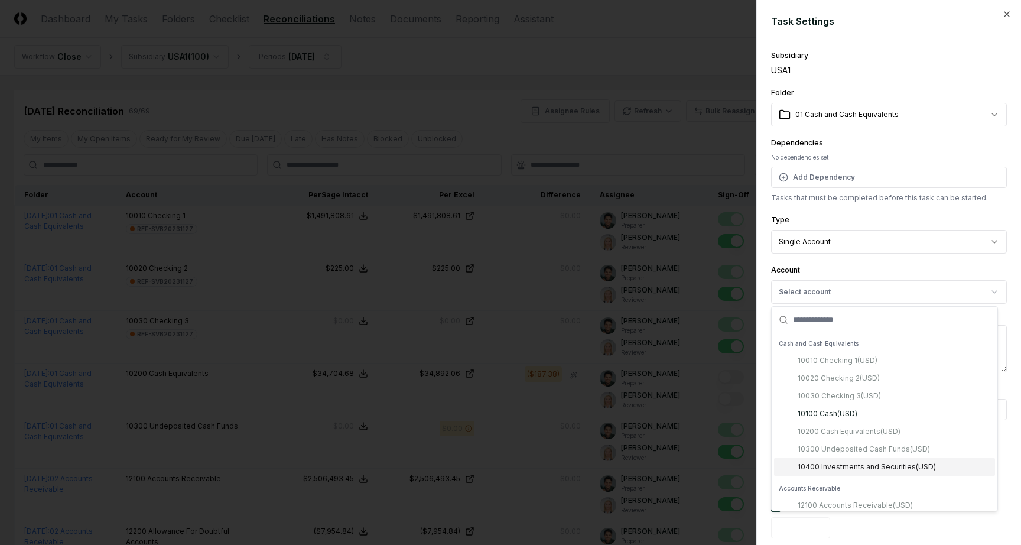
click at [832, 461] on div "10400 Investments and Securities ( USD )" at bounding box center [867, 466] width 138 height 11
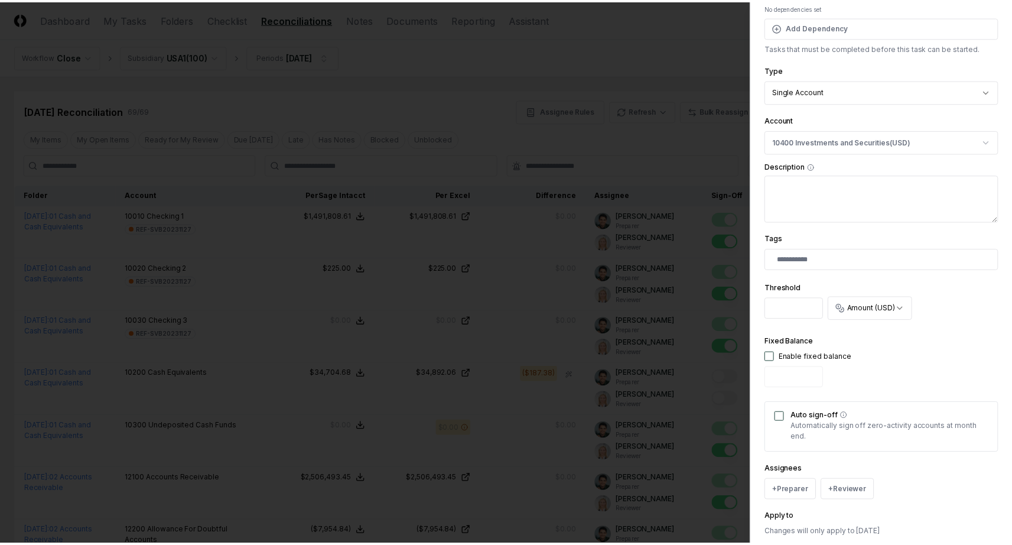
scroll to position [220, 0]
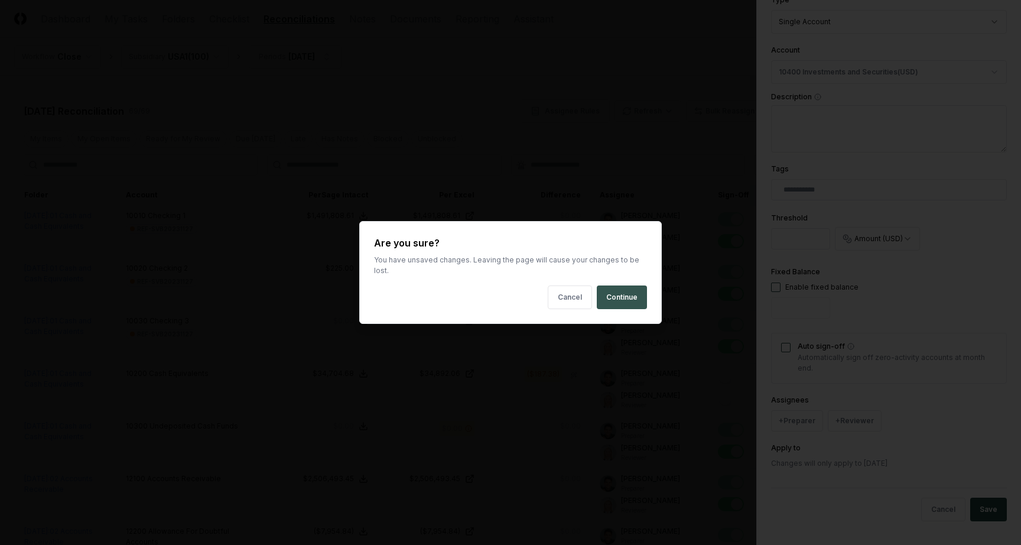
click at [630, 292] on button "Continue" at bounding box center [622, 297] width 50 height 24
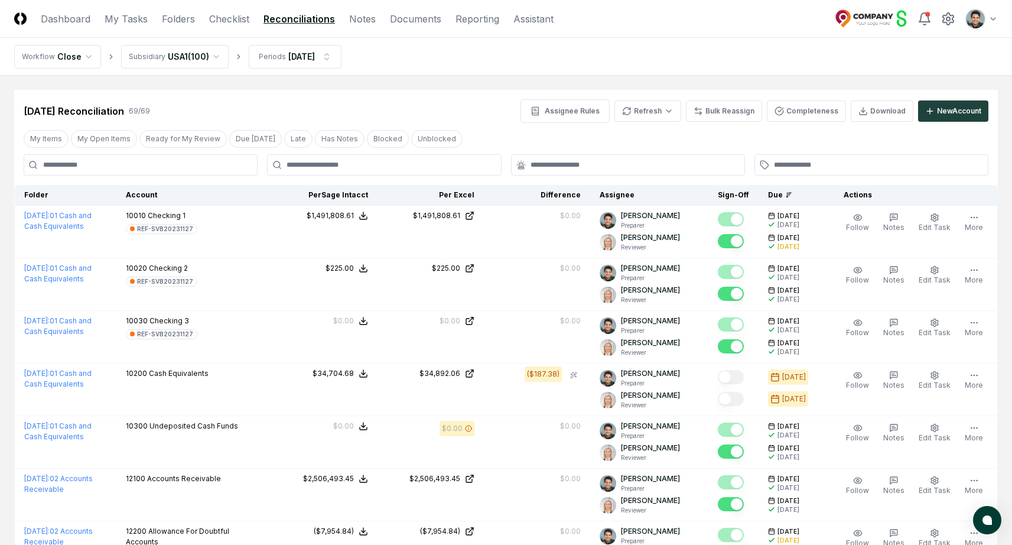
click at [450, 60] on nav "Workflow Close Subsidiary USA1 ( 100 ) Periods Feb 2025" at bounding box center [506, 57] width 1012 height 38
click at [470, 16] on link "Reporting" at bounding box center [477, 19] width 44 height 14
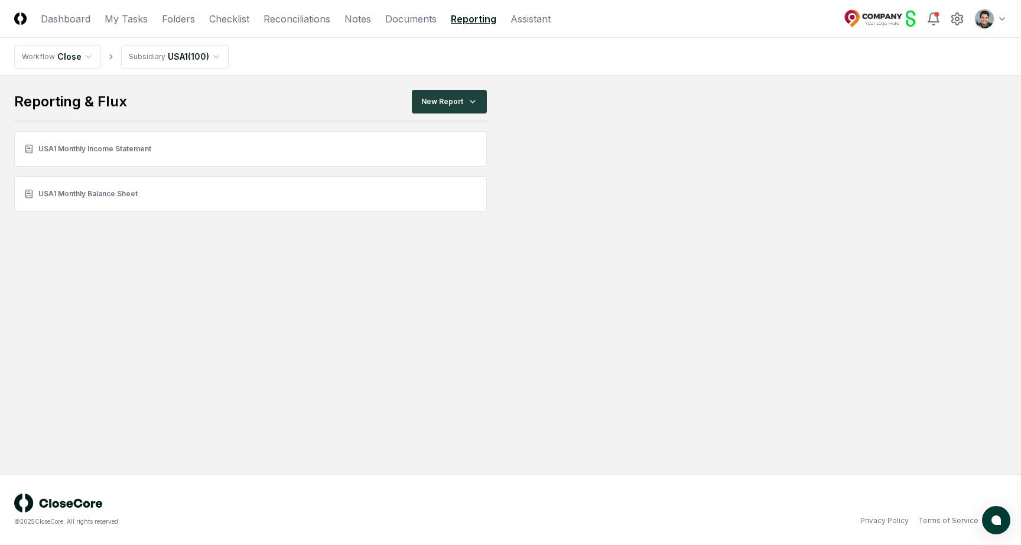
drag, startPoint x: 636, startPoint y: 310, endPoint x: 615, endPoint y: 263, distance: 51.8
click at [636, 310] on main "Reporting & Flux New Report USA1 Monthly Income Statement USA1 Monthly Balance …" at bounding box center [510, 275] width 1021 height 398
click at [353, 303] on main "Reporting & Flux New Report USA1 Monthly Income Statement USA1 Monthly Balance …" at bounding box center [510, 275] width 1021 height 398
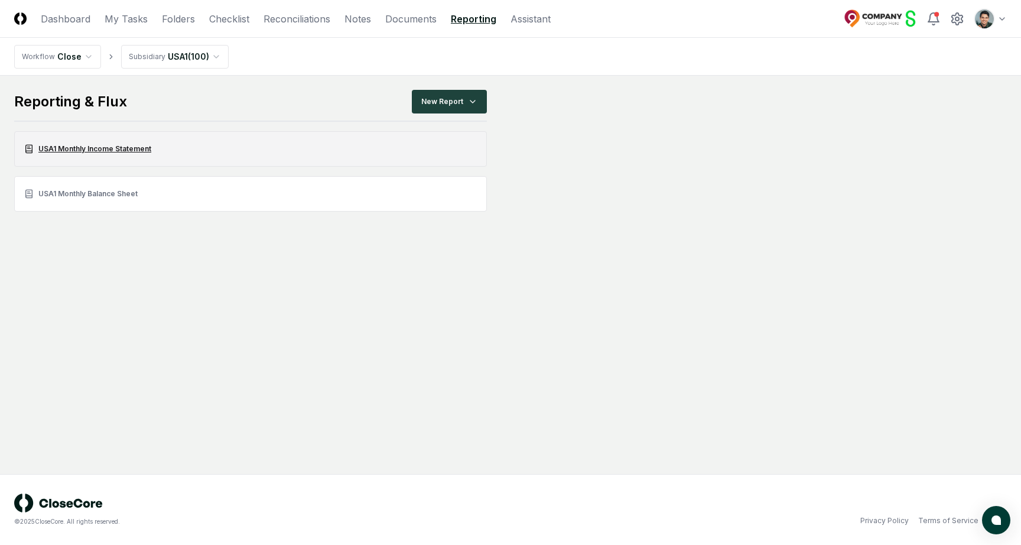
click at [125, 147] on link "USA1 Monthly Income Statement" at bounding box center [250, 148] width 473 height 35
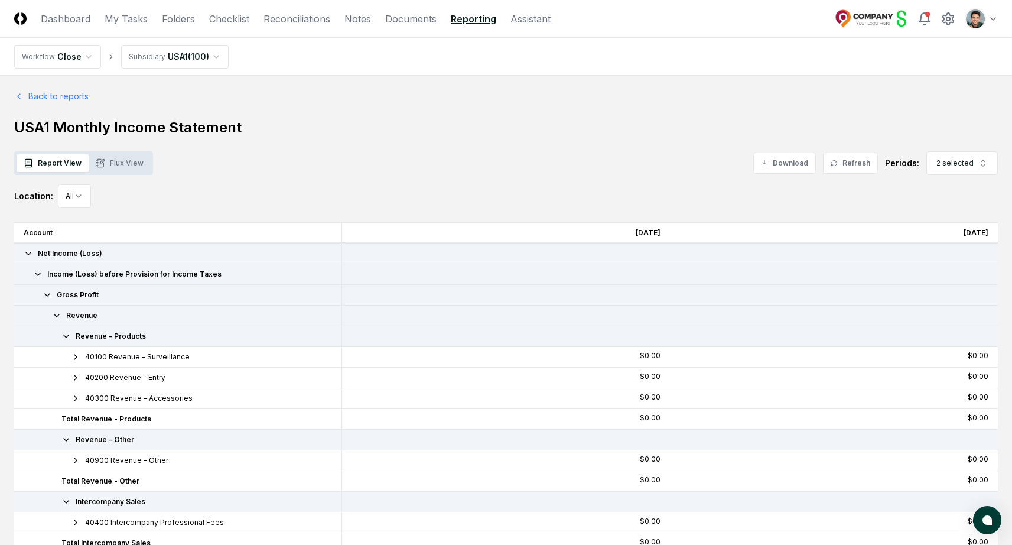
click at [145, 163] on button "Flux View" at bounding box center [120, 163] width 62 height 18
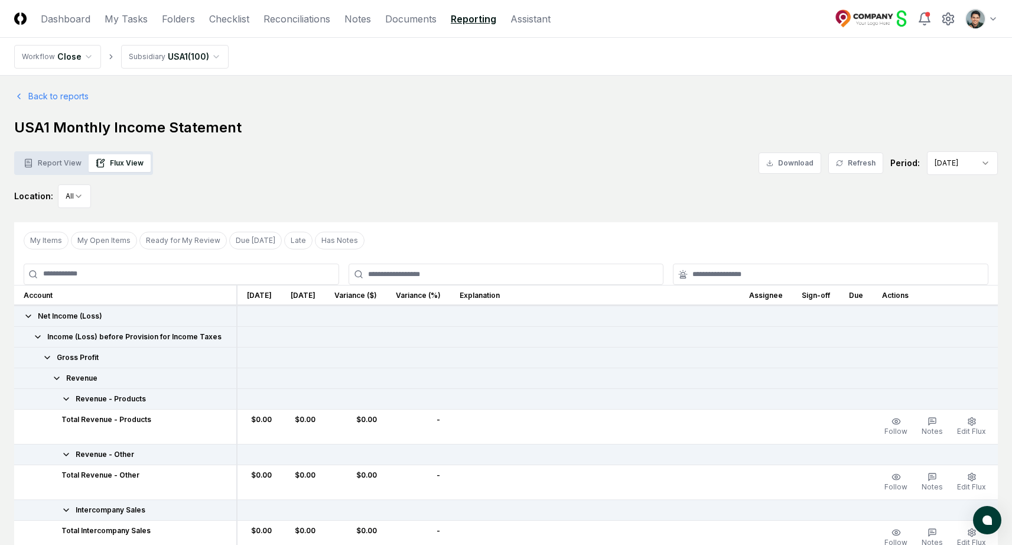
click at [389, 174] on div "Report View Flux View Download Refresh Period: Aug 2025" at bounding box center [506, 163] width 984 height 24
click at [70, 97] on link "Back to reports" at bounding box center [51, 96] width 74 height 12
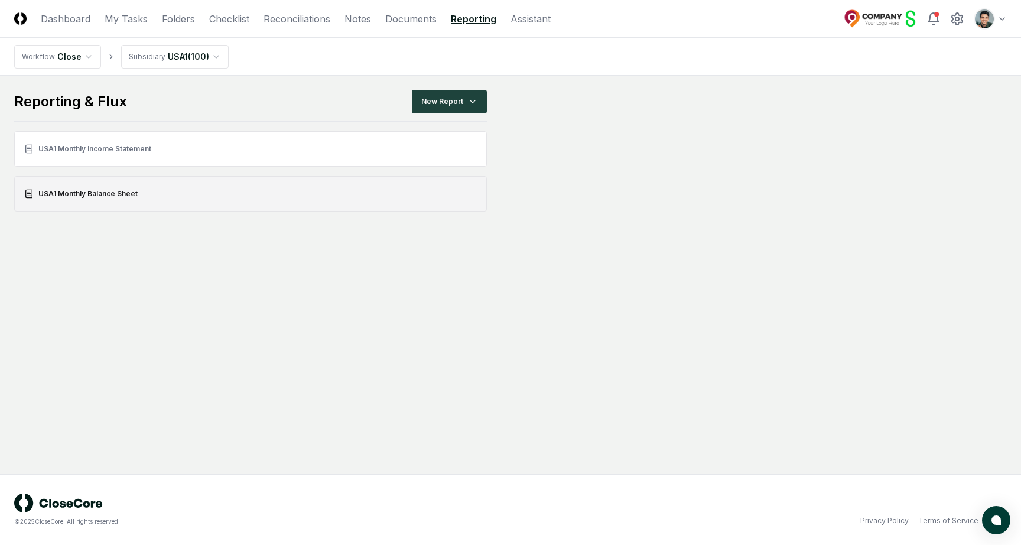
click at [112, 186] on link "USA1 Monthly Balance Sheet" at bounding box center [250, 193] width 473 height 35
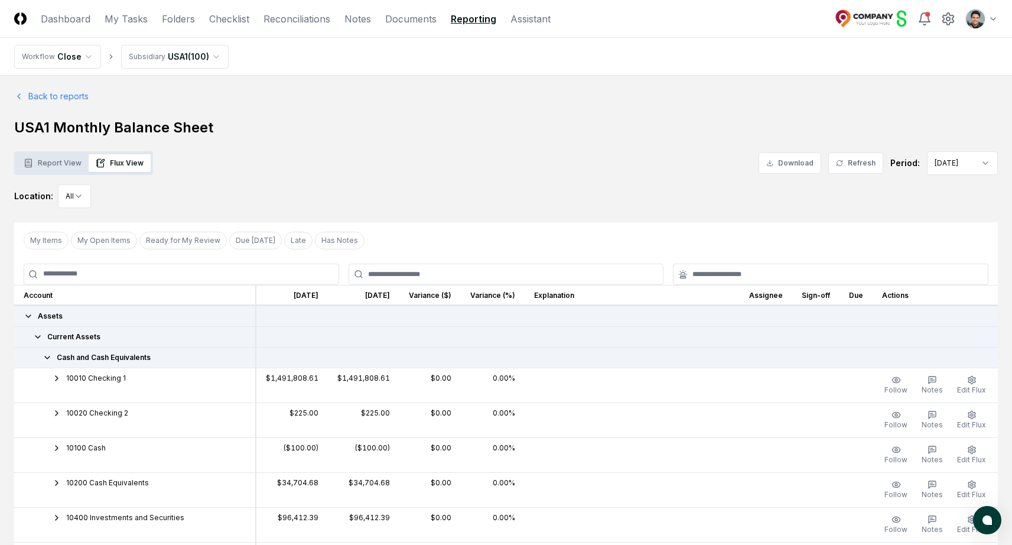
click at [354, 173] on div "Report View Flux View Download Refresh Period: Aug 2025" at bounding box center [506, 163] width 984 height 24
click at [48, 99] on link "Back to reports" at bounding box center [51, 96] width 74 height 12
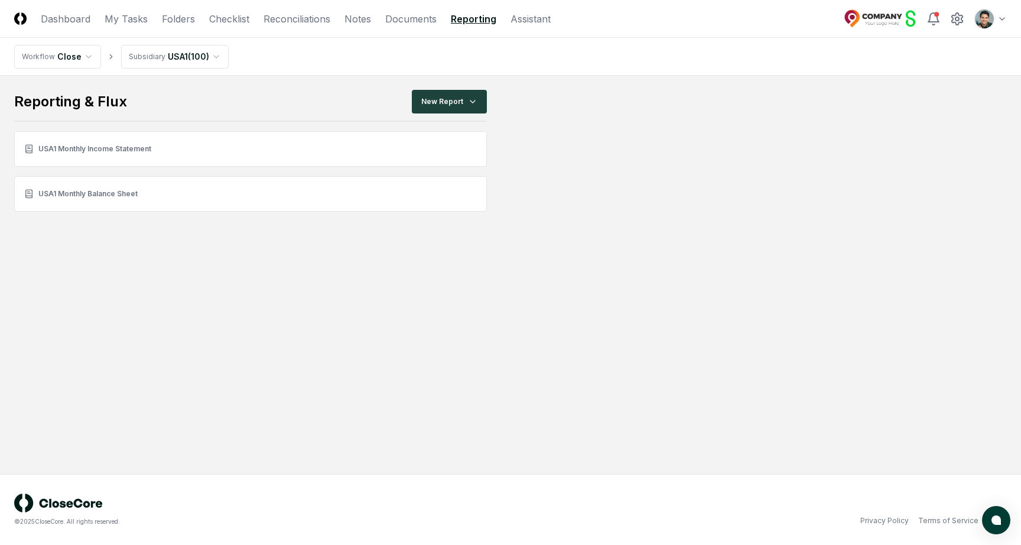
click at [898, 145] on main "Reporting & Flux New Report USA1 Monthly Income Statement USA1 Monthly Balance …" at bounding box center [510, 151] width 993 height 122
click at [997, 19] on html "CloseCore Dashboard My Tasks Folders Checklist Reconciliations Notes Documents …" at bounding box center [510, 272] width 1021 height 545
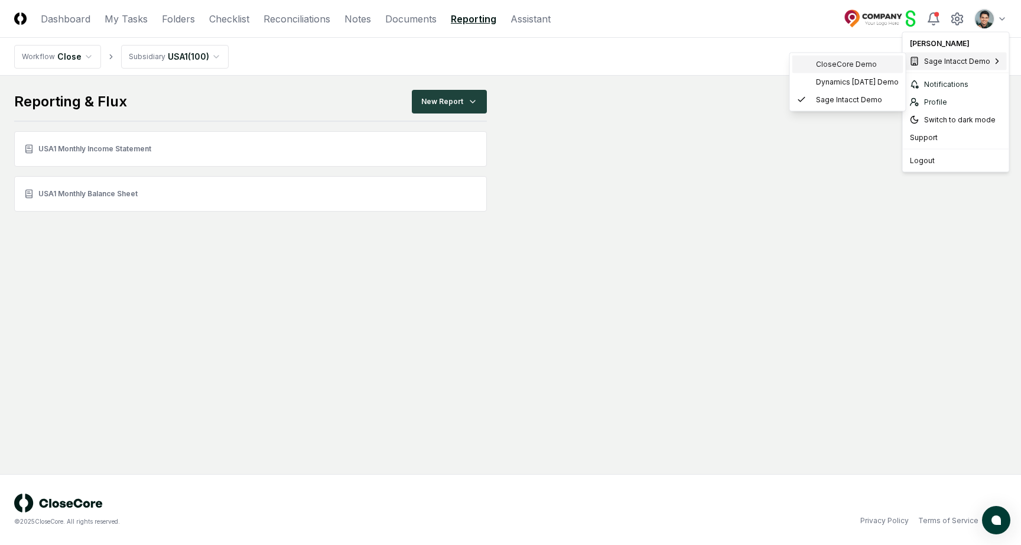
click at [867, 67] on span "CloseCore Demo" at bounding box center [846, 64] width 61 height 11
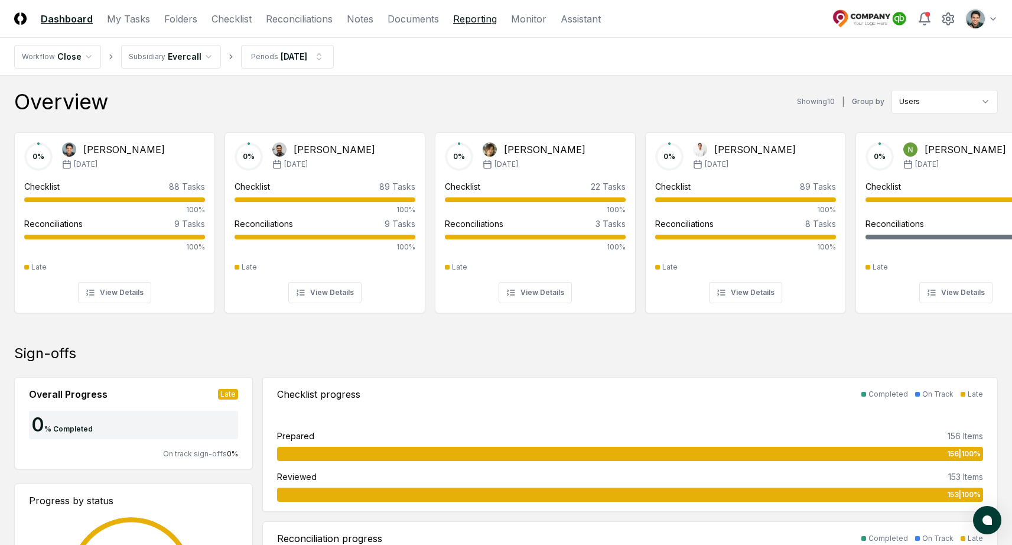
click at [483, 19] on link "Reporting" at bounding box center [475, 19] width 44 height 14
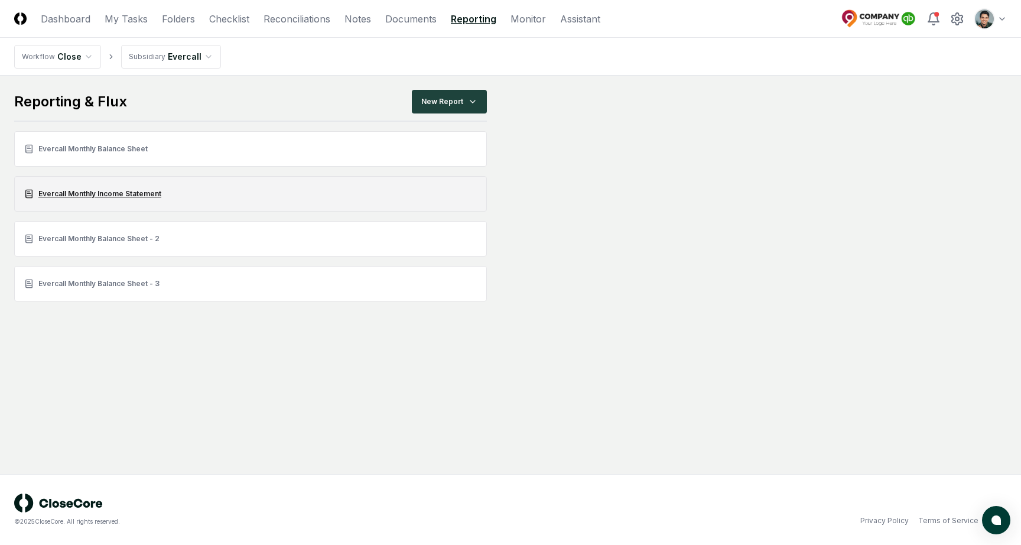
click at [92, 194] on link "Evercall Monthly Income Statement" at bounding box center [250, 193] width 473 height 35
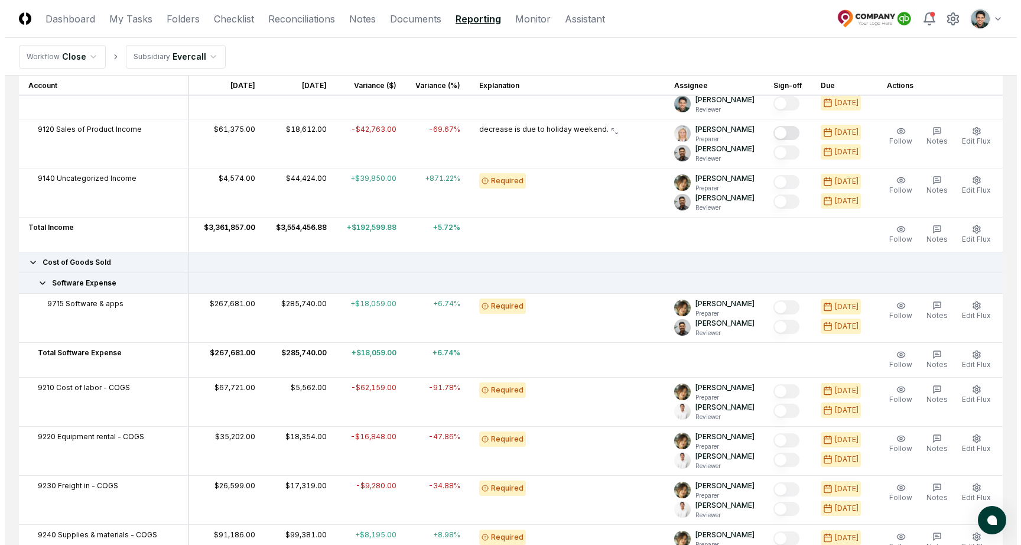
scroll to position [428, 0]
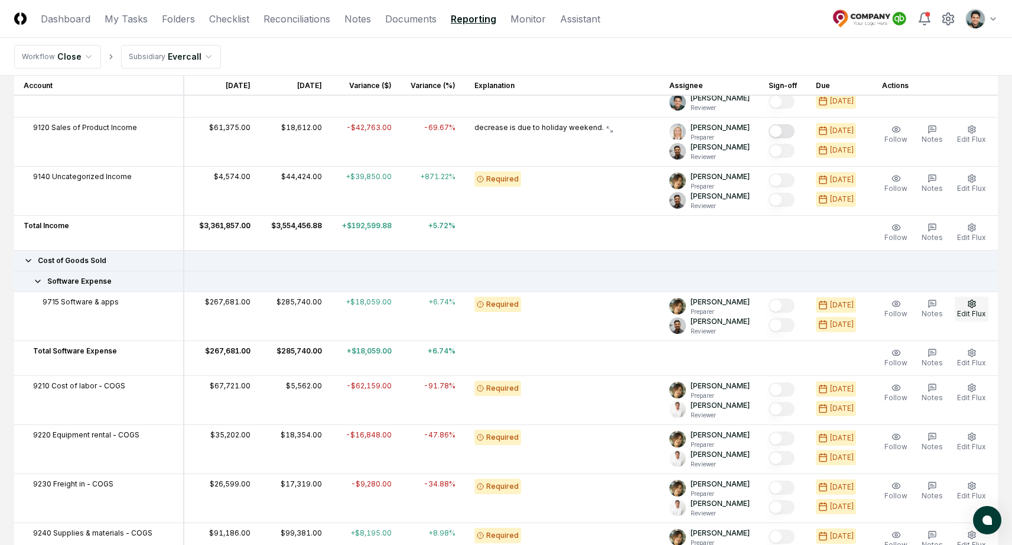
click at [979, 302] on button "Edit Flux" at bounding box center [972, 309] width 34 height 25
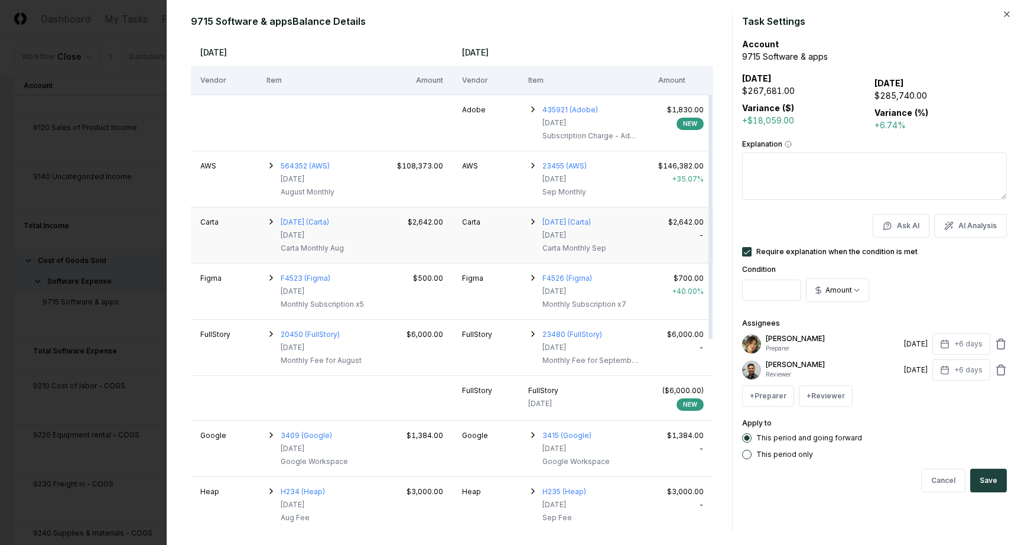
scroll to position [10, 0]
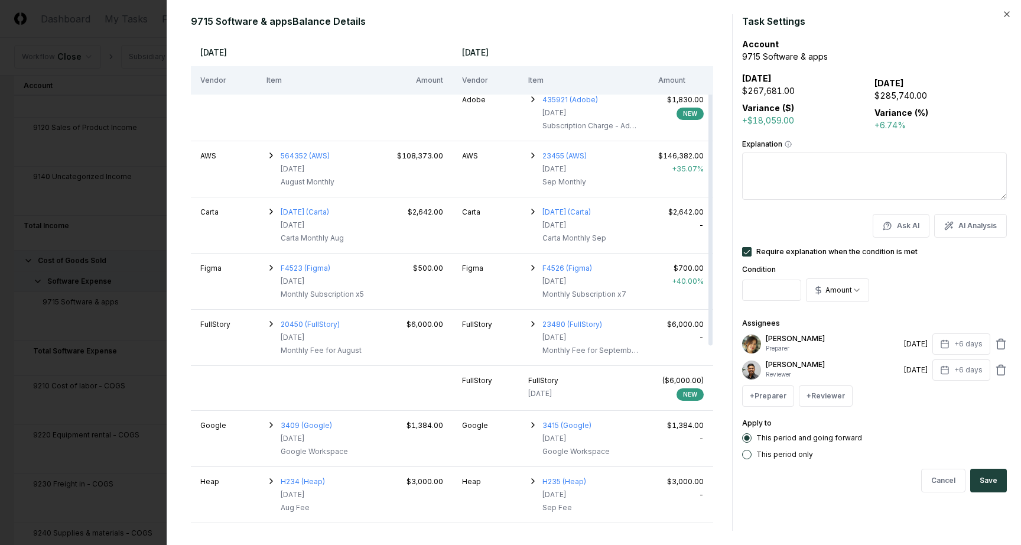
click at [830, 173] on textarea "Explanation" at bounding box center [874, 175] width 265 height 47
click at [961, 226] on button "AI Analysis" at bounding box center [970, 226] width 73 height 24
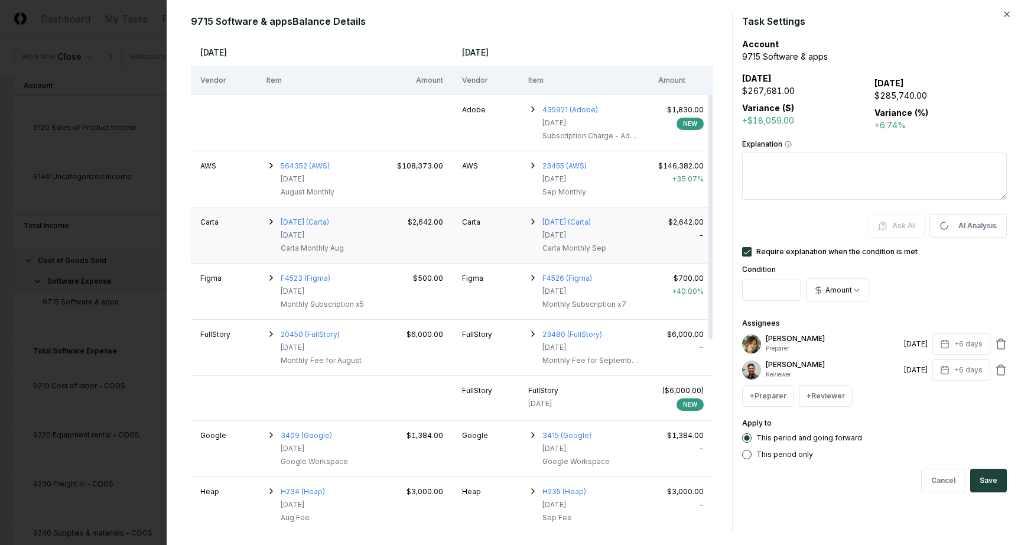
type textarea "**********"
type textarea "*"
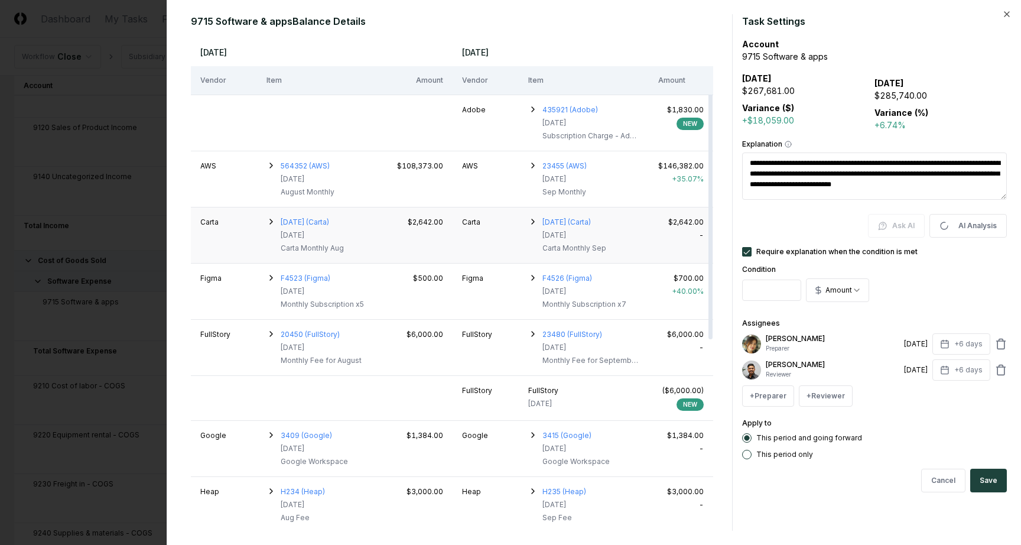
type textarea "**********"
type textarea "*"
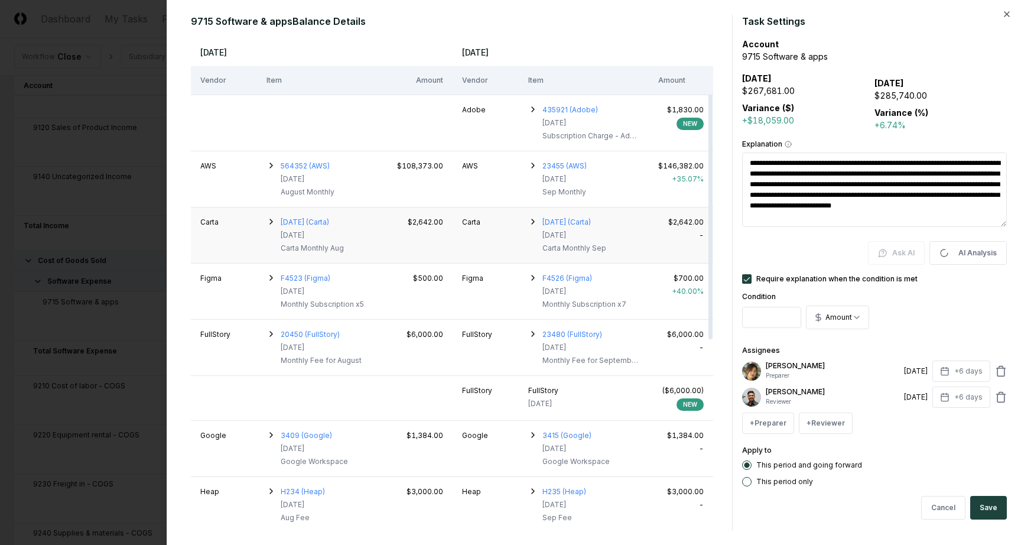
type textarea "**********"
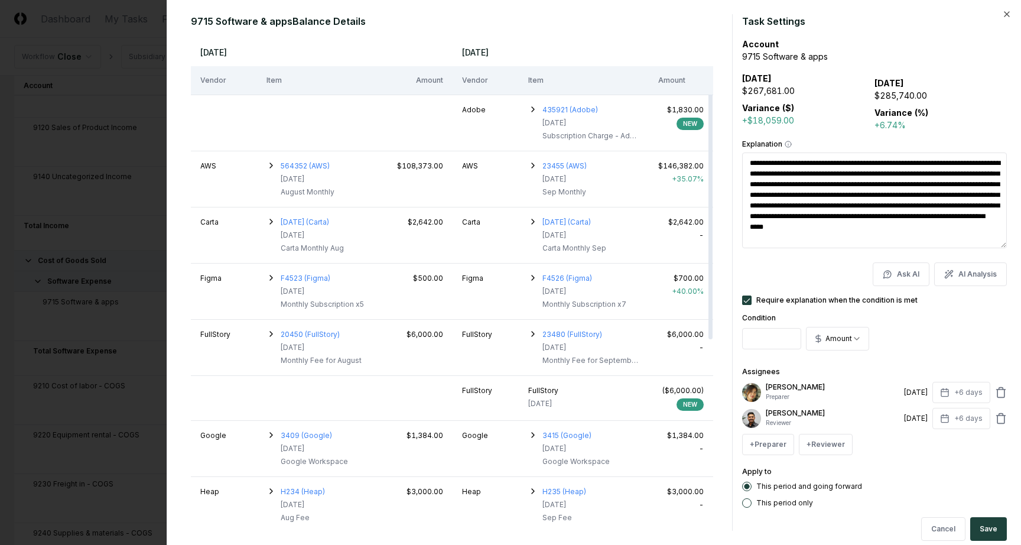
drag, startPoint x: 805, startPoint y: 165, endPoint x: 863, endPoint y: 242, distance: 96.5
click at [863, 242] on textarea "**********" at bounding box center [874, 200] width 265 height 96
drag, startPoint x: 842, startPoint y: 174, endPoint x: 936, endPoint y: 173, distance: 93.3
click at [935, 174] on textarea "**********" at bounding box center [874, 200] width 265 height 96
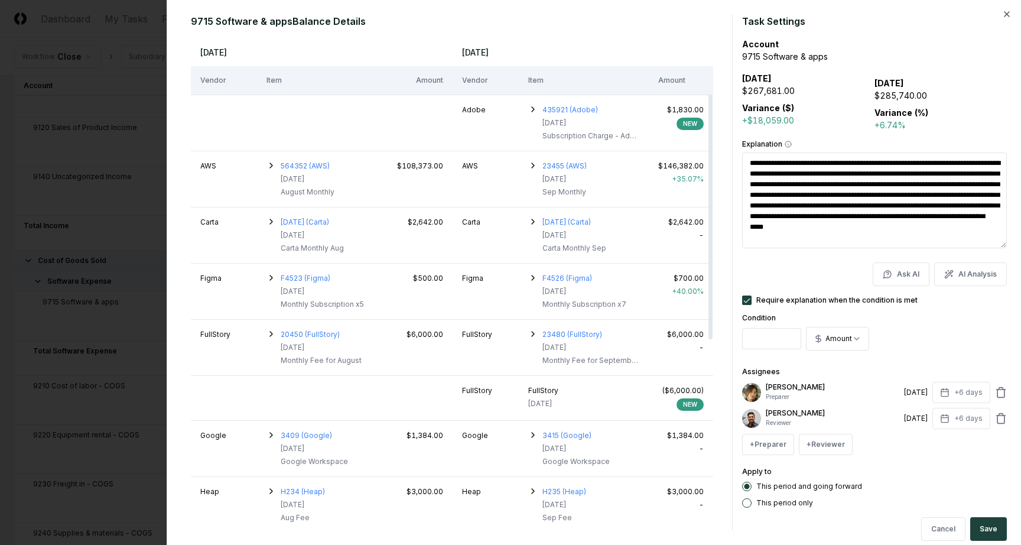
click at [936, 173] on textarea "**********" at bounding box center [874, 200] width 265 height 96
drag, startPoint x: 838, startPoint y: 186, endPoint x: 959, endPoint y: 197, distance: 122.2
click at [959, 197] on textarea "**********" at bounding box center [874, 200] width 265 height 96
click at [126, 89] on div at bounding box center [510, 272] width 1021 height 545
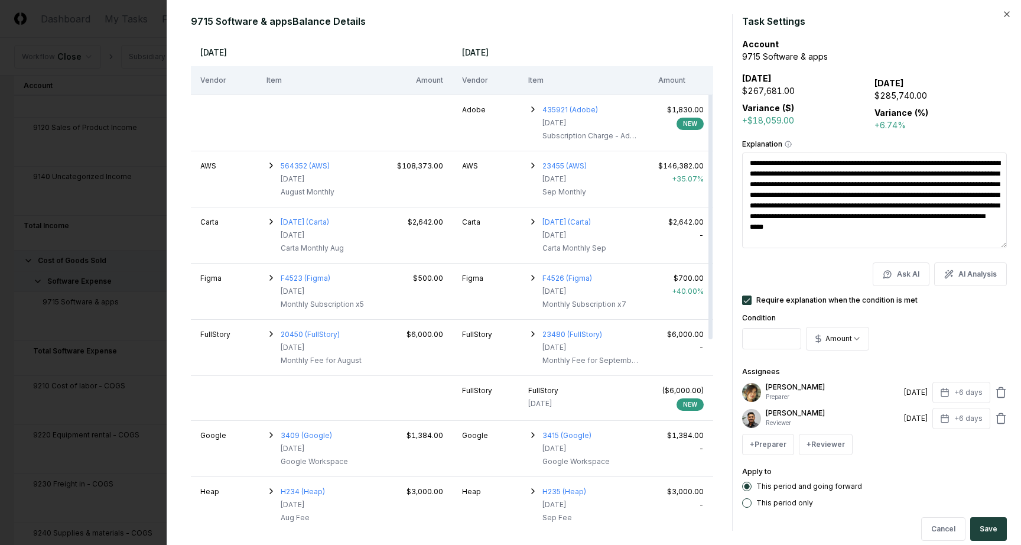
type textarea "*"
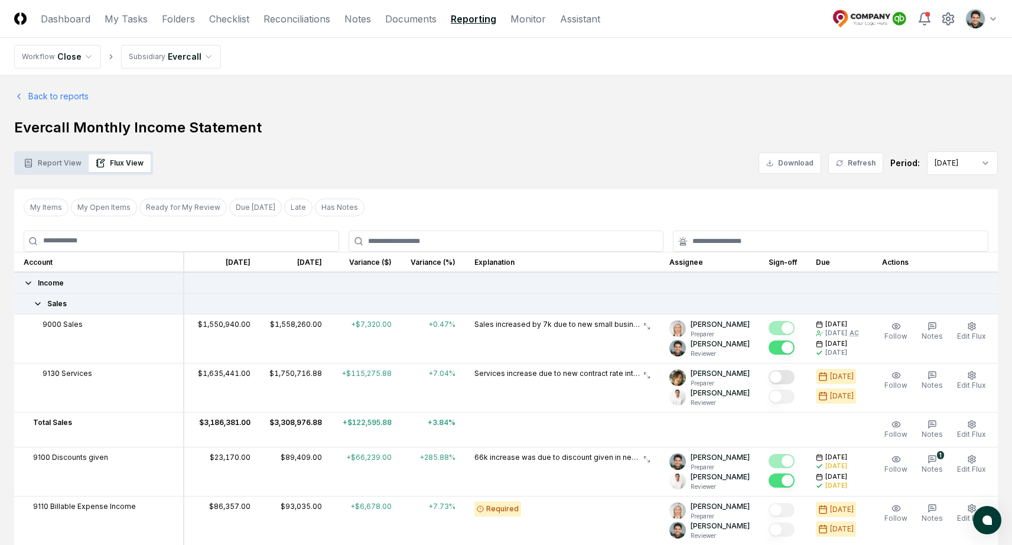
click at [532, 22] on link "Monitor" at bounding box center [527, 19] width 35 height 14
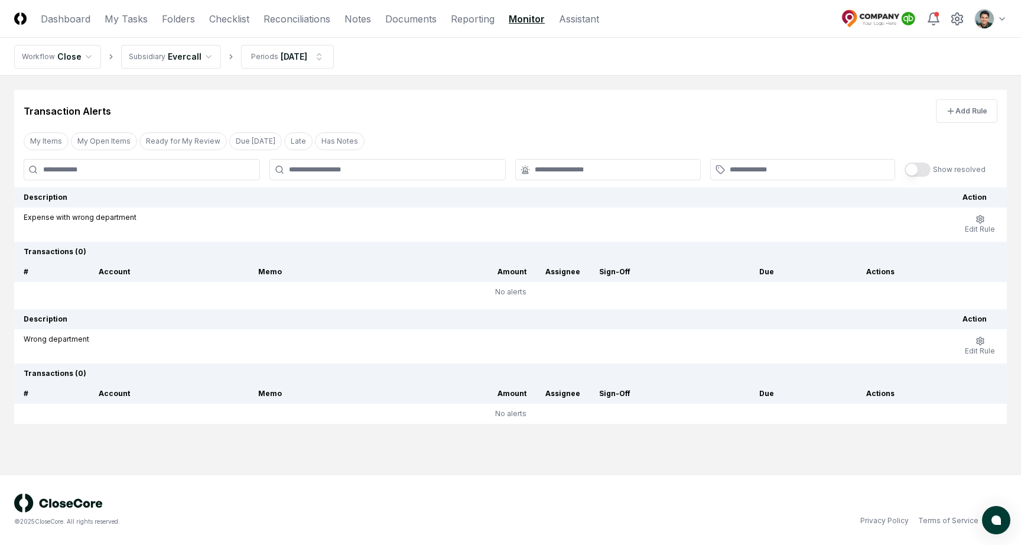
click at [453, 122] on div "Transaction Alerts Add Rule" at bounding box center [510, 106] width 993 height 33
click at [561, 101] on div "Transaction Alerts Add Rule" at bounding box center [510, 106] width 993 height 33
click at [577, 106] on div "Transaction Alerts Add Rule" at bounding box center [510, 106] width 993 height 33
click at [586, 102] on div "Transaction Alerts Add Rule" at bounding box center [510, 106] width 993 height 33
click at [976, 115] on button "Add Rule" at bounding box center [966, 111] width 61 height 24
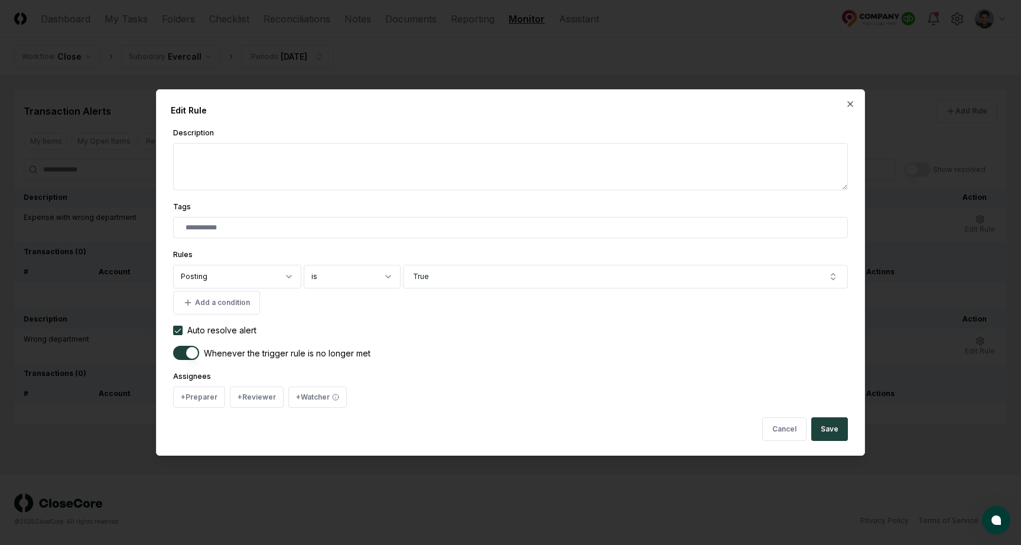
click at [259, 276] on body "**********" at bounding box center [510, 272] width 1021 height 545
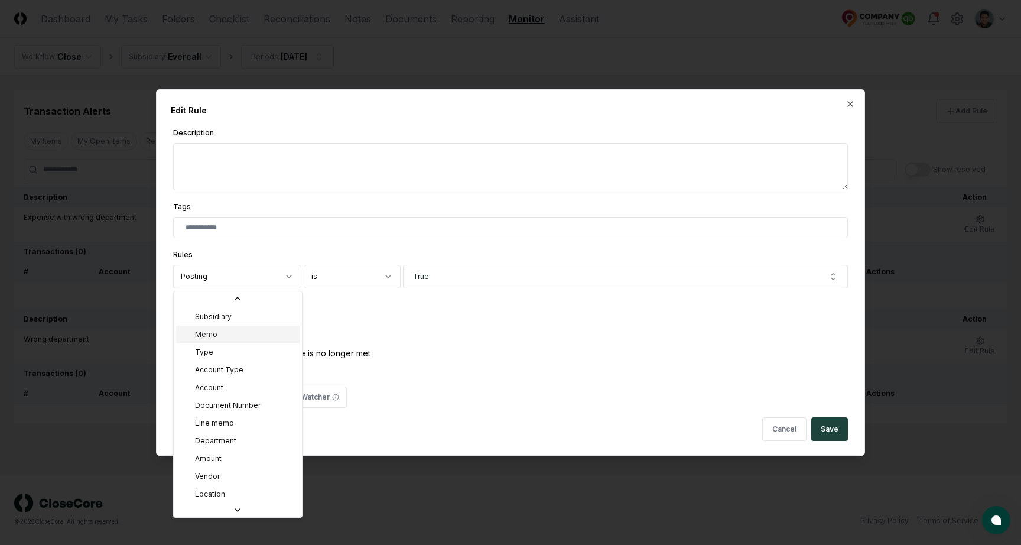
scroll to position [15, 0]
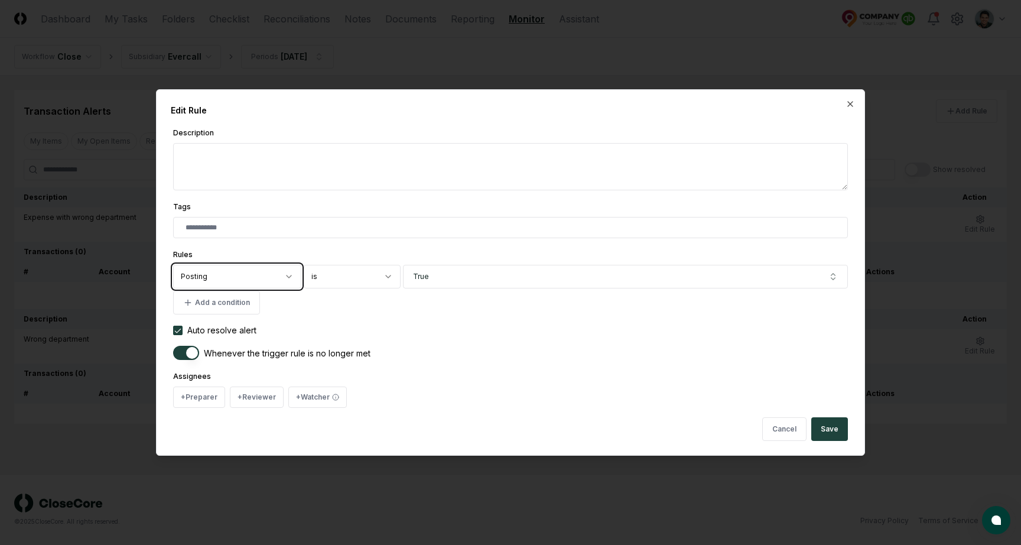
click at [420, 317] on body "**********" at bounding box center [510, 272] width 1021 height 545
click at [244, 301] on button "Add a condition" at bounding box center [216, 303] width 87 height 24
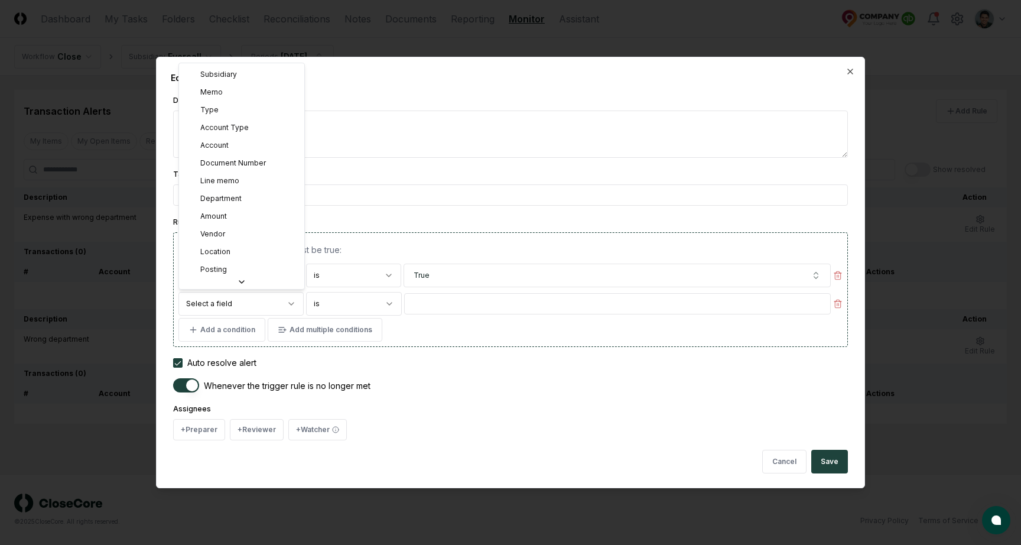
click at [245, 308] on body "**********" at bounding box center [510, 272] width 1021 height 545
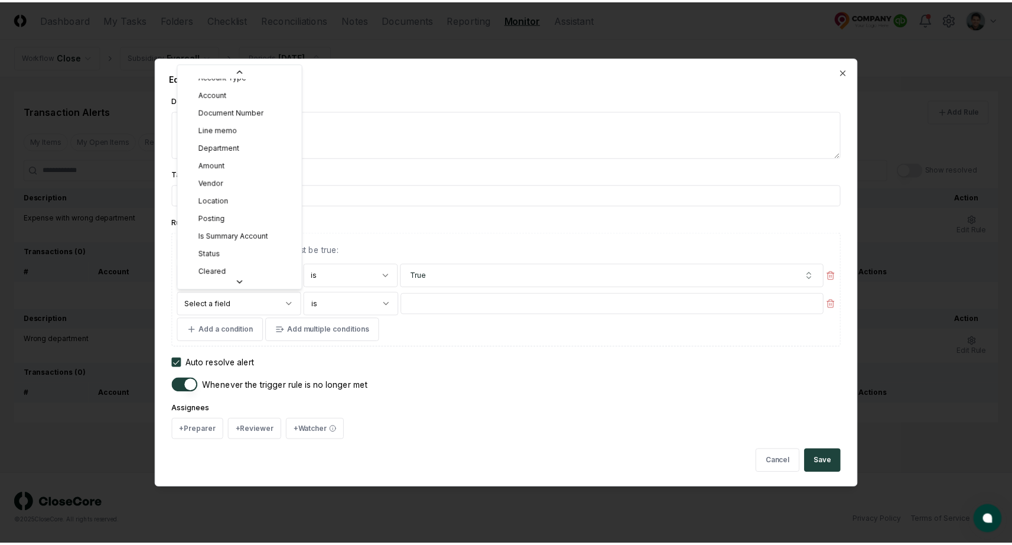
scroll to position [95, 0]
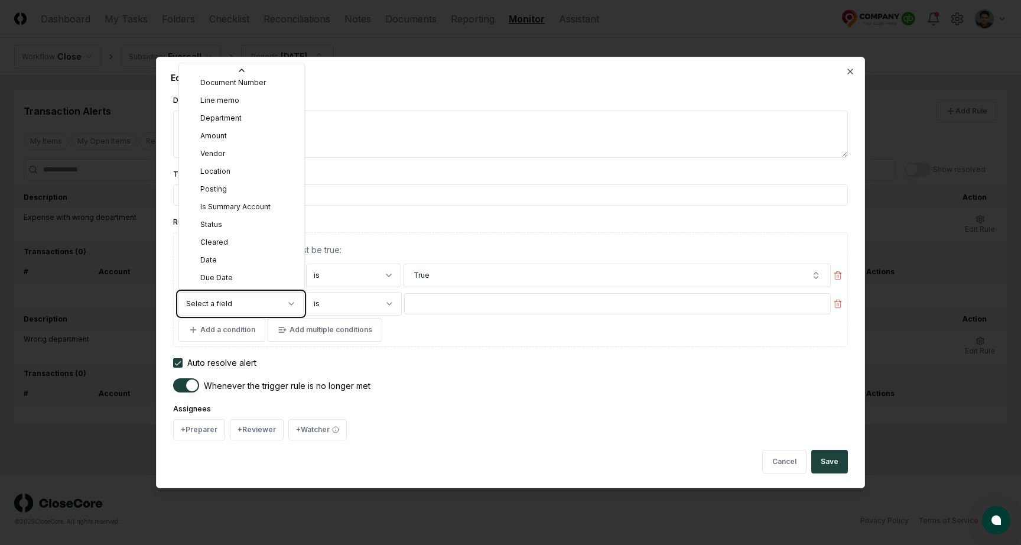
click at [470, 249] on body "**********" at bounding box center [510, 272] width 1021 height 545
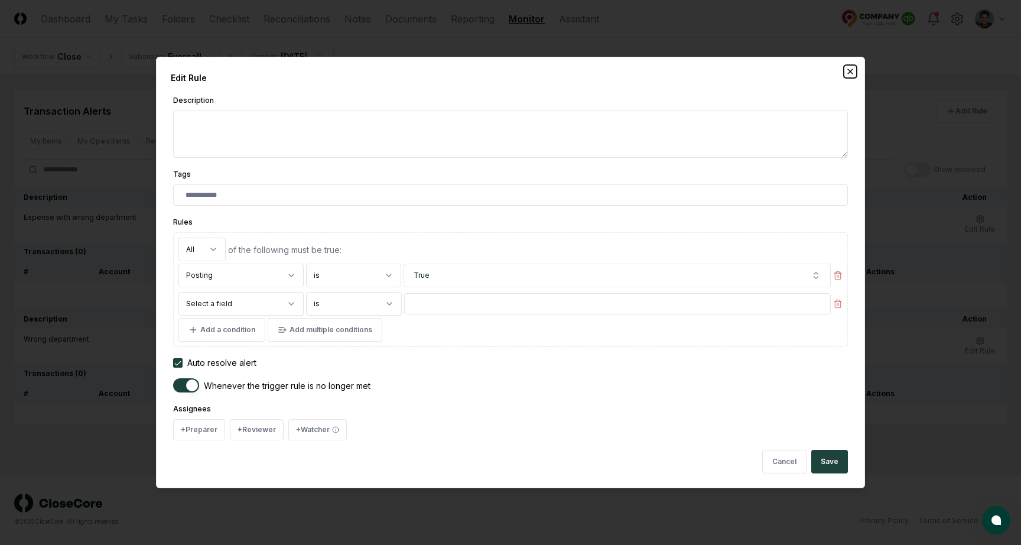
click at [847, 71] on icon "button" at bounding box center [849, 71] width 9 height 9
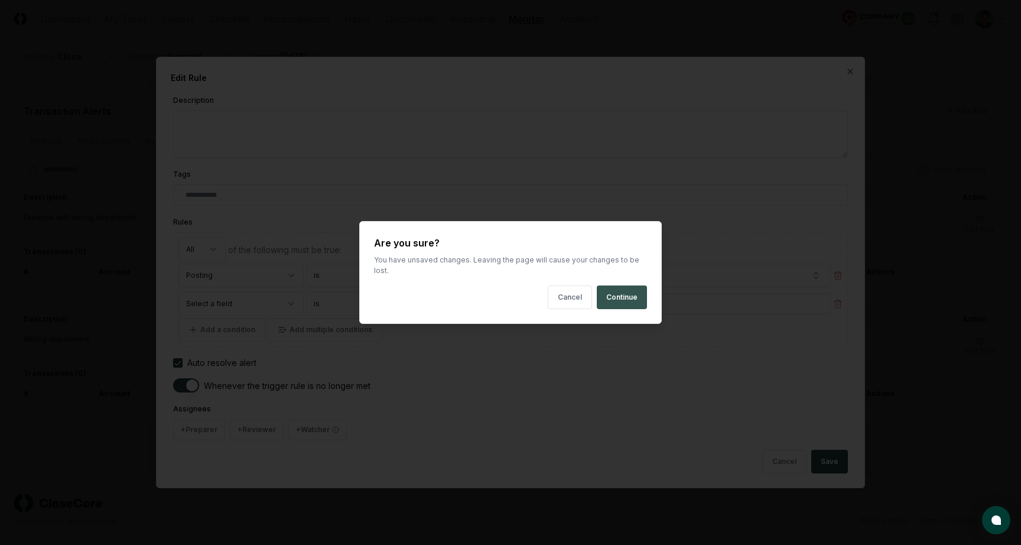
click at [629, 294] on button "Continue" at bounding box center [622, 297] width 50 height 24
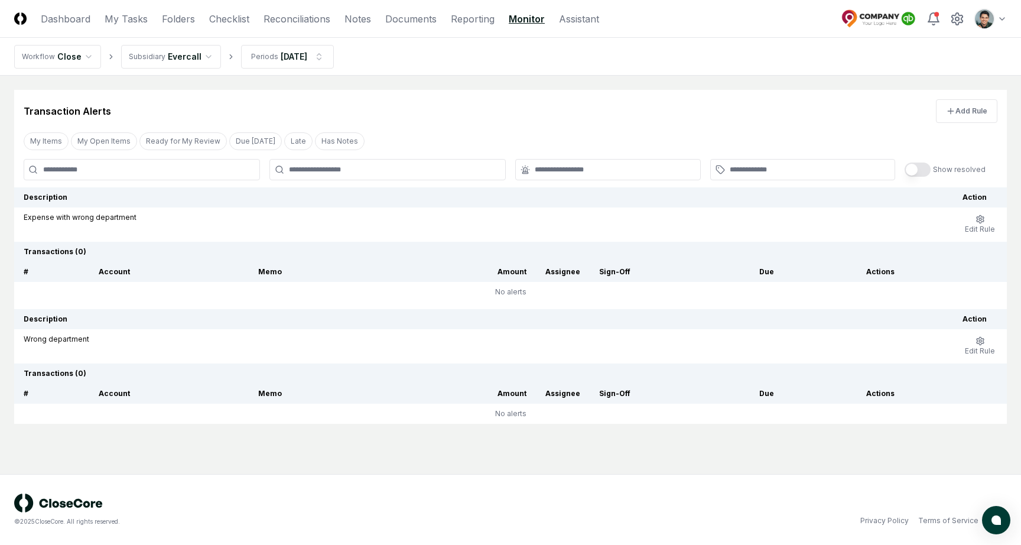
click at [538, 96] on div "Transaction Alerts Add Rule" at bounding box center [510, 106] width 993 height 33
click at [533, 118] on div "Transaction Alerts Add Rule" at bounding box center [510, 106] width 993 height 33
click at [219, 18] on link "Checklist" at bounding box center [229, 19] width 40 height 14
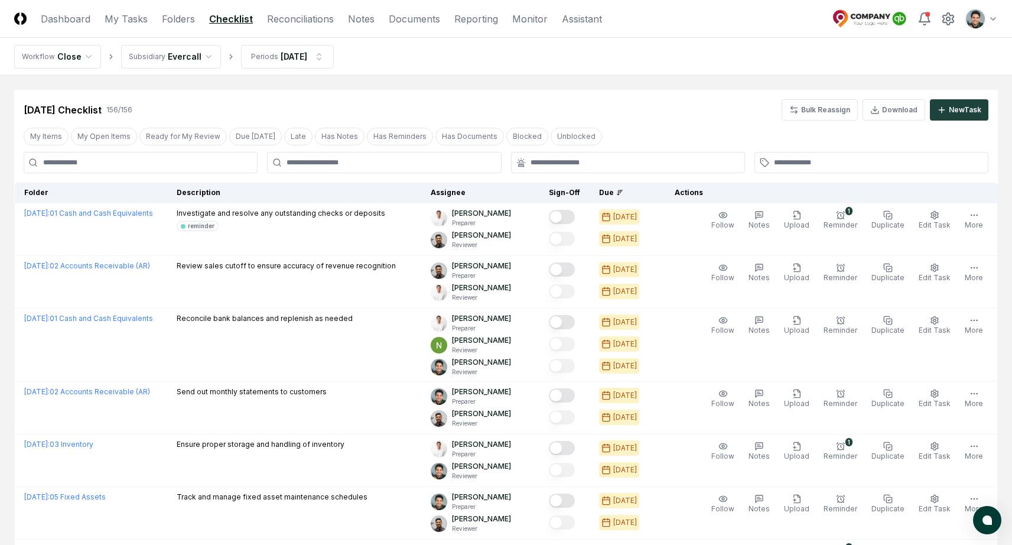
click at [454, 74] on nav "Workflow Close Subsidiary Evercall Periods Jun 2025" at bounding box center [506, 57] width 1012 height 38
click at [183, 22] on link "Folders" at bounding box center [178, 19] width 33 height 14
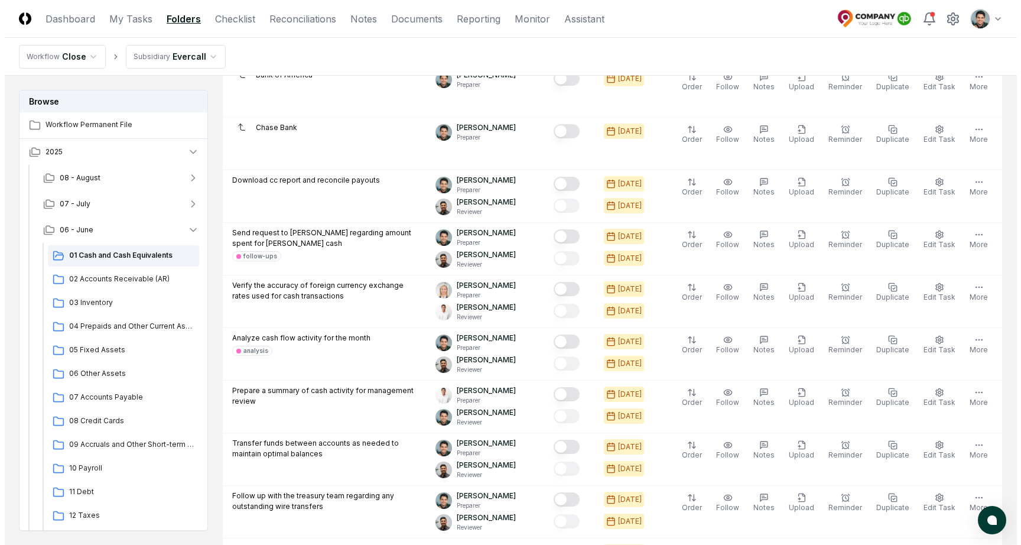
scroll to position [32, 0]
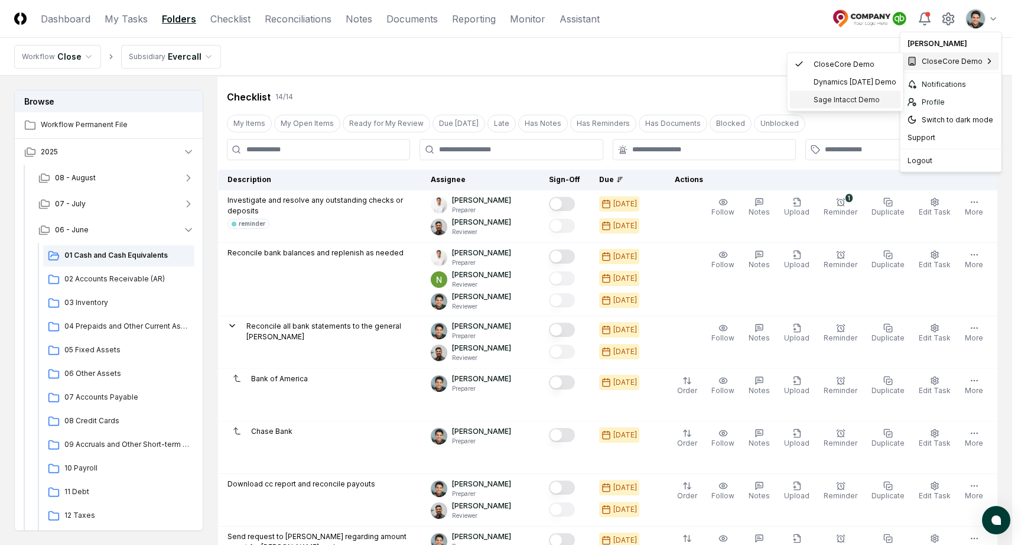
click at [855, 96] on span "Sage Intacct Demo" at bounding box center [847, 100] width 66 height 11
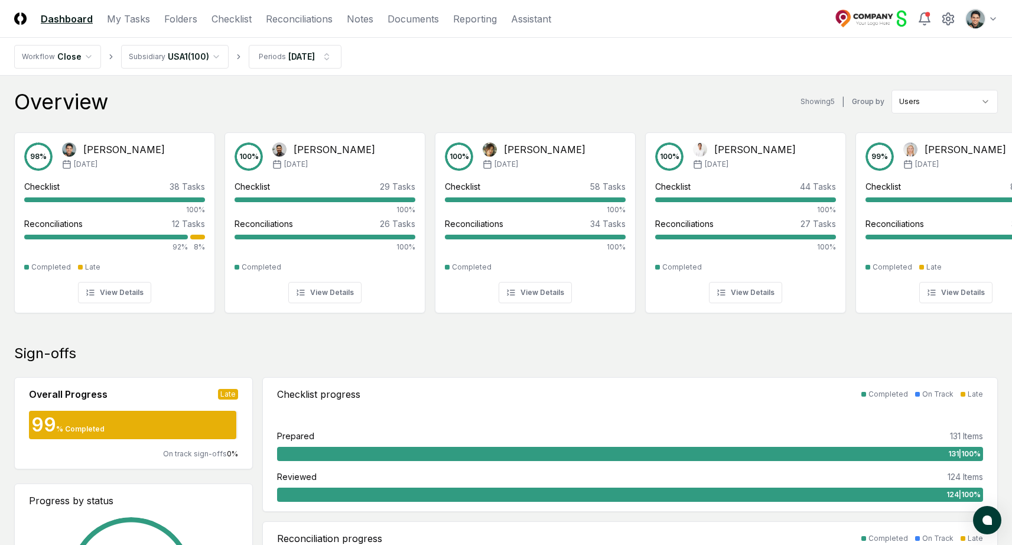
click at [602, 95] on div "Overview Showing 5 | Group by Users" at bounding box center [506, 102] width 984 height 24
click at [238, 12] on link "Checklist" at bounding box center [232, 19] width 40 height 14
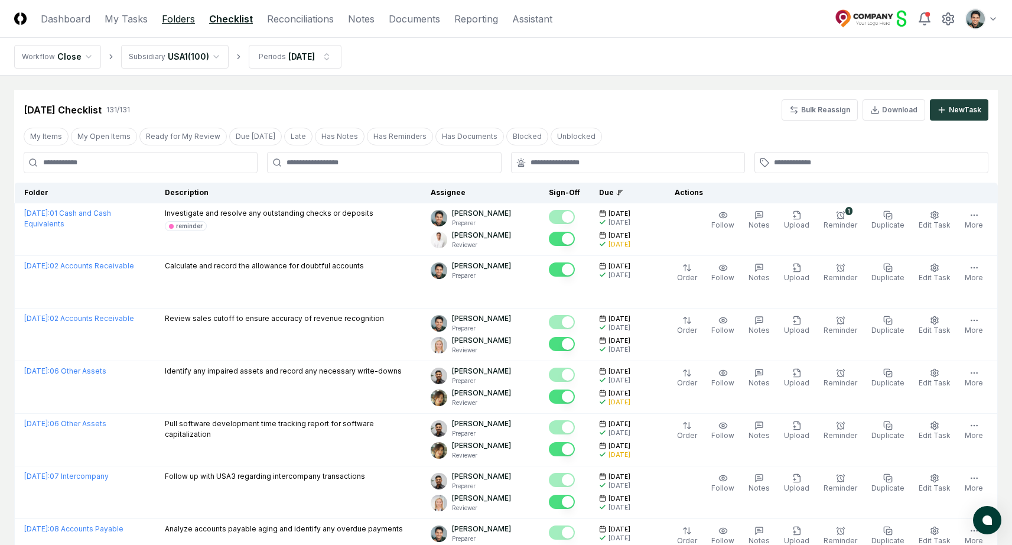
click at [176, 22] on link "Folders" at bounding box center [178, 19] width 33 height 14
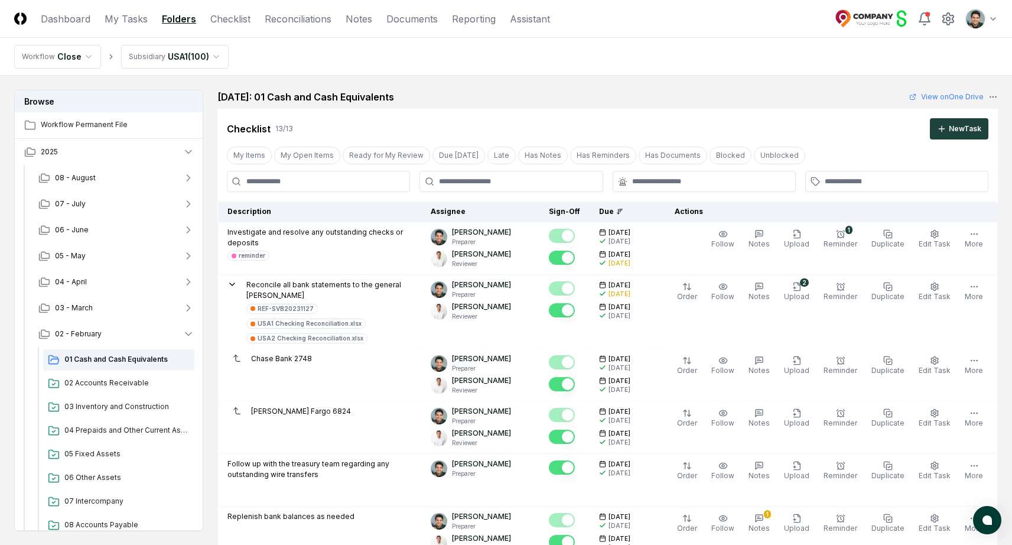
scroll to position [1068, 0]
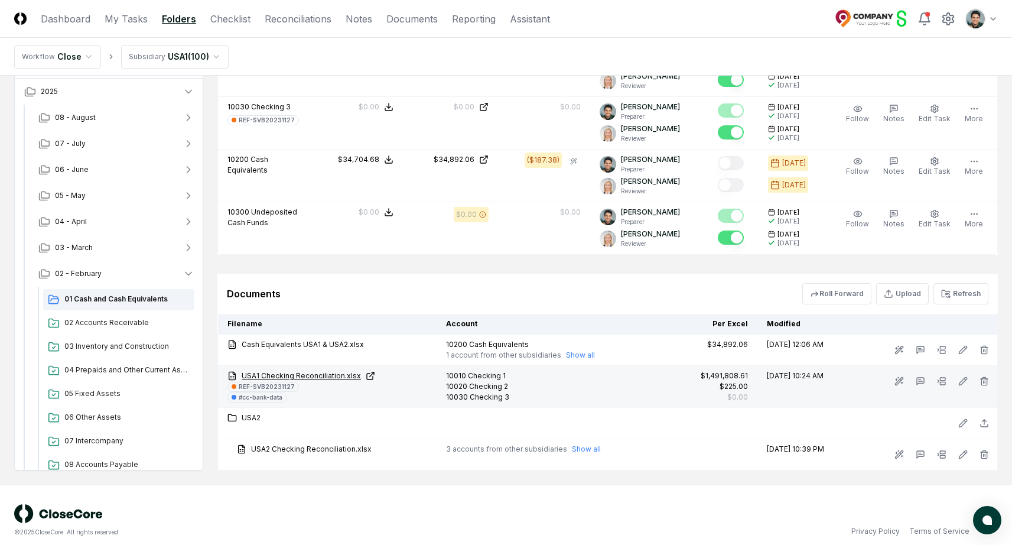
click at [324, 370] on link "USA1 Checking Reconciliation.xlsx" at bounding box center [327, 375] width 200 height 11
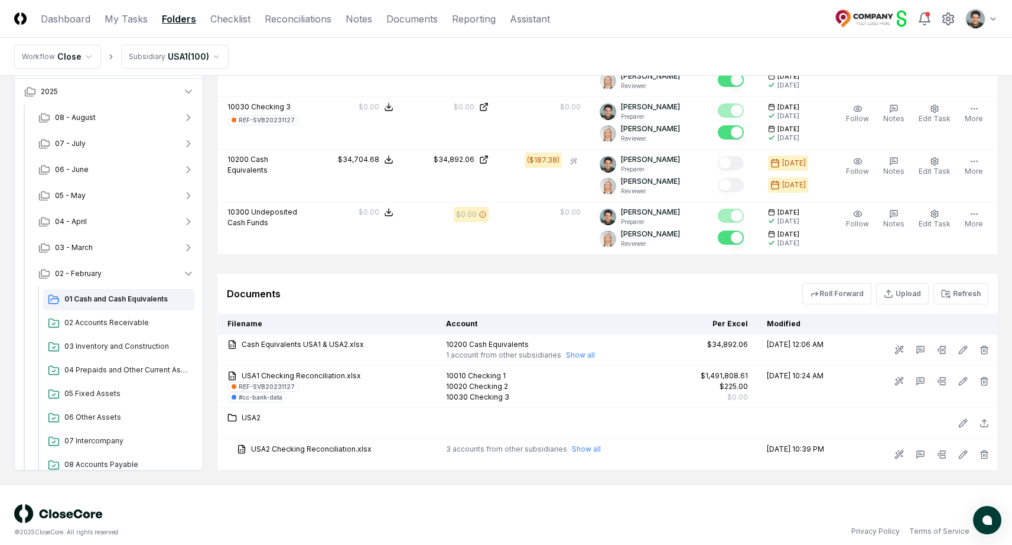
click at [600, 56] on nav "Workflow Close Subsidiary USA1 ( 100 )" at bounding box center [506, 57] width 1012 height 38
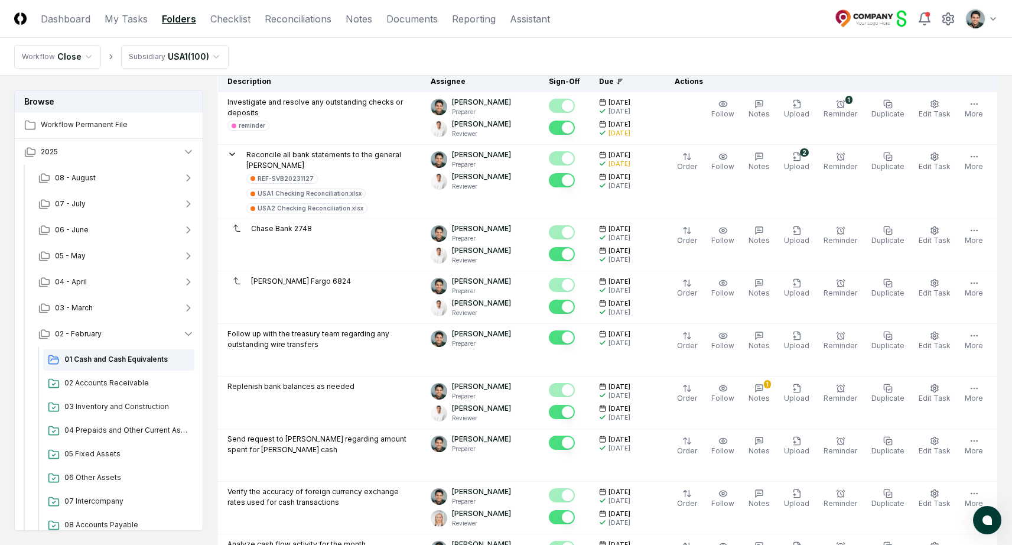
scroll to position [0, 0]
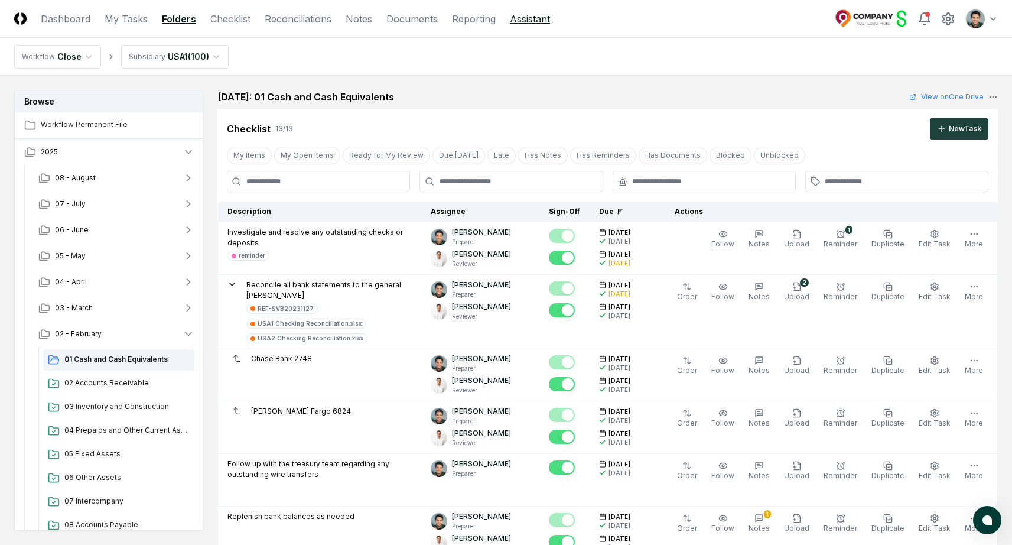
click at [528, 17] on link "Assistant" at bounding box center [530, 19] width 40 height 14
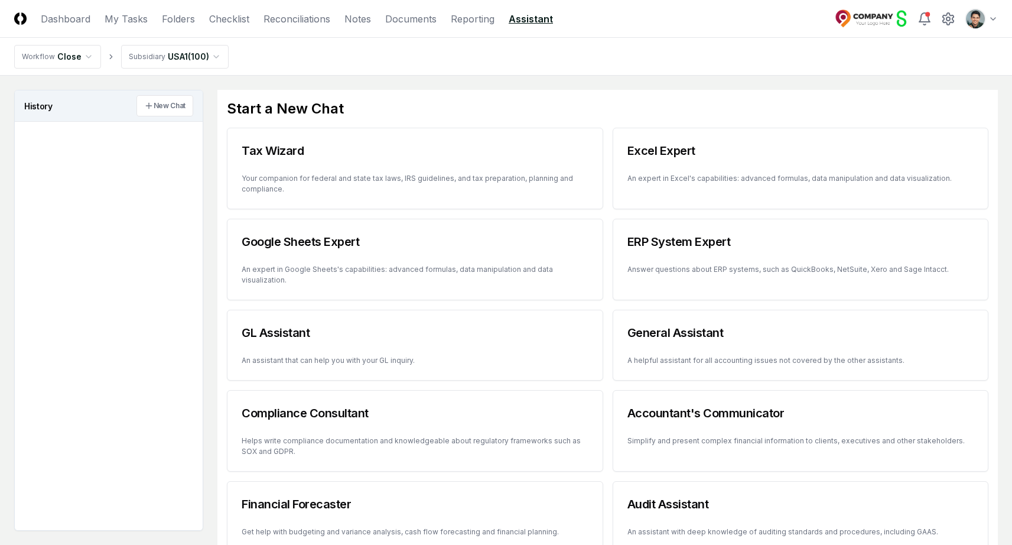
click at [650, 81] on main "History New Chat Start a New Chat Tax Wizard Your companion for federal and sta…" at bounding box center [506, 366] width 1012 height 580
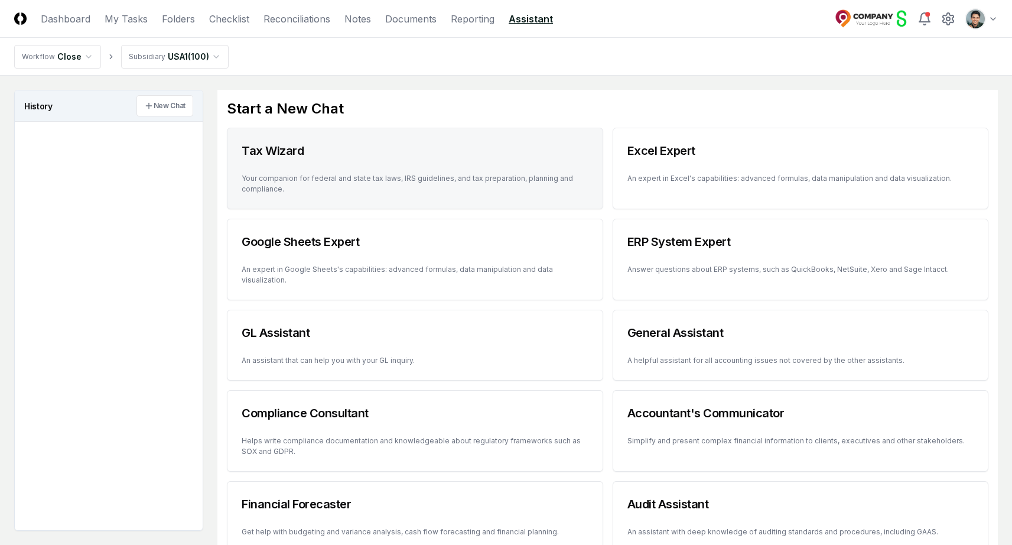
click at [487, 168] on div "Tax Wizard" at bounding box center [414, 150] width 375 height 45
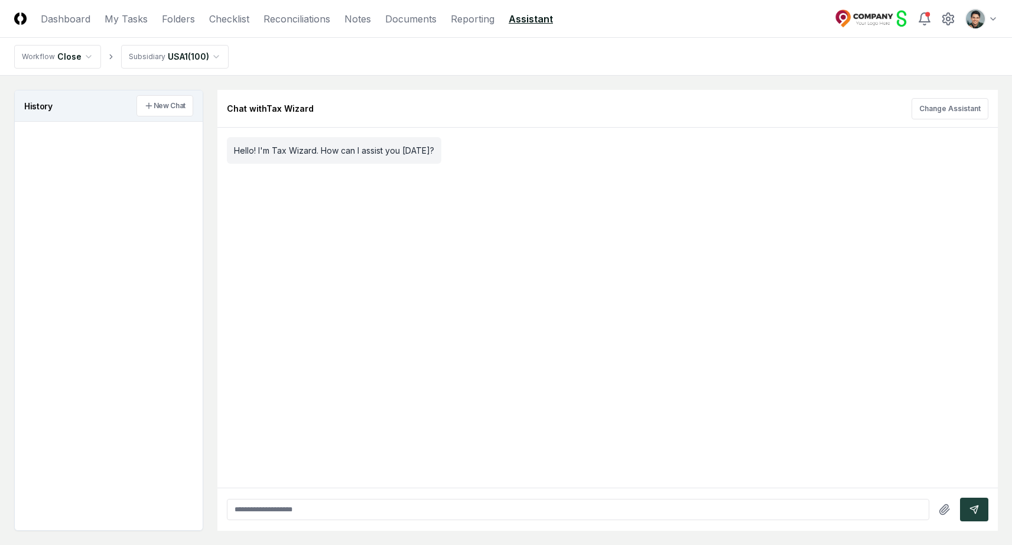
click at [447, 504] on input "text" at bounding box center [578, 509] width 702 height 21
click at [523, 76] on main "History New Chat Chat with Tax Wizard Change Assistant Hello! I'm Tax Wizard. H…" at bounding box center [506, 310] width 1012 height 469
click at [938, 511] on button "button" at bounding box center [944, 509] width 21 height 24
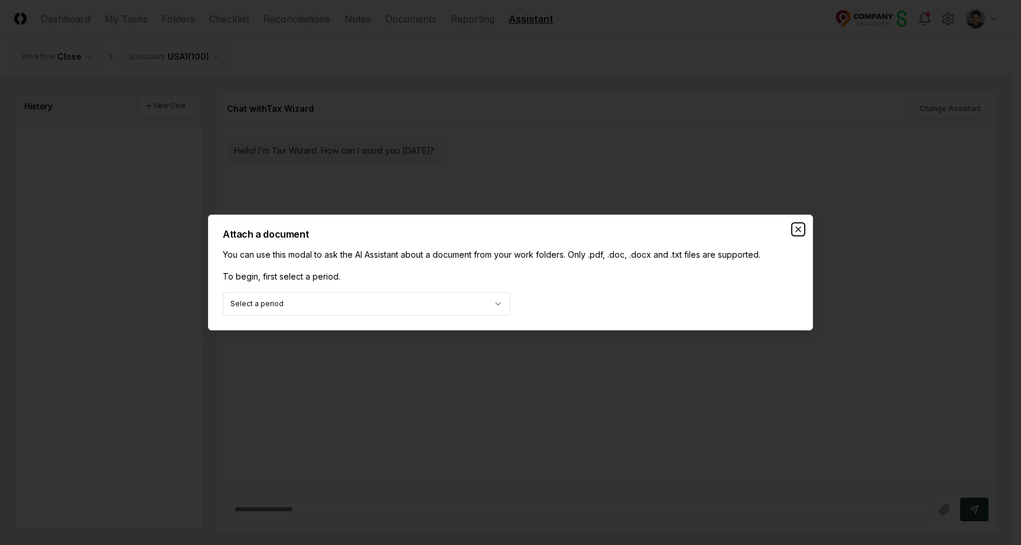
click at [793, 229] on icon "button" at bounding box center [797, 228] width 9 height 9
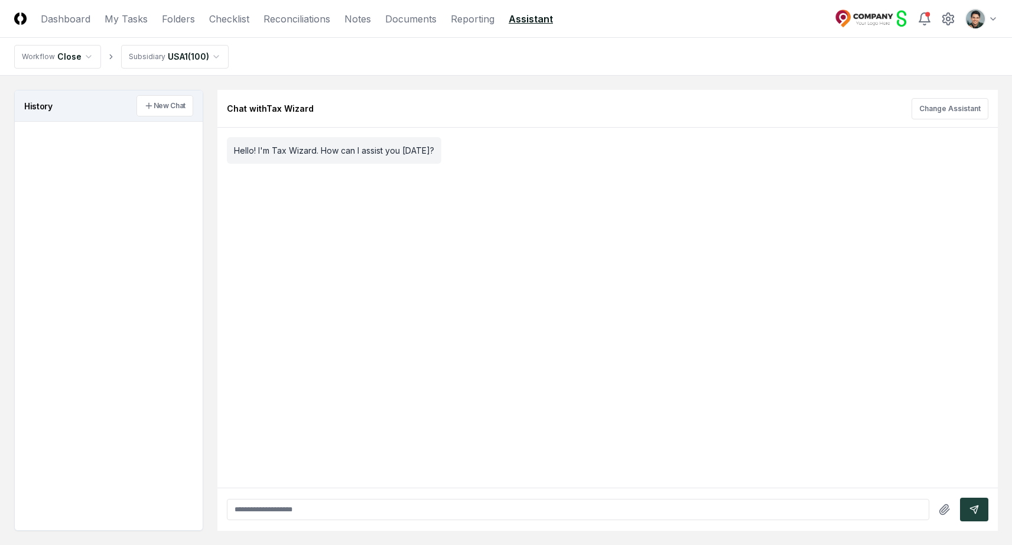
click at [643, 78] on main "History New Chat Chat with Tax Wizard Change Assistant Hello! I'm Tax Wizard. H…" at bounding box center [506, 310] width 1012 height 469
click at [415, 101] on div "Chat with Tax Wizard Change Assistant" at bounding box center [607, 113] width 780 height 28
click at [387, 70] on nav "Workflow Close Subsidiary USA1 ( 100 )" at bounding box center [506, 57] width 1012 height 38
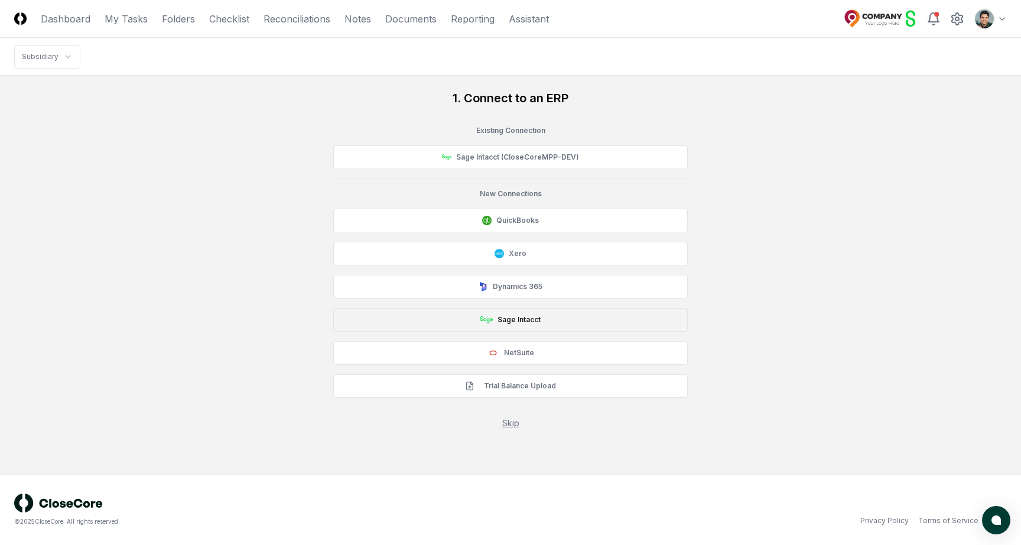
click at [541, 323] on button "Sage Intacct" at bounding box center [510, 320] width 354 height 24
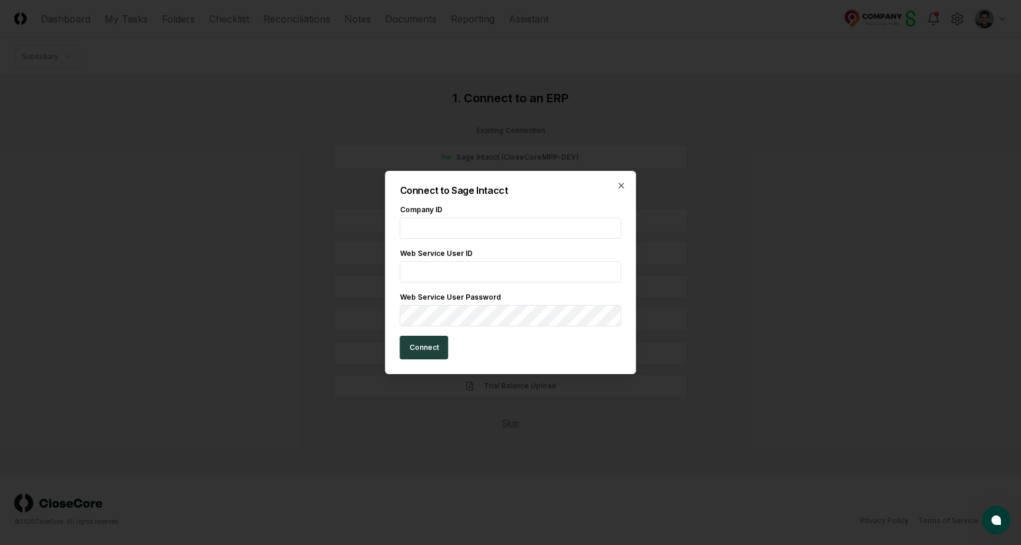
click at [444, 269] on input "text" at bounding box center [511, 271] width 222 height 21
click at [619, 186] on icon "button" at bounding box center [621, 185] width 9 height 9
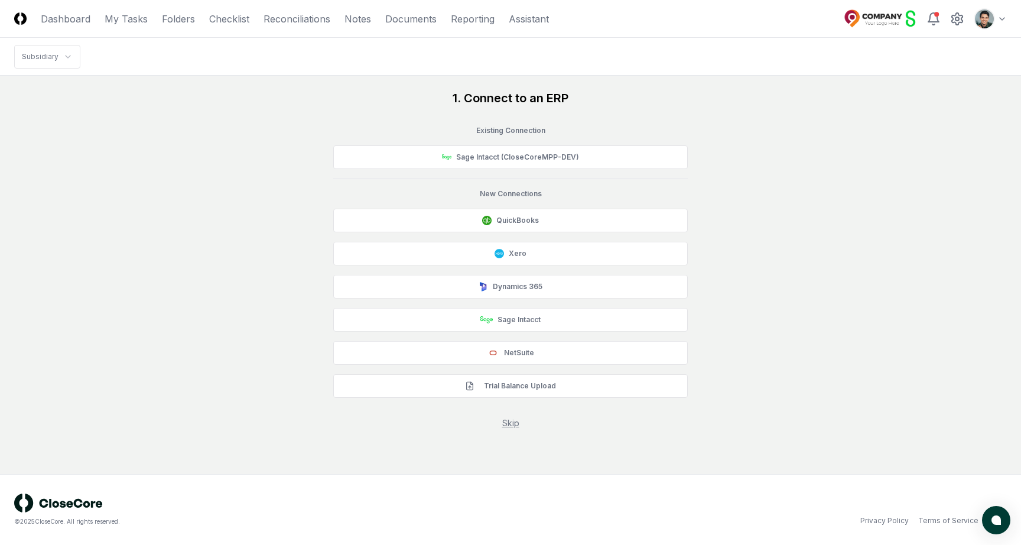
click at [748, 184] on div "1. Connect to an ERP Existing Connection Sage Intacct (CloseCoreMPP-DEV) New Co…" at bounding box center [510, 259] width 993 height 339
click at [508, 424] on link "Skip" at bounding box center [510, 423] width 17 height 10
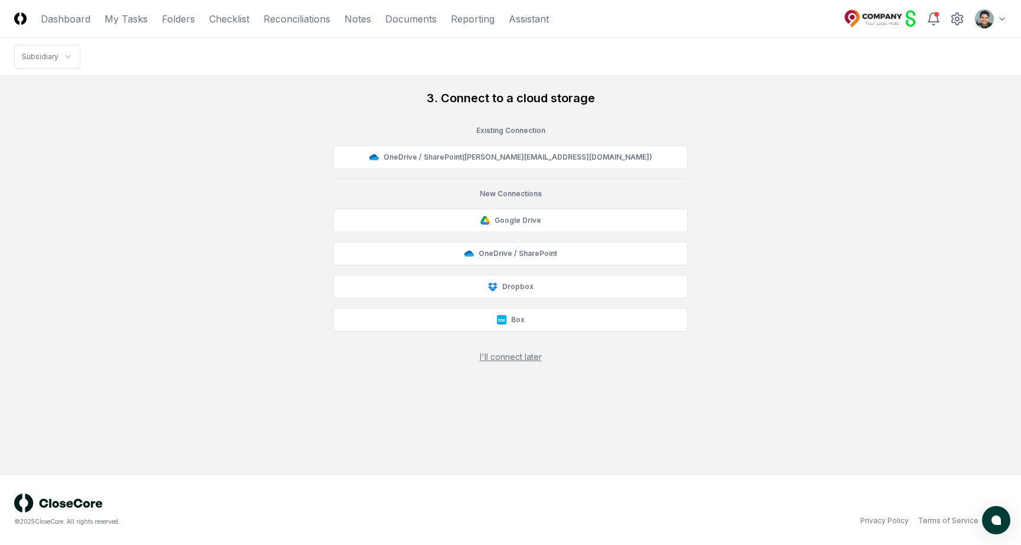
click at [780, 197] on div "3. Connect to a cloud storage Existing Connection OneDrive / SharePoint ( [PERS…" at bounding box center [510, 226] width 993 height 273
click at [304, 18] on link "Reconciliations" at bounding box center [296, 19] width 67 height 14
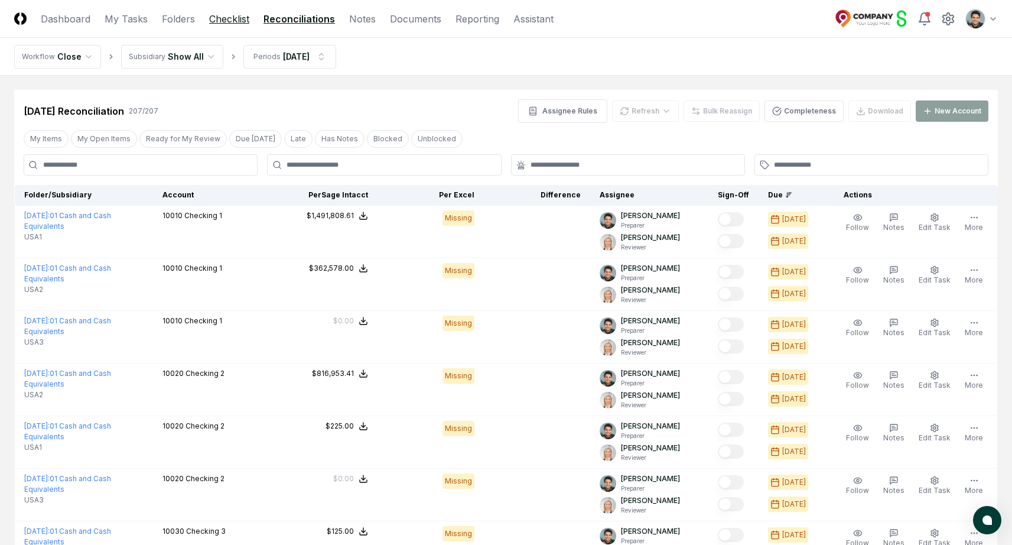
click at [216, 15] on link "Checklist" at bounding box center [229, 19] width 40 height 14
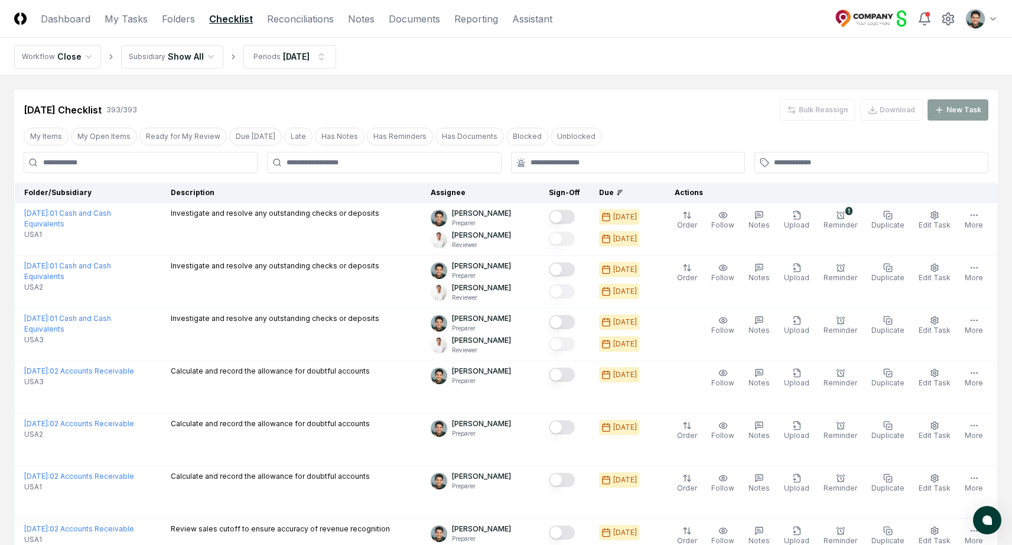
click at [479, 21] on link "Reporting" at bounding box center [476, 19] width 44 height 14
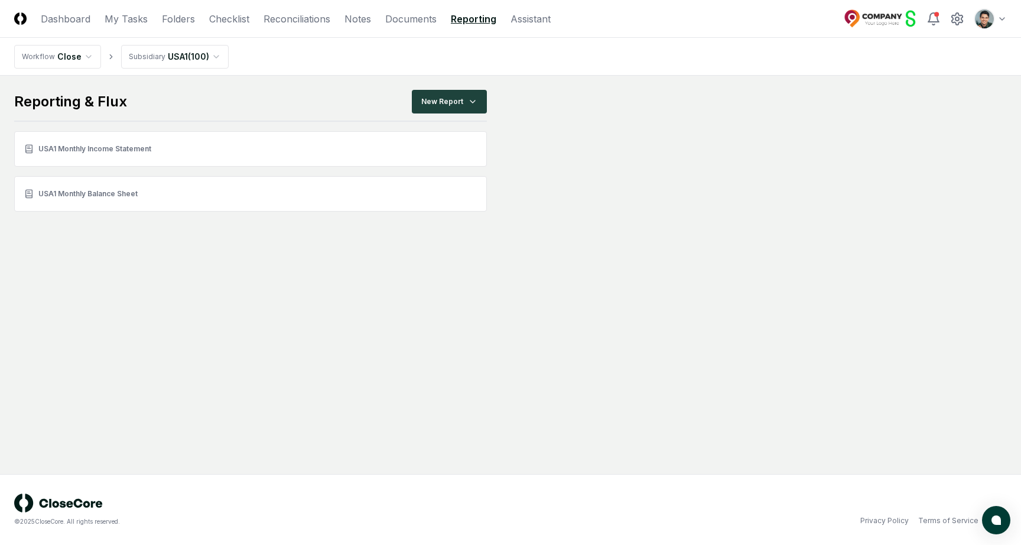
click at [345, 74] on nav "Workflow Close Subsidiary USA1 ( 100 )" at bounding box center [510, 57] width 1021 height 38
click at [236, 18] on link "Checklist" at bounding box center [229, 19] width 40 height 14
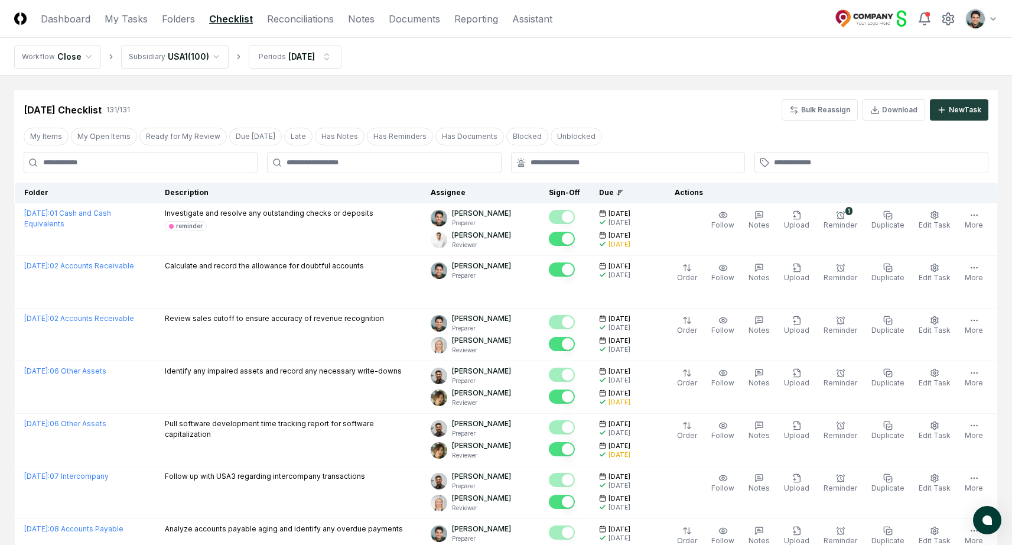
click at [404, 63] on nav "Workflow Close Subsidiary USA1 ( 100 ) Periods Feb 2025" at bounding box center [506, 57] width 1012 height 38
click at [488, 22] on link "Reporting" at bounding box center [476, 19] width 44 height 14
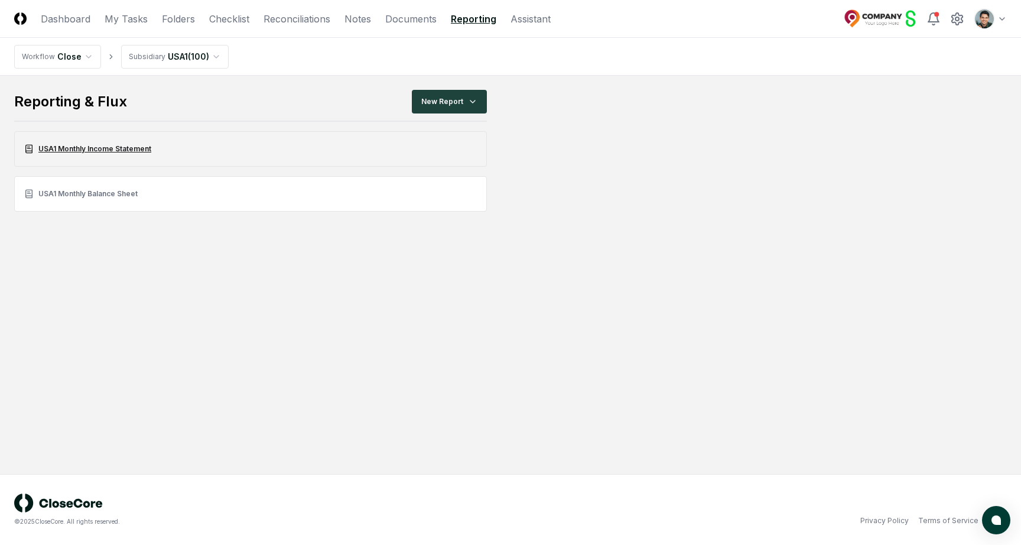
click at [184, 157] on link "USA1 Monthly Income Statement" at bounding box center [250, 148] width 473 height 35
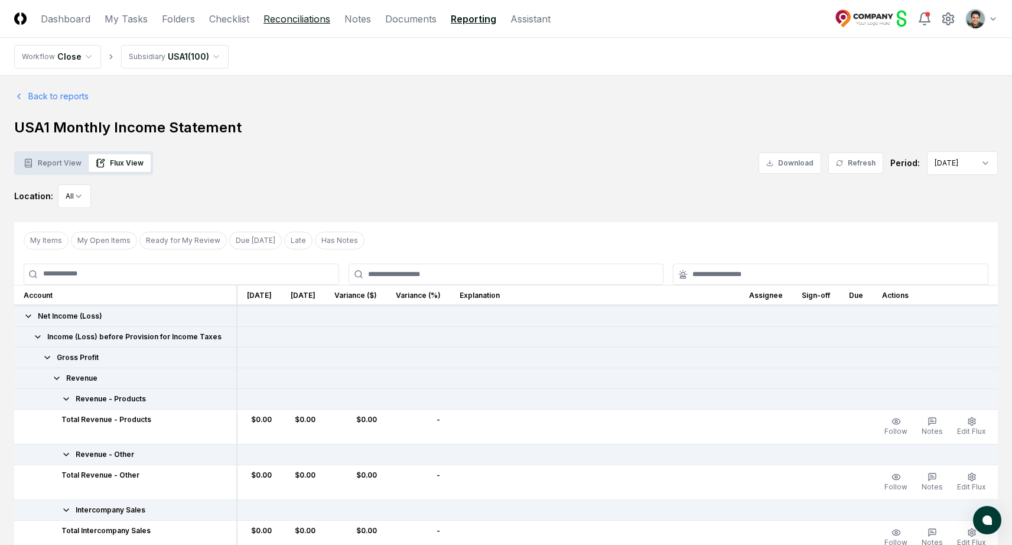
click at [268, 24] on link "Reconciliations" at bounding box center [296, 19] width 67 height 14
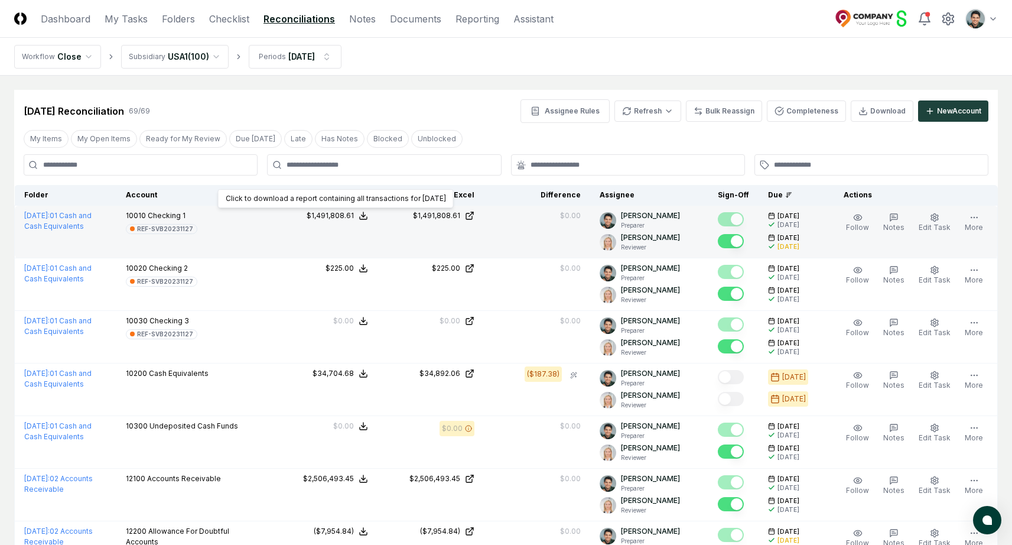
click at [368, 214] on icon at bounding box center [363, 215] width 9 height 9
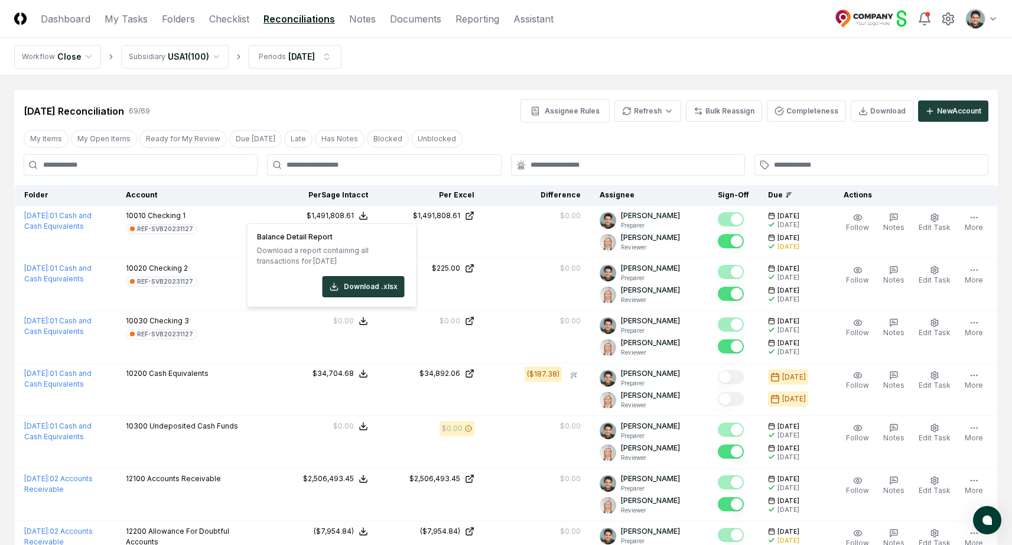
click at [282, 193] on th "Per Sage Intacct" at bounding box center [324, 195] width 106 height 21
click at [411, 97] on div "Feb 2025 Reconciliation 69 / 69 Assignee Rules Refresh Bulk Reassign Completene…" at bounding box center [506, 106] width 984 height 33
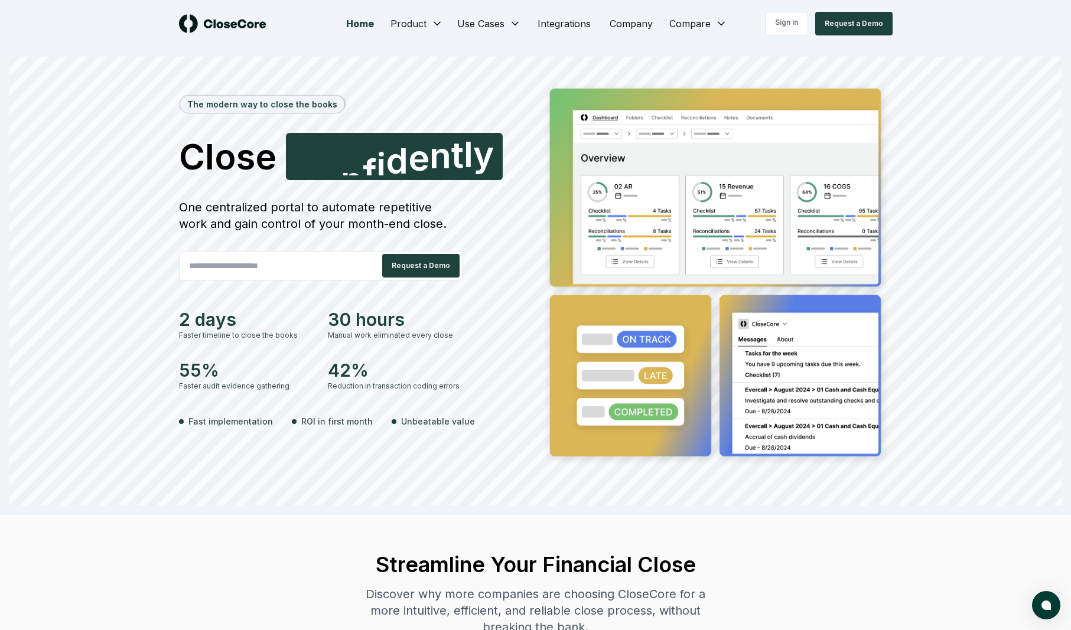
scroll to position [2638, 0]
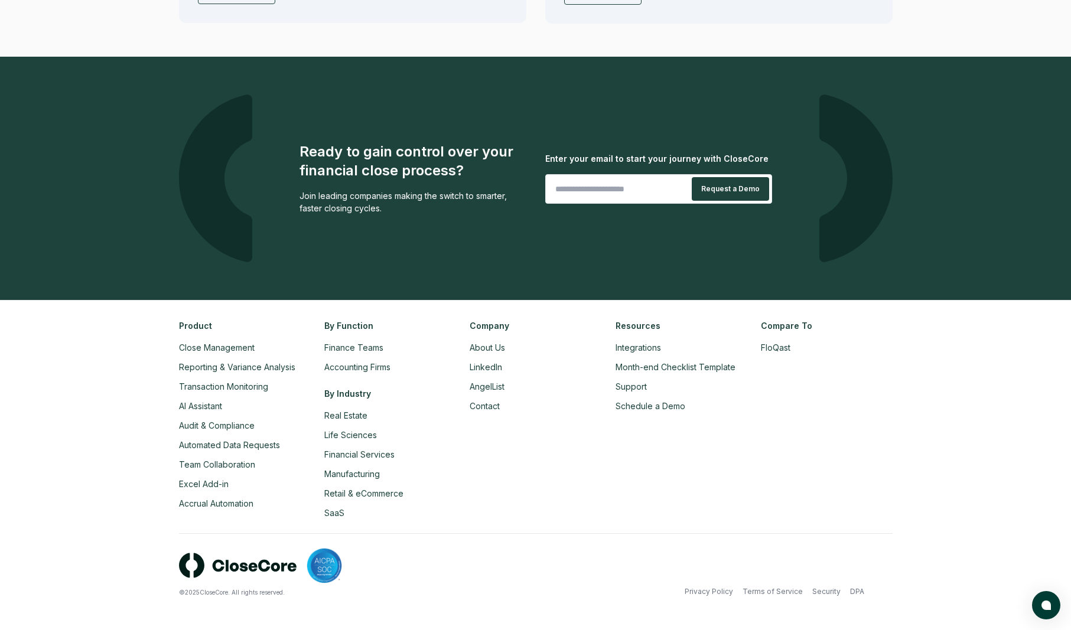
drag, startPoint x: 493, startPoint y: 21, endPoint x: 520, endPoint y: 6, distance: 31.2
click at [969, 57] on div "Ready to gain control over your financial close process? Join leading companies…" at bounding box center [535, 344] width 1071 height 574
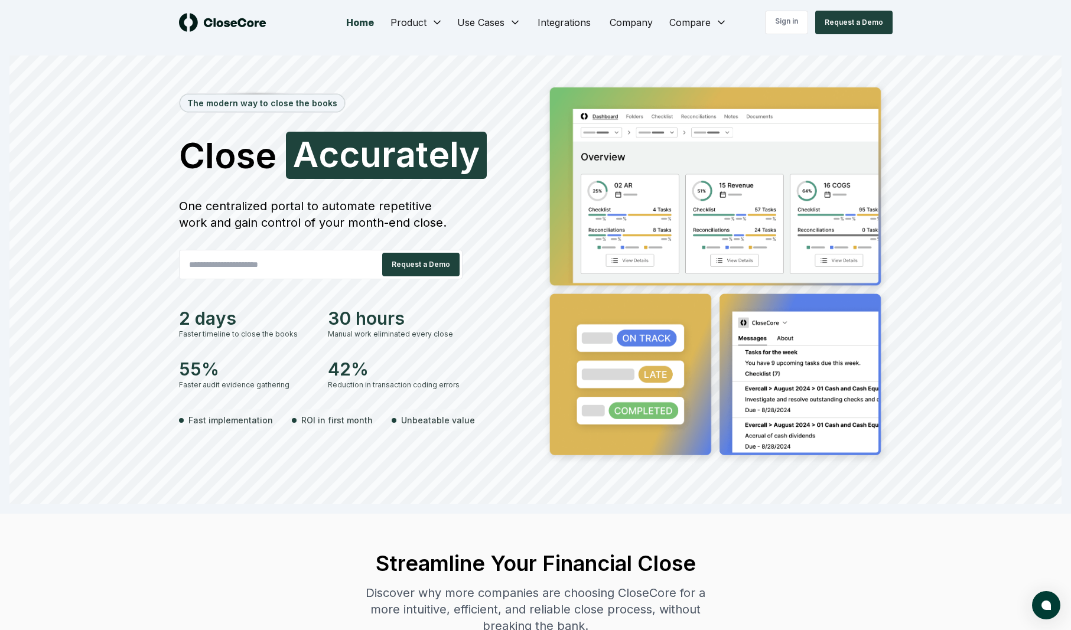
scroll to position [0, 0]
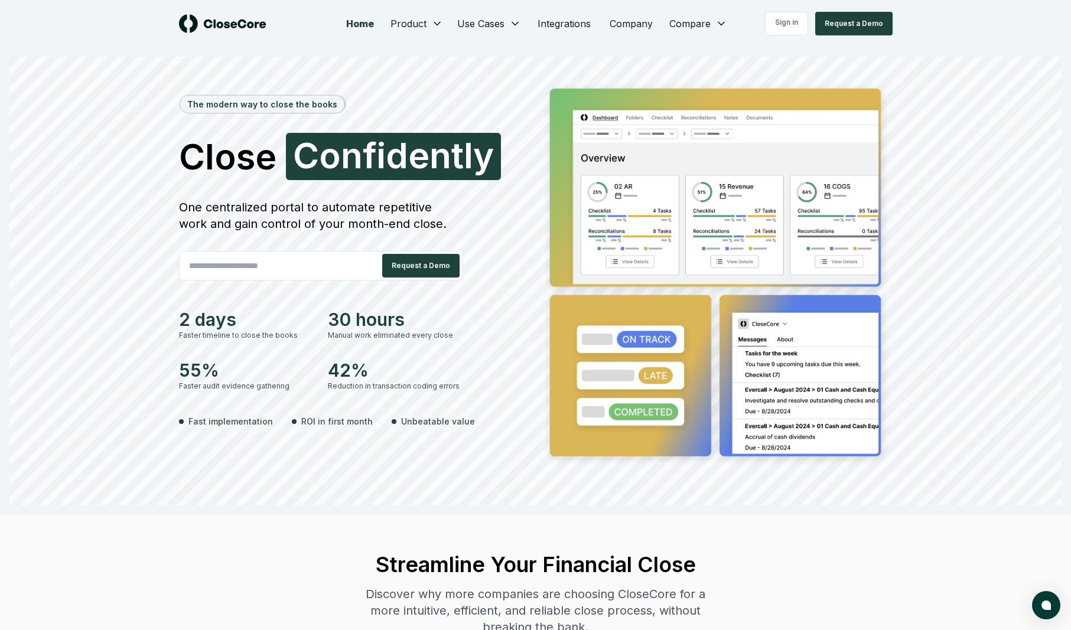
click at [355, 551] on div "Streamline Your Financial Close Discover why more companies are choosing CloseC…" at bounding box center [536, 594] width 362 height 158
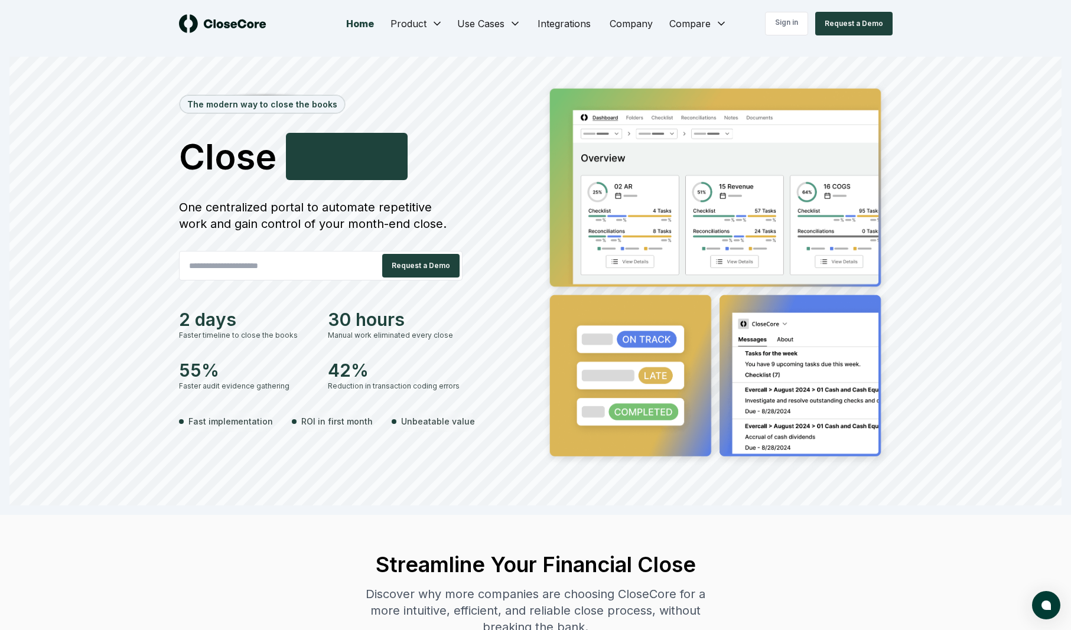
click at [143, 335] on div "The modern way to close the books Close Smarter F a s t e r One centralized por…" at bounding box center [535, 292] width 827 height 425
click at [56, 54] on section "The modern way to close the books Close Smarter S [PERSON_NAME] One centralized…" at bounding box center [535, 281] width 1071 height 468
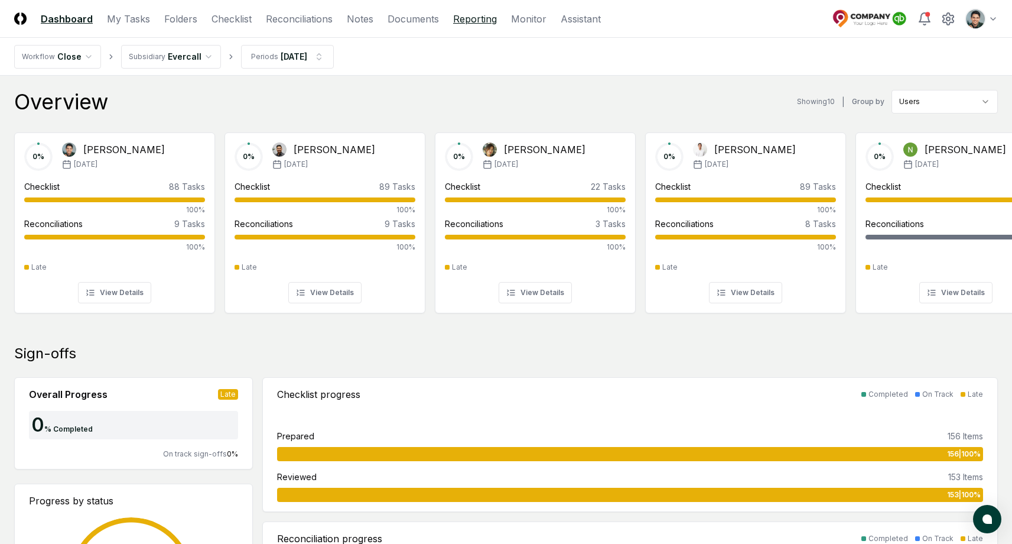
click at [467, 21] on link "Reporting" at bounding box center [475, 19] width 44 height 14
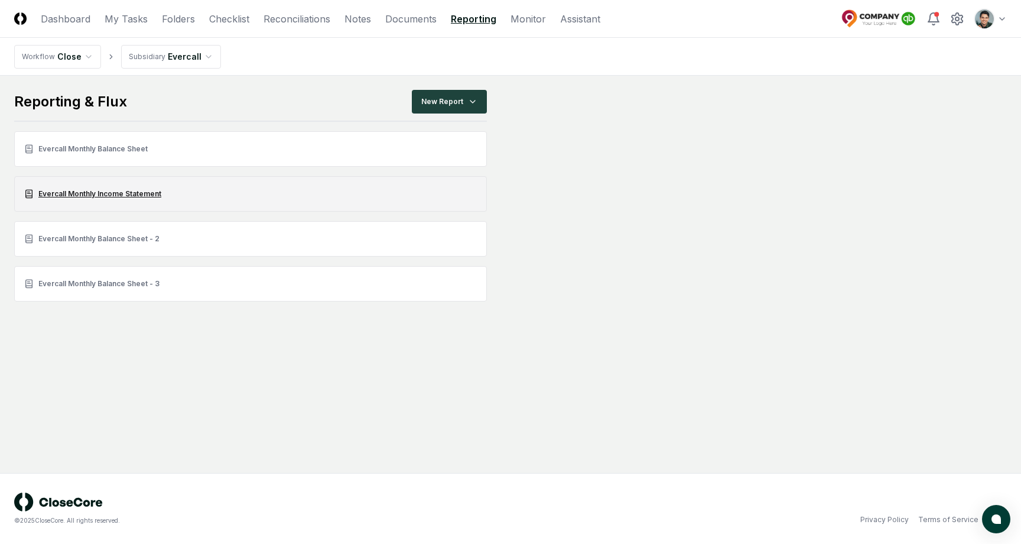
click at [161, 188] on link "Evercall Monthly Income Statement" at bounding box center [250, 193] width 473 height 35
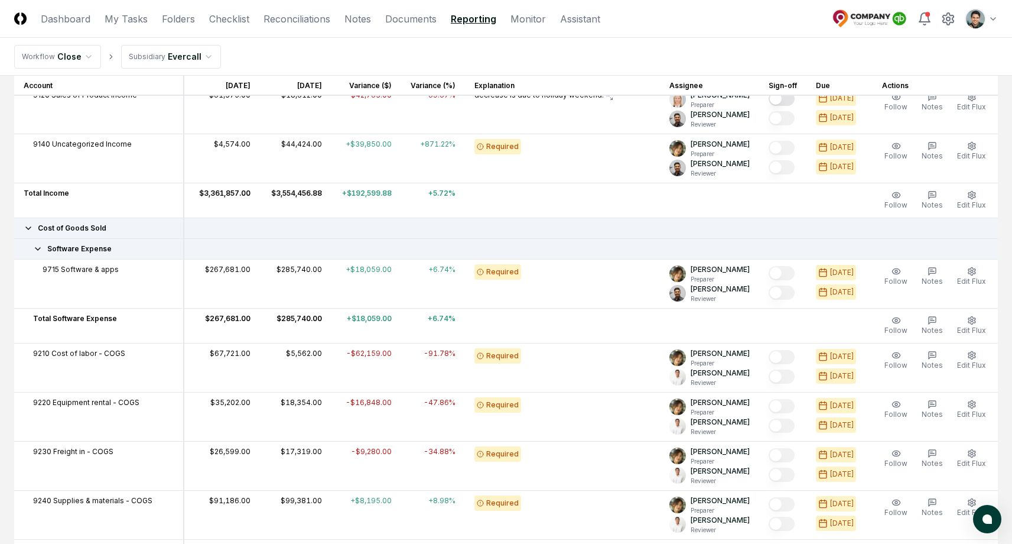
scroll to position [471, 0]
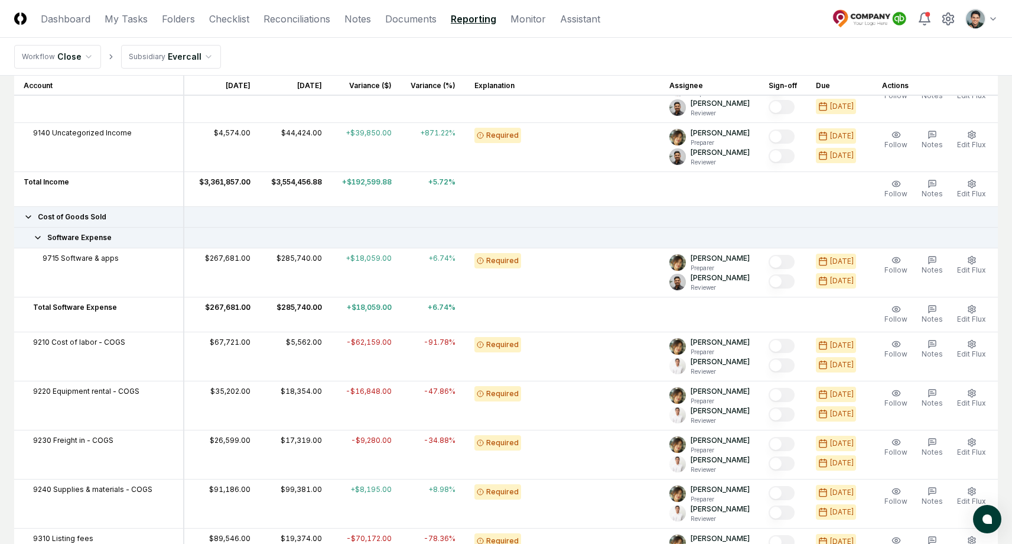
drag, startPoint x: 51, startPoint y: 263, endPoint x: 118, endPoint y: 261, distance: 66.8
click at [116, 261] on td "9715 Software & apps" at bounding box center [99, 272] width 170 height 49
click at [118, 261] on div "9715 Software & apps" at bounding box center [99, 258] width 150 height 11
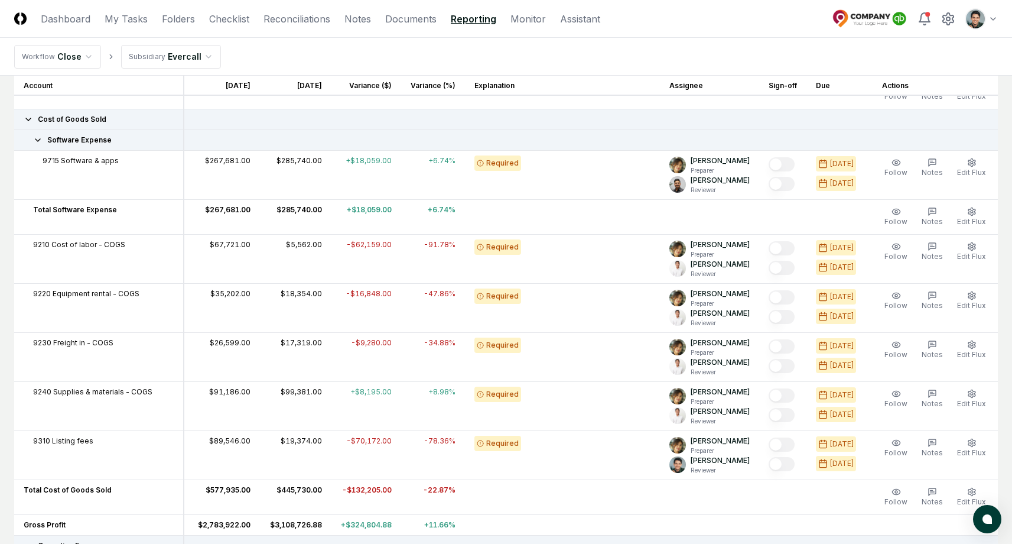
scroll to position [574, 0]
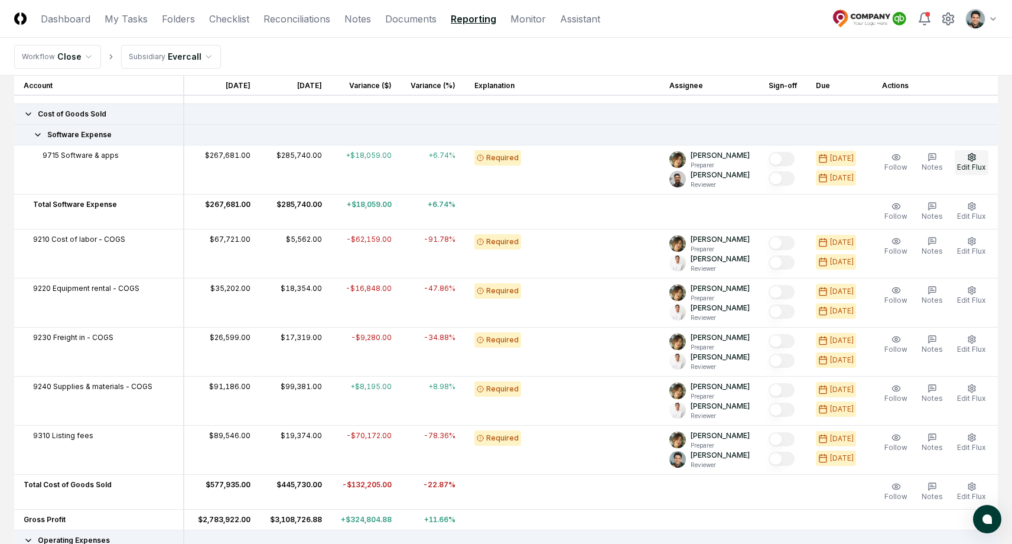
click at [979, 163] on span "Edit Flux" at bounding box center [971, 166] width 29 height 9
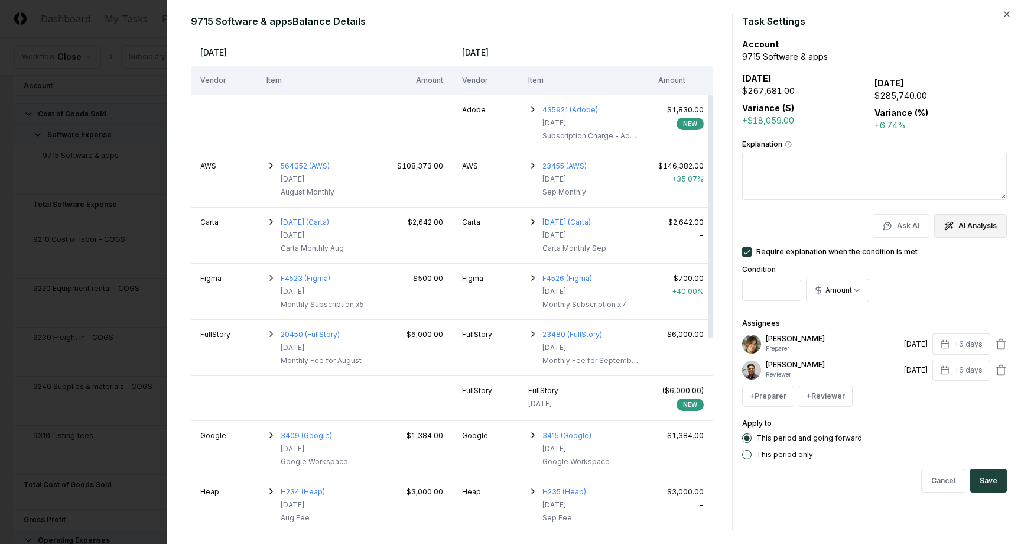
click at [981, 225] on button "AI Analysis" at bounding box center [970, 226] width 73 height 24
type textarea "**********"
type textarea "*"
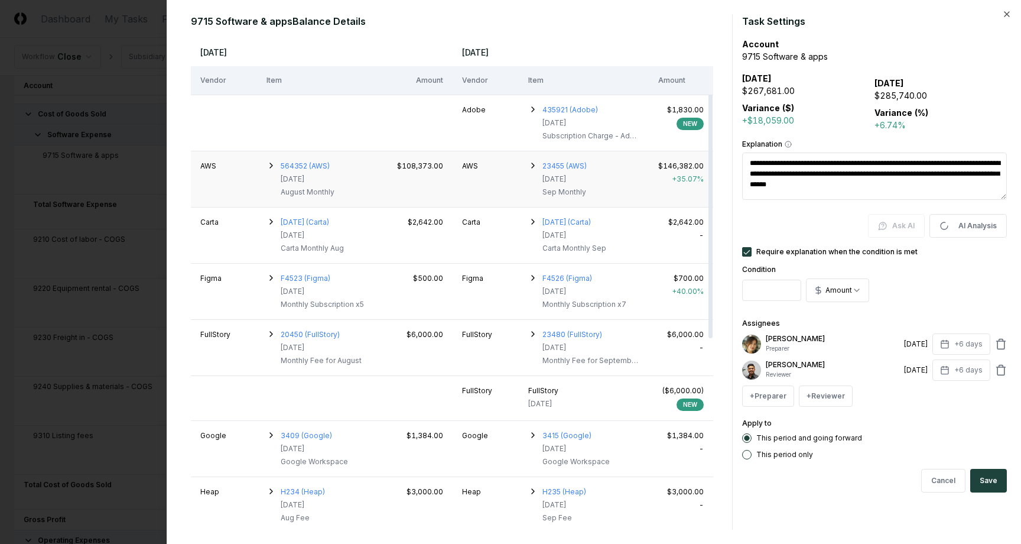
type textarea "**********"
type textarea "*"
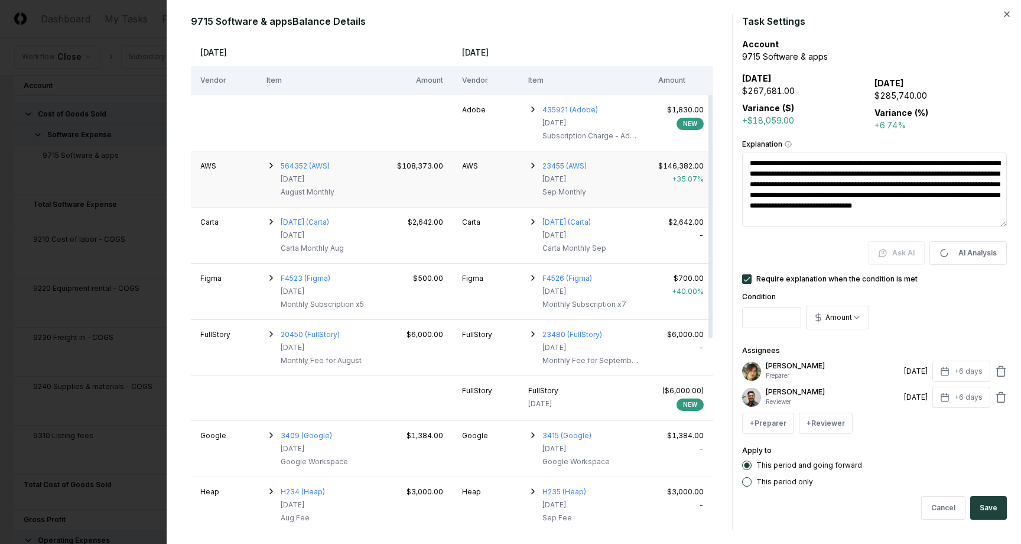
type textarea "**********"
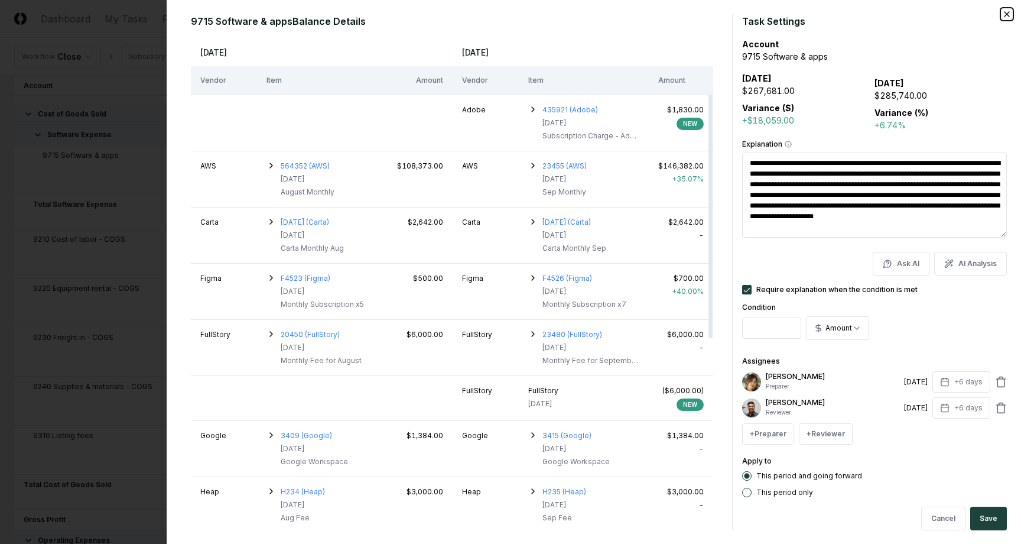
click at [1007, 15] on icon "button" at bounding box center [1006, 13] width 9 height 9
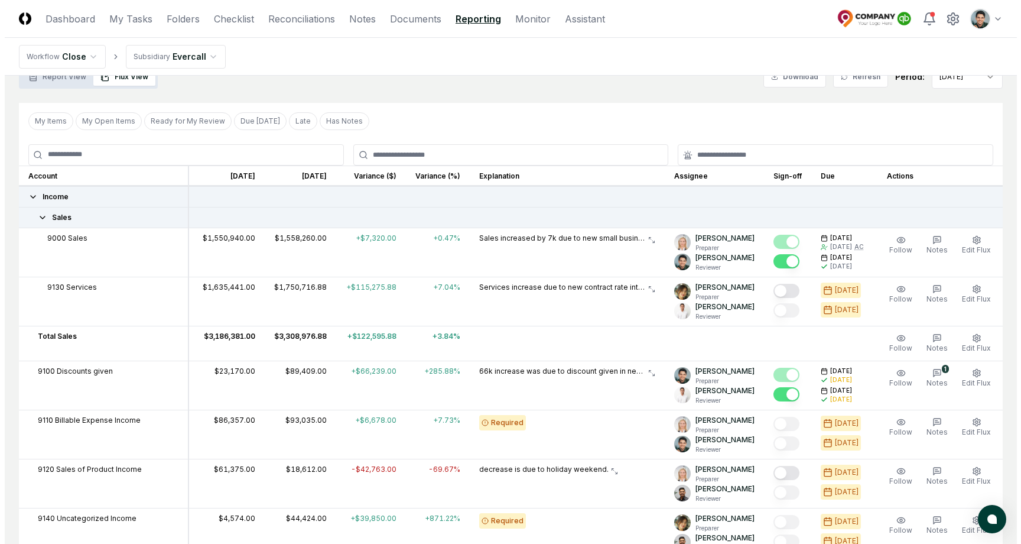
scroll to position [0, 0]
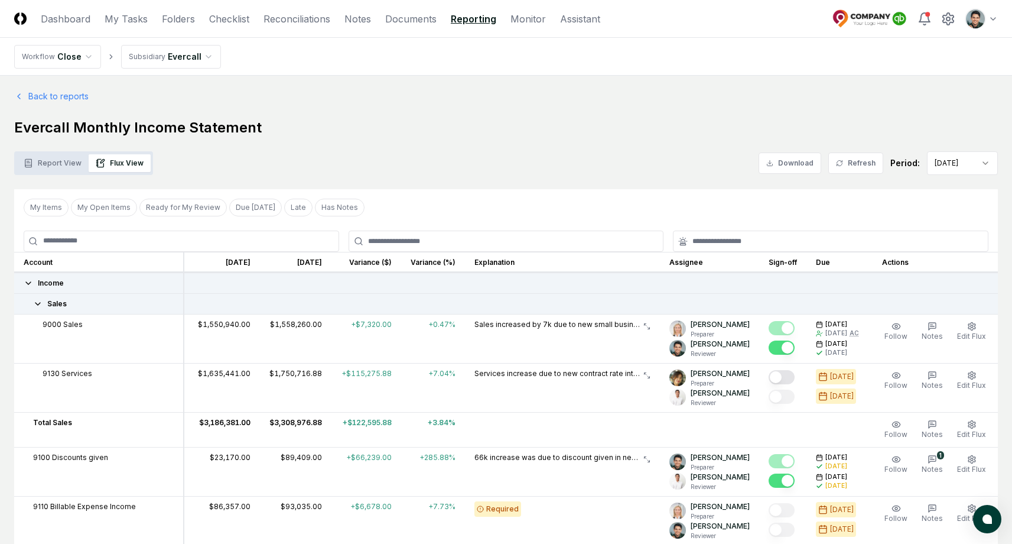
click at [516, 19] on link "Monitor" at bounding box center [527, 19] width 35 height 14
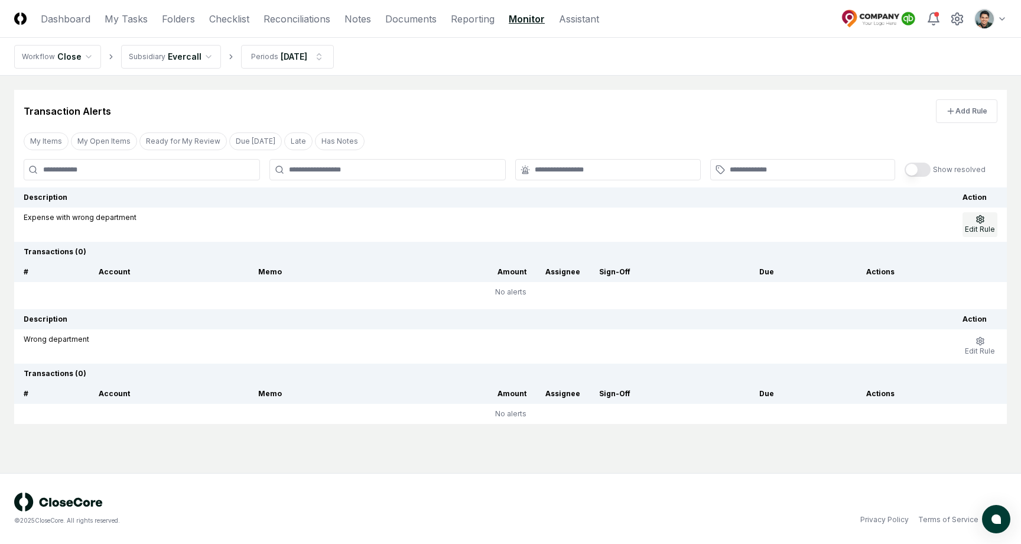
click at [978, 217] on icon "button" at bounding box center [979, 218] width 9 height 9
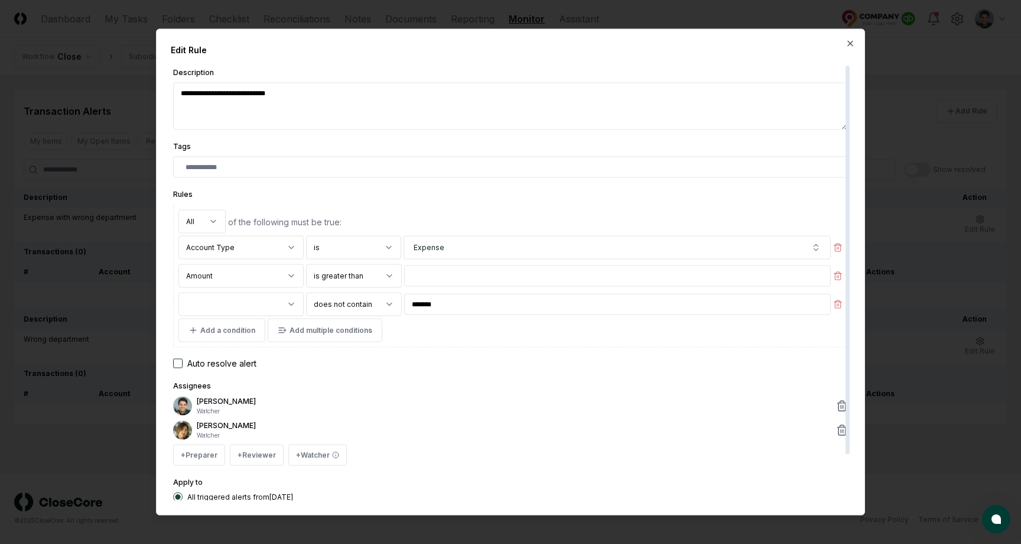
type textarea "*"
click at [106, 265] on div at bounding box center [510, 272] width 1021 height 544
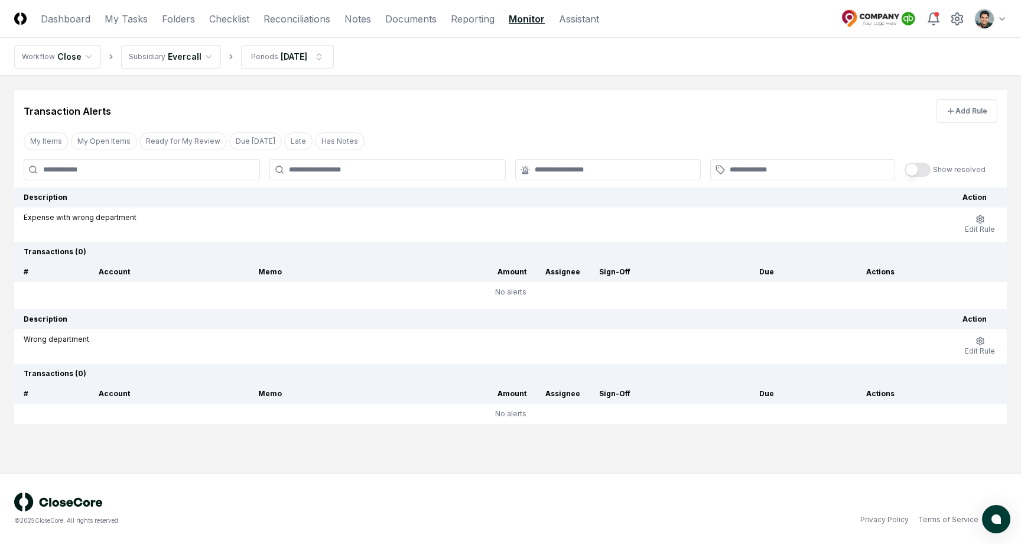
click at [467, 212] on div "Expense with wrong department" at bounding box center [484, 217] width 920 height 11
click at [982, 107] on button "Add Rule" at bounding box center [966, 111] width 61 height 24
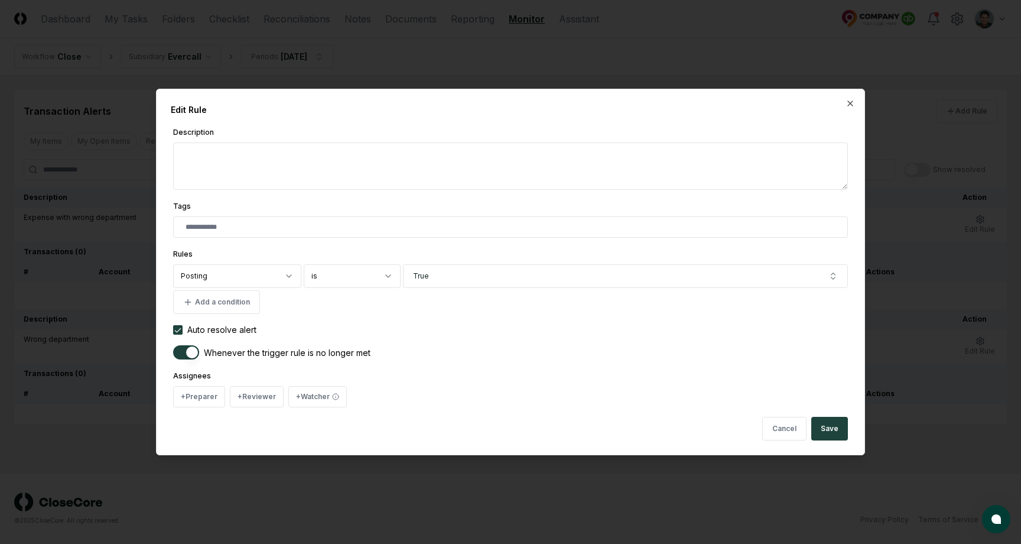
click at [704, 54] on div at bounding box center [510, 272] width 1021 height 544
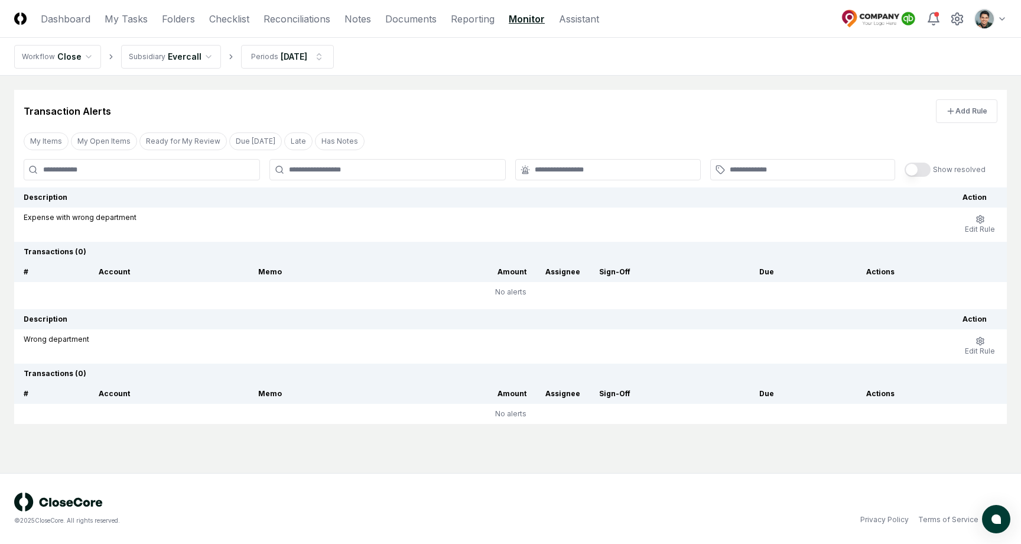
click at [955, 123] on div "Transaction Alerts Add Rule My Items My Open Items Ready for My Review Due Toda…" at bounding box center [510, 257] width 993 height 334
click at [955, 121] on button "Add Rule" at bounding box center [966, 111] width 61 height 24
click at [1000, 8] on html "CloseCore Dashboard My Tasks Folders Checklist Reconciliations Notes Documents …" at bounding box center [510, 272] width 1021 height 544
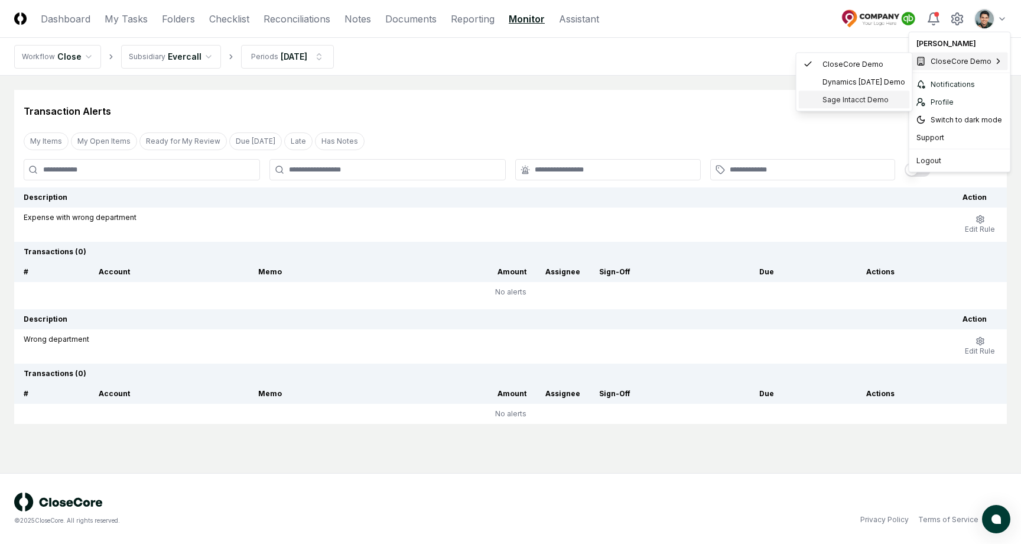
click at [848, 95] on span "Sage Intacct Demo" at bounding box center [855, 100] width 66 height 11
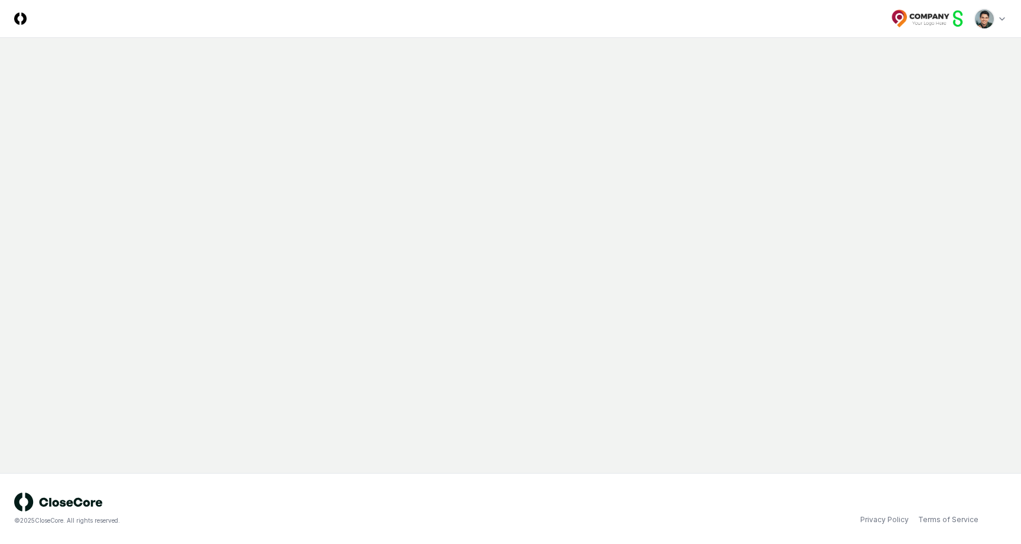
click at [229, 15] on header "CloseCore Toggle navigation menu Toggle user menu" at bounding box center [510, 19] width 1021 height 38
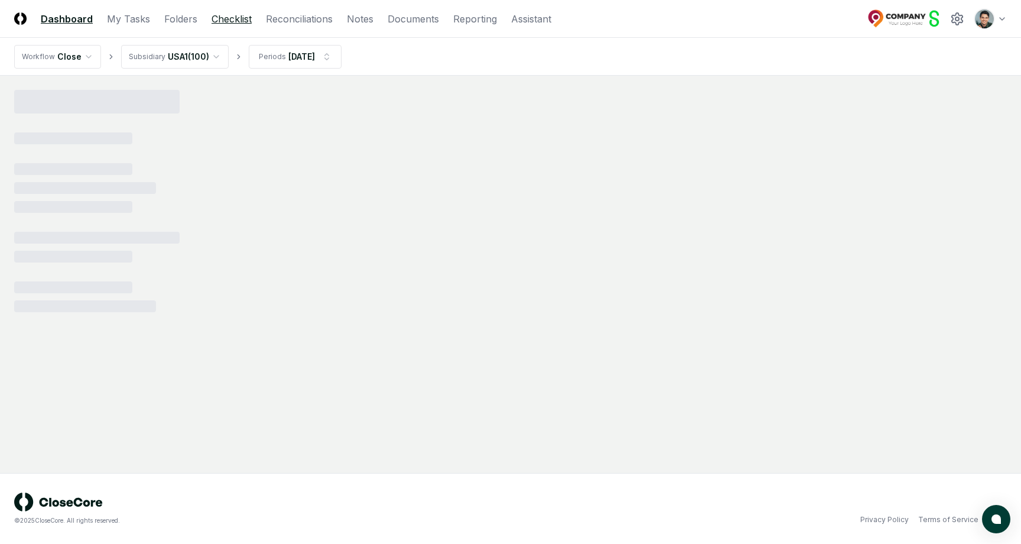
click at [227, 18] on link "Checklist" at bounding box center [232, 19] width 40 height 14
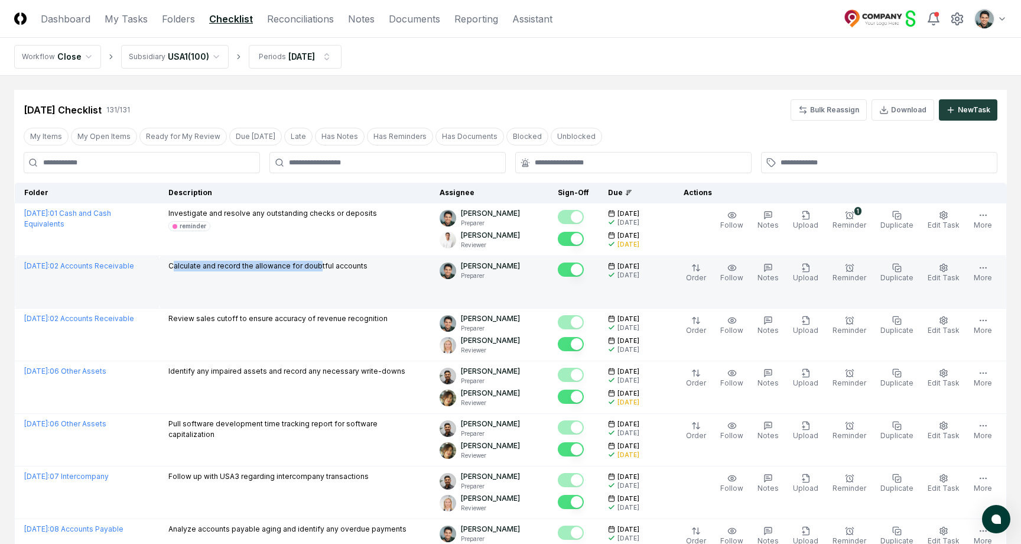
drag, startPoint x: 190, startPoint y: 263, endPoint x: 333, endPoint y: 263, distance: 143.0
click at [333, 263] on p "Calculate and record the allowance for doubtful accounts" at bounding box center [267, 266] width 199 height 11
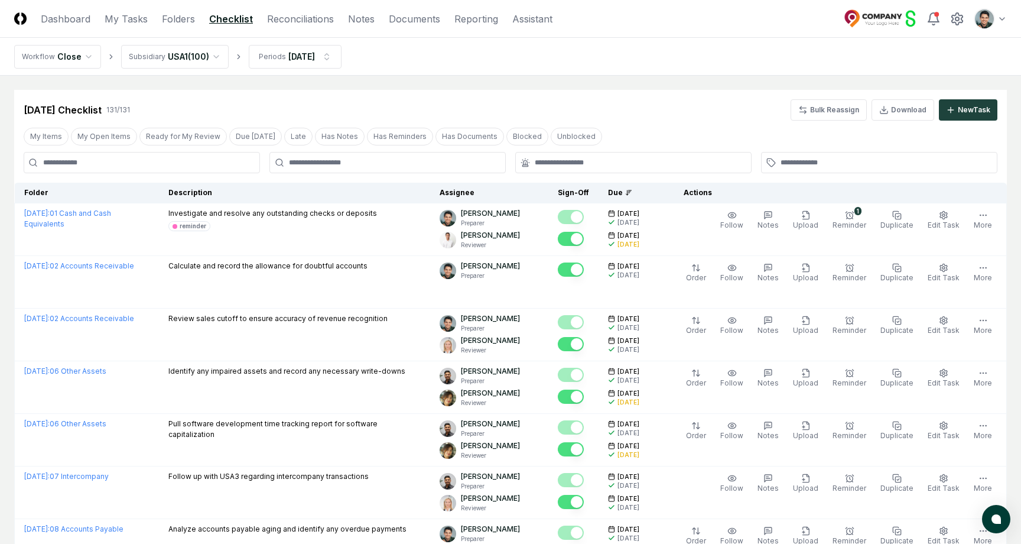
click at [486, 58] on nav "Workflow Close Subsidiary USA1 ( 100 ) Periods Feb 2025" at bounding box center [510, 57] width 1021 height 38
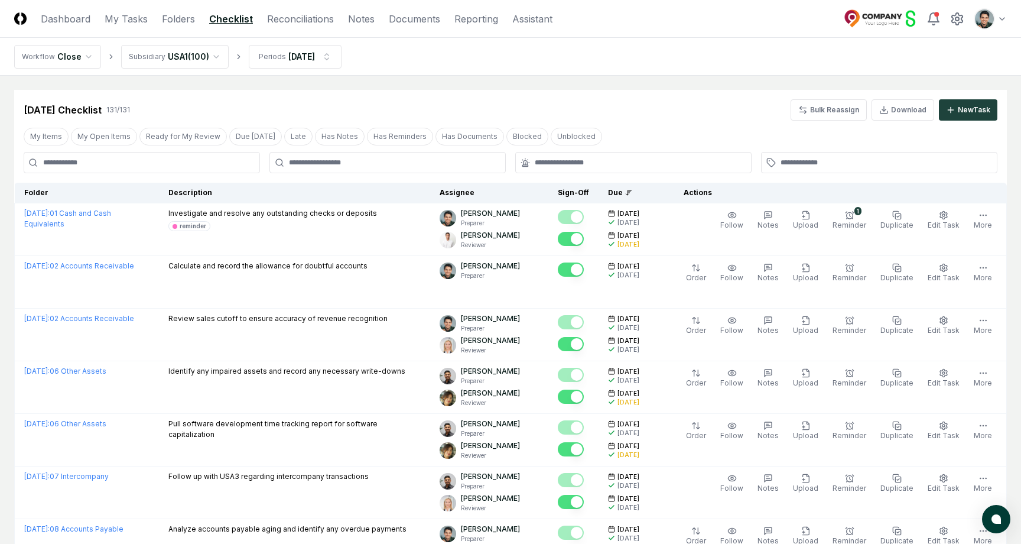
click at [547, 96] on div "Feb 2025 Checklist 131 / 131 Bulk Reassign Download New Task" at bounding box center [510, 105] width 993 height 31
click at [302, 14] on link "Reconciliations" at bounding box center [300, 19] width 67 height 14
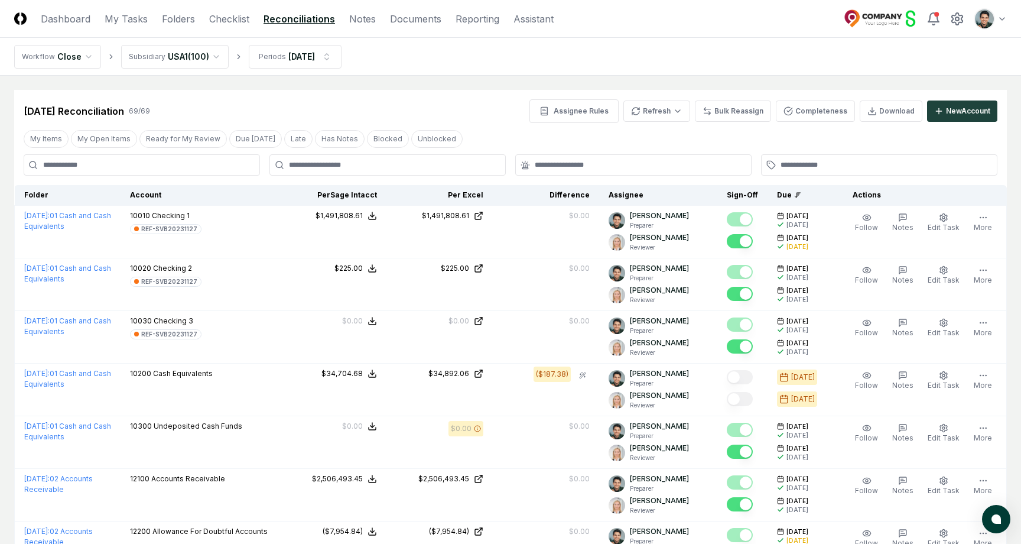
click at [441, 96] on div "Feb 2025 Reconciliation 69 / 69 Assignee Rules Refresh Bulk Reassign Completene…" at bounding box center [510, 106] width 993 height 33
click at [460, 18] on link "Reporting" at bounding box center [477, 19] width 44 height 14
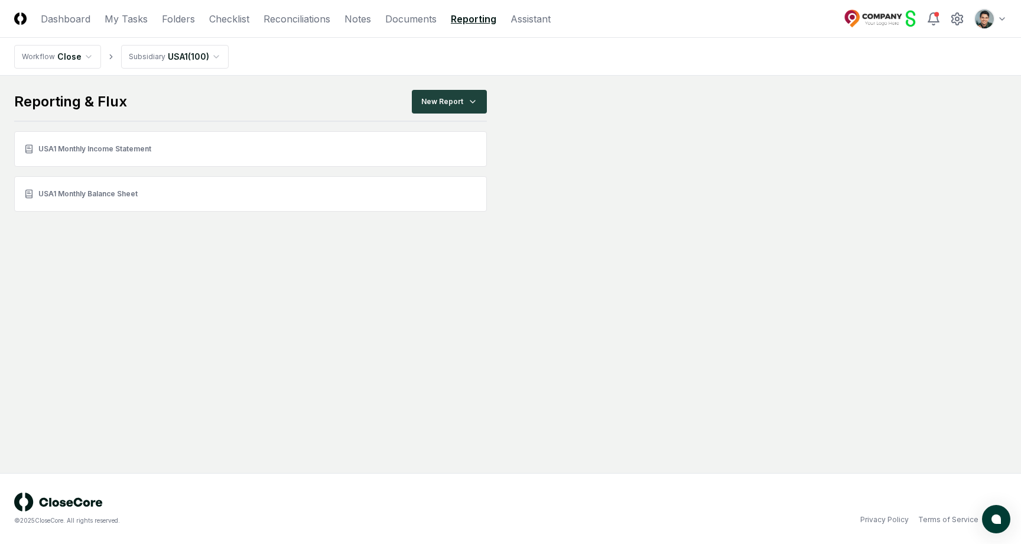
click at [893, 119] on main "Reporting & Flux New Report USA1 Monthly Income Statement USA1 Monthly Balance …" at bounding box center [510, 151] width 993 height 122
click at [685, 145] on main "Reporting & Flux New Report USA1 Monthly Income Statement USA1 Monthly Balance …" at bounding box center [510, 151] width 993 height 122
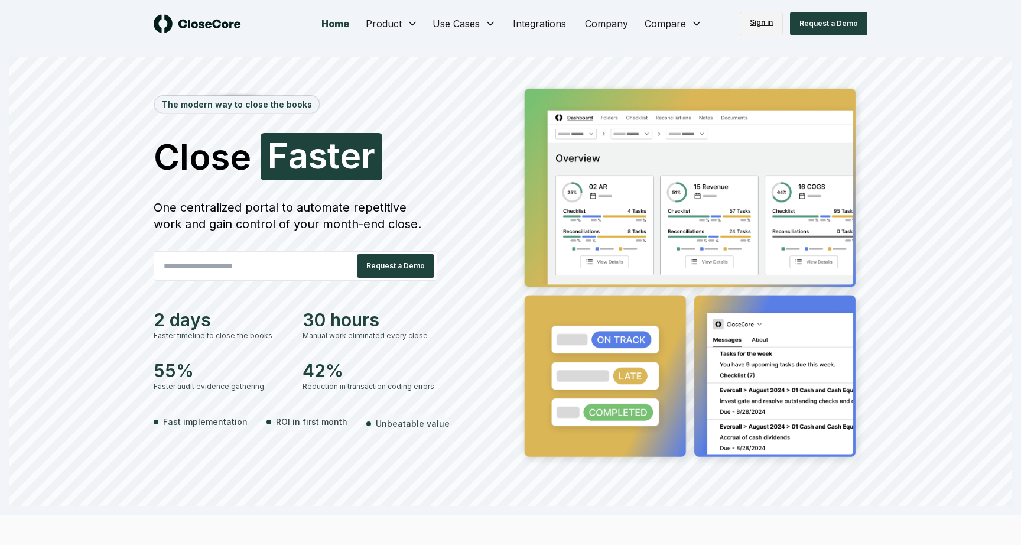
click at [770, 18] on link "Sign in" at bounding box center [761, 24] width 43 height 24
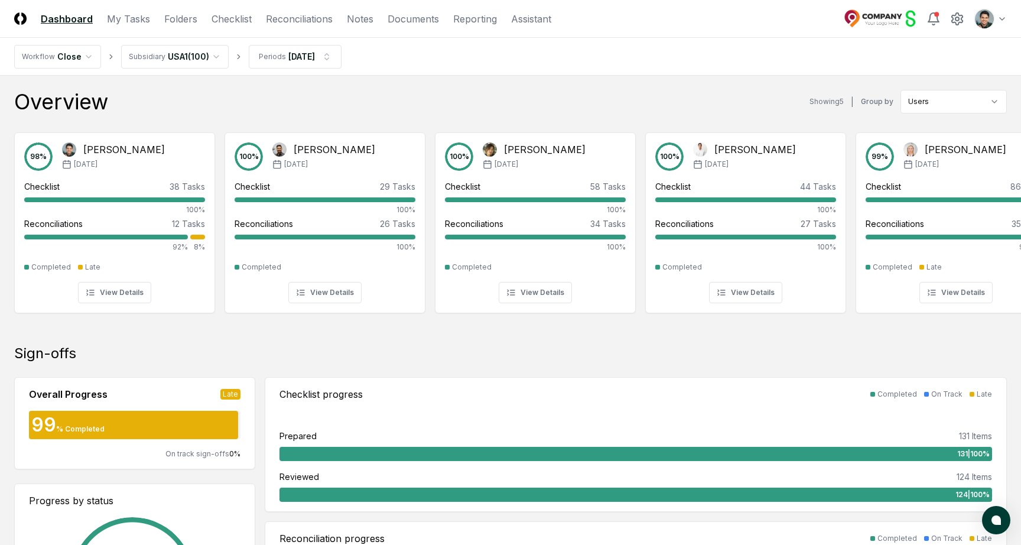
click at [937, 154] on div "Logout" at bounding box center [956, 161] width 102 height 18
